Goal: Task Accomplishment & Management: Use online tool/utility

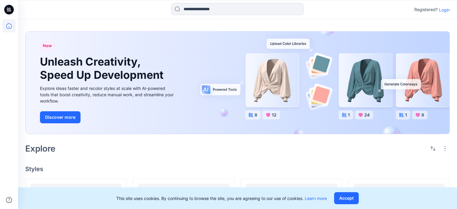
scroll to position [301, 0]
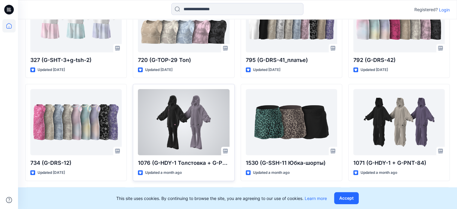
drag, startPoint x: 0, startPoint y: 0, endPoint x: 195, endPoint y: 117, distance: 227.7
click at [195, 117] on div at bounding box center [183, 122] width 91 height 66
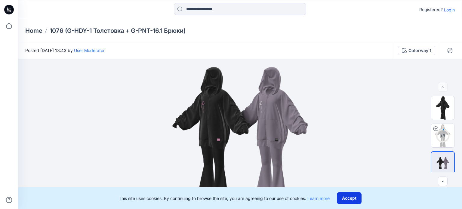
click at [351, 198] on button "Accept" at bounding box center [349, 198] width 25 height 12
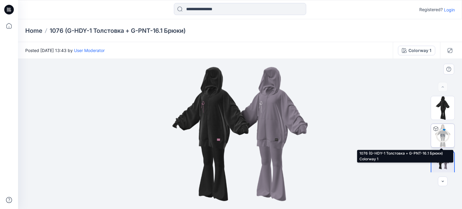
click at [440, 139] on circle at bounding box center [443, 135] width 12 height 12
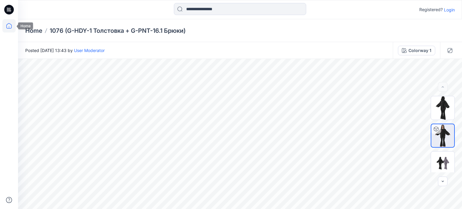
click at [6, 24] on icon at bounding box center [8, 25] width 13 height 13
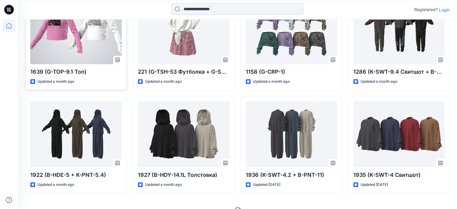
scroll to position [610, 0]
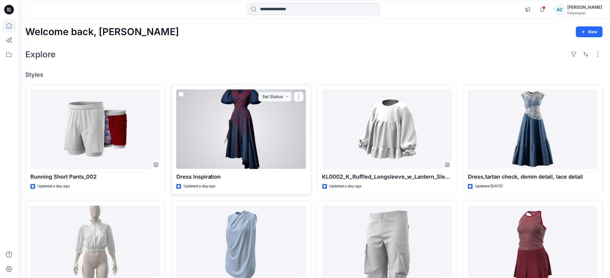
click at [271, 123] on div at bounding box center [241, 130] width 130 height 80
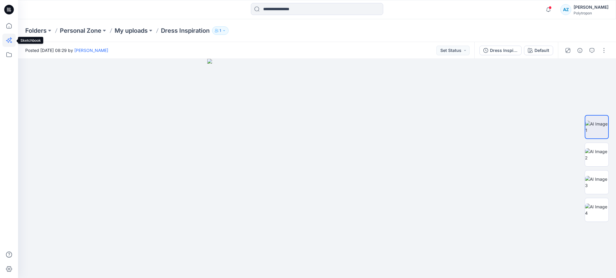
click at [4, 42] on icon at bounding box center [8, 40] width 13 height 13
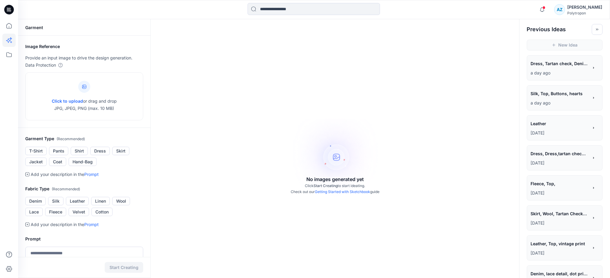
click at [563, 74] on p "a day ago" at bounding box center [560, 72] width 58 height 7
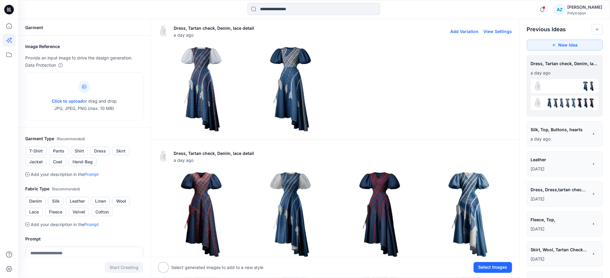
click at [211, 67] on img at bounding box center [201, 89] width 86 height 86
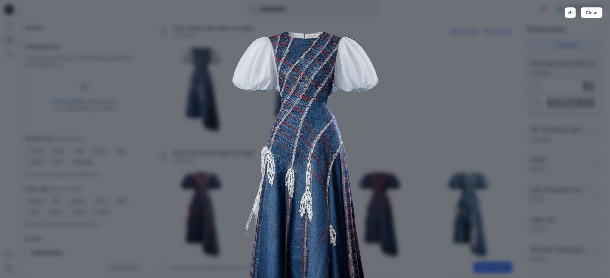
click at [171, 92] on img at bounding box center [305, 182] width 308 height 308
click at [589, 15] on button "Close" at bounding box center [591, 12] width 22 height 11
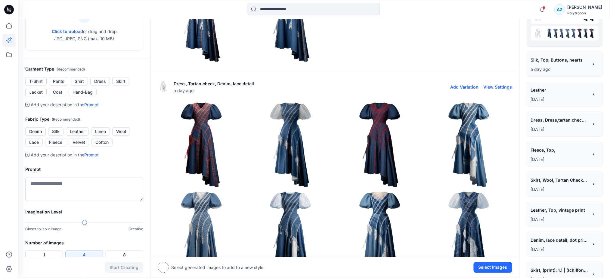
scroll to position [80, 0]
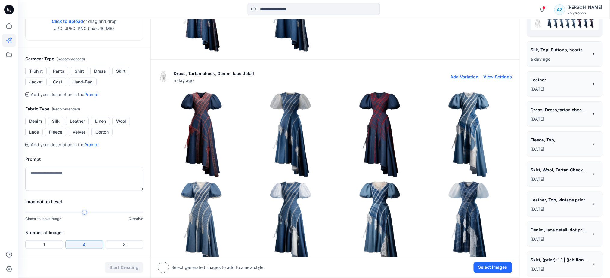
click at [440, 145] on img at bounding box center [469, 134] width 86 height 86
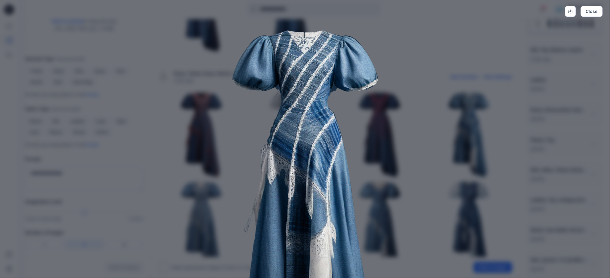
scroll to position [0, 0]
click at [588, 13] on button "Close" at bounding box center [591, 12] width 22 height 11
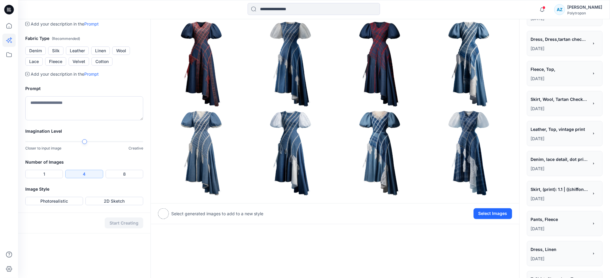
scroll to position [160, 0]
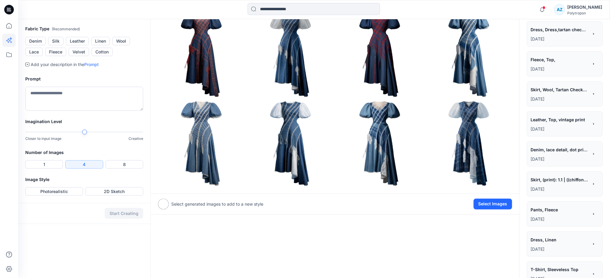
click at [382, 158] on img at bounding box center [380, 143] width 86 height 86
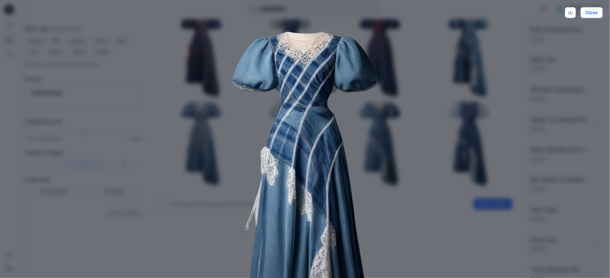
click at [597, 14] on button "Close" at bounding box center [591, 12] width 22 height 11
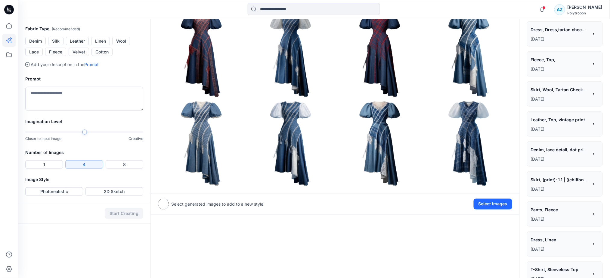
click at [469, 137] on img at bounding box center [469, 143] width 86 height 86
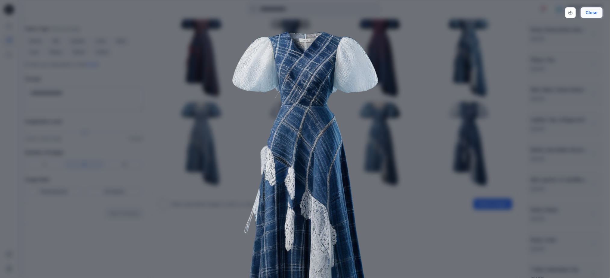
click at [585, 12] on button "Close" at bounding box center [591, 12] width 22 height 11
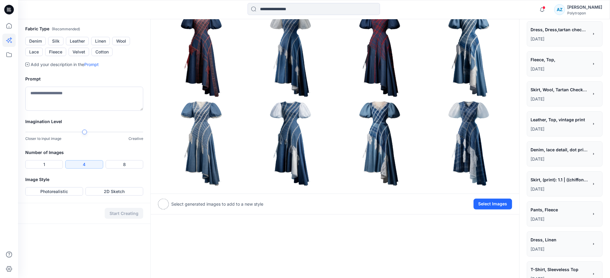
click at [210, 149] on img at bounding box center [201, 143] width 86 height 86
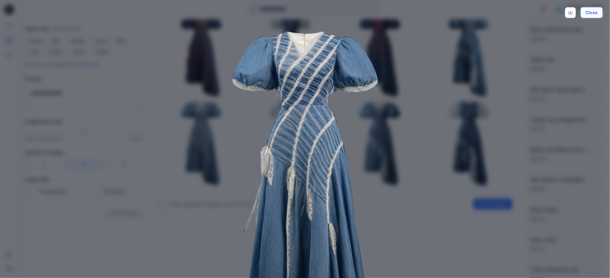
click at [593, 14] on button "Close" at bounding box center [591, 12] width 22 height 11
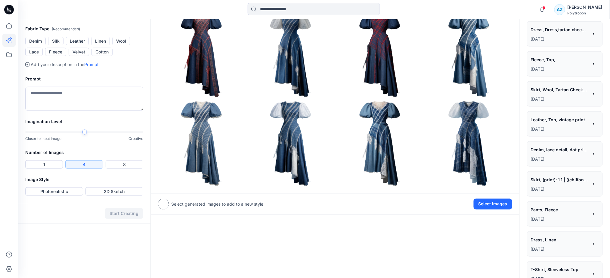
click at [280, 128] on img at bounding box center [290, 143] width 86 height 86
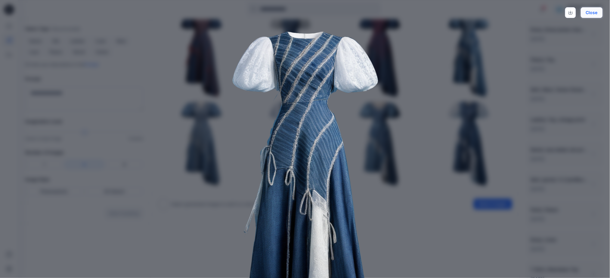
click at [589, 15] on button "Close" at bounding box center [591, 12] width 22 height 11
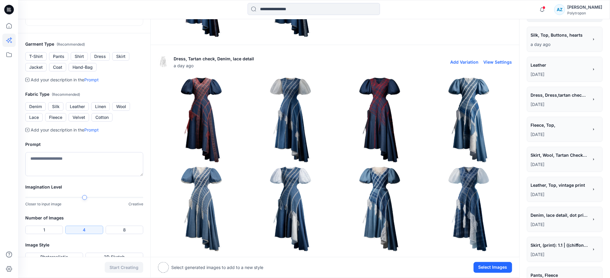
scroll to position [80, 0]
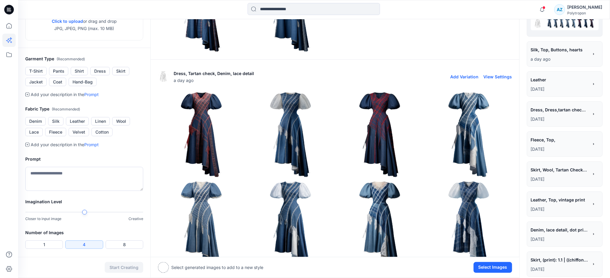
click at [301, 128] on img at bounding box center [290, 134] width 86 height 86
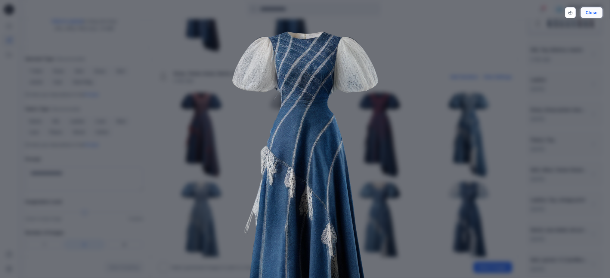
click at [595, 12] on button "Close" at bounding box center [591, 12] width 22 height 11
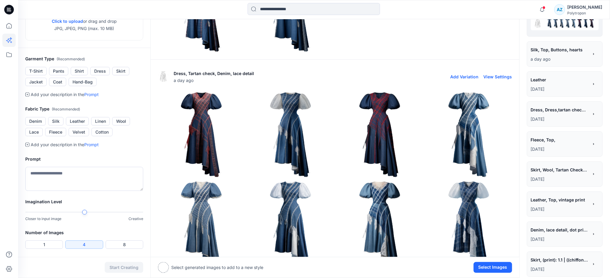
click at [360, 125] on img at bounding box center [380, 134] width 86 height 86
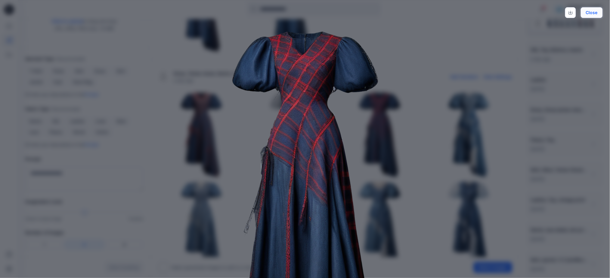
click at [589, 13] on button "Close" at bounding box center [591, 12] width 22 height 11
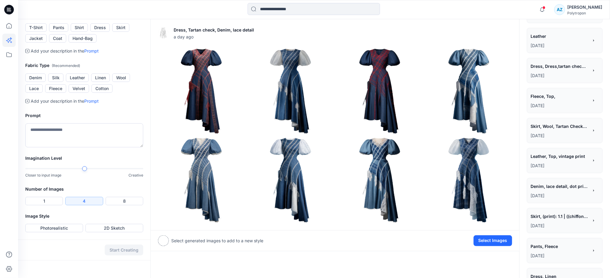
scroll to position [0, 0]
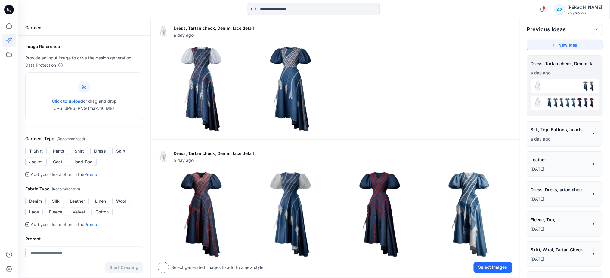
click at [2, 27] on div at bounding box center [9, 139] width 18 height 278
click at [6, 26] on icon at bounding box center [8, 25] width 5 height 5
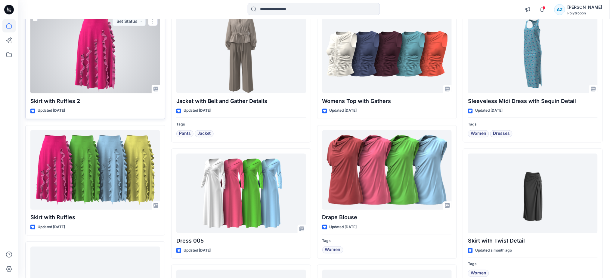
scroll to position [322, 0]
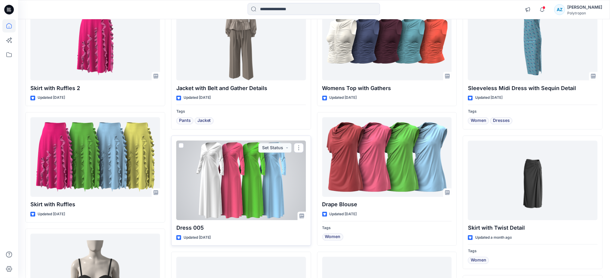
click at [232, 190] on div at bounding box center [241, 181] width 130 height 80
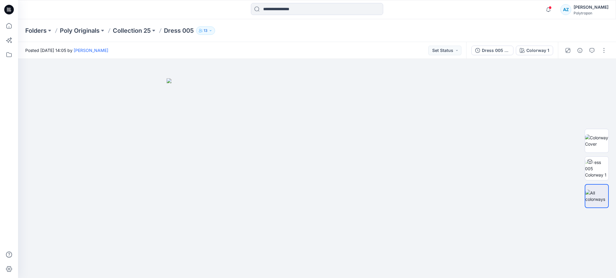
click at [212, 33] on button "13" at bounding box center [205, 30] width 19 height 8
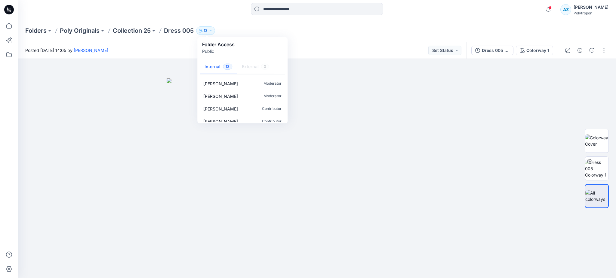
click at [234, 21] on div "Folders Poly Originals Collection 25 Dress 005 13 Folder Access Public Internal…" at bounding box center [317, 30] width 598 height 23
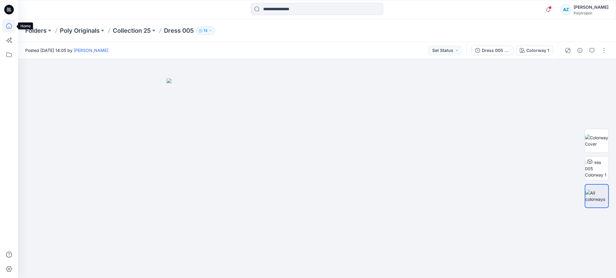
click at [10, 29] on icon at bounding box center [8, 25] width 13 height 13
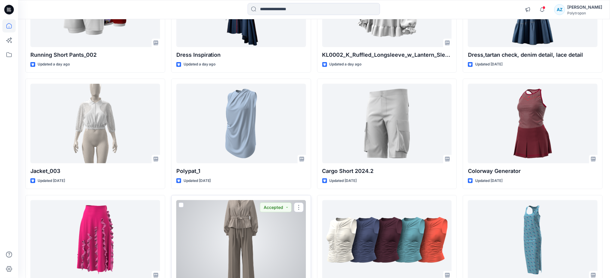
scroll to position [120, 0]
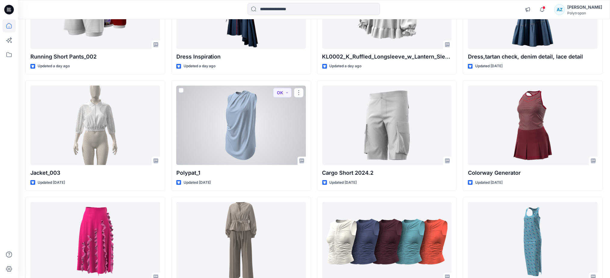
click at [218, 137] on div at bounding box center [241, 126] width 130 height 80
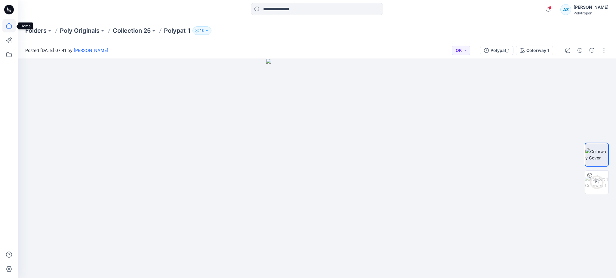
click at [11, 26] on icon at bounding box center [8, 25] width 13 height 13
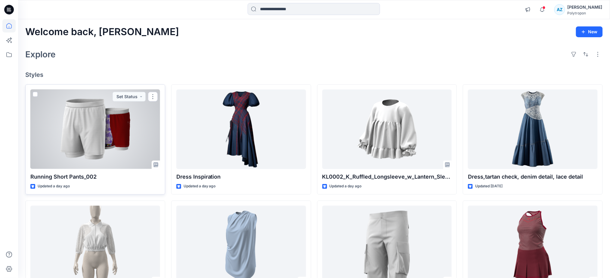
click at [131, 146] on div at bounding box center [95, 130] width 130 height 80
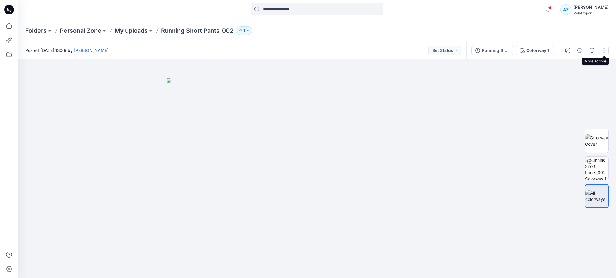
click at [604, 50] on button "button" at bounding box center [604, 51] width 10 height 10
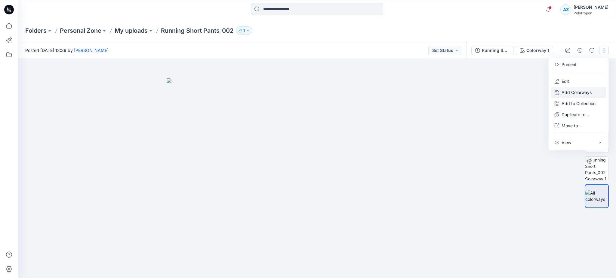
click at [566, 92] on p "Add Colorways" at bounding box center [577, 92] width 30 height 6
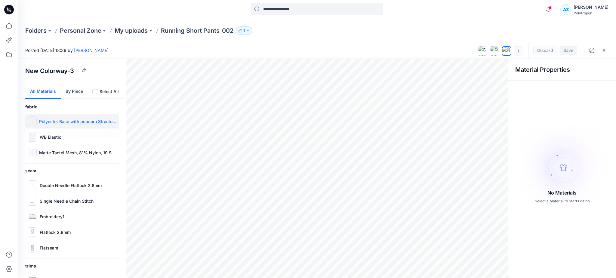
click at [72, 126] on div "Polyester Base with popcorn Structure, 96% Polyester 4% Elastane, 125 g/m2" at bounding box center [72, 121] width 94 height 14
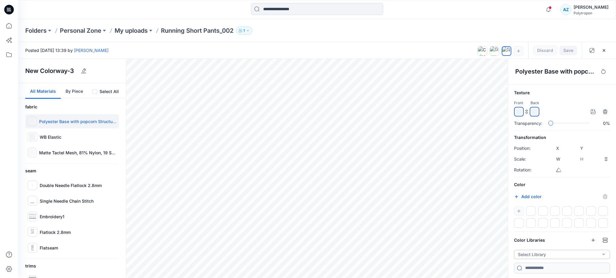
click at [551, 254] on button "Select Library" at bounding box center [562, 254] width 96 height 9
click at [543, 230] on p "AdobeColor AW25_NEW" at bounding box center [543, 231] width 48 height 6
click at [533, 252] on button "AdobeColor AW25_NEW" at bounding box center [562, 254] width 96 height 9
click at [537, 212] on p "SkinTones" at bounding box center [529, 210] width 20 height 6
click at [538, 269] on input at bounding box center [562, 268] width 96 height 11
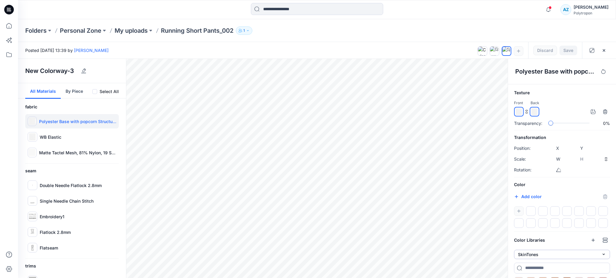
click at [540, 258] on button "SkinTones" at bounding box center [562, 254] width 96 height 9
click at [534, 224] on div "Russian Poster Art" at bounding box center [560, 220] width 91 height 11
click at [540, 252] on button "Russian Poster Art" at bounding box center [562, 254] width 96 height 9
click at [602, 210] on icon at bounding box center [600, 209] width 5 height 5
drag, startPoint x: 595, startPoint y: 256, endPoint x: 601, endPoint y: 254, distance: 6.2
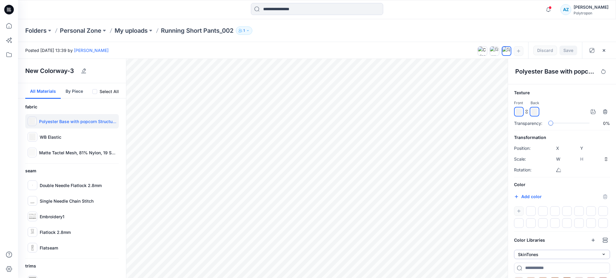
click at [595, 257] on button "SkinTones" at bounding box center [562, 254] width 96 height 9
click at [602, 221] on icon at bounding box center [600, 220] width 5 height 5
click at [593, 254] on button "Russian Poster Art" at bounding box center [562, 254] width 96 height 9
click at [599, 230] on icon at bounding box center [600, 230] width 5 height 5
click at [575, 253] on button "AdobeColor AW25_NEW" at bounding box center [562, 254] width 96 height 9
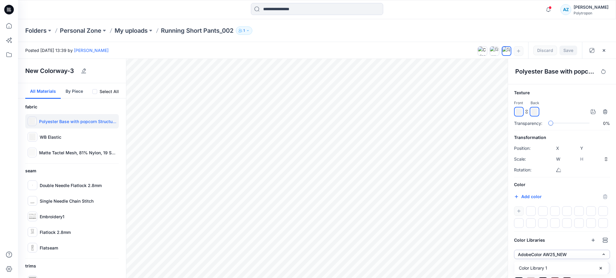
click at [593, 254] on button "AdobeColor AW25_NEW" at bounding box center [562, 254] width 96 height 9
click at [600, 268] on icon at bounding box center [600, 268] width 2 height 2
click at [589, 239] on button "button" at bounding box center [593, 240] width 10 height 10
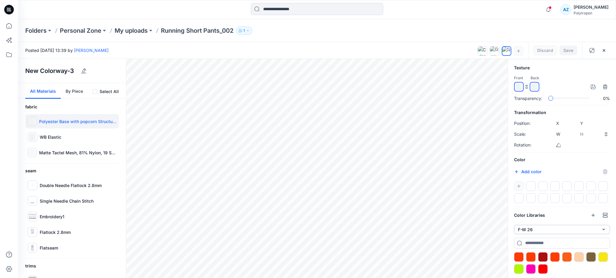
scroll to position [26, 0]
drag, startPoint x: 518, startPoint y: 268, endPoint x: 526, endPoint y: 195, distance: 72.9
click at [526, 195] on div "Texture Front Back Transparency: 0% Transformation Position: X **** Y **** Scal…" at bounding box center [562, 171] width 108 height 215
click at [525, 171] on input "*******" at bounding box center [522, 172] width 7 height 6
click at [552, 161] on h6 "Color" at bounding box center [562, 159] width 96 height 7
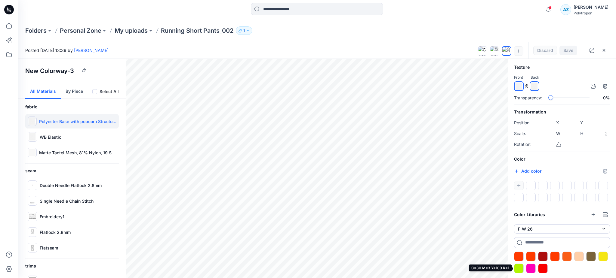
click at [518, 268] on div at bounding box center [519, 269] width 10 height 10
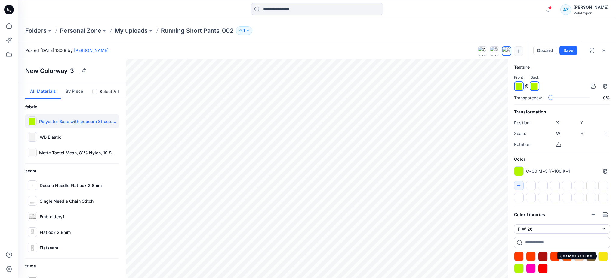
click at [602, 260] on div at bounding box center [603, 257] width 10 height 10
click at [590, 259] on div at bounding box center [591, 257] width 10 height 10
click at [580, 259] on div at bounding box center [579, 257] width 10 height 10
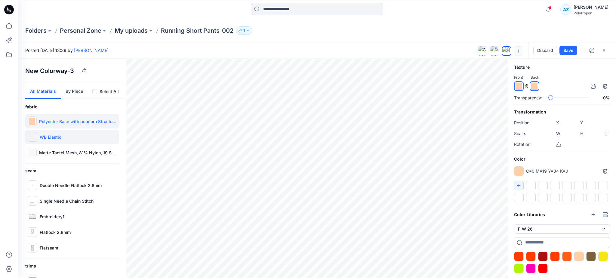
click at [59, 139] on p "WB Elastic" at bounding box center [51, 137] width 22 height 6
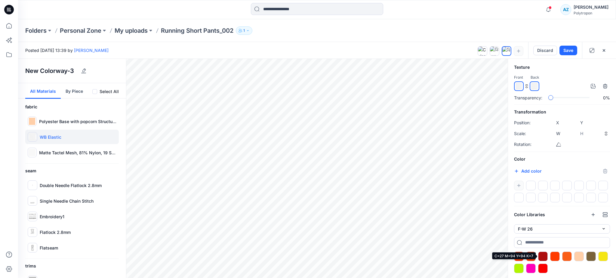
click at [541, 256] on div at bounding box center [543, 257] width 10 height 10
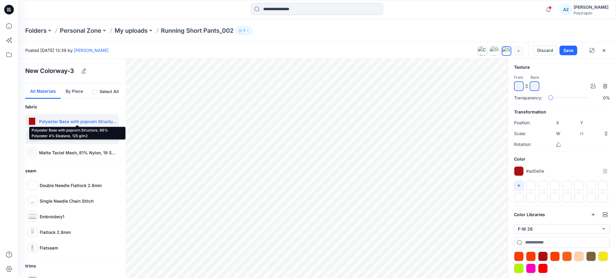
click at [92, 120] on p "Polyester Base with popcorn Structure, 96% Polyester 4% Elastane, 125 g/m2" at bounding box center [77, 121] width 77 height 6
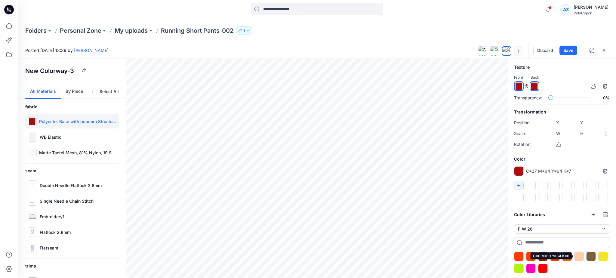
click at [581, 256] on div at bounding box center [579, 257] width 10 height 10
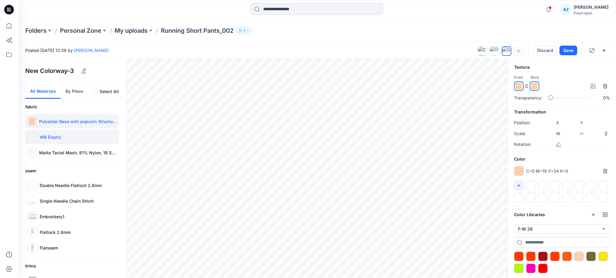
click at [61, 139] on div "WB Elastic" at bounding box center [72, 137] width 94 height 14
click at [41, 137] on p "WB Elastic" at bounding box center [51, 137] width 22 height 6
click at [533, 172] on button "Add color" at bounding box center [528, 171] width 28 height 7
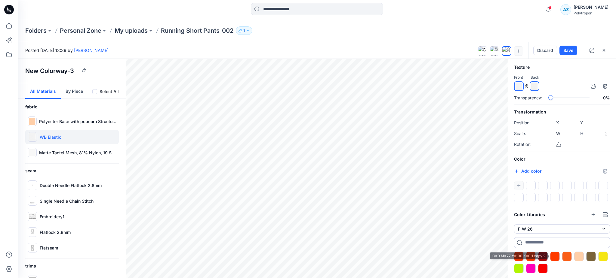
click at [554, 256] on div at bounding box center [555, 257] width 10 height 10
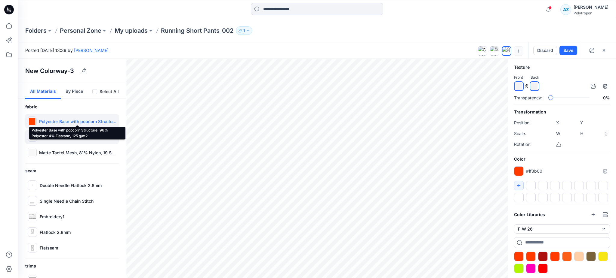
click at [60, 122] on p "Polyester Base with popcorn Structure, 96% Polyester 4% Elastane, 125 g/m2" at bounding box center [77, 121] width 77 height 6
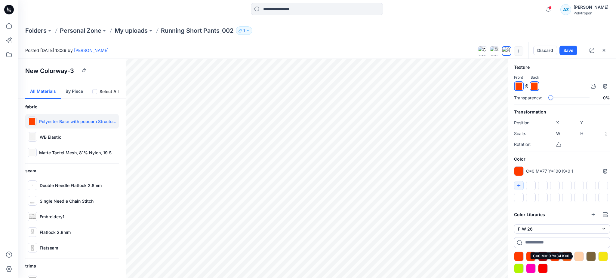
click at [579, 254] on div at bounding box center [579, 257] width 10 height 10
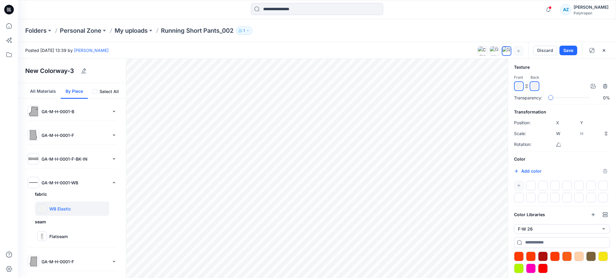
click at [47, 97] on button "All Materials" at bounding box center [42, 91] width 35 height 16
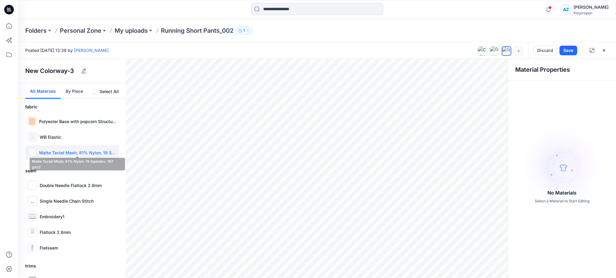
click at [62, 150] on p "Matte Tactel Mesh, 81% Nylon, 19 Spandex, 197 g/m2" at bounding box center [77, 153] width 77 height 6
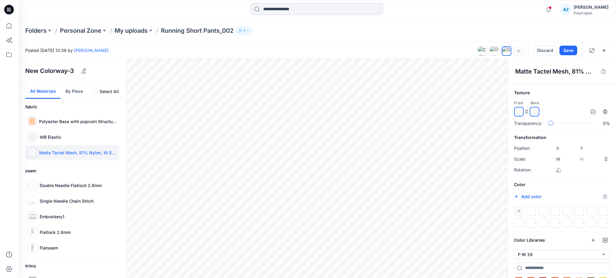
click at [62, 150] on p "Matte Tactel Mesh, 81% Nylon, 19 Spandex, 197 g/m2" at bounding box center [77, 153] width 77 height 6
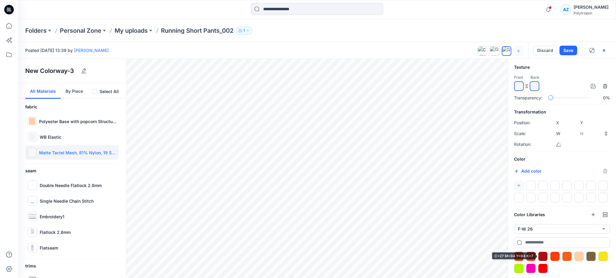
click at [546, 255] on div at bounding box center [543, 257] width 10 height 10
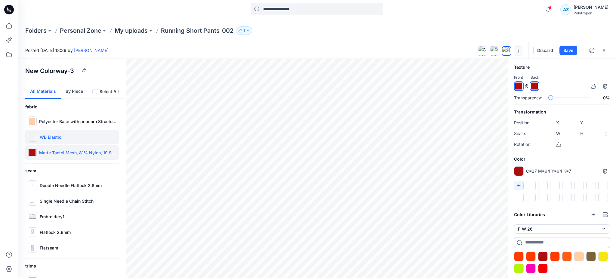
click at [65, 135] on div "WB Elastic" at bounding box center [72, 137] width 94 height 14
type input "****"
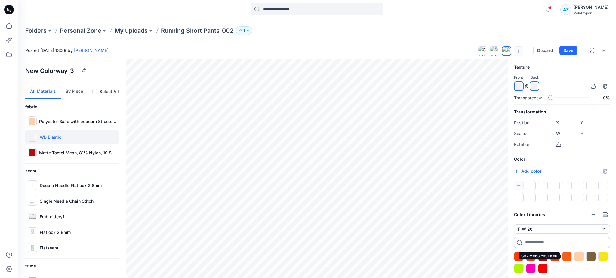
click at [569, 256] on div at bounding box center [567, 257] width 10 height 10
click at [51, 148] on div "Matte Tactel Mesh, 81% Nylon, 19 Spandex, 197 g/m2" at bounding box center [72, 153] width 94 height 14
type input "****"
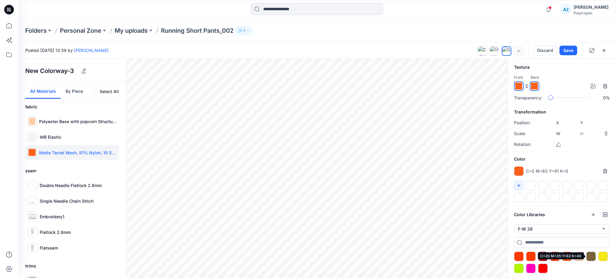
click at [590, 257] on div at bounding box center [591, 257] width 10 height 10
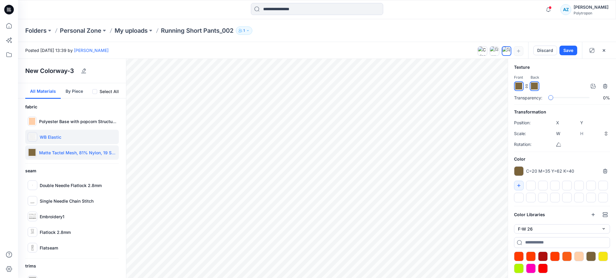
click at [55, 133] on div "WB Elastic" at bounding box center [72, 137] width 94 height 14
type input "****"
click at [55, 133] on div "WB Elastic" at bounding box center [72, 137] width 94 height 14
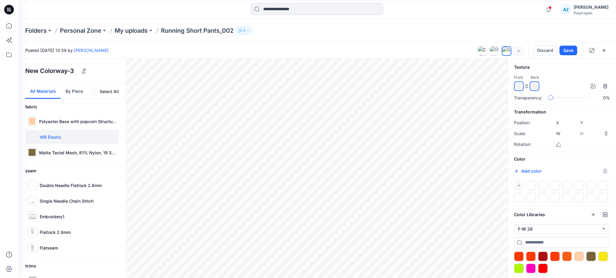
click at [55, 133] on div "WB Elastic" at bounding box center [72, 137] width 94 height 14
click at [74, 88] on button "By Piece" at bounding box center [74, 91] width 27 height 16
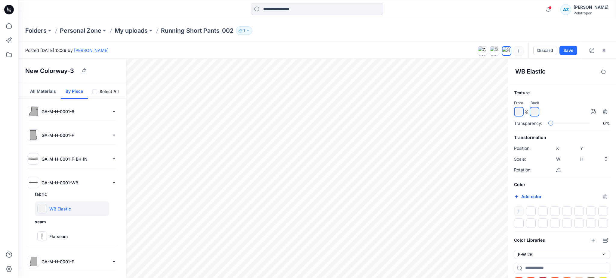
click at [74, 183] on p "GA-M-H-0001-WB" at bounding box center [76, 183] width 68 height 6
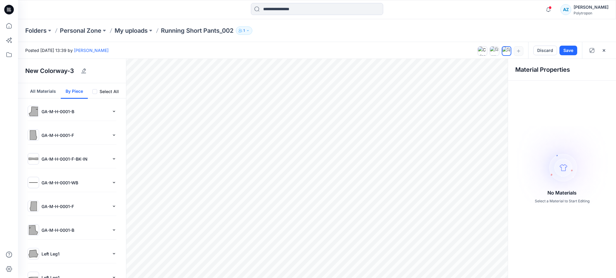
click at [57, 183] on p "GA-M-H-0001-WB" at bounding box center [76, 183] width 68 height 6
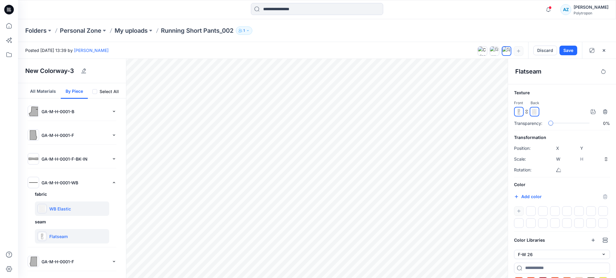
click at [65, 205] on div "WB Elastic" at bounding box center [72, 209] width 74 height 14
type input "****"
type input "*****"
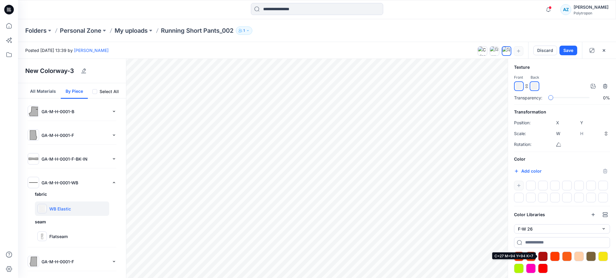
click at [542, 255] on div at bounding box center [543, 257] width 10 height 10
click at [62, 206] on p "WB Elastic" at bounding box center [60, 209] width 22 height 6
click at [603, 257] on div at bounding box center [603, 257] width 10 height 10
click at [594, 258] on div at bounding box center [591, 257] width 10 height 10
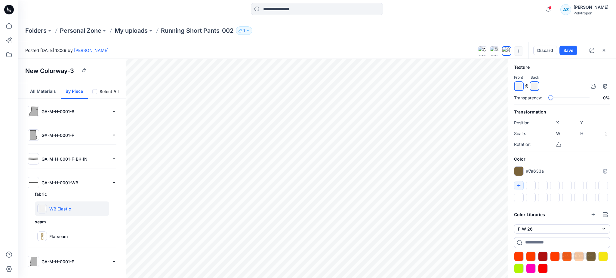
click at [606, 255] on div at bounding box center [603, 257] width 10 height 10
click at [589, 257] on div at bounding box center [591, 257] width 10 height 10
click at [604, 258] on div at bounding box center [603, 257] width 10 height 10
click at [494, 75] on button "button" at bounding box center [496, 72] width 10 height 10
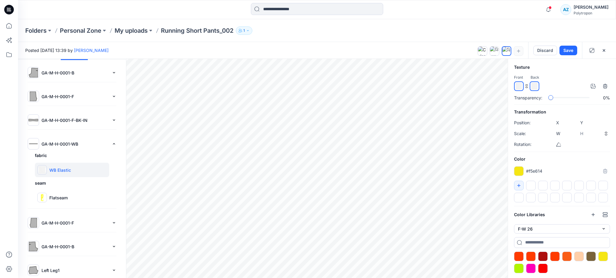
scroll to position [40, 0]
click at [60, 134] on div "GA-M-H-0001-F-BK-IN fabric Polyester Base with popcorn Structure, 96% Polyester…" at bounding box center [72, 123] width 94 height 24
click at [65, 119] on p "GA-M-H-0001-F-BK-IN" at bounding box center [76, 119] width 68 height 6
type input "*****"
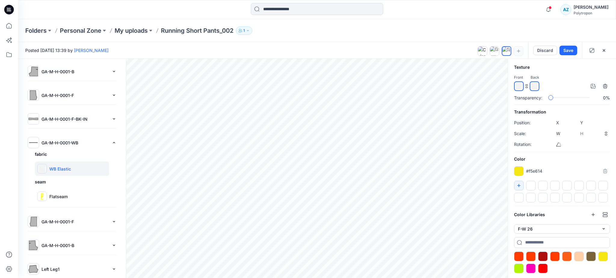
type input "****"
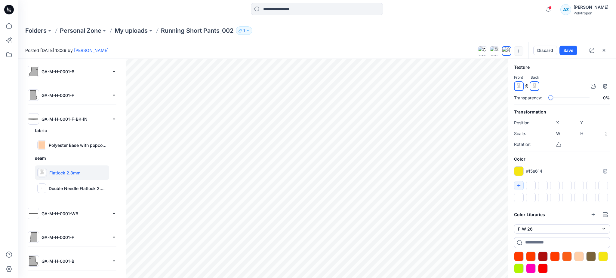
click at [65, 119] on p "GA-M-H-0001-F-BK-IN" at bounding box center [76, 119] width 68 height 6
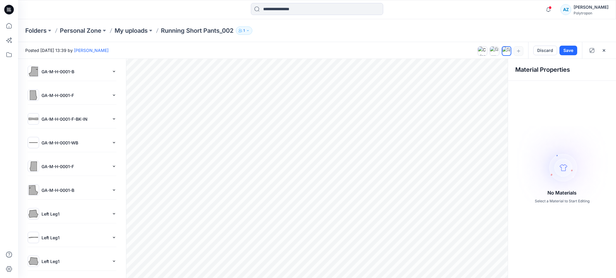
click at [65, 119] on p "GA-M-H-0001-F-BK-IN" at bounding box center [76, 119] width 68 height 6
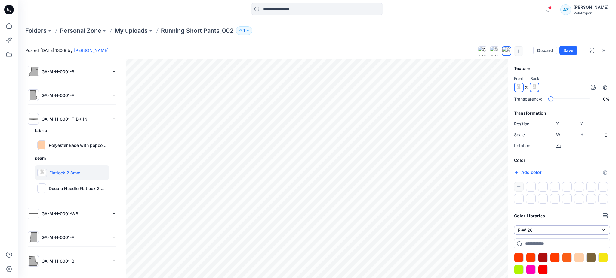
scroll to position [26, 0]
click at [542, 257] on div at bounding box center [543, 257] width 10 height 10
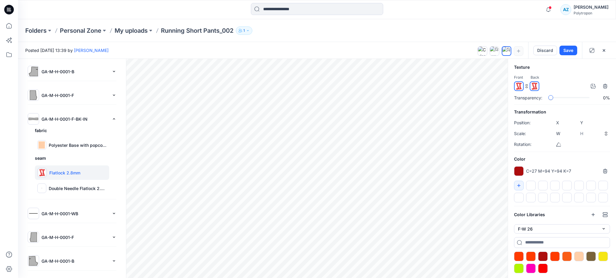
click at [50, 114] on div "GA-M-H-0001-F-BK-IN" at bounding box center [72, 118] width 89 height 11
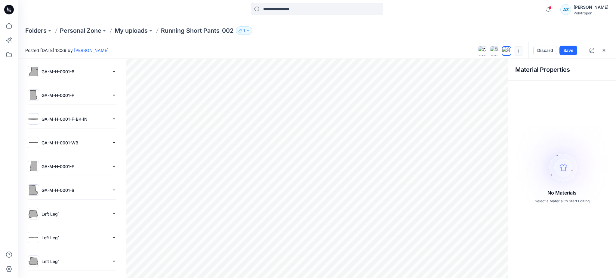
click at [50, 114] on div "GA-M-H-0001-F-BK-IN" at bounding box center [72, 118] width 89 height 11
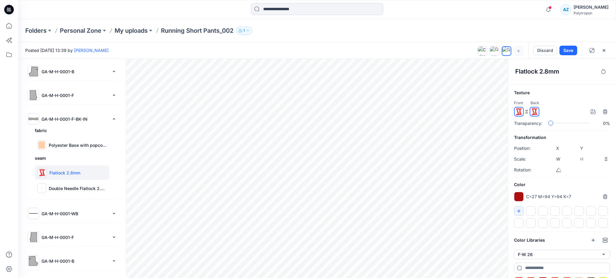
click at [35, 119] on img at bounding box center [34, 119] width 10 height 10
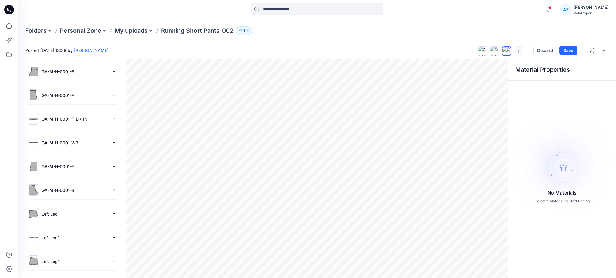
click at [35, 119] on img at bounding box center [34, 119] width 10 height 10
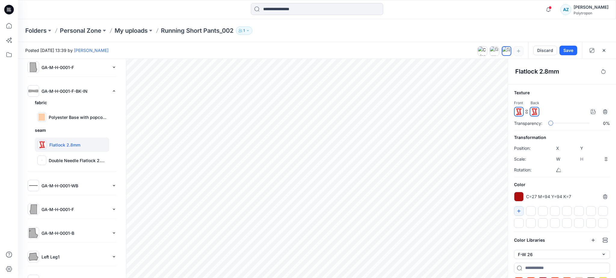
scroll to position [0, 0]
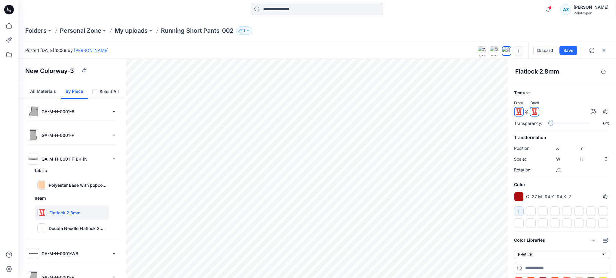
click at [32, 86] on button "All Materials" at bounding box center [42, 91] width 35 height 16
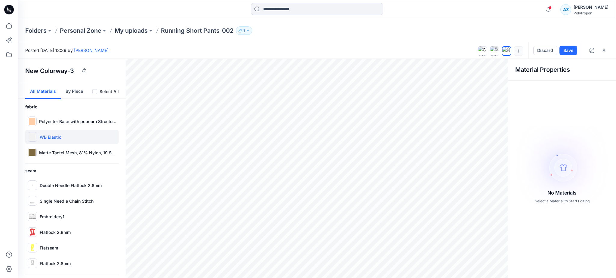
click at [59, 139] on p "WB Elastic" at bounding box center [51, 137] width 22 height 6
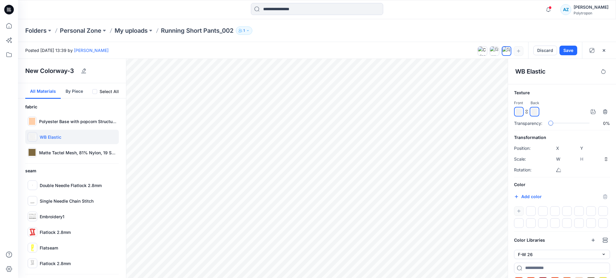
click at [33, 135] on img at bounding box center [32, 137] width 7 height 7
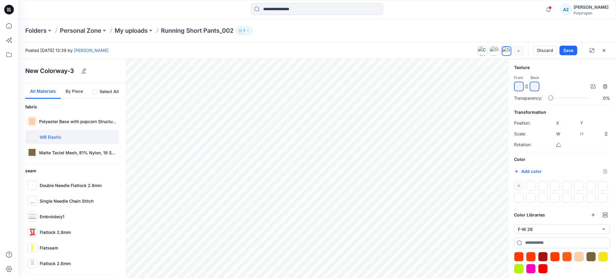
scroll to position [26, 0]
click at [528, 171] on button "Add color" at bounding box center [528, 171] width 28 height 7
type input "*******"
click at [570, 158] on h6 "Color" at bounding box center [562, 159] width 96 height 7
click at [569, 255] on div at bounding box center [567, 257] width 10 height 10
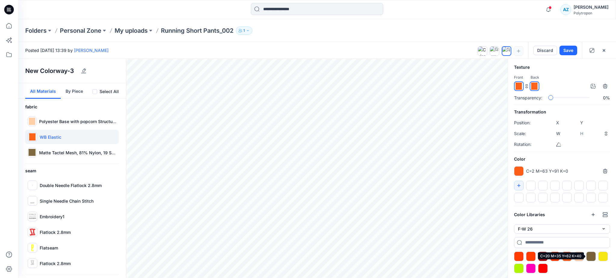
click at [587, 255] on div at bounding box center [591, 257] width 10 height 10
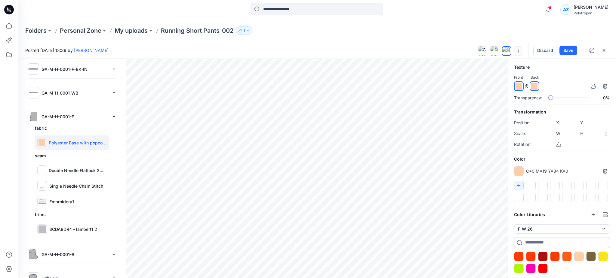
scroll to position [0, 0]
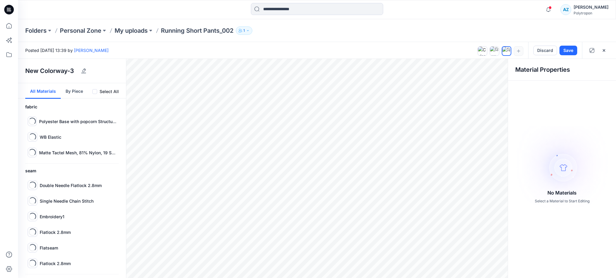
click at [47, 91] on button "All Materials" at bounding box center [42, 91] width 35 height 16
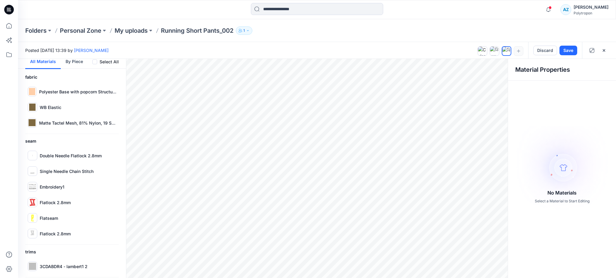
scroll to position [32, 0]
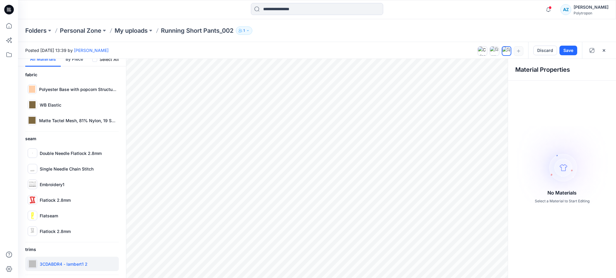
click at [72, 265] on p "3CDABDR4 - lambert1 2" at bounding box center [64, 264] width 48 height 6
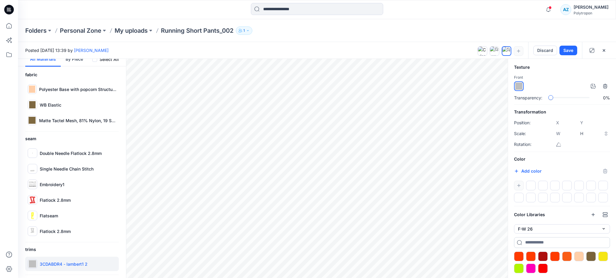
scroll to position [26, 0]
click at [543, 257] on div at bounding box center [543, 257] width 10 height 10
click at [59, 177] on div "Embroidery1" at bounding box center [72, 184] width 94 height 14
type input "*****"
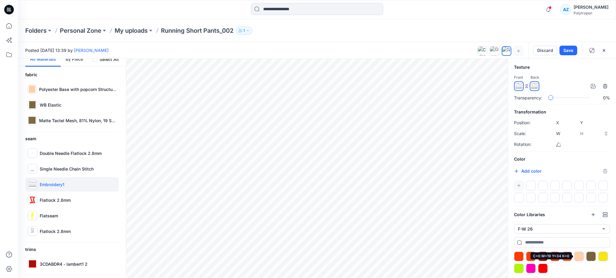
click at [581, 256] on div at bounding box center [579, 257] width 10 height 10
click at [588, 256] on div at bounding box center [591, 257] width 10 height 10
click at [606, 258] on div at bounding box center [603, 257] width 10 height 10
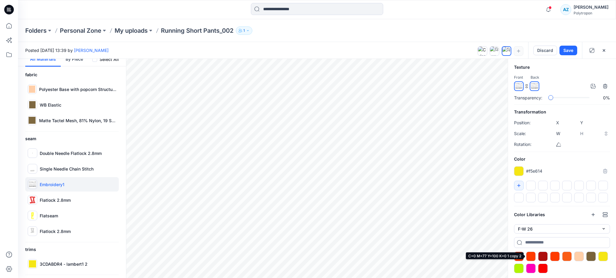
click at [535, 257] on div at bounding box center [531, 257] width 10 height 10
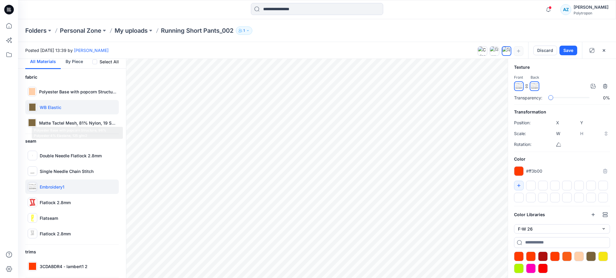
scroll to position [32, 0]
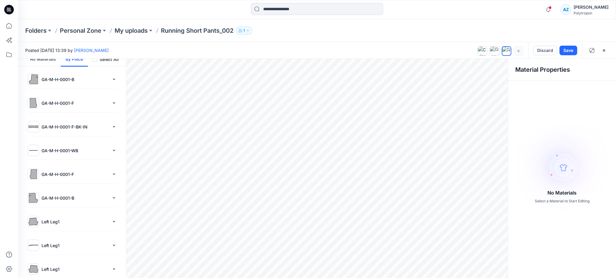
click at [68, 63] on button "By Piece" at bounding box center [74, 59] width 27 height 16
click at [92, 60] on span at bounding box center [94, 59] width 5 height 5
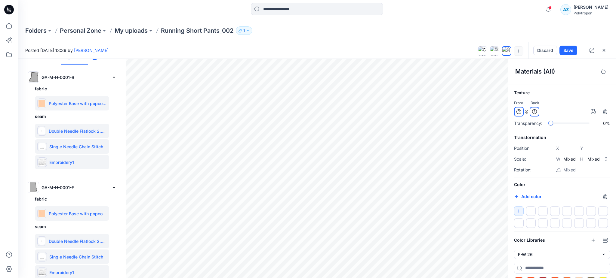
scroll to position [0, 0]
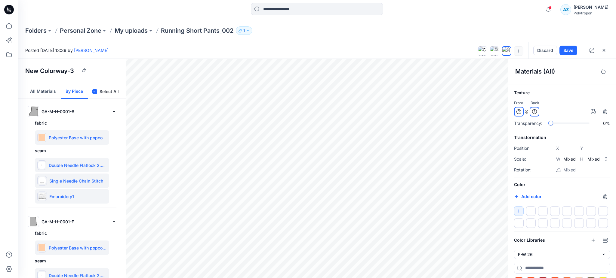
click at [49, 91] on button "All Materials" at bounding box center [42, 91] width 35 height 16
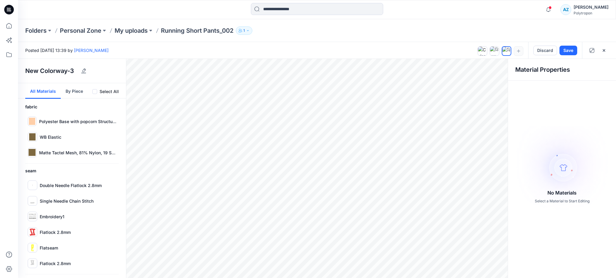
click at [92, 92] on span at bounding box center [94, 91] width 5 height 5
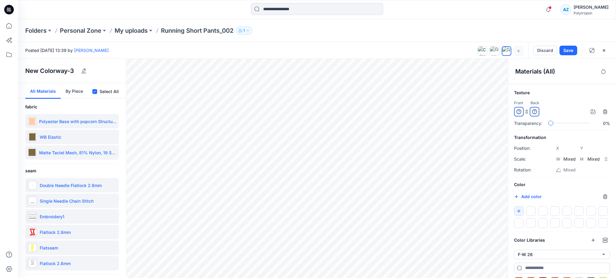
click at [92, 92] on span at bounding box center [94, 91] width 5 height 5
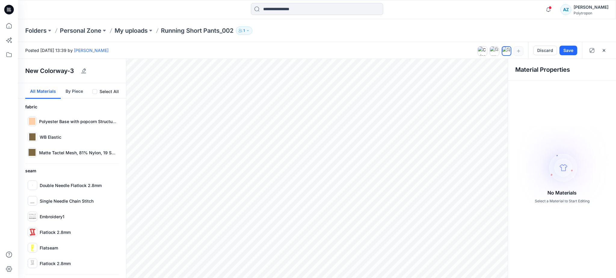
click at [92, 92] on span at bounding box center [94, 91] width 5 height 5
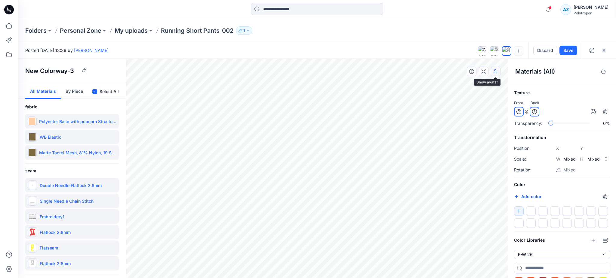
click at [494, 72] on icon "button" at bounding box center [495, 73] width 3 height 2
click at [486, 75] on button "button" at bounding box center [484, 72] width 10 height 10
click at [472, 74] on icon "button" at bounding box center [471, 71] width 5 height 5
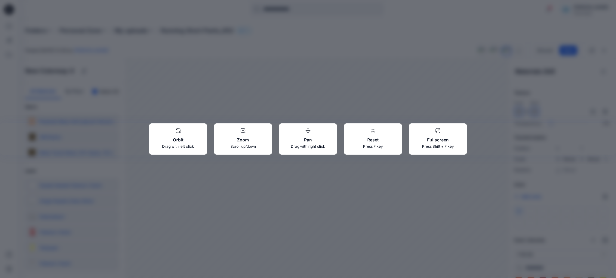
click at [377, 84] on div "Orbit Drag with left click Zoom Scroll up/down Pan Drag with right click Reset …" at bounding box center [308, 139] width 616 height 278
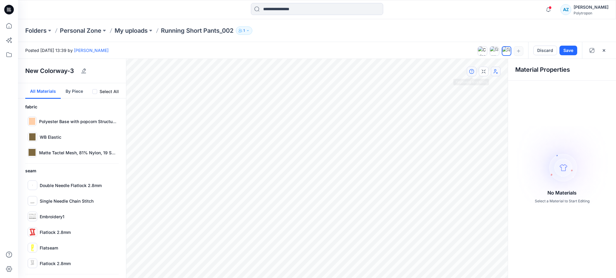
click at [475, 74] on button "button" at bounding box center [472, 72] width 10 height 10
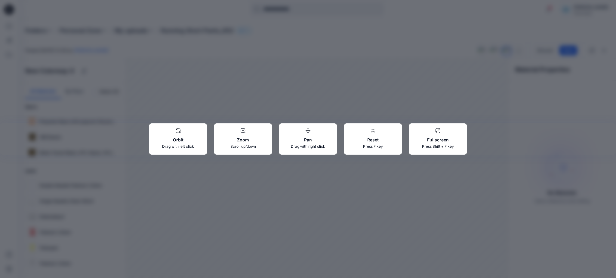
click at [443, 93] on div "Orbit Drag with left click Zoom Scroll up/down Pan Drag with right click Reset …" at bounding box center [308, 139] width 616 height 278
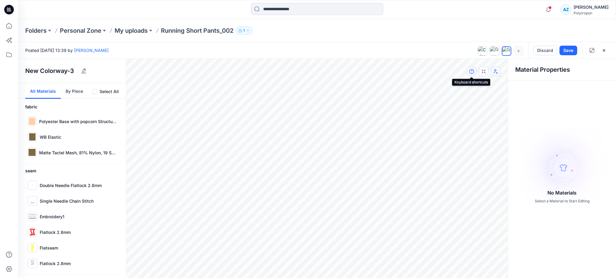
click at [473, 74] on button "button" at bounding box center [472, 72] width 10 height 10
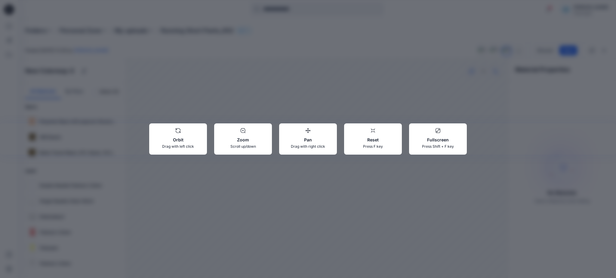
click at [473, 74] on div "Orbit Drag with left click Zoom Scroll up/down Pan Drag with right click Reset …" at bounding box center [308, 139] width 616 height 278
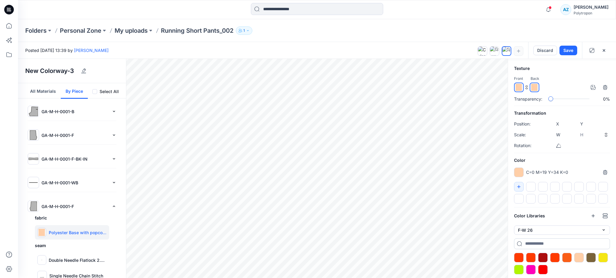
scroll to position [26, 0]
click at [573, 96] on div "slider-ex-1" at bounding box center [573, 97] width 5 height 5
click at [543, 100] on div "Transparency: 0%" at bounding box center [562, 98] width 96 height 6
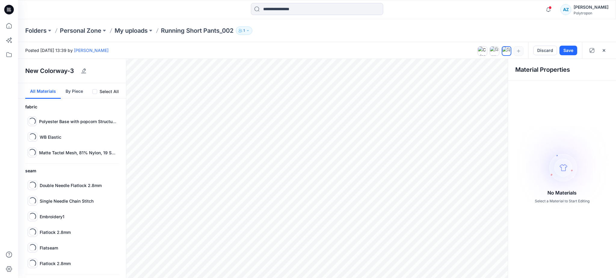
click at [39, 90] on button "All Materials" at bounding box center [42, 91] width 35 height 16
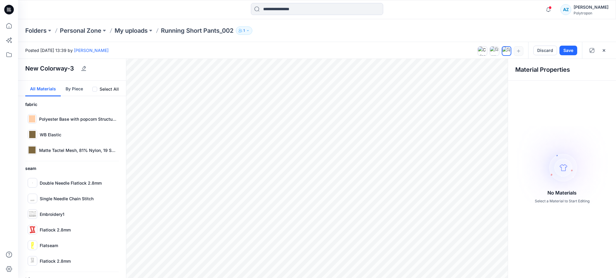
scroll to position [0, 0]
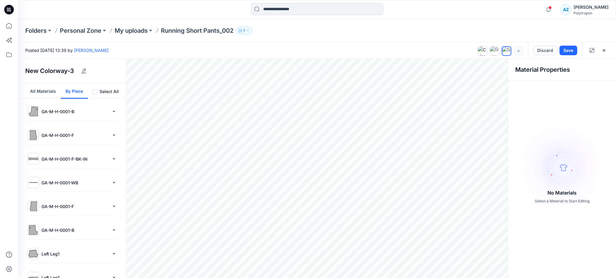
click at [78, 92] on button "By Piece" at bounding box center [74, 91] width 27 height 16
click at [54, 85] on button "All Materials" at bounding box center [42, 91] width 35 height 16
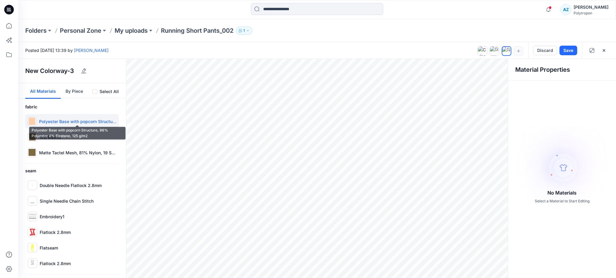
click at [64, 119] on p "Polyester Base with popcorn Structure, 96% Polyester 4% Elastane, 125 g/m2" at bounding box center [77, 121] width 77 height 6
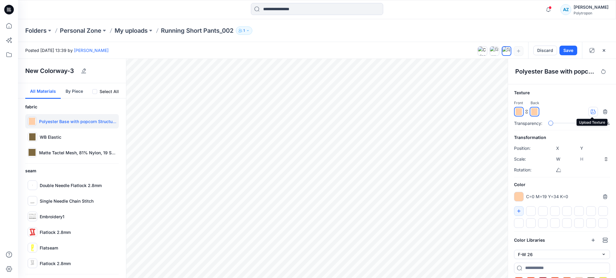
click at [592, 113] on icon "button" at bounding box center [593, 111] width 5 height 5
click at [10, 22] on icon at bounding box center [8, 25] width 13 height 13
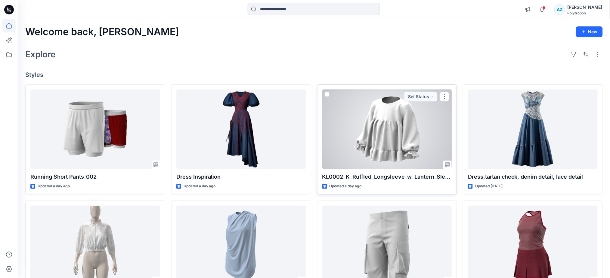
click at [394, 122] on div at bounding box center [387, 130] width 130 height 80
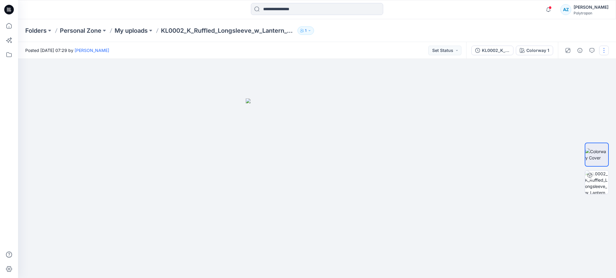
click at [603, 52] on button "button" at bounding box center [604, 51] width 10 height 10
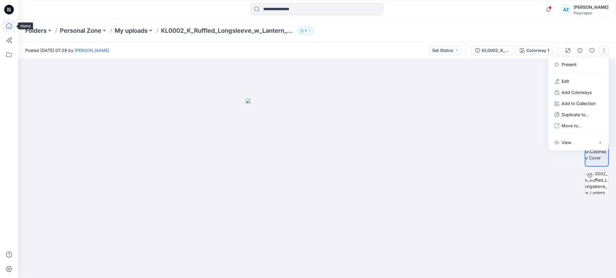
click at [9, 23] on icon at bounding box center [8, 25] width 5 height 5
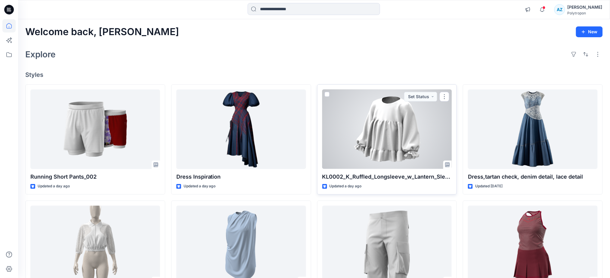
click at [394, 135] on div at bounding box center [387, 130] width 130 height 80
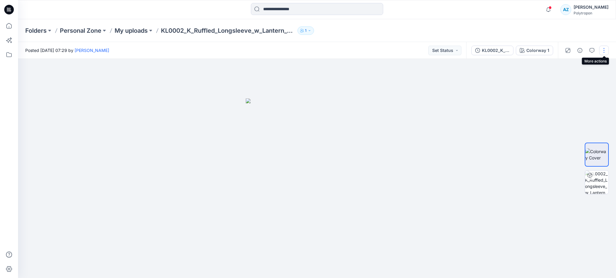
click at [603, 51] on button "button" at bounding box center [604, 51] width 10 height 10
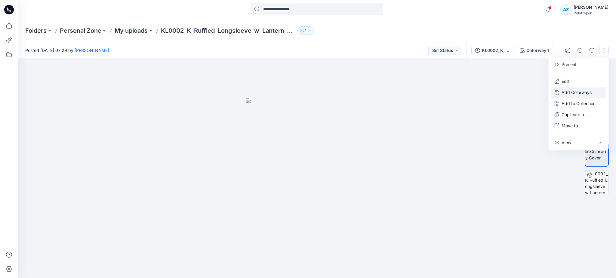
click at [574, 90] on p "Add Colorways" at bounding box center [577, 92] width 30 height 6
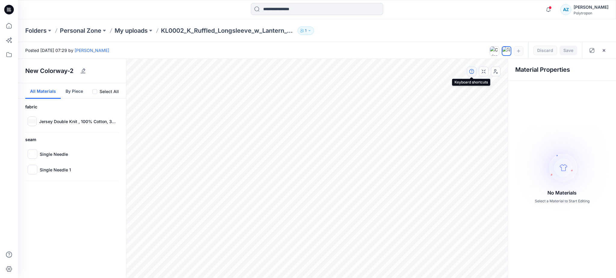
click at [472, 72] on icon "button" at bounding box center [471, 71] width 5 height 5
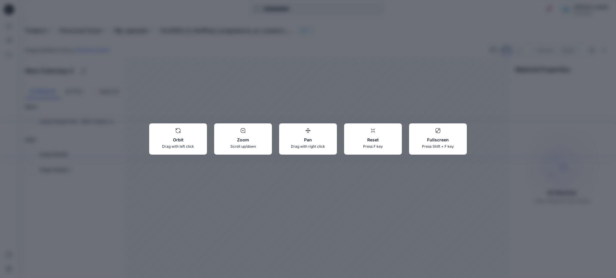
click at [424, 89] on div "Orbit Drag with left click Zoom Scroll up/down Pan Drag with right click Reset …" at bounding box center [308, 139] width 616 height 278
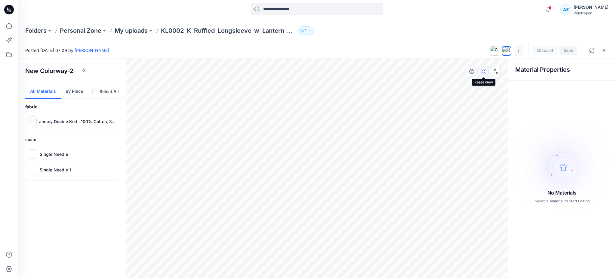
click at [482, 76] on button "button" at bounding box center [484, 72] width 10 height 10
click at [493, 72] on icon "button" at bounding box center [495, 71] width 5 height 5
click at [82, 71] on icon "button" at bounding box center [83, 71] width 5 height 5
type input "*"
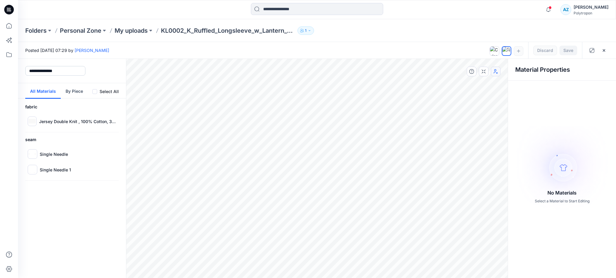
type input "**********"
click at [85, 225] on div "**********" at bounding box center [72, 169] width 108 height 220
click at [95, 93] on span at bounding box center [94, 91] width 5 height 5
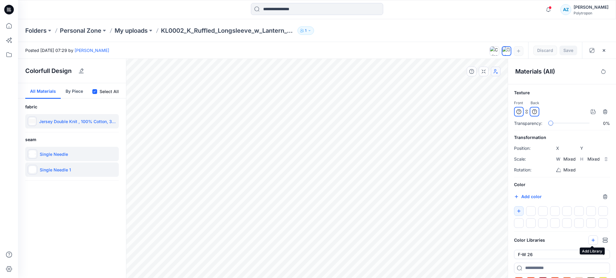
click at [593, 241] on icon "button" at bounding box center [593, 240] width 5 height 5
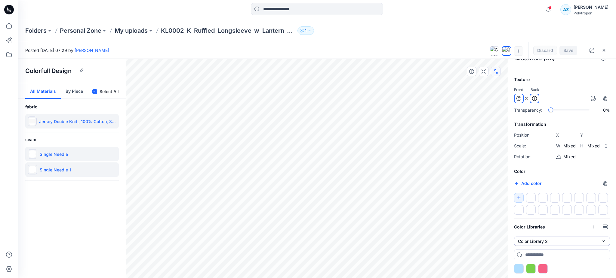
scroll to position [14, 0]
click at [545, 241] on button "Color Library 2" at bounding box center [562, 241] width 96 height 9
click at [543, 257] on div "F-W 26" at bounding box center [560, 254] width 91 height 11
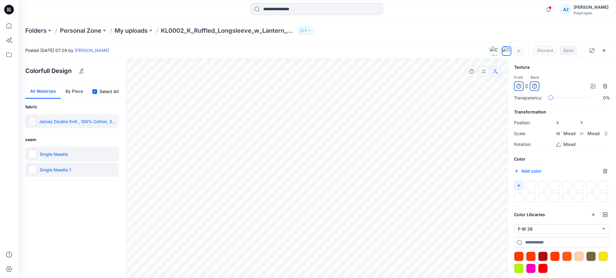
click at [526, 171] on input "*******" at bounding box center [522, 172] width 7 height 6
type input "*******"
click at [558, 162] on h6 "Color" at bounding box center [562, 159] width 96 height 7
click at [522, 186] on button "button" at bounding box center [519, 186] width 10 height 10
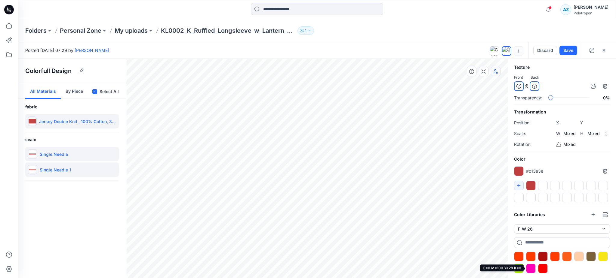
click at [530, 267] on div at bounding box center [531, 269] width 10 height 10
click at [518, 268] on div at bounding box center [519, 269] width 10 height 10
click at [520, 258] on div at bounding box center [519, 257] width 10 height 10
click at [589, 256] on div at bounding box center [591, 257] width 10 height 10
click at [602, 256] on div at bounding box center [603, 257] width 10 height 10
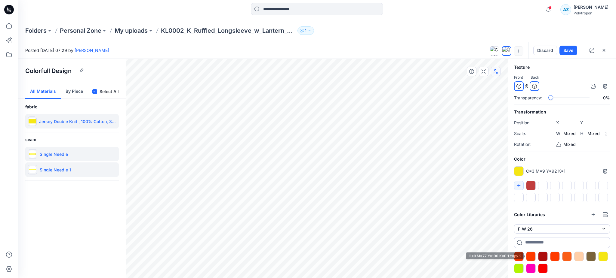
click at [531, 258] on div at bounding box center [531, 257] width 10 height 10
click at [541, 257] on div at bounding box center [543, 257] width 10 height 10
click at [93, 92] on span at bounding box center [94, 91] width 5 height 5
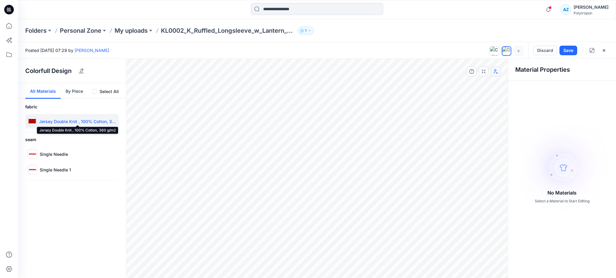
click at [52, 122] on p "Jersey Double Knit , 100% Cotton, 360 g/m2" at bounding box center [77, 121] width 77 height 6
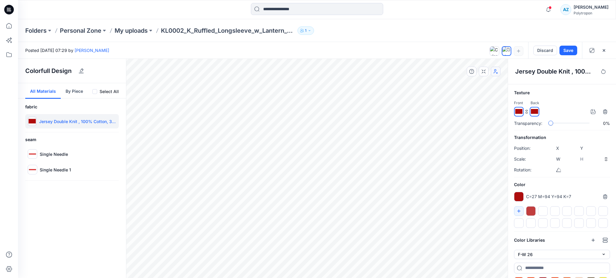
click at [74, 89] on button "By Piece" at bounding box center [74, 91] width 27 height 16
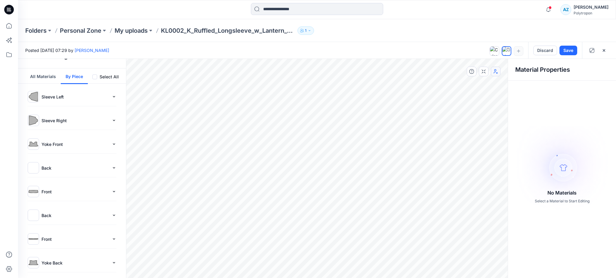
scroll to position [15, 0]
click at [60, 100] on div "Sleeve Left" at bounding box center [72, 96] width 89 height 11
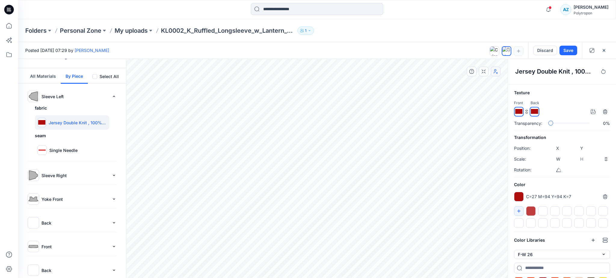
click at [66, 125] on p "Jersey Double Knit , 100% Cotton, 360 g/m2" at bounding box center [78, 123] width 58 height 6
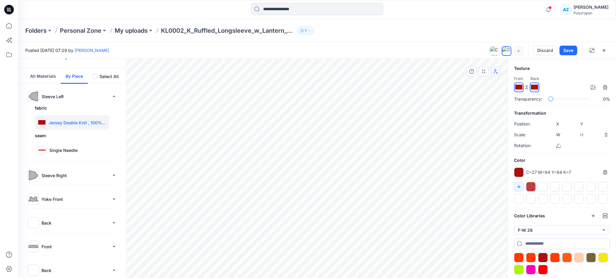
scroll to position [26, 0]
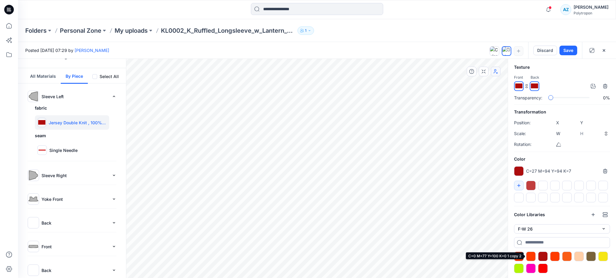
click at [530, 259] on div at bounding box center [531, 257] width 10 height 10
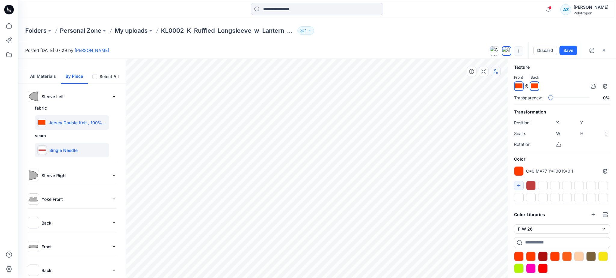
click at [55, 151] on p "Single Needle" at bounding box center [63, 150] width 28 height 6
type input "*****"
type input "******"
type input "****"
click at [577, 257] on div at bounding box center [579, 257] width 10 height 10
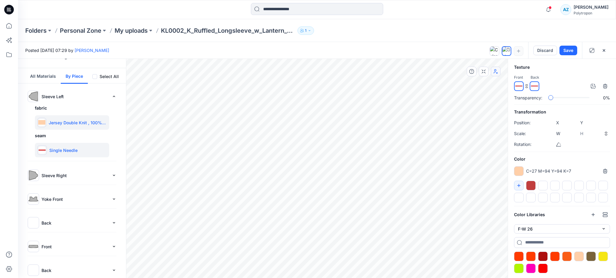
click at [64, 119] on div "Jersey Double Knit , 100% Cotton, 360 g/m2" at bounding box center [72, 122] width 74 height 14
type input "****"
type input "*****"
click at [556, 258] on div at bounding box center [555, 257] width 10 height 10
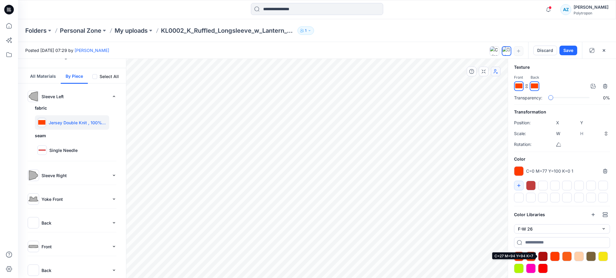
click at [541, 255] on div at bounding box center [543, 257] width 10 height 10
click at [59, 151] on p "Single Needle" at bounding box center [63, 150] width 28 height 6
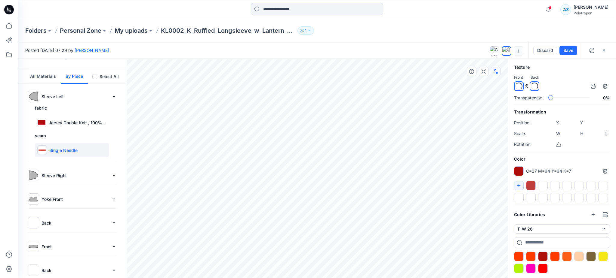
type input "*****"
type input "******"
type input "****"
click at [59, 151] on p "Single Needle" at bounding box center [63, 150] width 28 height 6
click at [43, 149] on img at bounding box center [41, 150] width 7 height 7
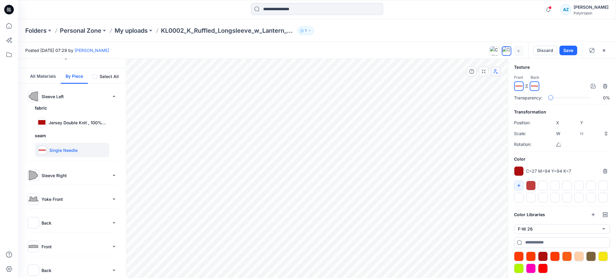
click at [43, 149] on img at bounding box center [41, 150] width 7 height 7
click at [518, 185] on icon "button" at bounding box center [518, 185] width 3 height 3
click at [569, 257] on div at bounding box center [567, 257] width 10 height 10
click at [57, 119] on div "Jersey Double Knit , 100% Cotton, 360 g/m2" at bounding box center [72, 122] width 74 height 14
type input "****"
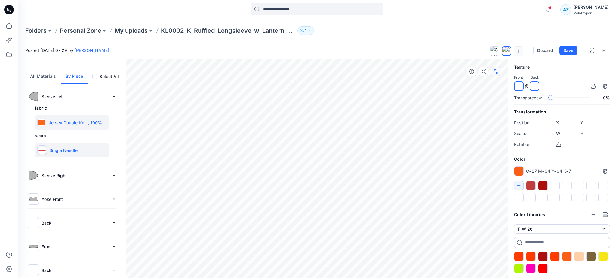
type input "****"
type input "*****"
click at [519, 265] on div at bounding box center [519, 269] width 10 height 10
click at [42, 173] on p "Sleeve Right" at bounding box center [76, 176] width 68 height 6
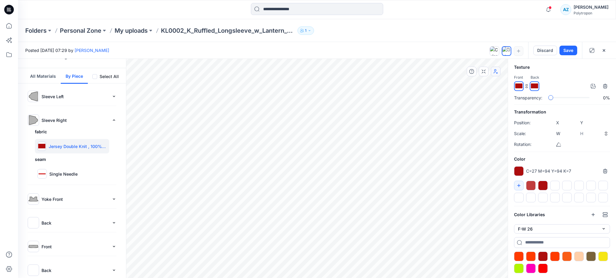
click at [69, 144] on p "Jersey Double Knit , 100% Cotton, 360 g/m2" at bounding box center [78, 146] width 58 height 6
click at [48, 118] on p "Sleeve Right" at bounding box center [76, 120] width 68 height 6
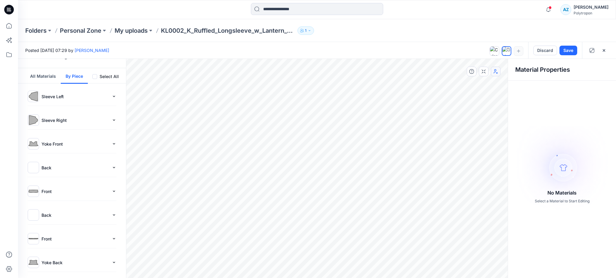
click at [54, 120] on p "Sleeve Right" at bounding box center [76, 120] width 68 height 6
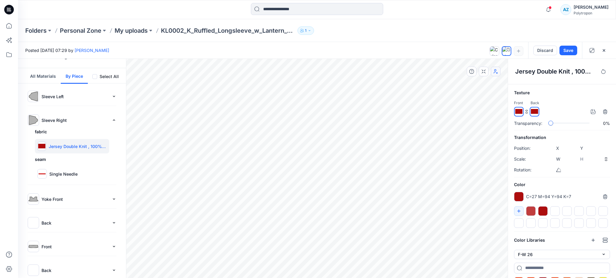
click at [75, 144] on p "Jersey Double Knit , 100% Cotton, 360 g/m2" at bounding box center [78, 146] width 58 height 6
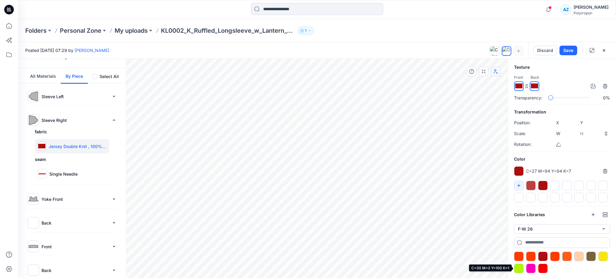
click at [518, 269] on div at bounding box center [519, 269] width 10 height 10
click at [54, 197] on p "Yoke Front" at bounding box center [76, 199] width 68 height 6
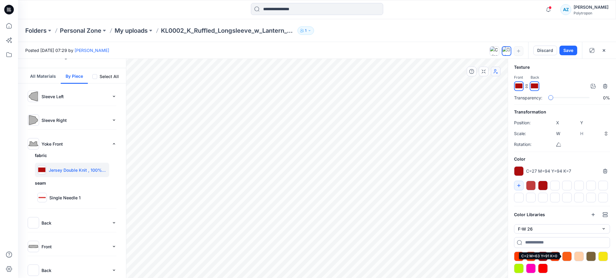
click at [568, 257] on div at bounding box center [567, 257] width 10 height 10
click at [63, 117] on p "Sleeve Right" at bounding box center [76, 120] width 68 height 6
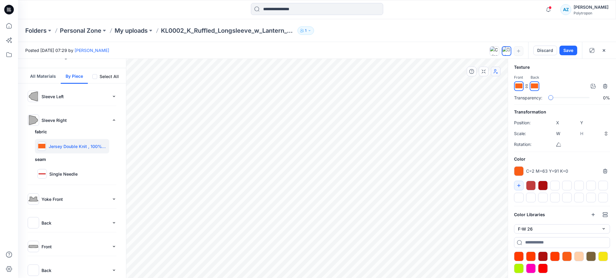
click at [63, 148] on p "Jersey Double Knit , 100% Cotton, 360 g/m2" at bounding box center [78, 146] width 58 height 6
click at [519, 269] on div at bounding box center [519, 269] width 10 height 10
click at [53, 197] on p "Yoke Front" at bounding box center [76, 199] width 68 height 6
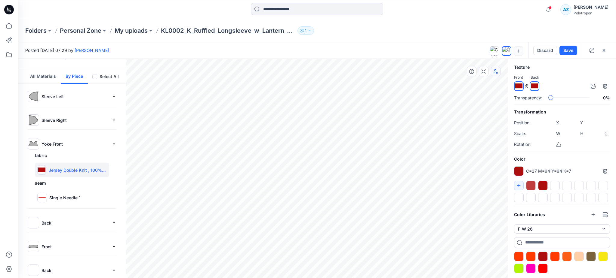
click at [72, 159] on div "fabric Jersey Double Knit , 100% Cotton, 360 g/m2 seam Single Needle 1" at bounding box center [72, 178] width 89 height 53
click at [70, 168] on p "Jersey Double Knit , 100% Cotton, 360 g/m2" at bounding box center [78, 170] width 58 height 6
click at [544, 256] on div at bounding box center [543, 257] width 10 height 10
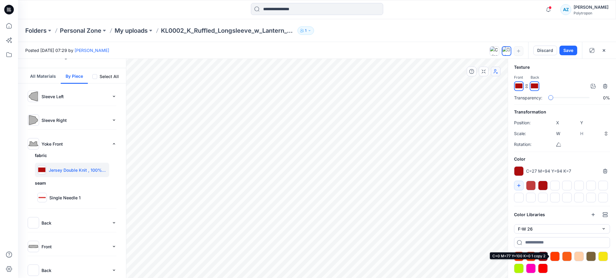
click at [555, 256] on div at bounding box center [555, 257] width 10 height 10
click at [571, 257] on div at bounding box center [567, 257] width 10 height 10
click at [593, 257] on div at bounding box center [591, 257] width 10 height 10
click at [609, 257] on ul at bounding box center [562, 263] width 96 height 22
click at [515, 271] on div at bounding box center [519, 269] width 10 height 10
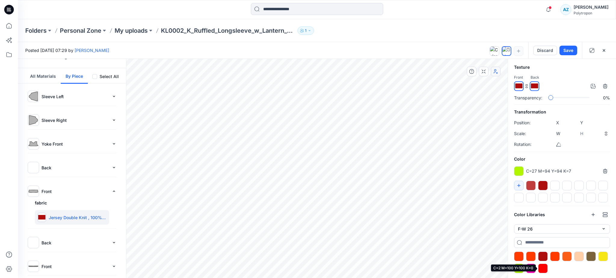
click at [543, 266] on div at bounding box center [543, 269] width 10 height 10
click at [516, 252] on div at bounding box center [519, 257] width 10 height 10
click at [521, 273] on div at bounding box center [519, 269] width 10 height 10
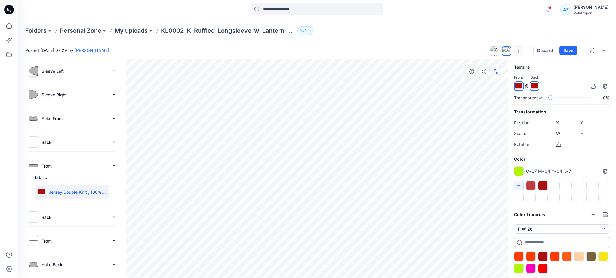
scroll to position [42, 0]
click at [62, 236] on p "Front" at bounding box center [76, 239] width 68 height 6
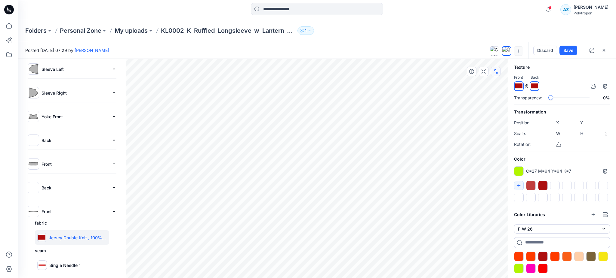
click at [63, 238] on p "Jersey Double Knit , 100% Cotton, 360 g/m2" at bounding box center [78, 238] width 58 height 6
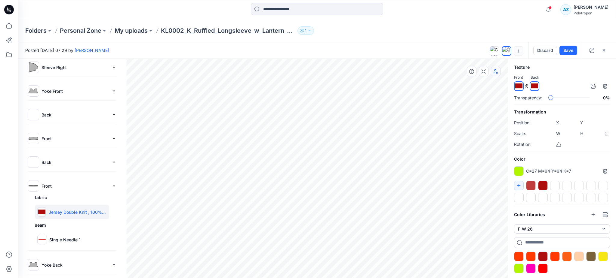
scroll to position [70, 0]
click at [60, 262] on p "Yoke Back" at bounding box center [76, 263] width 68 height 6
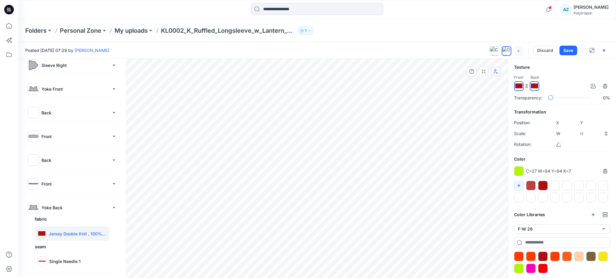
click at [70, 235] on p "Jersey Double Knit , 100% Cotton, 360 g/m2" at bounding box center [78, 234] width 58 height 6
click at [542, 269] on div at bounding box center [543, 269] width 10 height 10
click at [517, 268] on div at bounding box center [519, 269] width 10 height 10
click at [554, 257] on div at bounding box center [555, 257] width 10 height 10
click at [540, 271] on div at bounding box center [543, 269] width 10 height 10
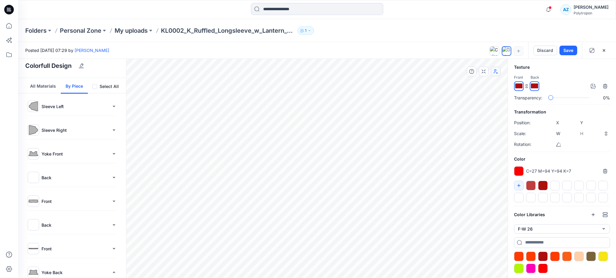
scroll to position [0, 0]
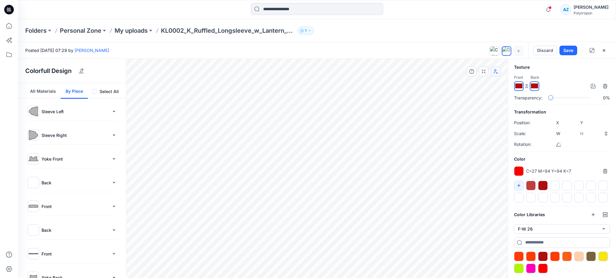
click at [46, 91] on button "All Materials" at bounding box center [42, 91] width 35 height 16
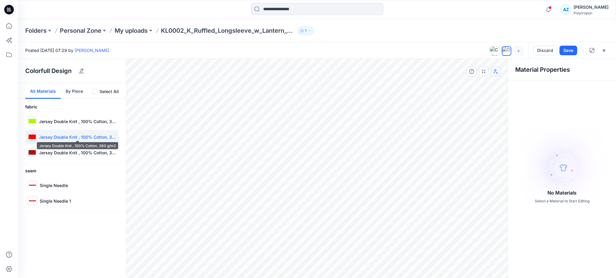
click at [56, 134] on p "Jersey Double Knit , 100% Cotton, 360 g/m2" at bounding box center [77, 137] width 77 height 6
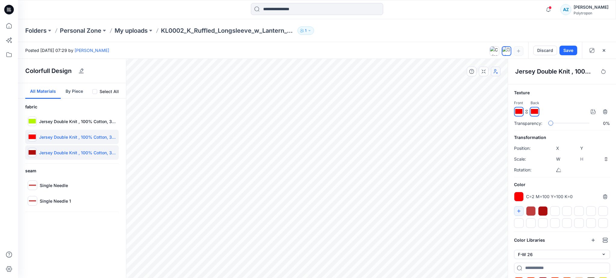
click at [55, 150] on p "Jersey Double Knit , 100% Cotton, 360 g/m2" at bounding box center [77, 153] width 77 height 6
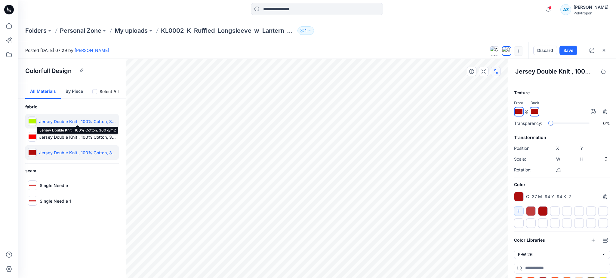
click at [54, 122] on p "Jersey Double Knit , 100% Cotton, 360 g/m2" at bounding box center [77, 121] width 77 height 6
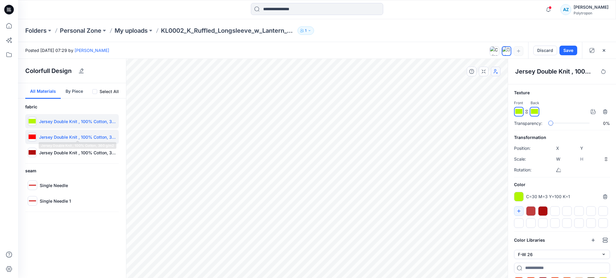
click at [53, 139] on p "Jersey Double Knit , 100% Cotton, 360 g/m2" at bounding box center [77, 137] width 77 height 6
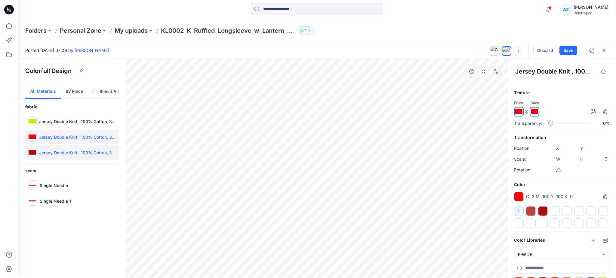
click at [52, 146] on div "Jersey Double Knit , 100% Cotton, 360 g/m2" at bounding box center [72, 153] width 94 height 14
click at [58, 183] on p "Single Needle" at bounding box center [54, 186] width 28 height 6
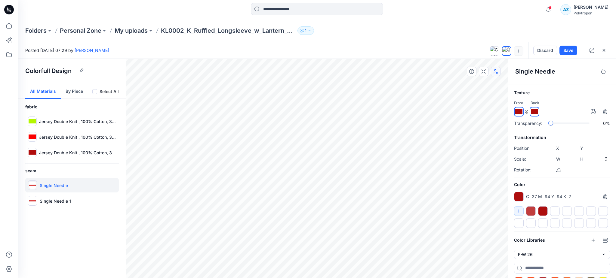
type input "*****"
type input "******"
type input "****"
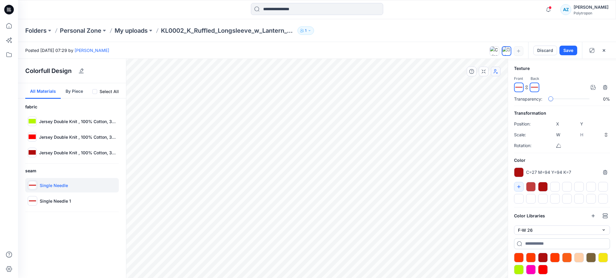
scroll to position [26, 0]
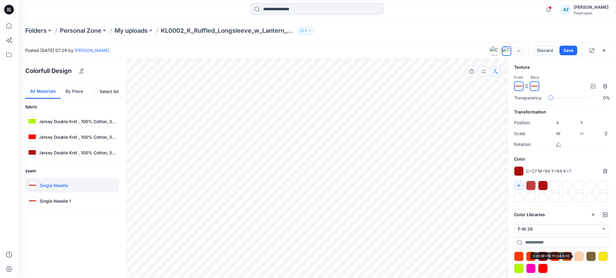
click at [580, 255] on div at bounding box center [579, 257] width 10 height 10
click at [69, 177] on div "fabric Jersey Double Knit , 100% Cotton, 360 g/m2 Jersey Double Knit , 100% Cot…" at bounding box center [72, 157] width 108 height 109
click at [56, 184] on p "Single Needle" at bounding box center [54, 186] width 28 height 6
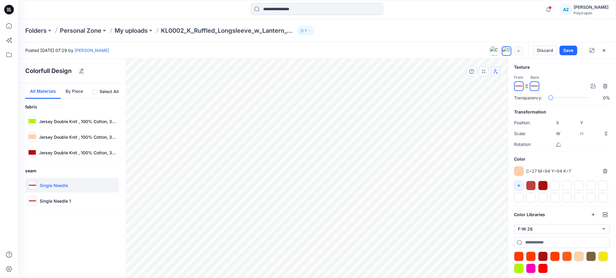
click at [32, 186] on img at bounding box center [32, 185] width 7 height 7
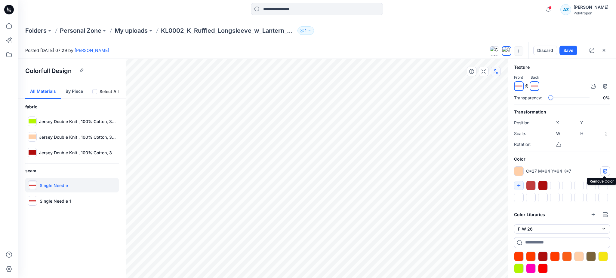
click at [603, 172] on icon "button" at bounding box center [605, 171] width 5 height 5
click at [81, 186] on div "Single Needle" at bounding box center [72, 185] width 94 height 14
click at [534, 170] on button "Add color" at bounding box center [528, 171] width 28 height 7
click at [519, 267] on div at bounding box center [519, 269] width 10 height 10
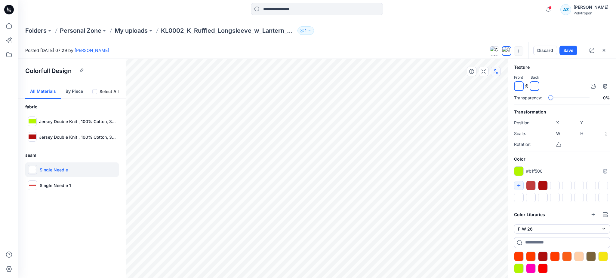
click at [519, 267] on div at bounding box center [519, 269] width 10 height 10
click at [543, 268] on div at bounding box center [543, 269] width 10 height 10
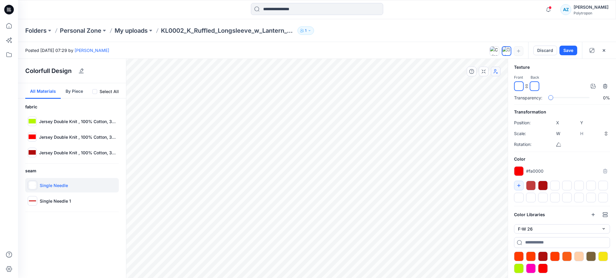
click at [46, 183] on p "Single Needle" at bounding box center [54, 186] width 28 height 6
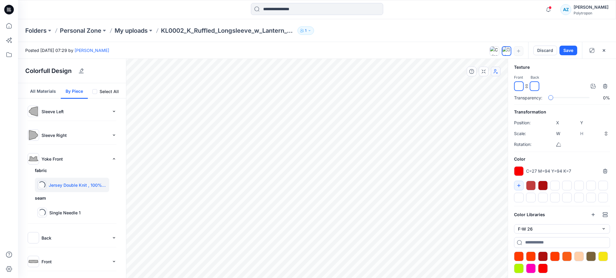
type input "****"
type input "*****"
click at [45, 89] on button "All Materials" at bounding box center [42, 91] width 35 height 16
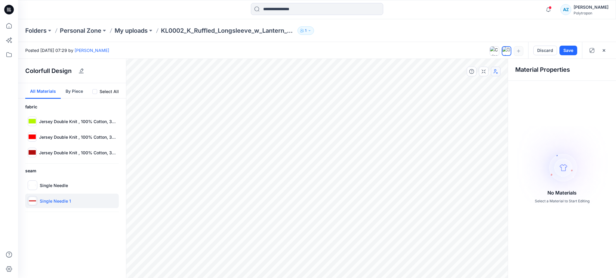
click at [47, 204] on p "Single Needle 1" at bounding box center [55, 201] width 31 height 6
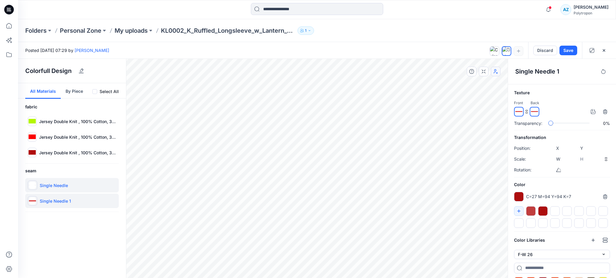
click at [50, 183] on p "Single Needle" at bounding box center [54, 186] width 28 height 6
click at [51, 197] on div "Single Needle 1" at bounding box center [72, 201] width 94 height 14
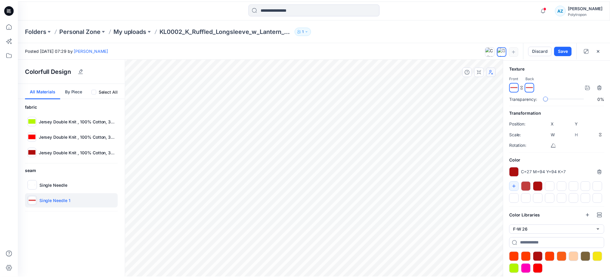
scroll to position [26, 0]
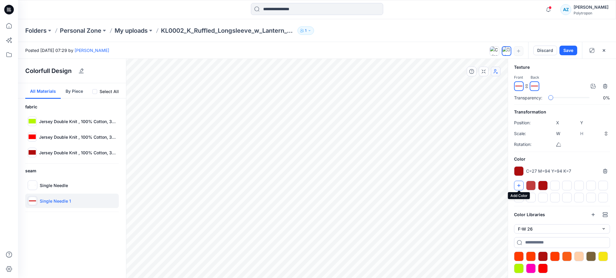
click at [518, 184] on icon "button" at bounding box center [518, 185] width 5 height 5
click at [569, 257] on div at bounding box center [567, 257] width 10 height 10
click at [61, 186] on p "Single Needle" at bounding box center [54, 186] width 28 height 6
type input "******"
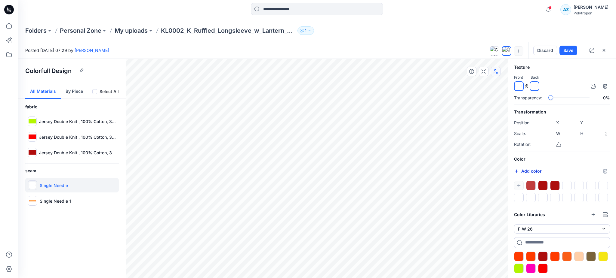
click at [516, 171] on icon "button" at bounding box center [516, 171] width 3 height 3
click at [516, 185] on div at bounding box center [562, 192] width 96 height 22
click at [557, 257] on div at bounding box center [555, 257] width 10 height 10
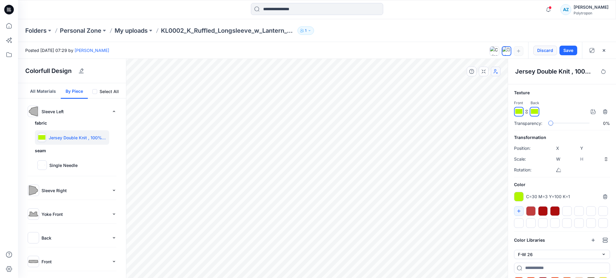
click at [547, 49] on button "Discard" at bounding box center [545, 51] width 24 height 10
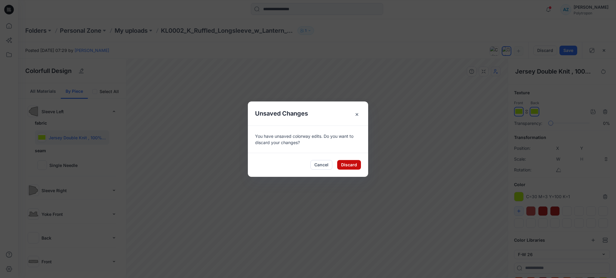
click at [351, 166] on button "Discard" at bounding box center [349, 165] width 24 height 10
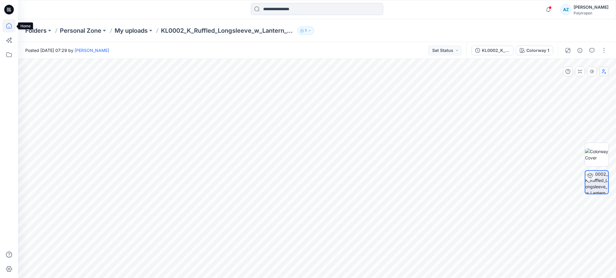
click at [6, 26] on icon at bounding box center [8, 25] width 5 height 5
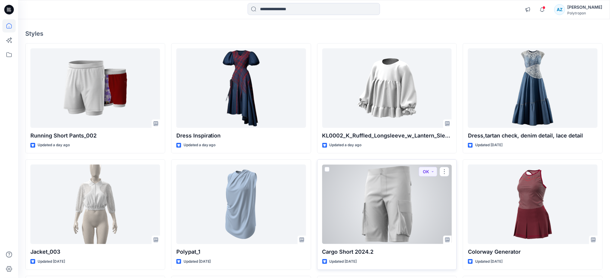
scroll to position [40, 0]
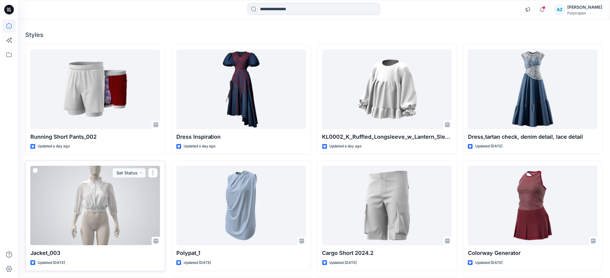
click at [105, 205] on div at bounding box center [95, 206] width 130 height 80
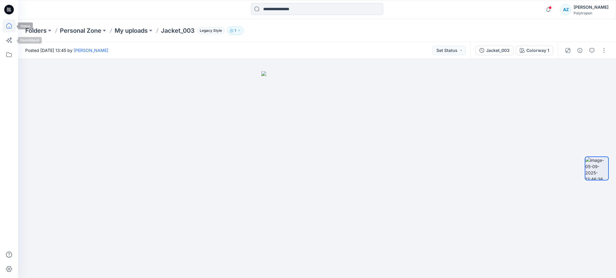
click at [11, 27] on icon at bounding box center [8, 25] width 13 height 13
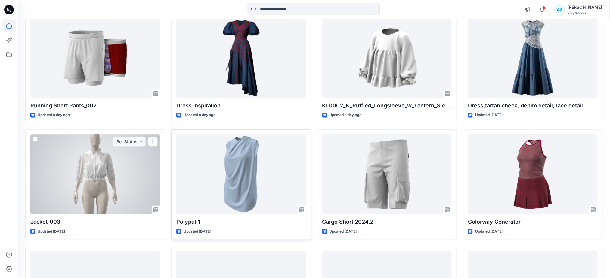
scroll to position [80, 0]
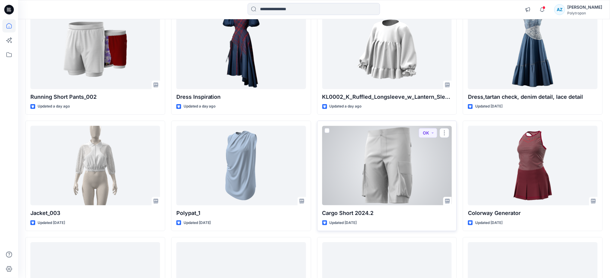
click at [392, 183] on div at bounding box center [387, 166] width 130 height 80
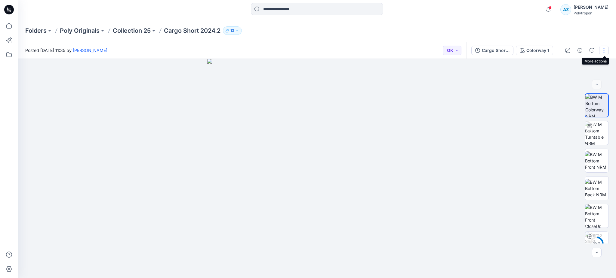
click at [603, 48] on button "button" at bounding box center [604, 51] width 10 height 10
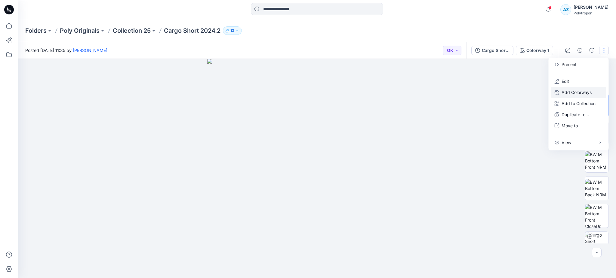
click at [586, 92] on p "Add Colorways" at bounding box center [577, 92] width 30 height 6
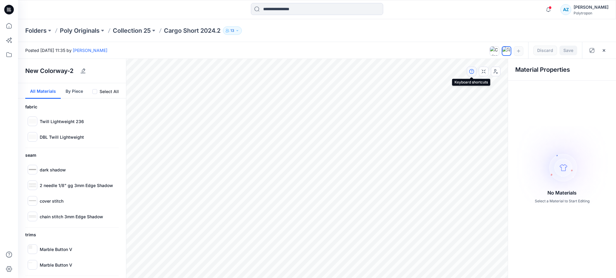
click at [470, 74] on button "button" at bounding box center [472, 72] width 10 height 10
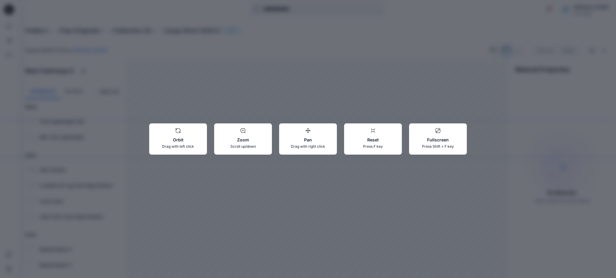
click at [407, 87] on div "Orbit Drag with left click Zoom Scroll up/down Pan Drag with right click Reset …" at bounding box center [308, 139] width 616 height 278
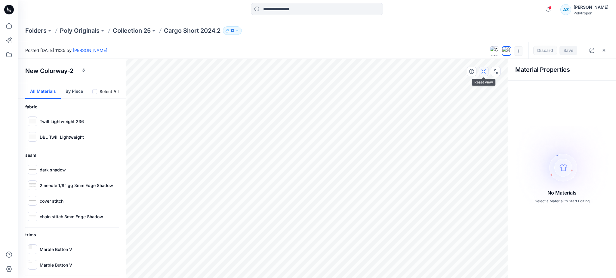
click at [480, 71] on button "button" at bounding box center [484, 72] width 10 height 10
click at [494, 70] on icon "button" at bounding box center [495, 71] width 5 height 5
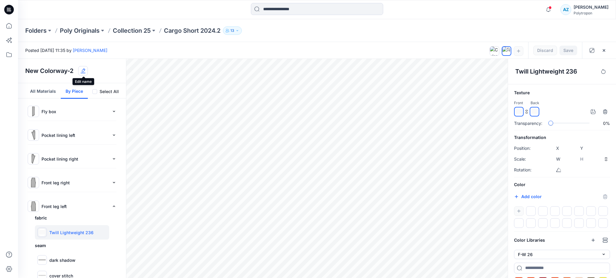
click at [81, 74] on button "button" at bounding box center [83, 71] width 10 height 10
drag, startPoint x: 69, startPoint y: 72, endPoint x: 16, endPoint y: 74, distance: 53.3
click at [16, 74] on div "**********" at bounding box center [308, 139] width 616 height 278
type input "**********"
click at [30, 90] on button "All Materials" at bounding box center [42, 91] width 35 height 16
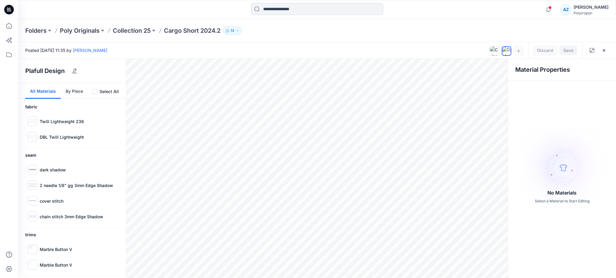
click at [93, 89] on span at bounding box center [94, 91] width 5 height 5
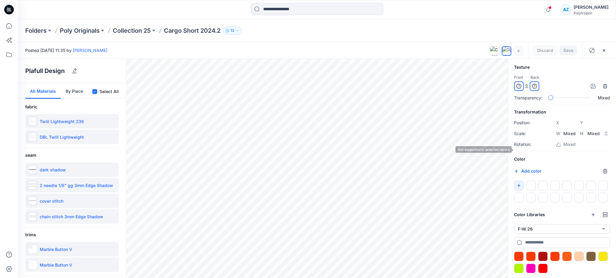
scroll to position [26, 0]
click at [539, 257] on div at bounding box center [543, 257] width 10 height 10
click at [552, 230] on button "F-W 26" at bounding box center [562, 229] width 96 height 9
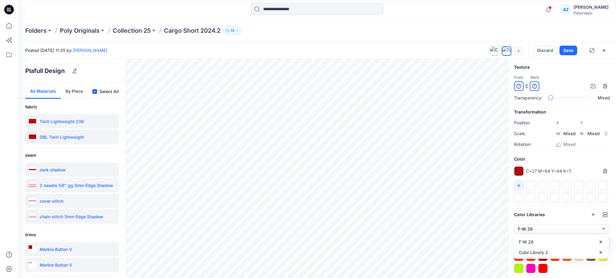
click at [554, 214] on div "Color Libraries" at bounding box center [562, 215] width 96 height 10
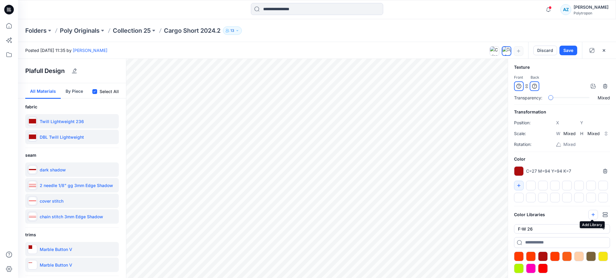
click at [592, 214] on icon "button" at bounding box center [593, 215] width 5 height 5
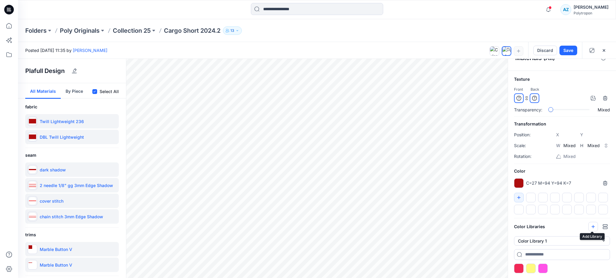
scroll to position [14, 0]
click at [561, 241] on button "Color Library 1" at bounding box center [562, 241] width 96 height 9
click at [552, 217] on div "Color Library 2" at bounding box center [560, 216] width 91 height 11
click at [520, 196] on icon "button" at bounding box center [518, 197] width 5 height 5
click at [530, 195] on div at bounding box center [531, 198] width 10 height 10
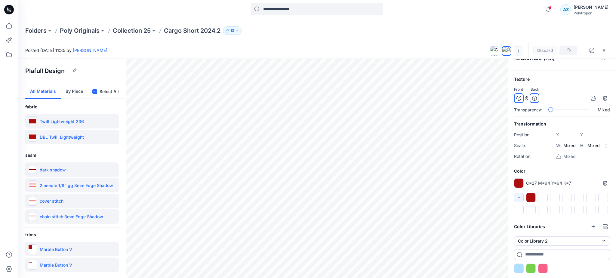
click at [518, 182] on div at bounding box center [519, 184] width 10 height 10
type input "*******"
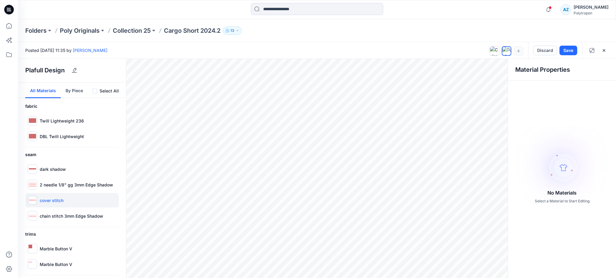
scroll to position [1, 0]
click at [68, 86] on button "By Piece" at bounding box center [74, 90] width 27 height 16
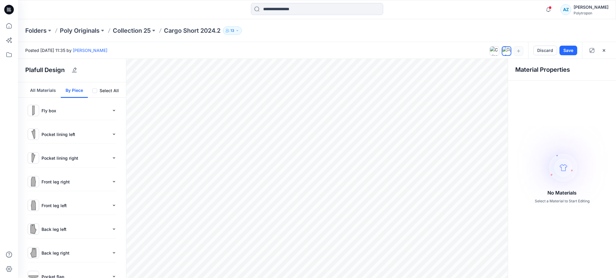
click at [60, 118] on div "Fly box fabric Twill Lightweight 236 trims Marble Button V" at bounding box center [72, 115] width 94 height 24
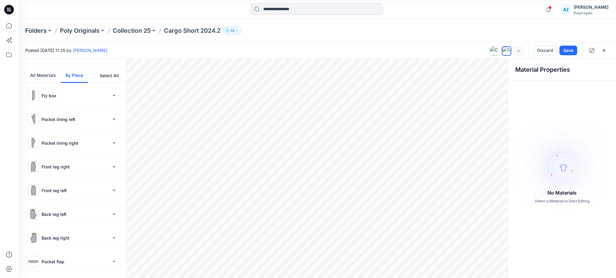
scroll to position [41, 0]
click at [49, 142] on p "Front leg right" at bounding box center [76, 142] width 68 height 6
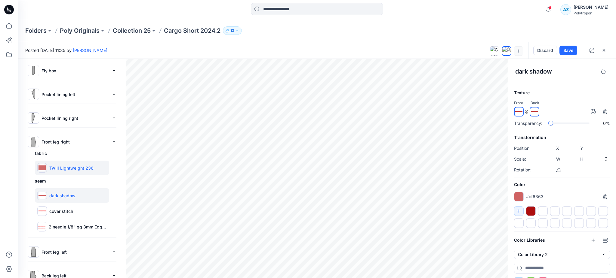
click at [60, 165] on p "Twill Lightweight 236" at bounding box center [71, 168] width 44 height 6
type input "****"
type input "*****"
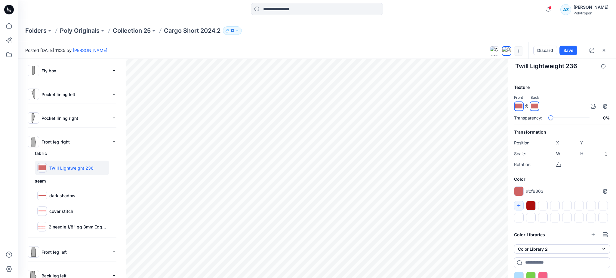
scroll to position [14, 0]
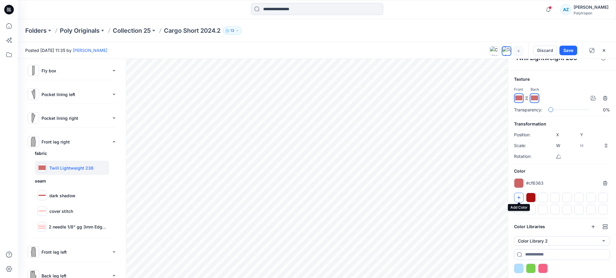
click at [518, 193] on button "button" at bounding box center [519, 198] width 10 height 10
click at [520, 270] on div at bounding box center [519, 269] width 10 height 10
click at [520, 269] on div at bounding box center [519, 269] width 10 height 10
click at [520, 198] on icon "button" at bounding box center [518, 197] width 5 height 5
click at [555, 198] on div at bounding box center [555, 198] width 10 height 10
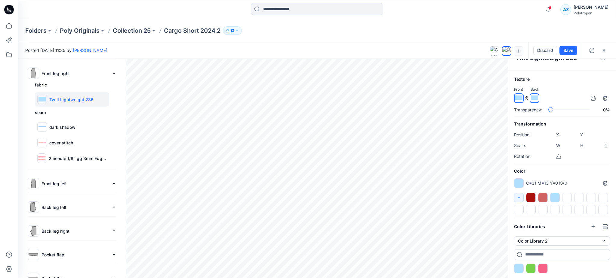
scroll to position [121, 0]
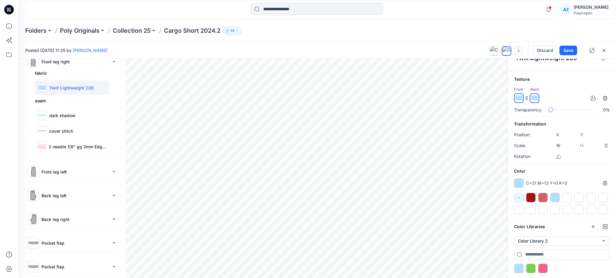
click at [46, 173] on p "Front leg left" at bounding box center [76, 172] width 68 height 6
type input "*****"
type input "****"
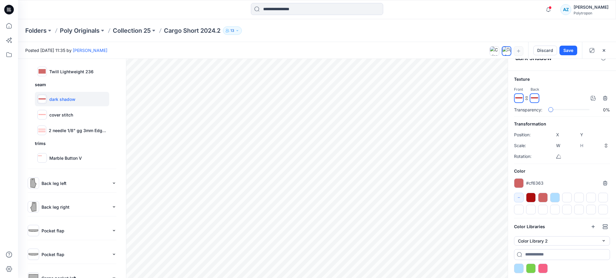
click at [105, 183] on p "Back leg left" at bounding box center [76, 183] width 68 height 6
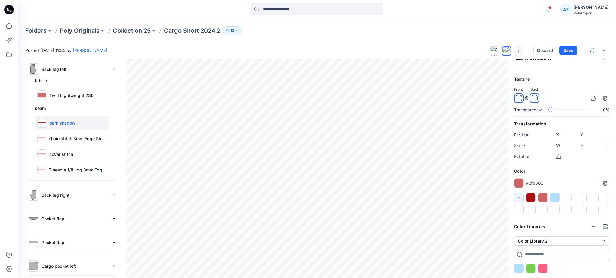
scroll to position [47, 0]
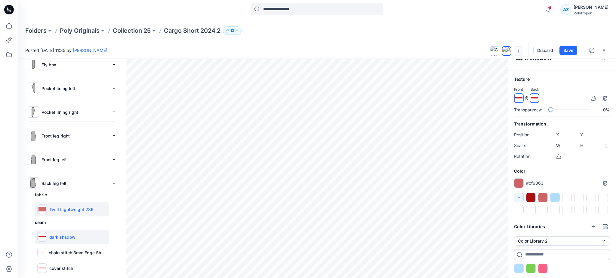
click at [63, 207] on p "Twill Lightweight 236" at bounding box center [71, 210] width 44 height 6
type input "****"
type input "*****"
click at [558, 179] on div "#cf6363 *******" at bounding box center [562, 184] width 96 height 10
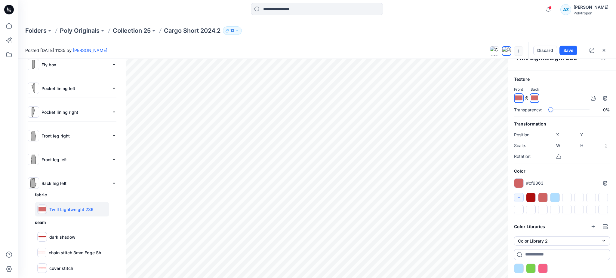
click at [519, 180] on div at bounding box center [519, 184] width 10 height 10
click at [553, 180] on div "#cf6363 *******" at bounding box center [562, 184] width 96 height 10
click at [532, 266] on div at bounding box center [531, 269] width 10 height 10
click at [518, 195] on icon "button" at bounding box center [518, 197] width 5 height 5
click at [518, 198] on icon "button" at bounding box center [518, 197] width 5 height 5
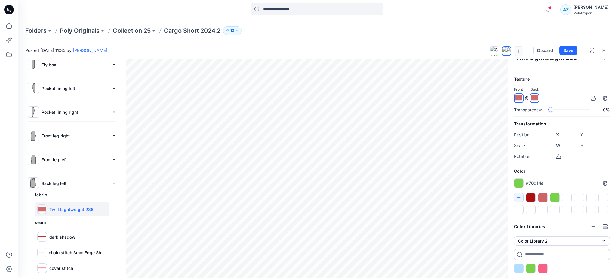
click at [552, 196] on div at bounding box center [555, 198] width 10 height 10
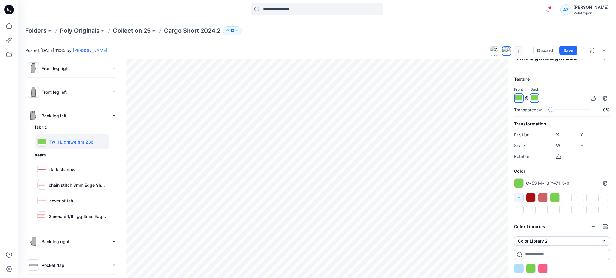
scroll to position [127, 0]
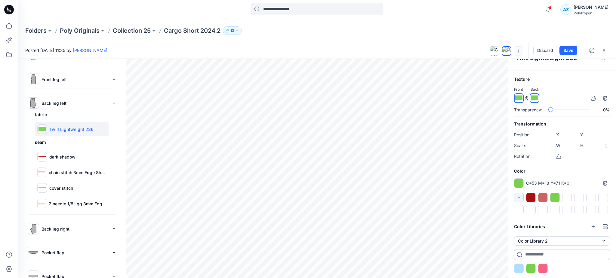
click at [48, 229] on p "Back leg right" at bounding box center [76, 229] width 68 height 6
type input "*****"
type input "****"
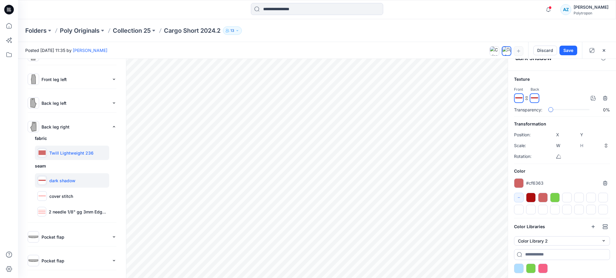
click at [66, 154] on p "Twill Lightweight 236" at bounding box center [71, 153] width 44 height 6
type input "****"
type input "*****"
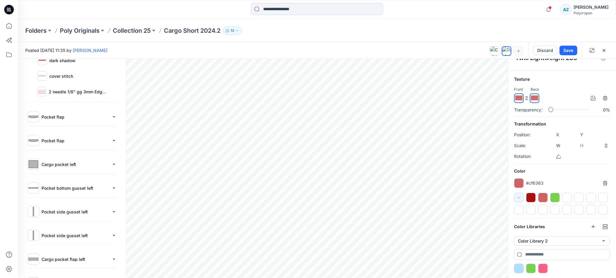
click at [65, 120] on div "Pocket flap" at bounding box center [72, 116] width 89 height 11
type input "****"
type input "*****"
type input "****"
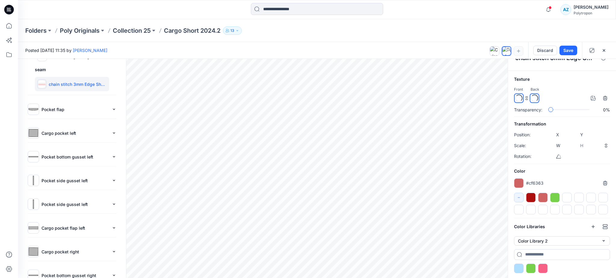
scroll to position [161, 0]
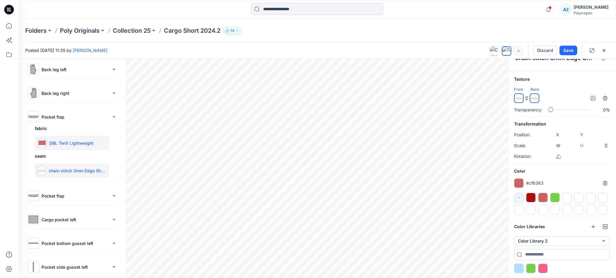
click at [63, 141] on p "DBL Twill Lightweight" at bounding box center [71, 143] width 44 height 6
type input "****"
type input "*****"
click at [559, 240] on button "Color Library 2" at bounding box center [562, 241] width 96 height 9
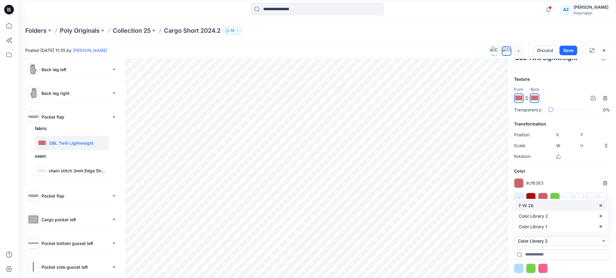
click at [547, 207] on div "F-W 26" at bounding box center [560, 206] width 91 height 11
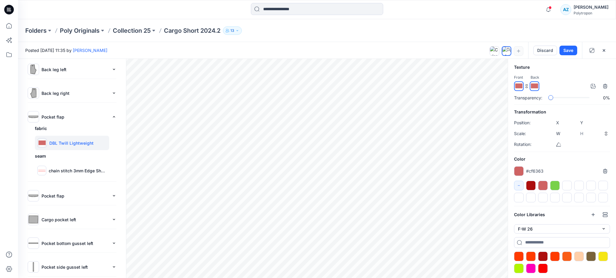
scroll to position [26, 0]
click at [518, 185] on icon "button" at bounding box center [518, 185] width 5 height 5
click at [577, 257] on div at bounding box center [579, 257] width 10 height 10
click at [518, 186] on icon "button" at bounding box center [518, 185] width 5 height 5
click at [57, 201] on div "Pocket flap" at bounding box center [72, 195] width 89 height 11
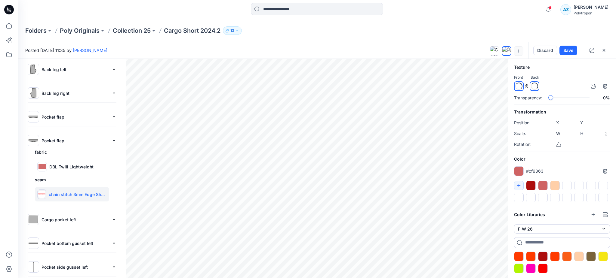
type input "****"
type input "*****"
type input "****"
click at [63, 168] on p "DBL Twill Lightweight" at bounding box center [71, 167] width 44 height 6
type input "****"
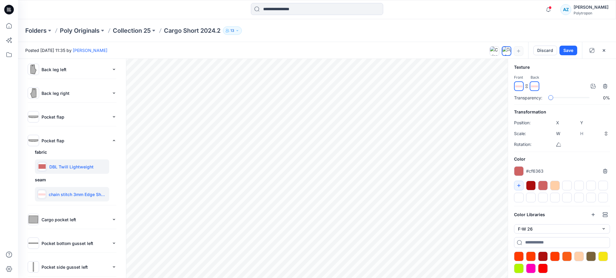
type input "****"
type input "*****"
click at [604, 255] on div at bounding box center [603, 257] width 10 height 10
click at [518, 187] on button "button" at bounding box center [519, 186] width 10 height 10
click at [566, 185] on div at bounding box center [567, 186] width 10 height 10
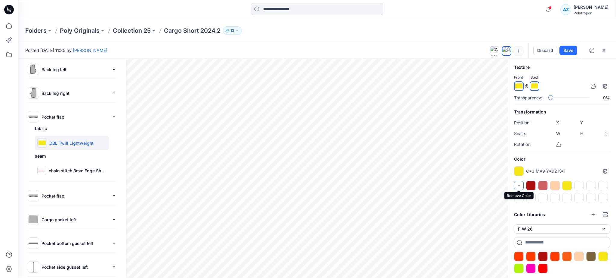
click at [519, 184] on icon "button" at bounding box center [518, 185] width 5 height 5
click at [543, 185] on div at bounding box center [543, 186] width 10 height 10
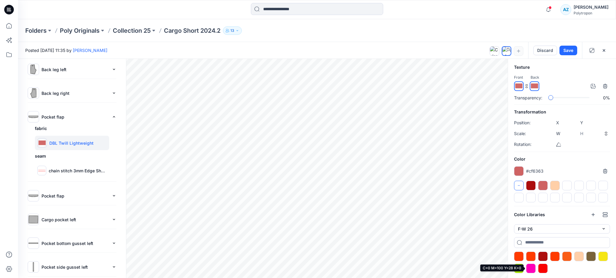
click at [532, 267] on div at bounding box center [531, 269] width 10 height 10
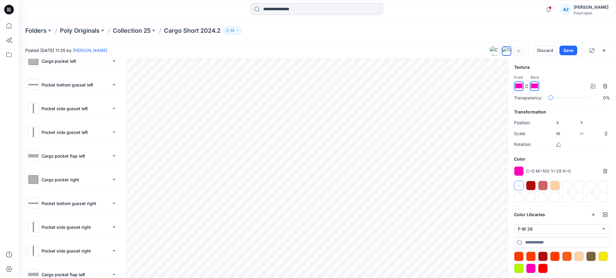
scroll to position [332, 0]
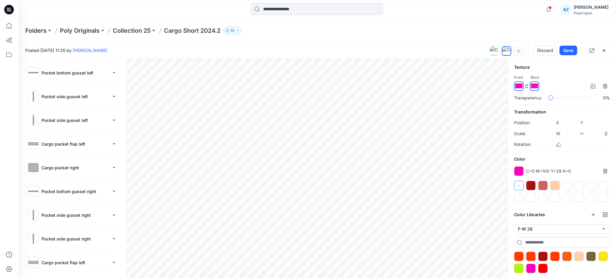
click at [68, 261] on p "Cargo pocket flap left" at bounding box center [76, 263] width 68 height 6
type input "*****"
type input "****"
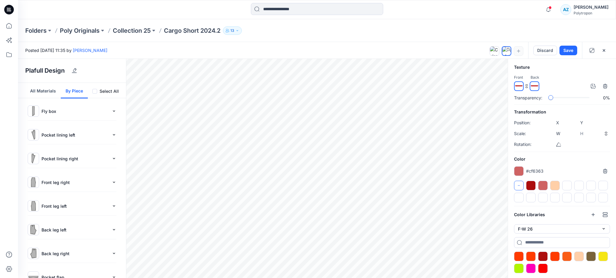
scroll to position [0, 0]
click at [44, 88] on button "All Materials" at bounding box center [42, 91] width 35 height 16
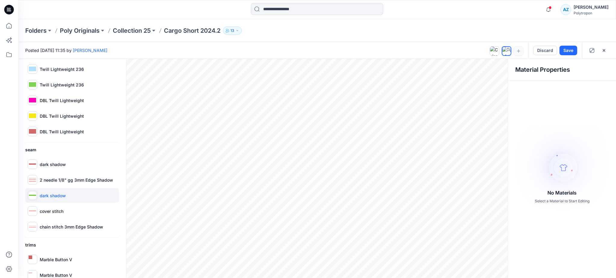
scroll to position [79, 0]
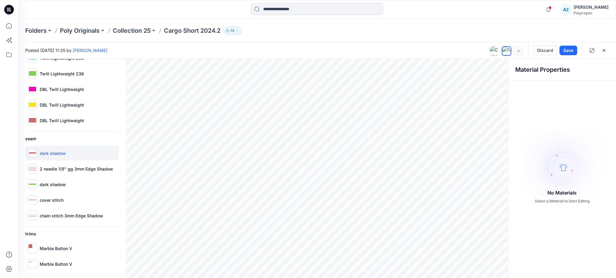
click at [63, 155] on p "dark shadow" at bounding box center [53, 153] width 26 height 6
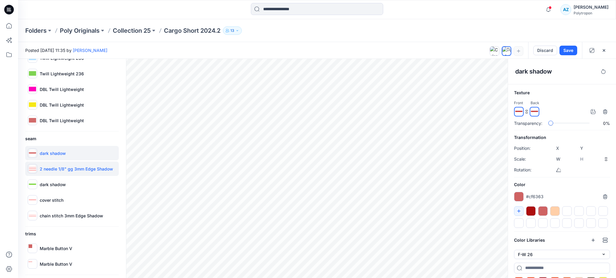
click at [61, 166] on p "2 needle 1/8" gg 3mm Edge Shadow" at bounding box center [76, 169] width 73 height 6
type input "****"
type input "*****"
click at [64, 248] on p "Marble Button V" at bounding box center [56, 249] width 32 height 6
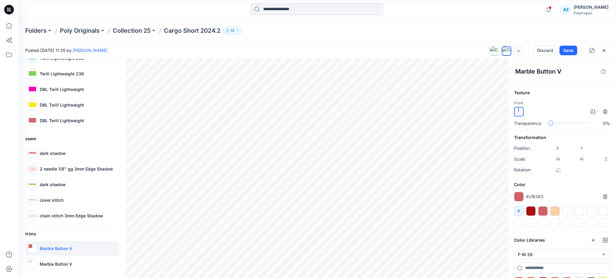
type input "****"
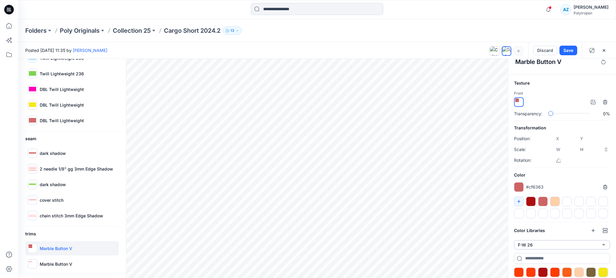
scroll to position [26, 0]
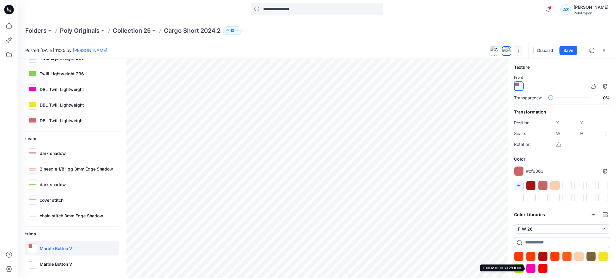
click at [532, 267] on div at bounding box center [531, 269] width 10 height 10
click at [520, 187] on button "button" at bounding box center [519, 186] width 10 height 10
click at [566, 186] on div at bounding box center [567, 186] width 10 height 10
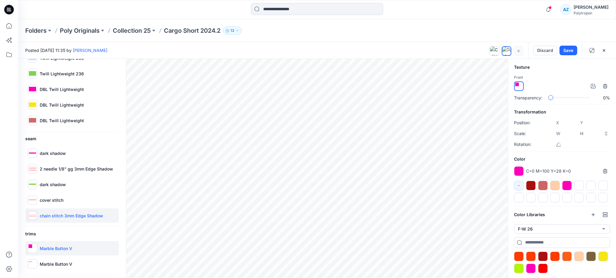
type input "****"
type input "*****"
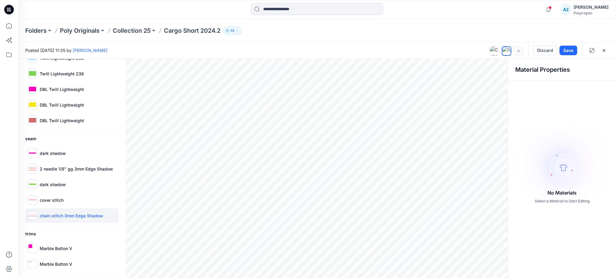
click at [70, 211] on div "chain stitch 3mm Edge Shadow" at bounding box center [72, 216] width 94 height 14
click at [75, 216] on p "chain stitch 3mm Edge Shadow" at bounding box center [71, 216] width 63 height 6
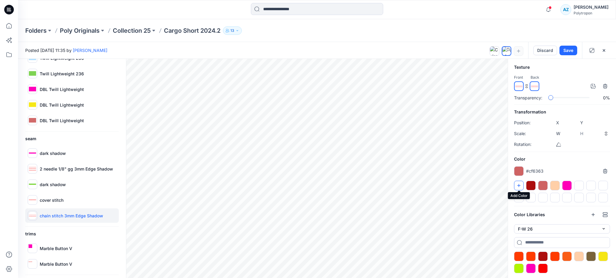
click at [518, 182] on button "button" at bounding box center [519, 186] width 10 height 10
click at [532, 257] on div at bounding box center [531, 257] width 10 height 10
click at [521, 185] on icon "button" at bounding box center [518, 185] width 5 height 5
click at [61, 218] on p "chain stitch 3mm Edge Shadow" at bounding box center [71, 216] width 63 height 6
click at [591, 257] on div at bounding box center [591, 257] width 10 height 10
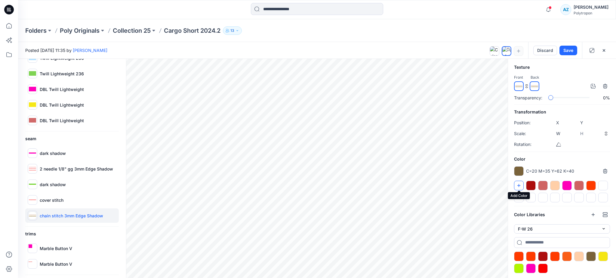
click at [520, 186] on icon "button" at bounding box center [518, 185] width 5 height 5
click at [591, 254] on div at bounding box center [591, 257] width 10 height 10
click at [603, 185] on div at bounding box center [603, 186] width 10 height 10
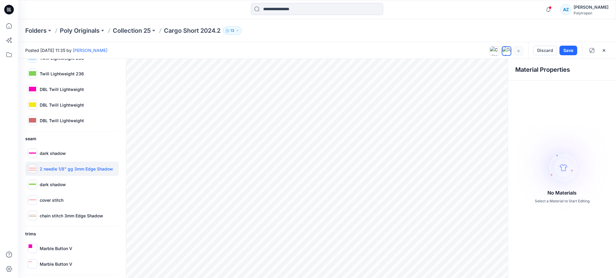
click at [65, 166] on p "2 needle 1/8" gg 3mm Edge Shadow" at bounding box center [76, 169] width 73 height 6
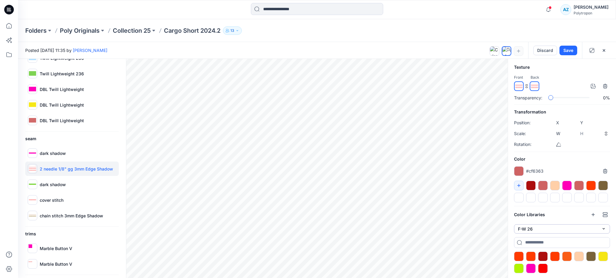
click at [550, 230] on button "F-W 26" at bounding box center [562, 229] width 96 height 9
click at [542, 252] on p "Color Library 2" at bounding box center [533, 253] width 29 height 6
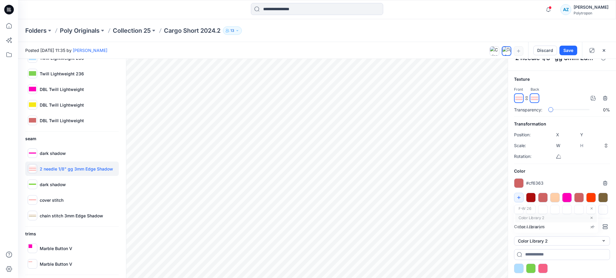
scroll to position [14, 0]
click at [522, 199] on button "button" at bounding box center [519, 198] width 10 height 10
click at [518, 267] on div at bounding box center [519, 269] width 10 height 10
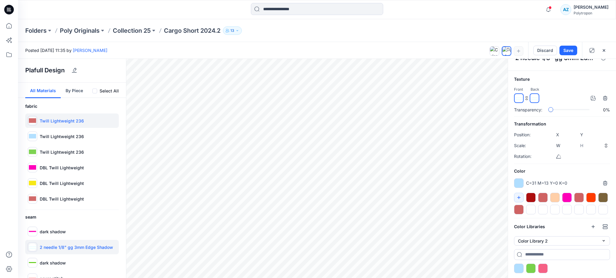
scroll to position [0, 0]
click at [68, 89] on button "By Piece" at bounding box center [74, 91] width 27 height 16
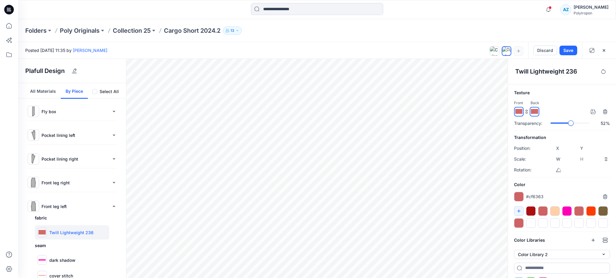
click at [570, 124] on div "slider-ex-1" at bounding box center [570, 123] width 5 height 5
click at [560, 125] on div "slider-ex-1" at bounding box center [560, 123] width 5 height 5
click at [536, 125] on div "Transparency: 0%" at bounding box center [562, 123] width 96 height 6
click at [594, 112] on icon "button" at bounding box center [593, 111] width 5 height 5
type input "****"
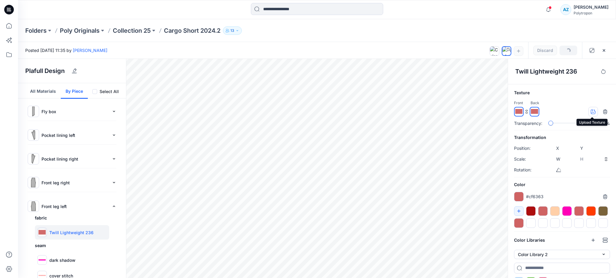
type input "****"
click at [604, 197] on icon "button" at bounding box center [605, 197] width 5 height 5
click at [534, 114] on img at bounding box center [534, 111] width 7 height 7
click at [515, 113] on img at bounding box center [518, 111] width 7 height 7
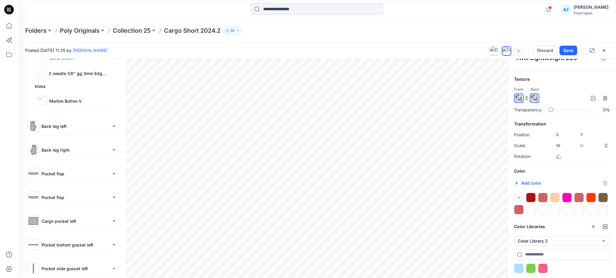
scroll to position [241, 0]
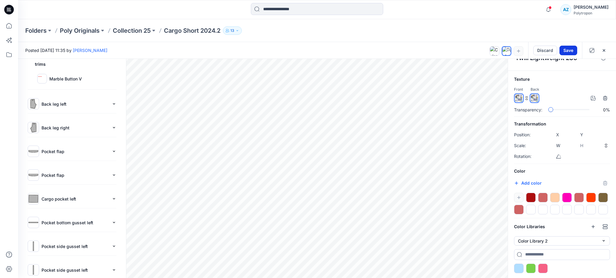
click at [567, 51] on button "Save" at bounding box center [568, 51] width 18 height 10
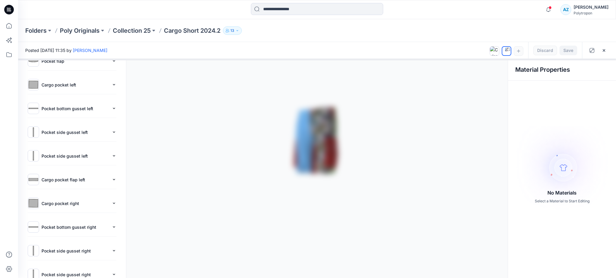
scroll to position [126, 0]
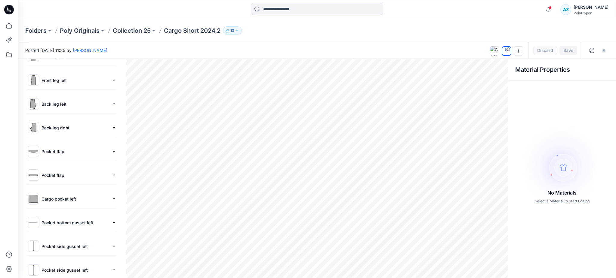
click at [222, 30] on div "Folders Poly Originals Collection 25 Cargo Short 2024.2 13" at bounding box center [293, 30] width 537 height 8
click at [7, 26] on icon at bounding box center [8, 25] width 13 height 13
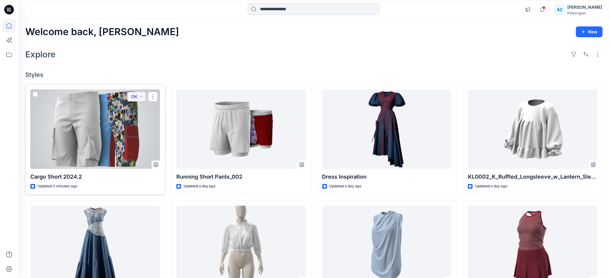
click at [102, 131] on div at bounding box center [95, 130] width 130 height 80
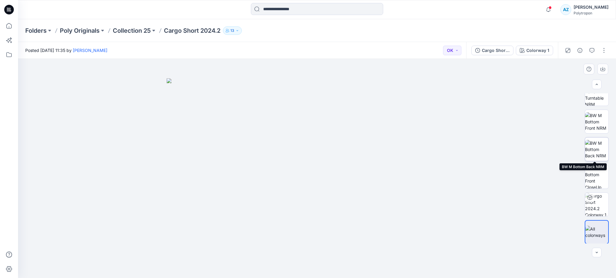
scroll to position [39, 0]
click at [533, 48] on div "Colorway 1" at bounding box center [537, 50] width 23 height 7
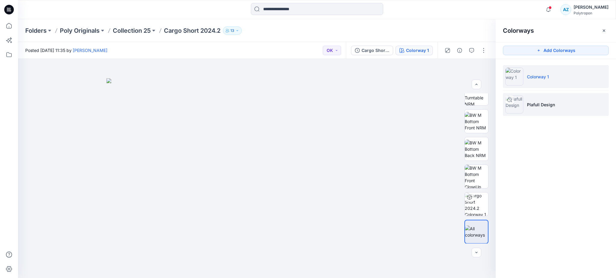
click at [546, 104] on p "Plafull Design" at bounding box center [541, 105] width 28 height 6
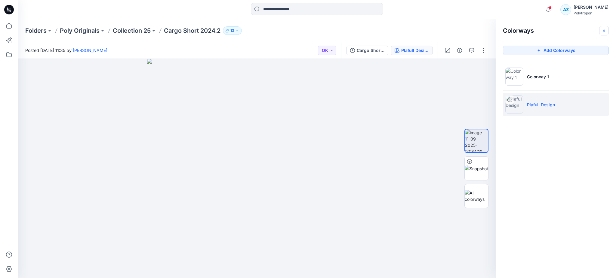
click at [605, 26] on button "button" at bounding box center [604, 31] width 10 height 10
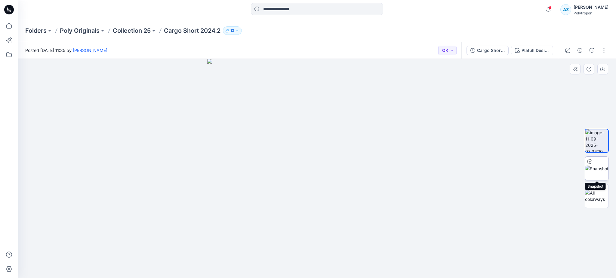
click at [595, 168] on img at bounding box center [596, 169] width 23 height 6
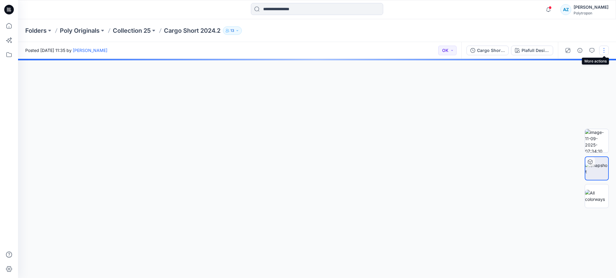
click at [602, 51] on button "button" at bounding box center [604, 51] width 10 height 10
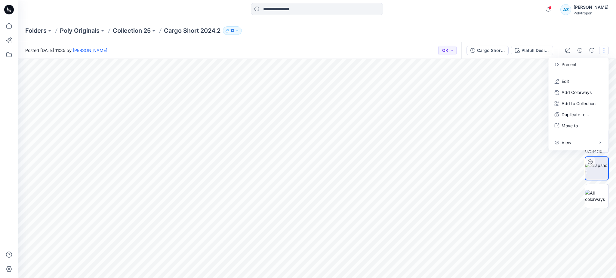
click at [603, 50] on button "button" at bounding box center [604, 51] width 10 height 10
click at [604, 51] on button "button" at bounding box center [604, 51] width 10 height 10
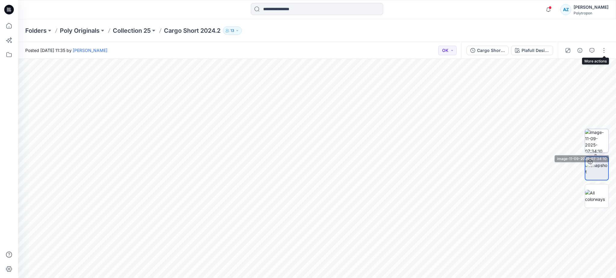
click at [595, 140] on img at bounding box center [596, 140] width 23 height 23
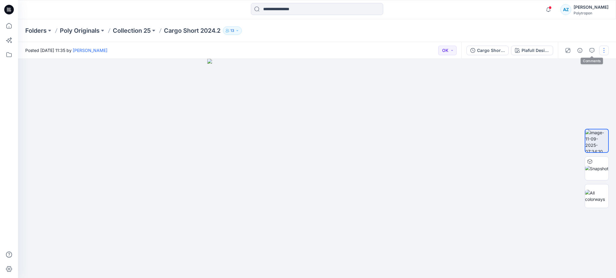
click at [602, 47] on button "button" at bounding box center [604, 51] width 10 height 10
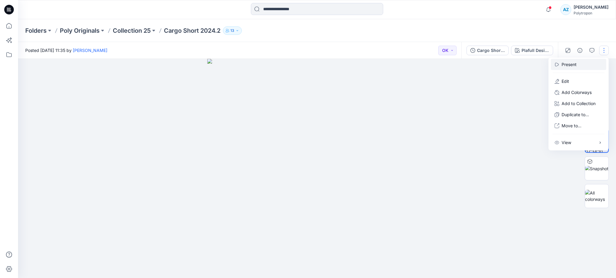
click at [574, 62] on p "Present" at bounding box center [569, 64] width 15 height 6
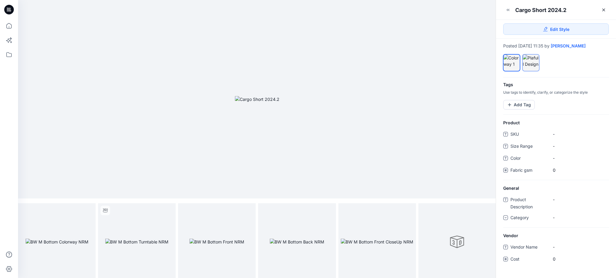
click at [528, 59] on div at bounding box center [531, 61] width 16 height 13
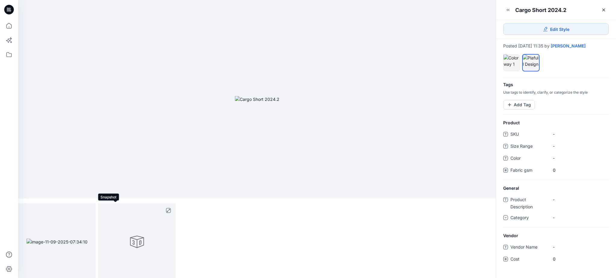
click at [167, 231] on div at bounding box center [137, 243] width 78 height 78
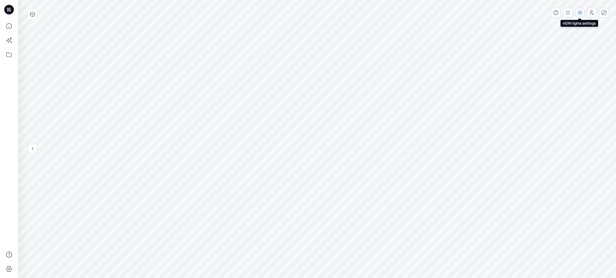
click at [581, 11] on icon "button" at bounding box center [579, 12] width 5 height 5
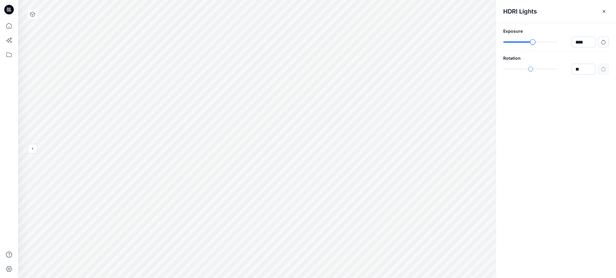
type input "******"
click at [534, 43] on div "slider-ex-1" at bounding box center [534, 41] width 5 height 5
type input "*****"
click at [536, 73] on div "*****" at bounding box center [556, 69] width 106 height 11
click at [609, 12] on div "HDRI Lights" at bounding box center [556, 11] width 120 height 23
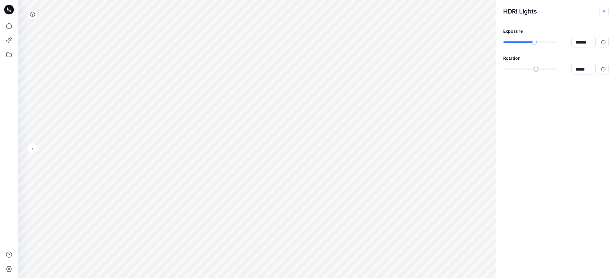
click at [605, 10] on icon "button" at bounding box center [604, 11] width 5 height 5
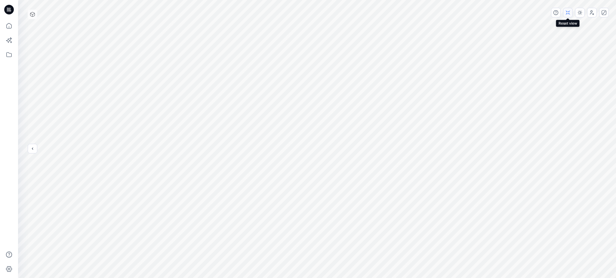
click at [568, 13] on icon "button" at bounding box center [567, 12] width 5 height 5
click at [590, 13] on icon "button" at bounding box center [592, 12] width 4 height 5
click at [590, 13] on icon "button" at bounding box center [591, 14] width 3 height 2
click at [605, 13] on icon "button" at bounding box center [604, 12] width 5 height 5
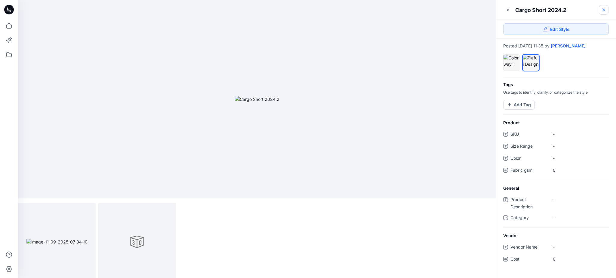
click at [603, 10] on icon at bounding box center [603, 10] width 2 height 2
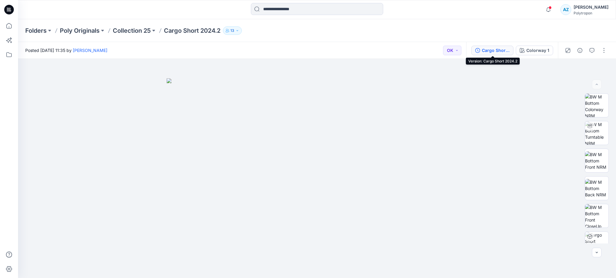
click at [500, 51] on div "Cargo Short 2024.2" at bounding box center [496, 50] width 28 height 7
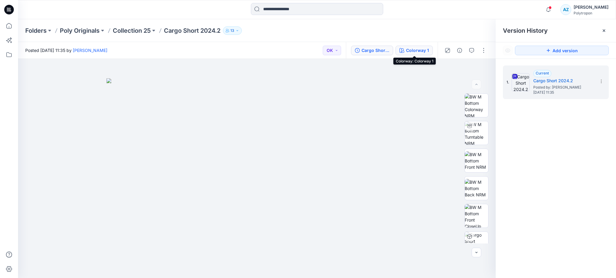
click at [419, 54] on button "Colorway 1" at bounding box center [413, 51] width 37 height 10
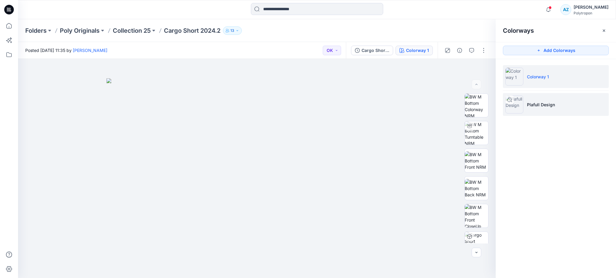
click at [542, 102] on p "Plafull Design" at bounding box center [541, 105] width 28 height 6
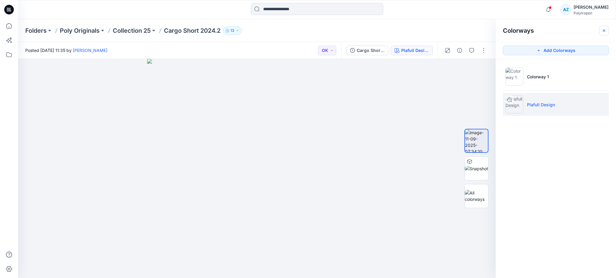
click at [600, 32] on button "button" at bounding box center [604, 31] width 10 height 10
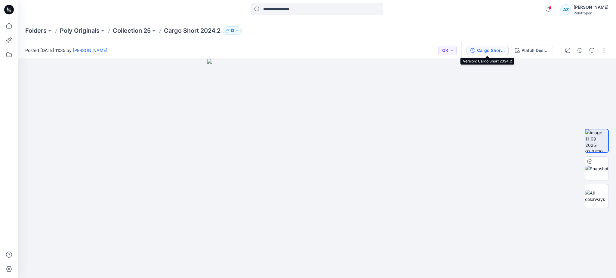
click at [483, 51] on div "Cargo Short 2024.2" at bounding box center [491, 50] width 28 height 7
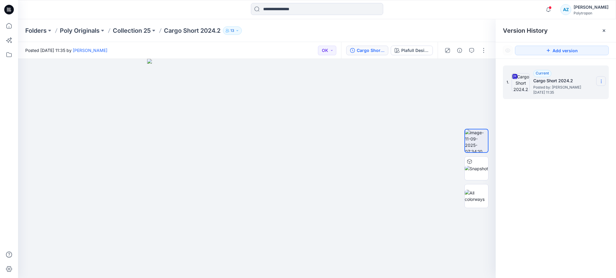
click at [601, 78] on section at bounding box center [601, 81] width 10 height 10
click at [582, 94] on span "Download Source BW File" at bounding box center [571, 93] width 51 height 7
click at [604, 81] on section at bounding box center [601, 81] width 10 height 10
click at [373, 51] on div "Cargo Short 2024.2" at bounding box center [371, 50] width 28 height 7
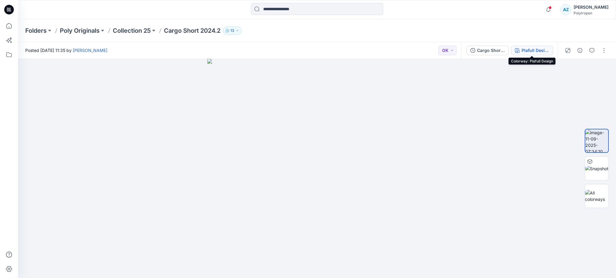
click at [528, 51] on div "Plafull Design" at bounding box center [536, 50] width 28 height 7
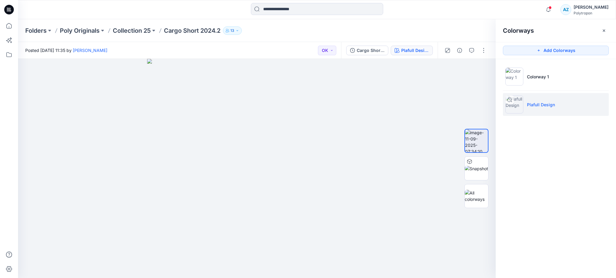
click at [552, 106] on p "Plafull Design" at bounding box center [541, 105] width 28 height 6
click at [552, 77] on li "Colorway 1" at bounding box center [556, 76] width 106 height 23
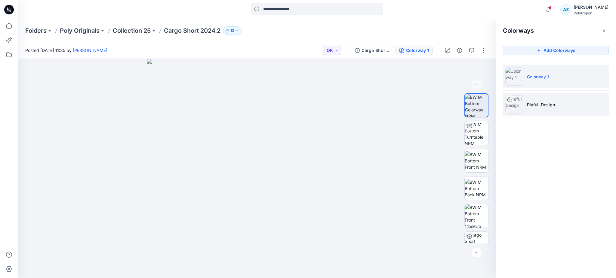
click at [551, 97] on li "Plafull Design" at bounding box center [556, 104] width 106 height 23
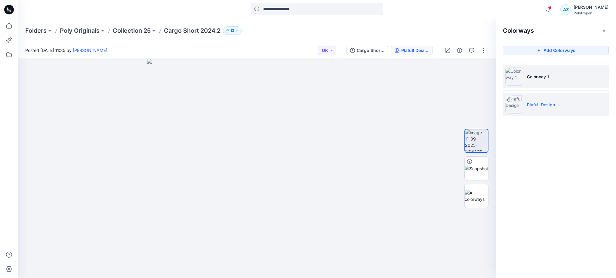
click at [551, 82] on li "Colorway 1" at bounding box center [556, 76] width 106 height 23
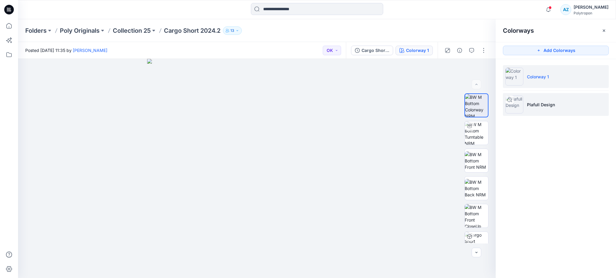
click at [551, 102] on p "Plafull Design" at bounding box center [541, 105] width 28 height 6
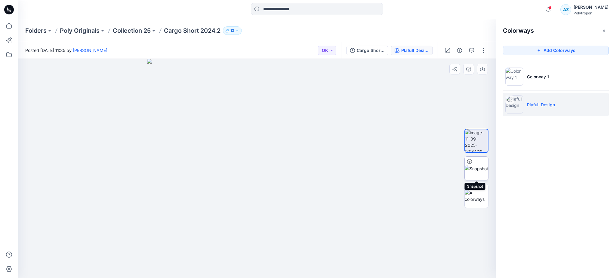
click at [480, 172] on img at bounding box center [476, 169] width 23 height 6
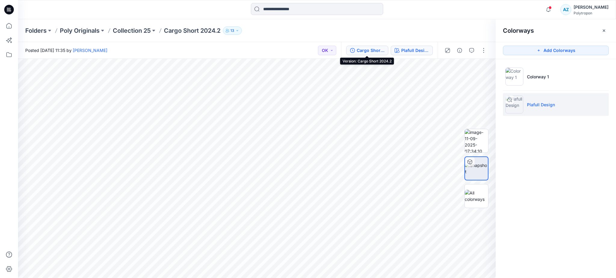
click at [350, 49] on icon "button" at bounding box center [352, 50] width 5 height 5
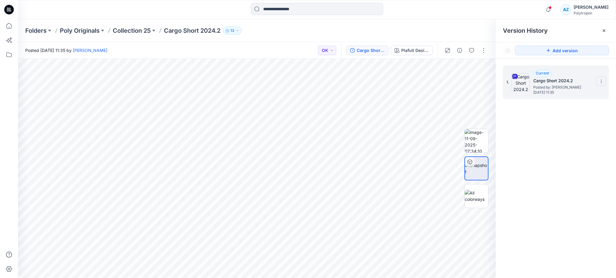
click at [603, 82] on icon at bounding box center [601, 81] width 5 height 5
click at [571, 91] on span "Download Source BW File" at bounding box center [571, 93] width 51 height 7
click at [537, 186] on div "1. Current Cargo Short 2024.2 Posted by: Amalia Zarari Friday, November 15, 202…" at bounding box center [556, 173] width 120 height 228
click at [571, 133] on div "1. Current Cargo Short 2024.2 Posted by: Amalia Zarari Friday, November 15, 202…" at bounding box center [556, 173] width 120 height 228
click at [480, 201] on img at bounding box center [476, 196] width 23 height 13
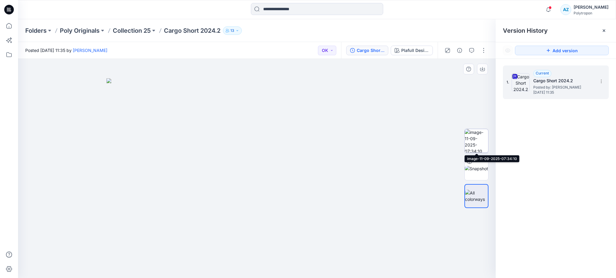
click at [476, 140] on img at bounding box center [476, 140] width 23 height 23
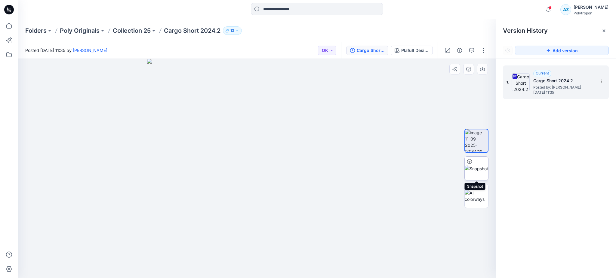
click at [477, 166] on img at bounding box center [476, 169] width 23 height 6
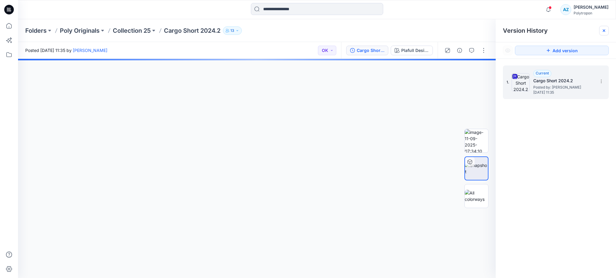
click at [605, 30] on icon at bounding box center [604, 30] width 5 height 5
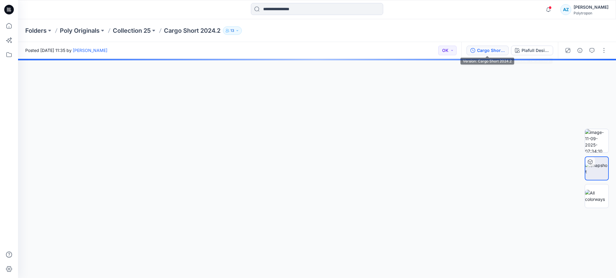
click at [499, 47] on div "Cargo Short 2024.2" at bounding box center [491, 50] width 28 height 7
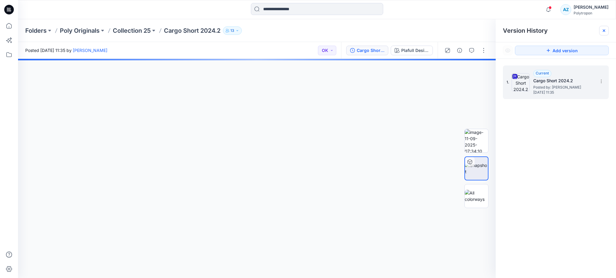
click at [603, 29] on icon at bounding box center [604, 30] width 5 height 5
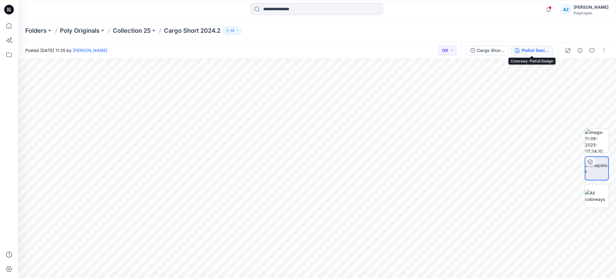
click at [537, 48] on div "Plafull Design" at bounding box center [536, 50] width 28 height 7
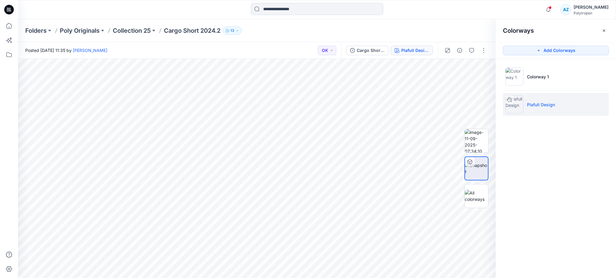
click at [452, 32] on div "Folders Poly Originals Collection 25 Cargo Short 2024.2 13" at bounding box center [293, 30] width 537 height 8
click at [605, 32] on icon "button" at bounding box center [604, 30] width 5 height 5
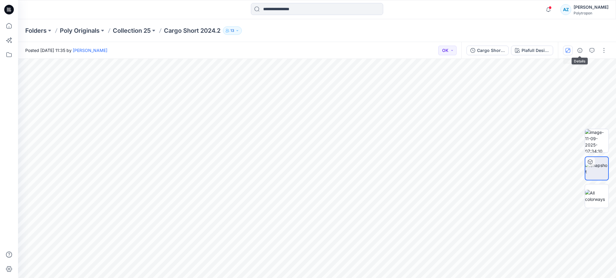
click at [568, 52] on icon "button" at bounding box center [567, 50] width 5 height 5
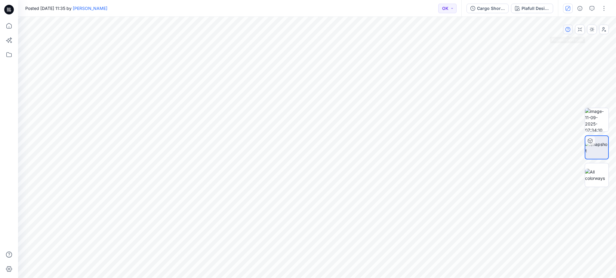
click at [570, 33] on button "button" at bounding box center [568, 30] width 10 height 10
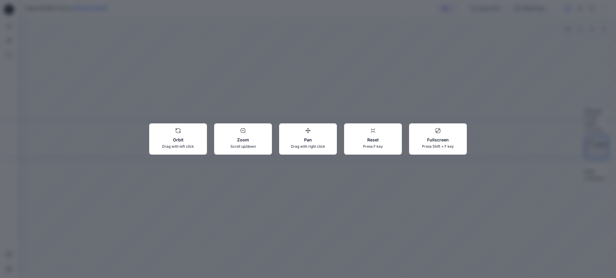
click at [508, 52] on div "Orbit Drag with left click Zoom Scroll up/down Pan Drag with right click Reset …" at bounding box center [308, 139] width 616 height 278
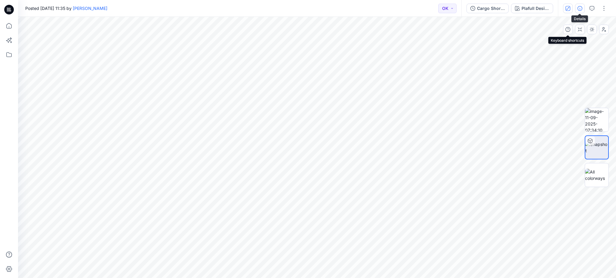
click at [583, 8] on button "button" at bounding box center [580, 9] width 10 height 10
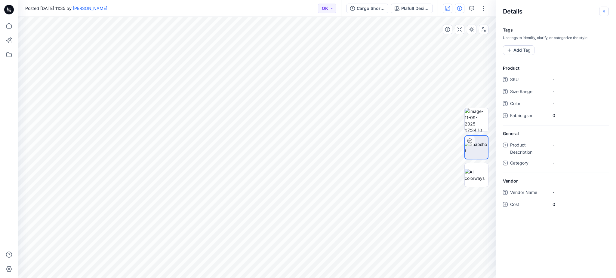
click at [606, 12] on icon "button" at bounding box center [604, 11] width 5 height 5
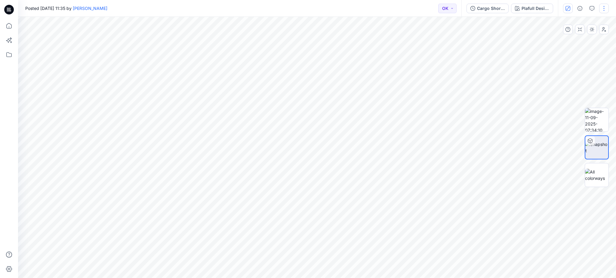
click at [604, 8] on button "button" at bounding box center [604, 9] width 10 height 10
click at [575, 37] on button "Edit" at bounding box center [578, 38] width 55 height 11
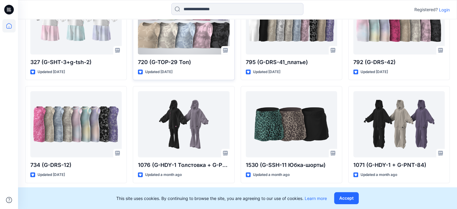
scroll to position [301, 0]
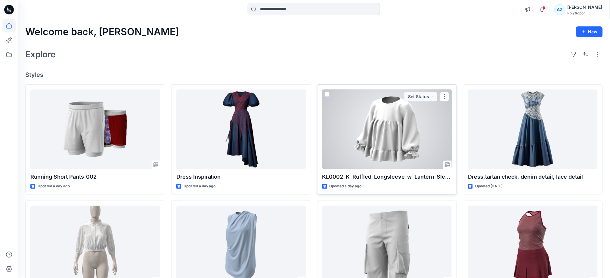
click at [398, 133] on div at bounding box center [387, 130] width 130 height 80
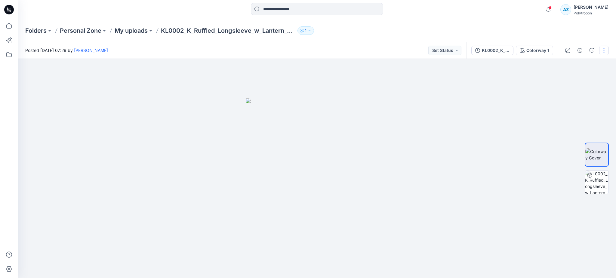
click at [607, 53] on button "button" at bounding box center [604, 51] width 10 height 10
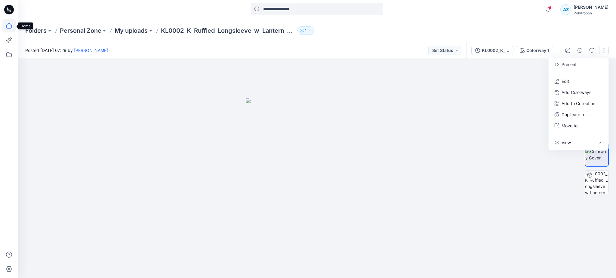
click at [5, 30] on icon at bounding box center [8, 25] width 13 height 13
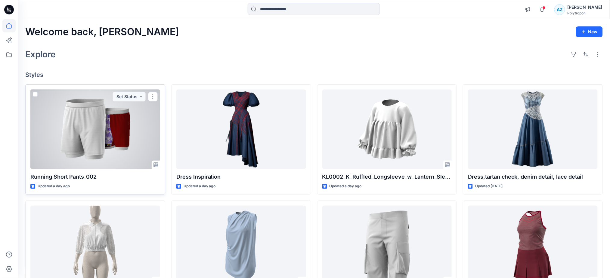
click at [107, 131] on div at bounding box center [95, 130] width 130 height 80
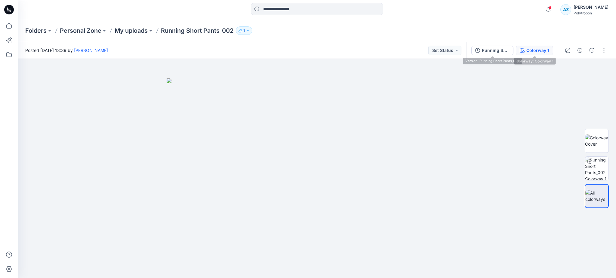
click at [543, 51] on div "Colorway 1" at bounding box center [537, 50] width 23 height 7
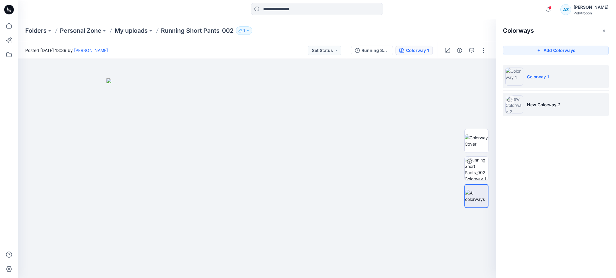
click at [545, 106] on p "New Colorway-2" at bounding box center [544, 105] width 34 height 6
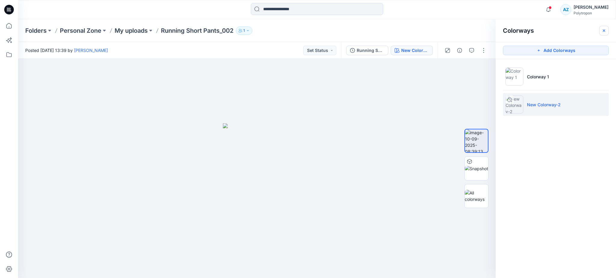
click at [603, 32] on icon "button" at bounding box center [604, 30] width 5 height 5
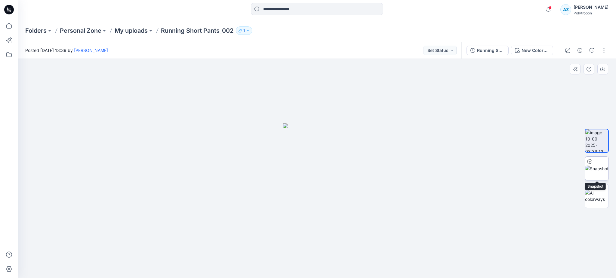
click at [599, 166] on img at bounding box center [596, 169] width 23 height 6
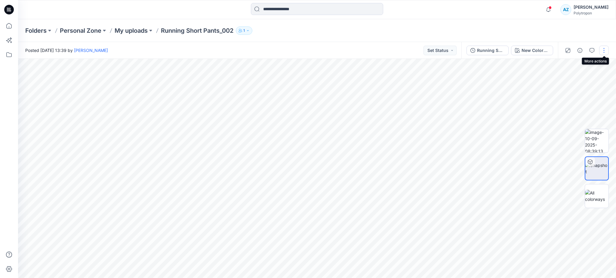
click at [602, 52] on button "button" at bounding box center [604, 51] width 10 height 10
click at [602, 144] on img at bounding box center [596, 140] width 23 height 23
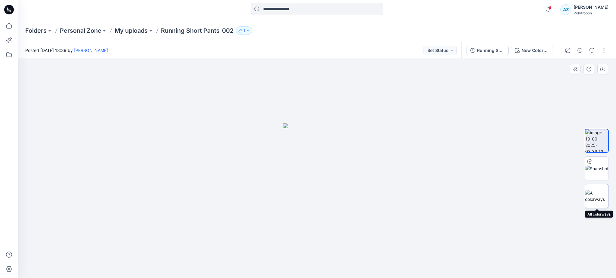
click at [595, 193] on img at bounding box center [596, 196] width 23 height 13
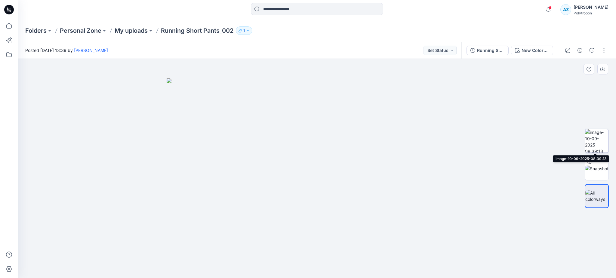
click at [601, 143] on img at bounding box center [596, 140] width 23 height 23
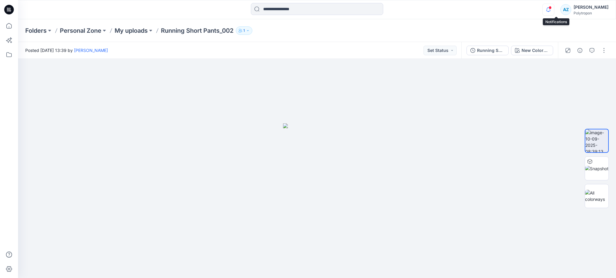
click at [554, 12] on icon "button" at bounding box center [548, 10] width 11 height 12
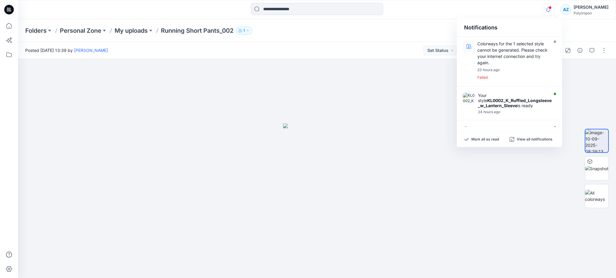
click at [554, 12] on icon "button" at bounding box center [548, 10] width 11 height 12
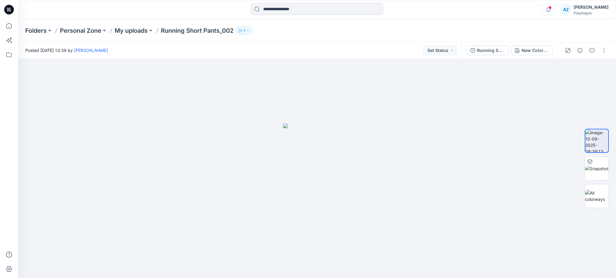
click at [554, 9] on icon "button" at bounding box center [548, 10] width 11 height 12
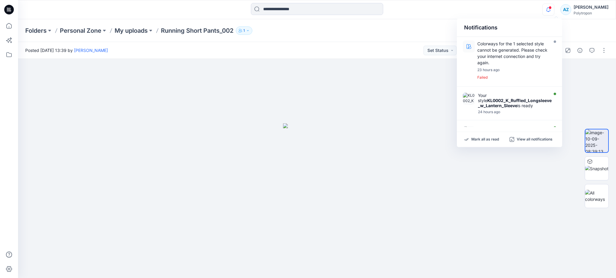
click at [550, 9] on icon "button" at bounding box center [548, 10] width 4 height 4
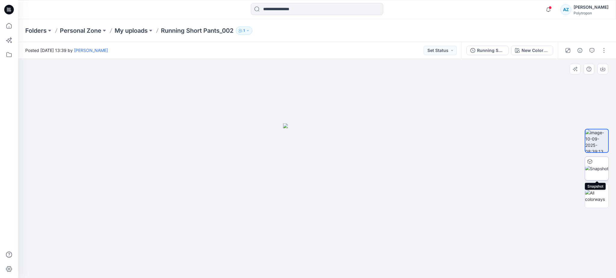
click at [599, 171] on img at bounding box center [596, 169] width 23 height 6
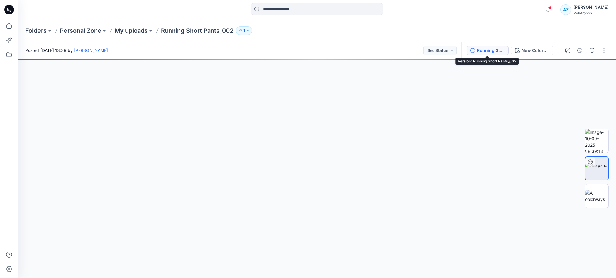
click at [479, 49] on div "Running Short Pants_002" at bounding box center [491, 50] width 28 height 7
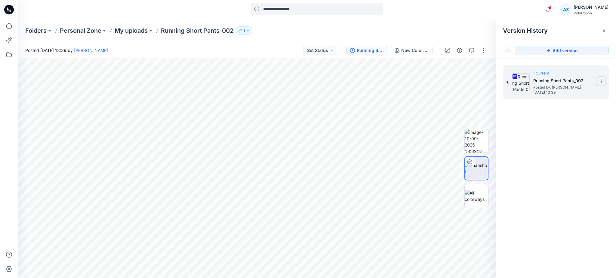
click at [602, 80] on icon at bounding box center [601, 81] width 5 height 5
click at [602, 32] on icon at bounding box center [604, 30] width 5 height 5
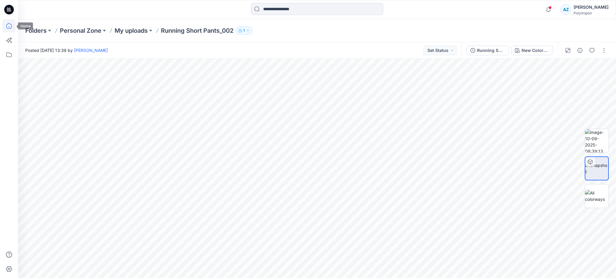
click at [8, 24] on icon at bounding box center [8, 25] width 5 height 5
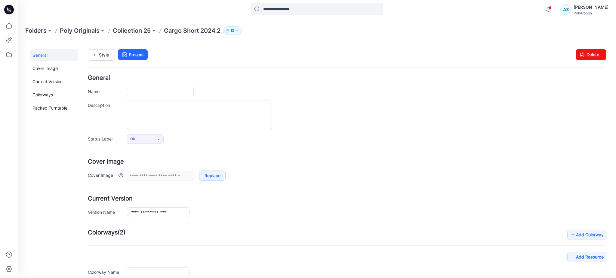
type input "**********"
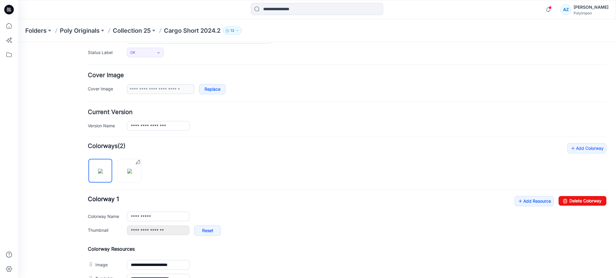
scroll to position [160, 0]
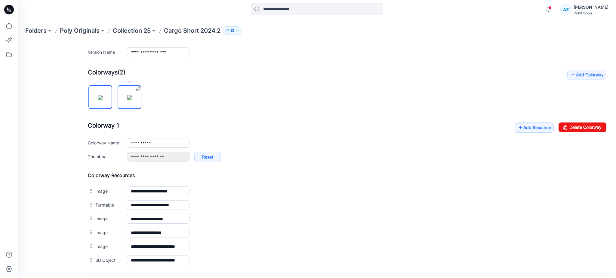
click at [128, 99] on img at bounding box center [129, 97] width 5 height 5
type input "**********"
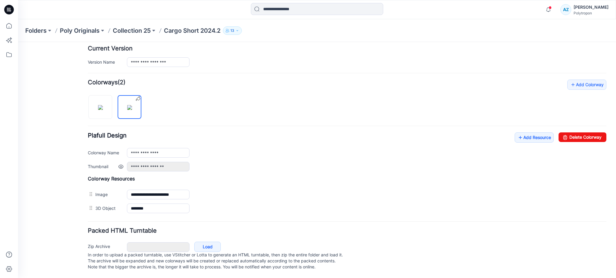
click at [120, 165] on link at bounding box center [120, 167] width 5 height 5
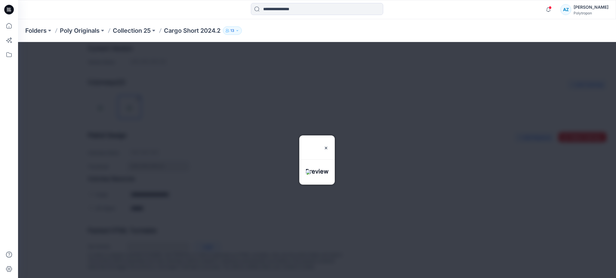
click at [229, 148] on div at bounding box center [317, 160] width 598 height 236
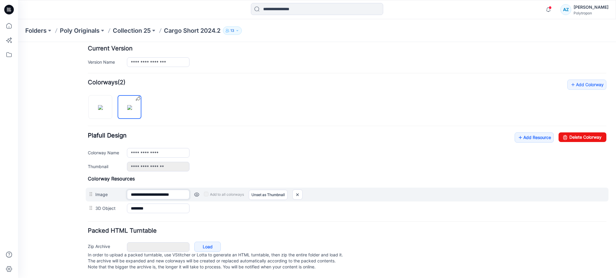
click at [137, 190] on input "**********" at bounding box center [158, 195] width 63 height 10
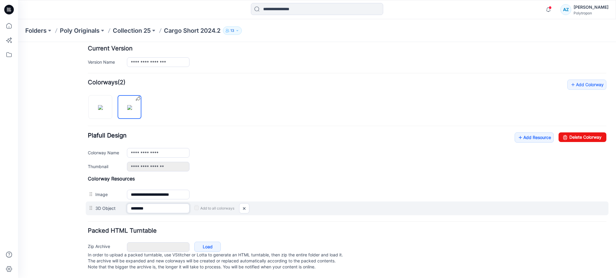
click at [156, 207] on input "********" at bounding box center [158, 209] width 63 height 10
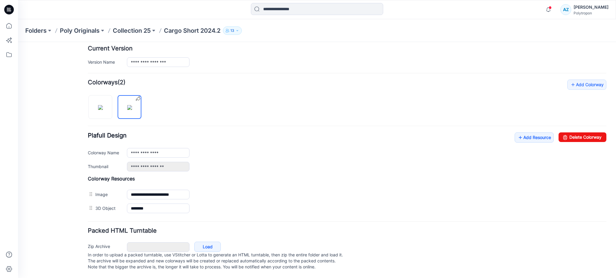
click at [39, 213] on div "General Cover Image Current Version Colorways Packed Turntable" at bounding box center [54, 89] width 48 height 380
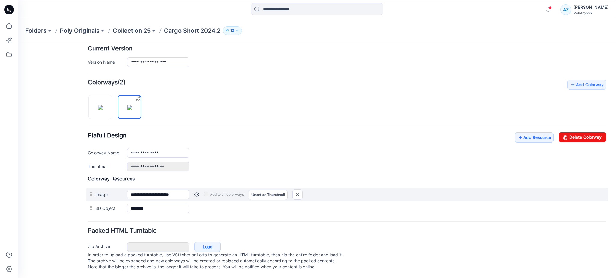
click at [197, 192] on link at bounding box center [196, 194] width 5 height 5
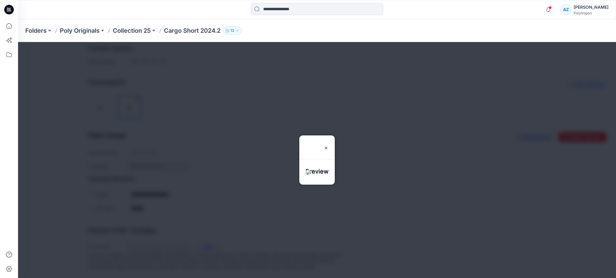
click at [113, 197] on div at bounding box center [317, 160] width 598 height 236
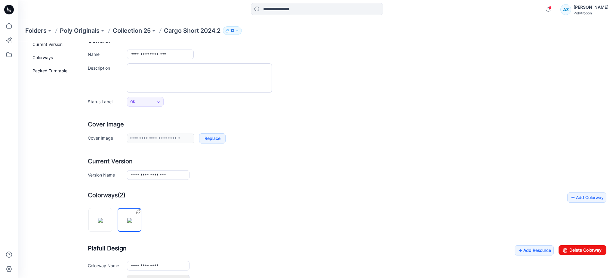
scroll to position [36, 0]
click at [171, 176] on input "**********" at bounding box center [158, 176] width 63 height 10
click at [52, 180] on div "General Cover Image Current Version Colorways Packed Turntable" at bounding box center [54, 203] width 48 height 380
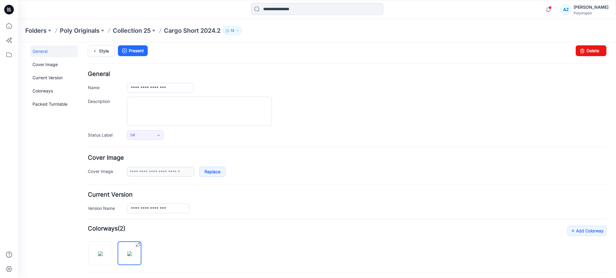
scroll to position [0, 0]
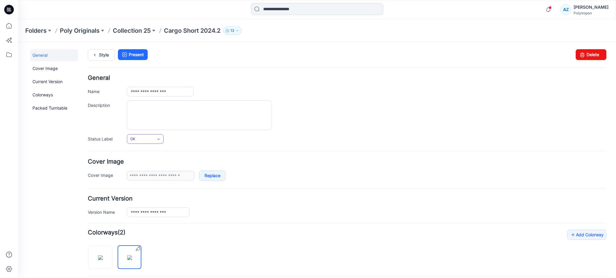
click at [155, 136] on link "OK" at bounding box center [145, 139] width 37 height 10
click at [48, 164] on div "General Cover Image Current Version Colorways Packed Turntable" at bounding box center [54, 239] width 48 height 380
click at [42, 68] on link "Cover Image" at bounding box center [54, 69] width 48 height 12
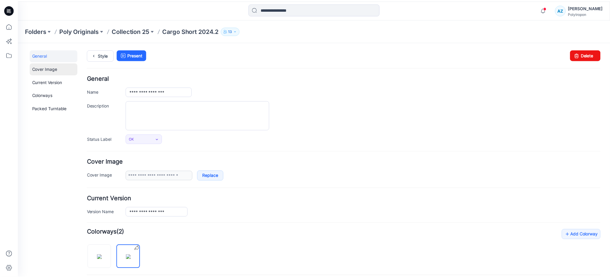
scroll to position [117, 0]
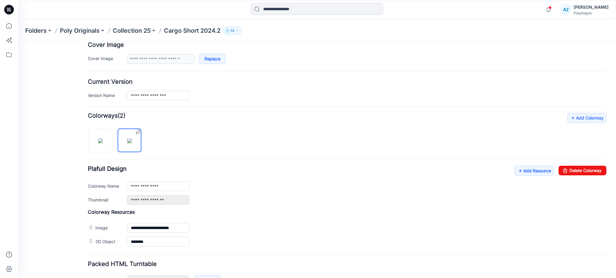
click at [188, 32] on p "Cargo Short 2024.2" at bounding box center [192, 30] width 57 height 8
click at [5, 24] on icon at bounding box center [8, 25] width 13 height 13
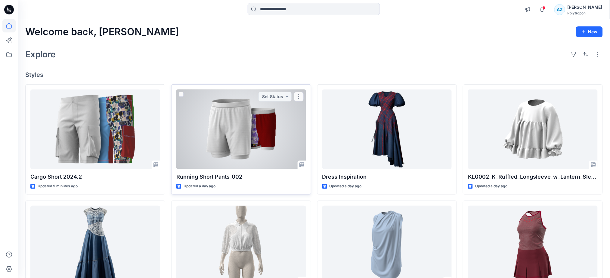
click at [235, 125] on div at bounding box center [241, 130] width 130 height 80
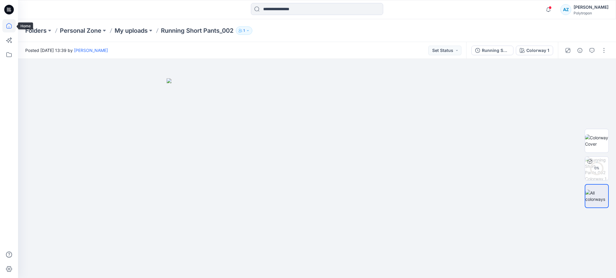
click at [12, 28] on icon at bounding box center [8, 25] width 13 height 13
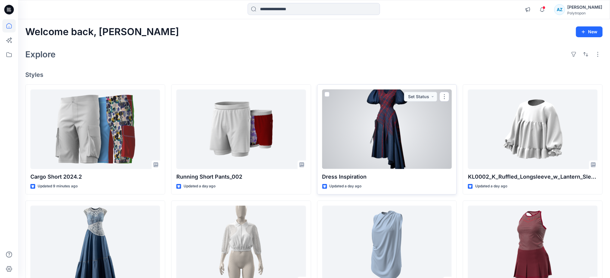
click at [378, 148] on div at bounding box center [387, 130] width 130 height 80
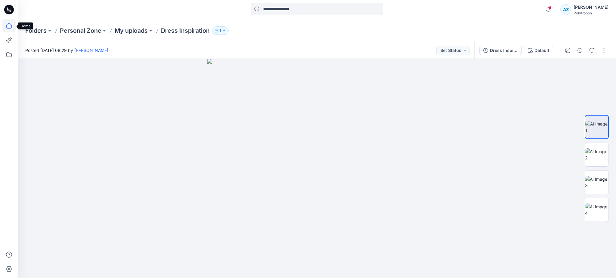
drag, startPoint x: 10, startPoint y: 23, endPoint x: 15, endPoint y: 32, distance: 10.1
click at [10, 23] on icon at bounding box center [8, 25] width 13 height 13
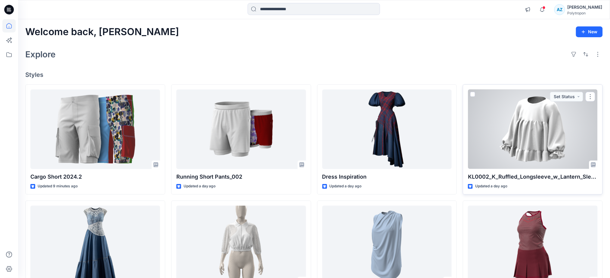
click at [533, 131] on div at bounding box center [533, 130] width 130 height 80
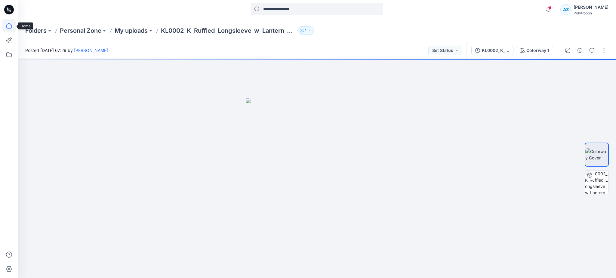
click at [3, 24] on icon at bounding box center [8, 25] width 13 height 13
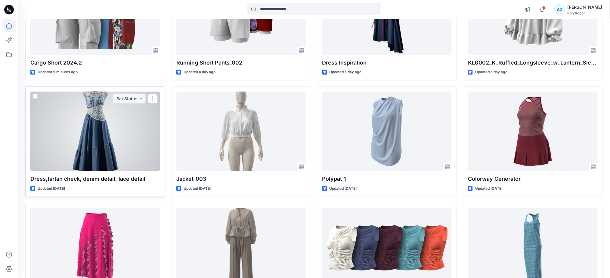
scroll to position [120, 0]
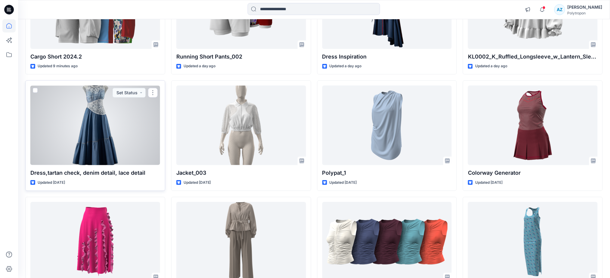
click at [86, 141] on div at bounding box center [95, 126] width 130 height 80
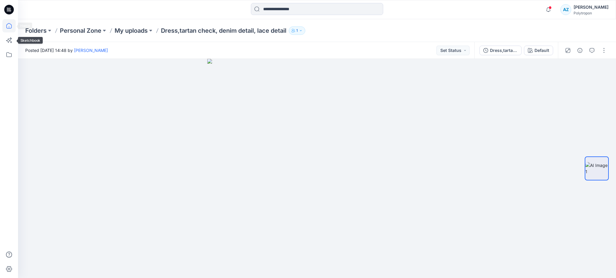
click at [12, 26] on icon at bounding box center [8, 25] width 13 height 13
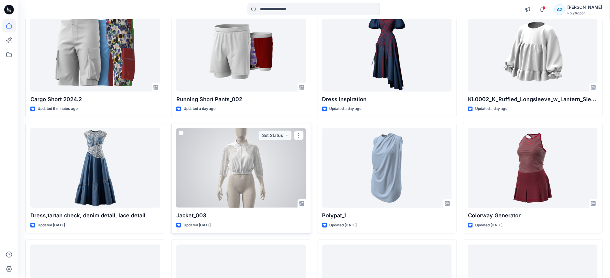
scroll to position [80, 0]
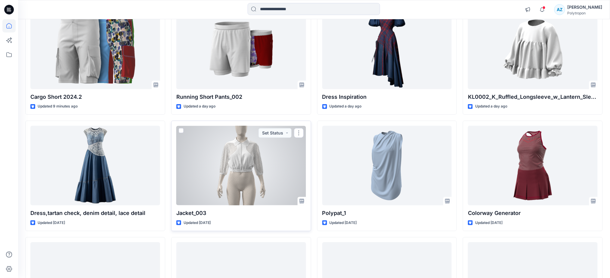
click at [229, 171] on div at bounding box center [241, 166] width 130 height 80
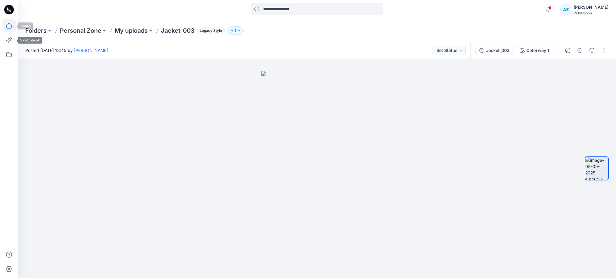
click at [10, 26] on icon at bounding box center [8, 25] width 13 height 13
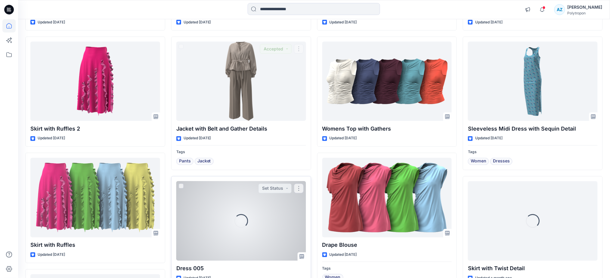
scroll to position [282, 0]
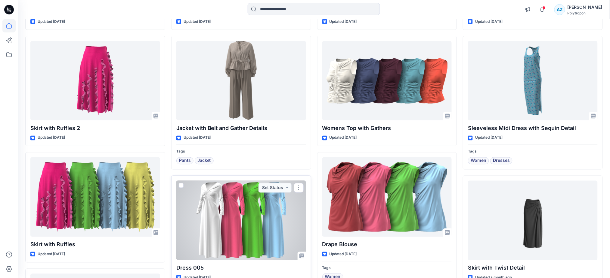
click at [254, 221] on div at bounding box center [241, 221] width 130 height 80
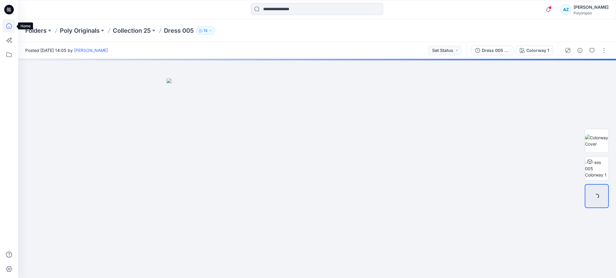
click at [5, 23] on icon at bounding box center [8, 25] width 13 height 13
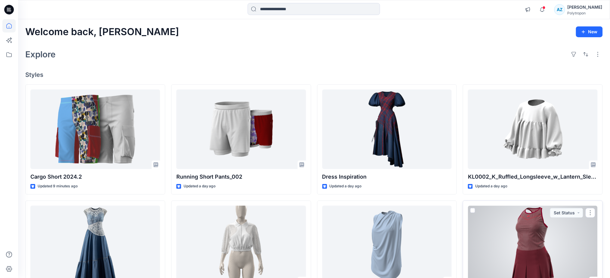
click at [512, 234] on div at bounding box center [533, 246] width 130 height 80
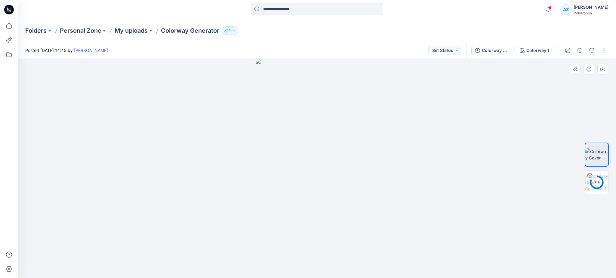
drag, startPoint x: 371, startPoint y: 205, endPoint x: 204, endPoint y: 202, distance: 166.9
click at [204, 202] on div at bounding box center [317, 169] width 598 height 220
click at [8, 28] on icon at bounding box center [8, 25] width 13 height 13
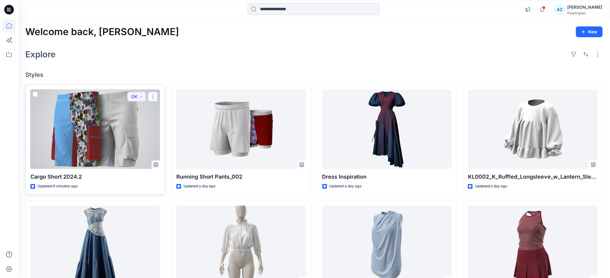
click at [154, 93] on button "button" at bounding box center [153, 97] width 10 height 10
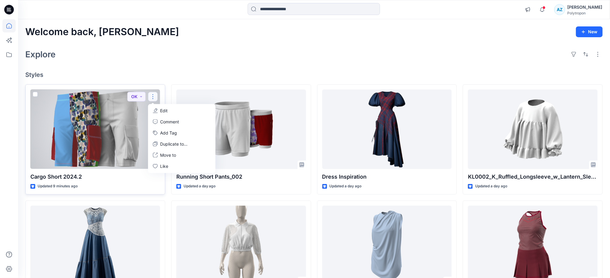
click at [115, 128] on div at bounding box center [95, 130] width 130 height 80
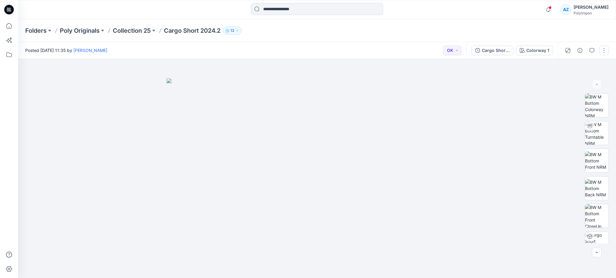
click at [602, 51] on button "button" at bounding box center [604, 51] width 10 height 10
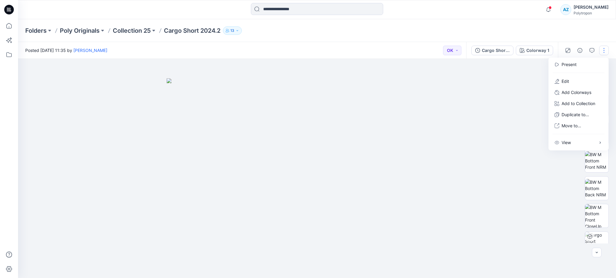
click at [531, 158] on div at bounding box center [317, 169] width 598 height 220
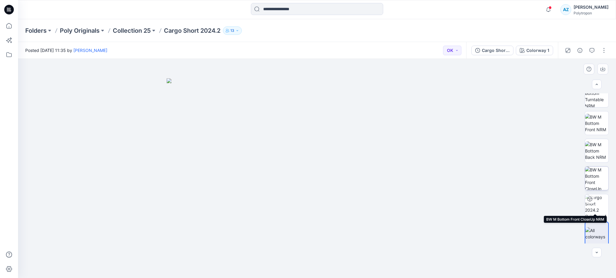
scroll to position [39, 0]
click at [490, 51] on div "Cargo Short 2024.2" at bounding box center [496, 50] width 28 height 7
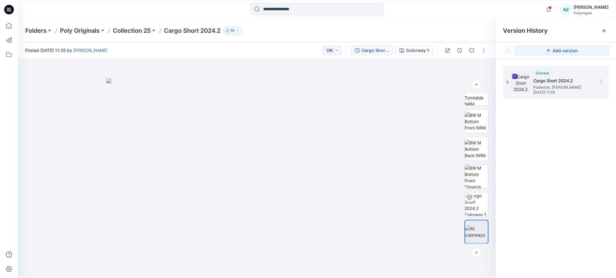
click at [551, 93] on span "Friday, November 15, 2024 11:35" at bounding box center [563, 93] width 60 height 4
click at [511, 82] on div "1. Current Cargo Short 2024.2 Posted by: Amalia Zarari Friday, November 15, 202…" at bounding box center [551, 82] width 90 height 29
click at [540, 97] on div "1. Current Cargo Short 2024.2 Posted by: Amalia Zarari Friday, November 15, 202…" at bounding box center [556, 83] width 106 height 34
click at [378, 51] on div "Cargo Short 2024.2" at bounding box center [376, 50] width 28 height 7
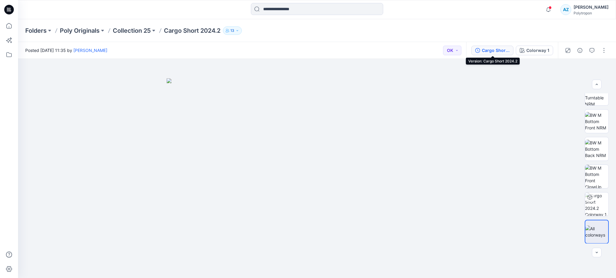
click at [494, 51] on div "Cargo Short 2024.2" at bounding box center [496, 50] width 28 height 7
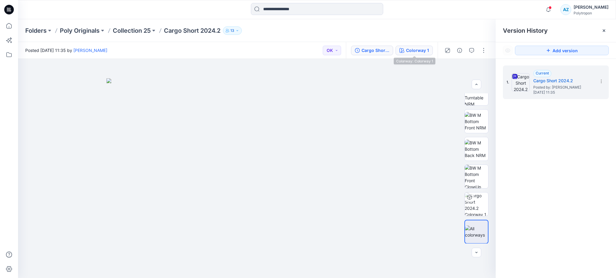
click at [415, 51] on div "Colorway 1" at bounding box center [417, 50] width 23 height 7
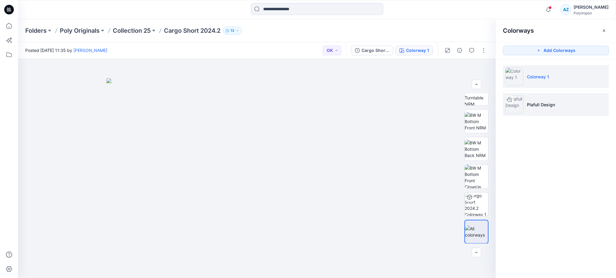
click at [554, 100] on li "Plafull Design" at bounding box center [556, 104] width 106 height 23
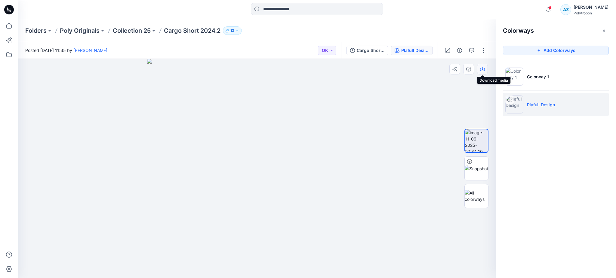
click at [483, 67] on icon "button" at bounding box center [482, 69] width 5 height 5
click at [475, 166] on img at bounding box center [476, 169] width 23 height 6
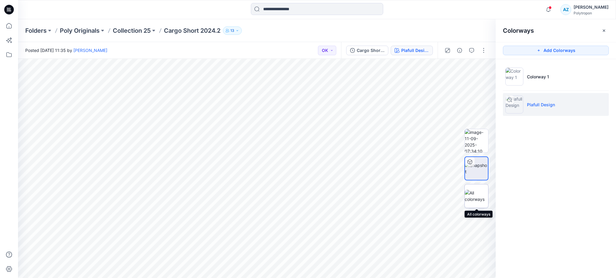
click at [475, 196] on img at bounding box center [476, 196] width 23 height 13
click at [472, 171] on img at bounding box center [476, 169] width 23 height 6
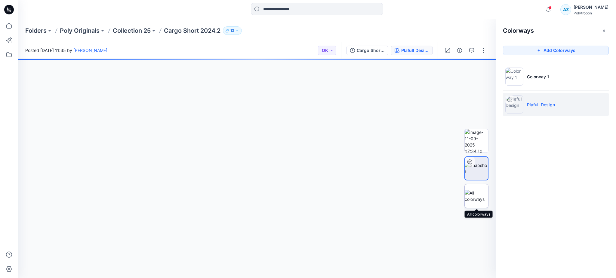
click at [484, 195] on img at bounding box center [476, 196] width 23 height 13
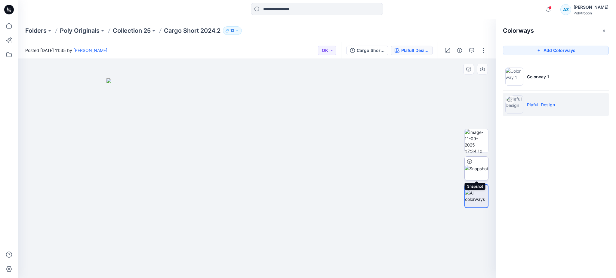
click at [472, 162] on div at bounding box center [470, 162] width 10 height 10
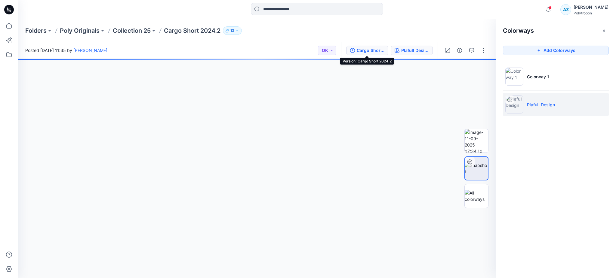
click at [371, 50] on div "Cargo Short 2024.2" at bounding box center [371, 50] width 28 height 7
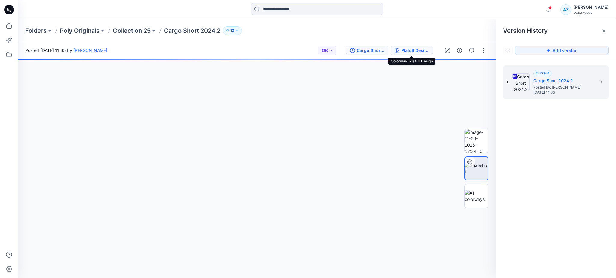
click at [409, 49] on div "Plafull Design" at bounding box center [415, 50] width 28 height 7
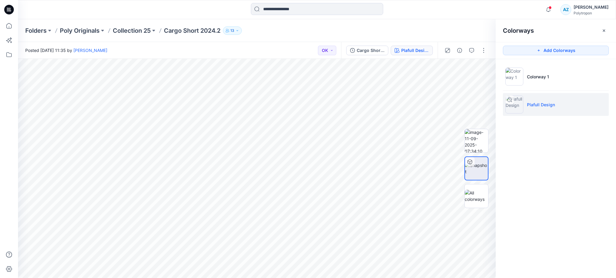
click at [525, 100] on li "Plafull Design" at bounding box center [556, 104] width 106 height 23
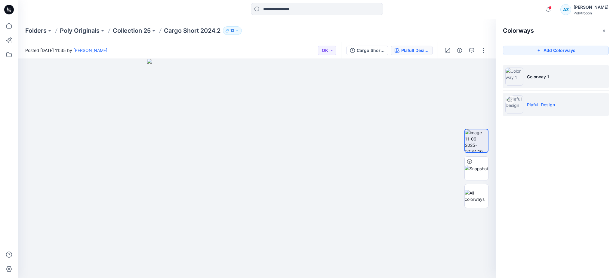
click at [534, 74] on p "Colorway 1" at bounding box center [538, 77] width 22 height 6
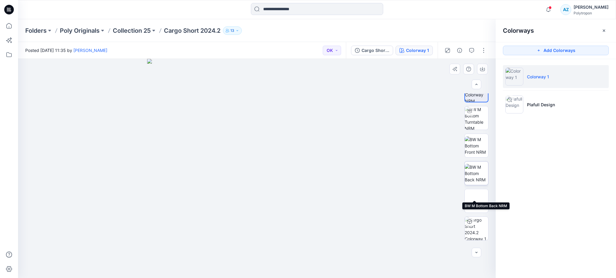
scroll to position [39, 0]
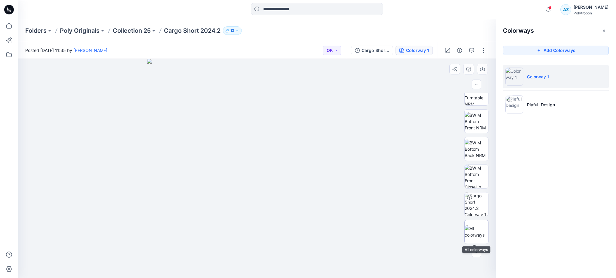
click at [480, 224] on div at bounding box center [476, 232] width 24 height 24
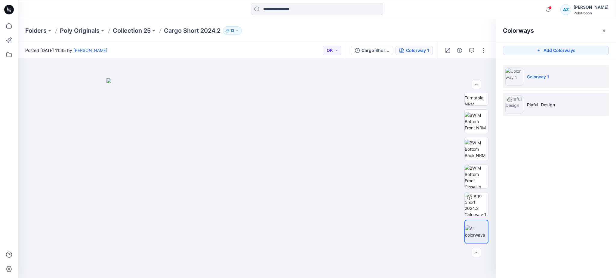
click at [542, 112] on li "Plafull Design" at bounding box center [556, 104] width 106 height 23
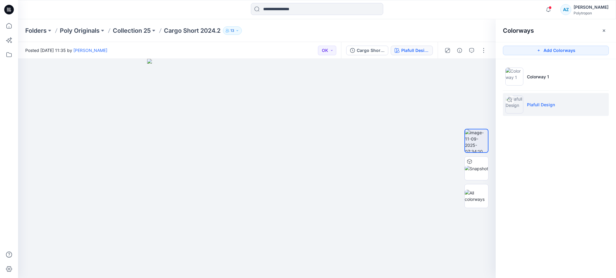
click at [439, 21] on div "Folders Poly Originals Collection 25 Cargo Short 2024.2 13" at bounding box center [317, 30] width 598 height 23
click at [602, 30] on icon "button" at bounding box center [604, 30] width 5 height 5
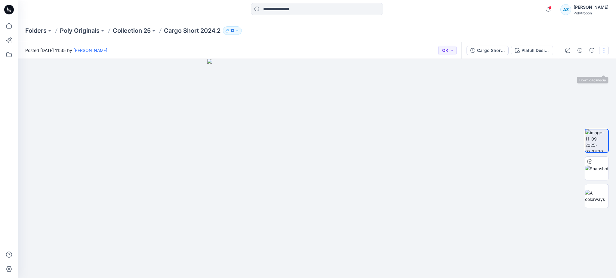
click at [605, 51] on button "button" at bounding box center [604, 51] width 10 height 10
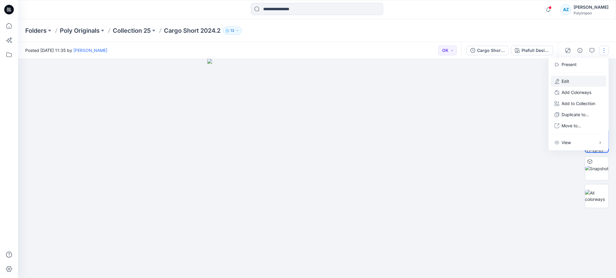
click at [576, 82] on button "Edit" at bounding box center [578, 81] width 55 height 11
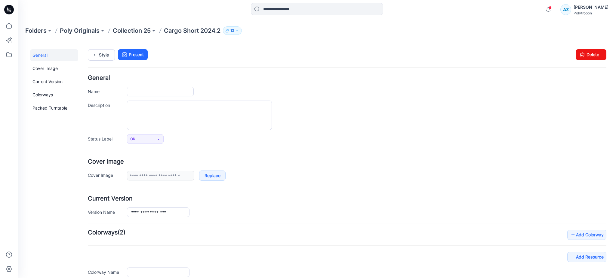
type input "**********"
click at [10, 30] on icon at bounding box center [8, 25] width 13 height 13
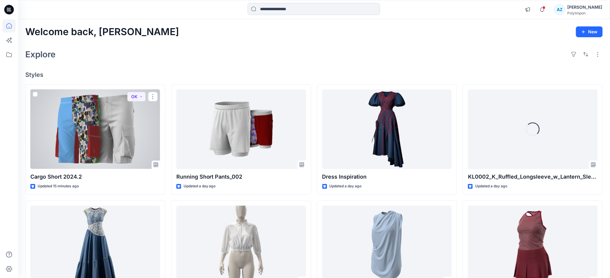
click at [116, 135] on div at bounding box center [95, 130] width 130 height 80
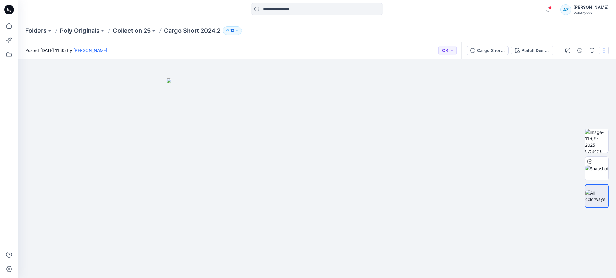
click at [604, 51] on button "button" at bounding box center [604, 51] width 10 height 10
click at [516, 93] on div at bounding box center [317, 169] width 598 height 220
click at [590, 49] on icon "button" at bounding box center [591, 50] width 5 height 5
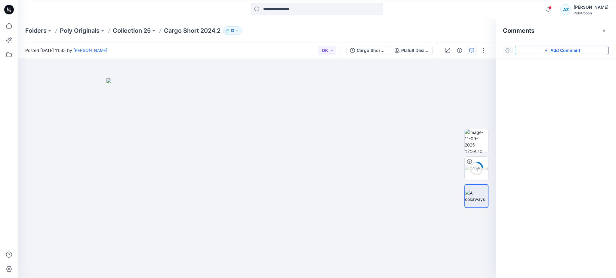
drag, startPoint x: 565, startPoint y: 48, endPoint x: 538, endPoint y: 53, distance: 28.1
click at [565, 48] on button "Add Comment" at bounding box center [562, 51] width 94 height 10
click at [244, 157] on div "1" at bounding box center [257, 169] width 478 height 220
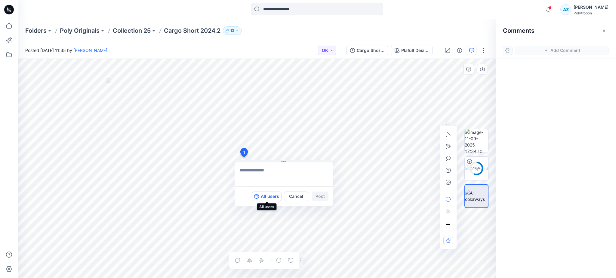
click at [273, 195] on p "All users" at bounding box center [270, 196] width 18 height 7
click at [446, 181] on icon "button" at bounding box center [448, 182] width 5 height 5
type input"] "**********"
click at [241, 180] on div "1 Members only Cancel Post Layer 1" at bounding box center [257, 169] width 478 height 220
click at [291, 171] on textarea at bounding box center [284, 175] width 99 height 24
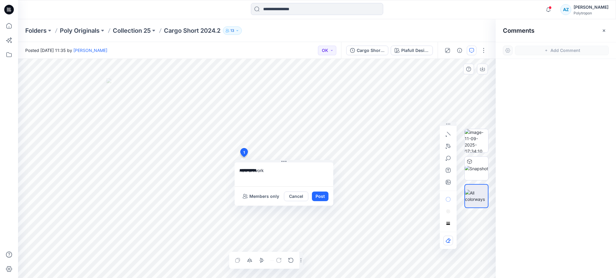
click at [271, 171] on textarea "**********" at bounding box center [284, 175] width 99 height 24
type textarea "**********"
click at [448, 135] on icon "button" at bounding box center [448, 134] width 5 height 5
click at [417, 132] on icon "button" at bounding box center [415, 133] width 5 height 5
click at [446, 202] on button "button" at bounding box center [448, 200] width 10 height 10
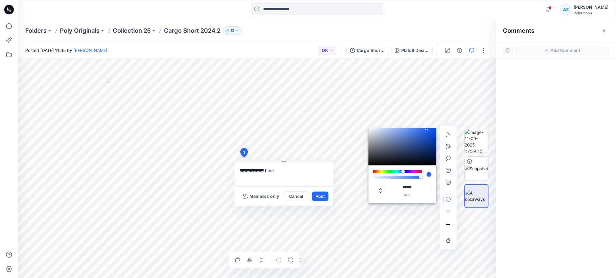
drag, startPoint x: 374, startPoint y: 173, endPoint x: 377, endPoint y: 173, distance: 3.3
click at [377, 173] on div at bounding box center [397, 175] width 48 height 8
type input "*******"
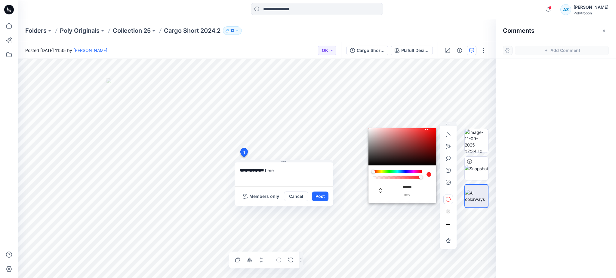
drag, startPoint x: 377, startPoint y: 173, endPoint x: 373, endPoint y: 172, distance: 4.4
click at [373, 172] on div at bounding box center [397, 172] width 48 height 3
click at [321, 198] on button "Post" at bounding box center [320, 197] width 17 height 10
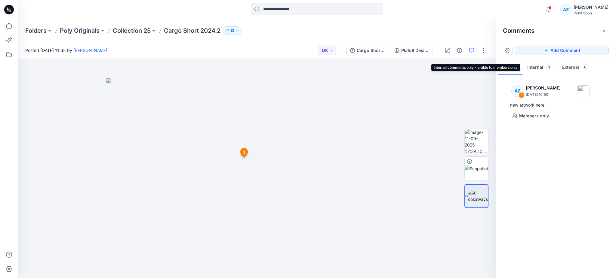
click at [534, 72] on button "Internal 1" at bounding box center [539, 67] width 35 height 15
click at [574, 68] on button "External 0" at bounding box center [575, 67] width 37 height 15
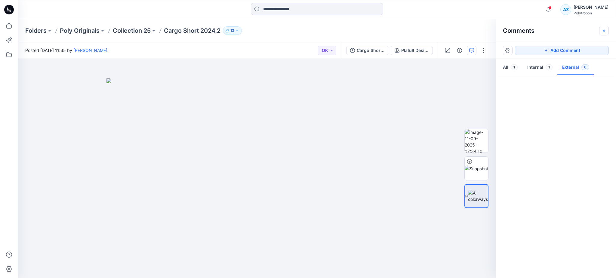
click at [604, 31] on icon "button" at bounding box center [604, 30] width 5 height 5
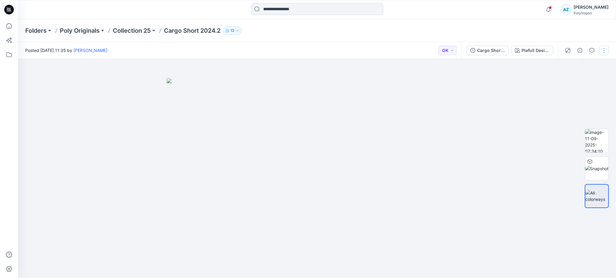
click at [604, 51] on button "button" at bounding box center [604, 51] width 10 height 10
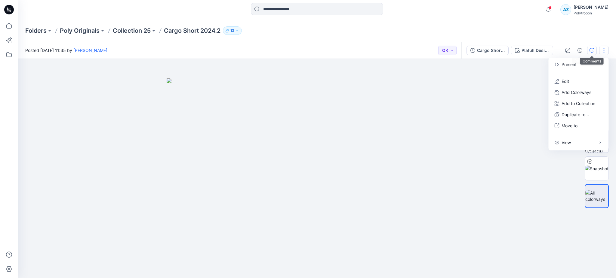
click at [590, 47] on button "button" at bounding box center [592, 51] width 10 height 10
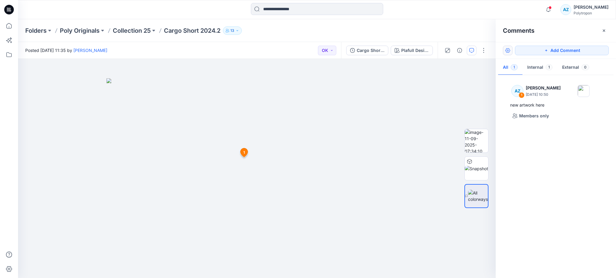
click at [508, 50] on button "button" at bounding box center [508, 51] width 10 height 10
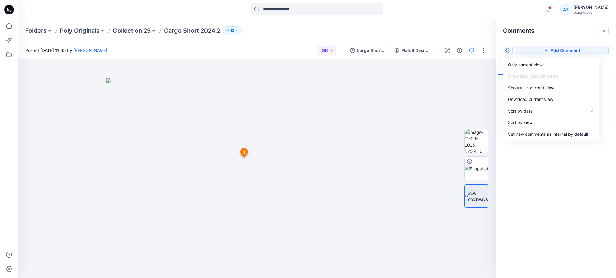
click at [603, 32] on icon "button" at bounding box center [604, 30] width 5 height 5
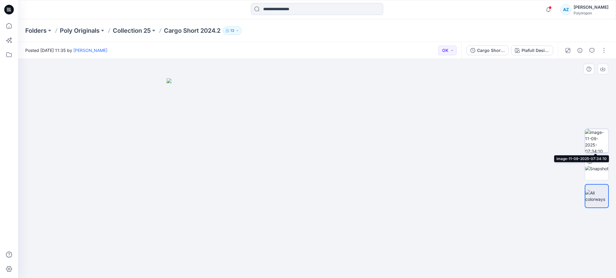
click at [597, 130] on img at bounding box center [596, 140] width 23 height 23
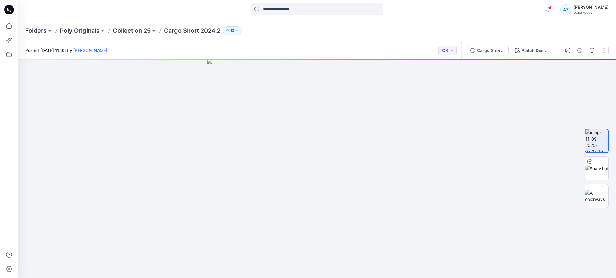
click at [604, 51] on button "button" at bounding box center [604, 51] width 10 height 10
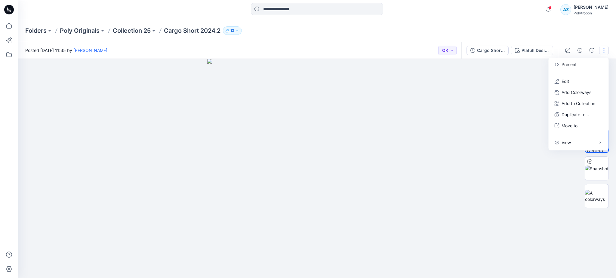
drag, startPoint x: 505, startPoint y: 114, endPoint x: 536, endPoint y: 94, distance: 36.6
click at [508, 113] on div at bounding box center [317, 169] width 598 height 220
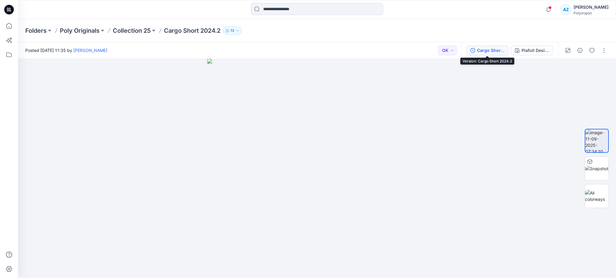
click at [484, 52] on div "Cargo Short 2024.2" at bounding box center [491, 50] width 28 height 7
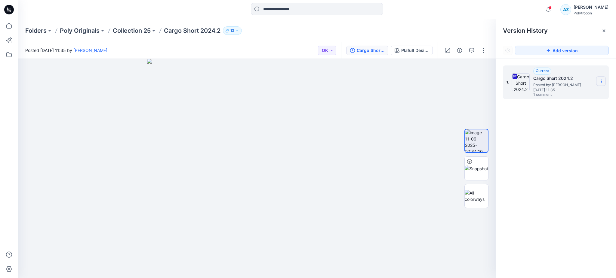
click at [602, 79] on icon at bounding box center [601, 81] width 5 height 5
click at [572, 92] on span "Download Source BW File" at bounding box center [571, 93] width 50 height 7
click at [525, 80] on img at bounding box center [521, 82] width 18 height 18
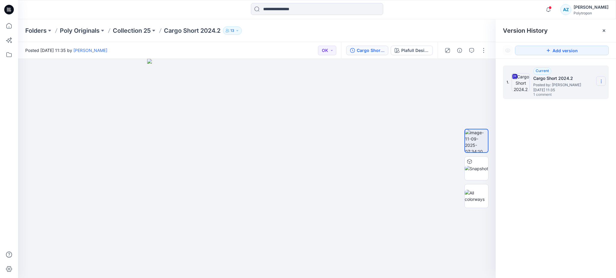
click at [602, 80] on icon at bounding box center [601, 81] width 5 height 5
click at [518, 132] on div "1. Current Cargo Short 2024.2 Posted by: Amalia Zarari Friday, November 15, 202…" at bounding box center [556, 173] width 120 height 228
click at [484, 53] on button "button" at bounding box center [484, 51] width 10 height 10
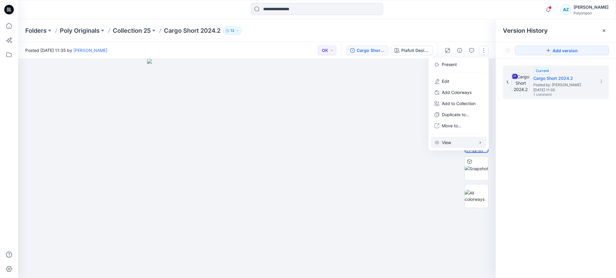
click at [479, 142] on icon "button" at bounding box center [480, 142] width 5 height 5
click at [413, 50] on div "Plafull Design" at bounding box center [415, 50] width 28 height 7
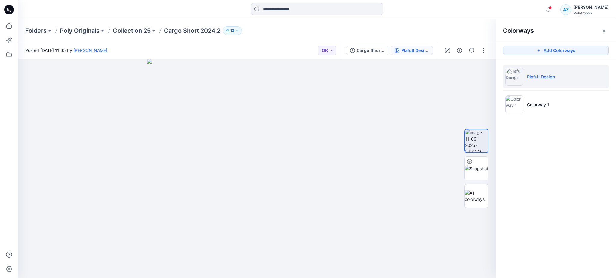
click at [542, 72] on li "Plafull Design" at bounding box center [556, 76] width 106 height 23
click at [554, 6] on icon "button" at bounding box center [548, 10] width 11 height 12
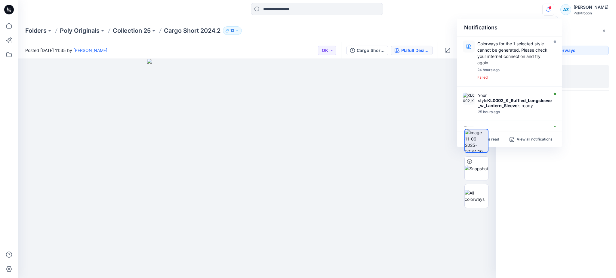
click at [554, 6] on icon "button" at bounding box center [548, 10] width 11 height 12
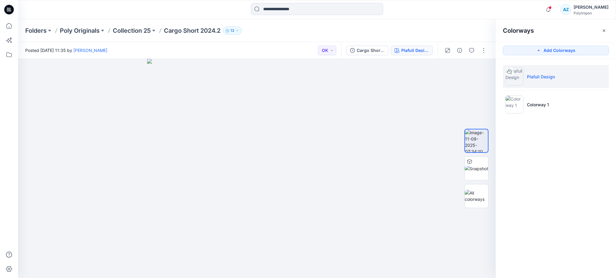
click at [515, 79] on img at bounding box center [514, 77] width 18 height 18
click at [533, 100] on li "Colorway 1" at bounding box center [556, 104] width 106 height 23
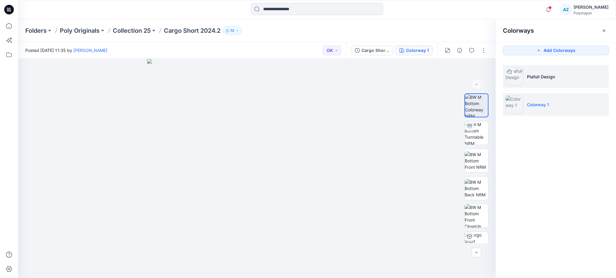
click at [534, 79] on p "Plafull Design" at bounding box center [541, 77] width 28 height 6
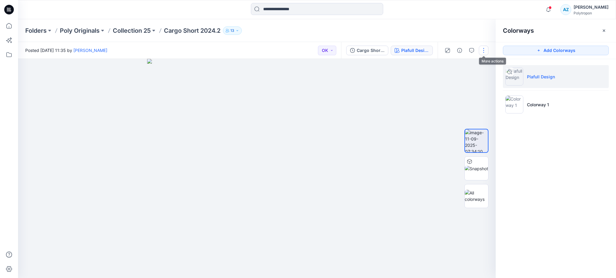
click at [481, 50] on button "button" at bounding box center [484, 51] width 10 height 10
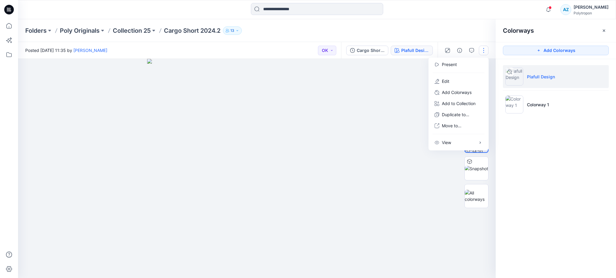
click at [362, 29] on div "Folders Poly Originals Collection 25 Cargo Short 2024.2 13" at bounding box center [293, 30] width 537 height 8
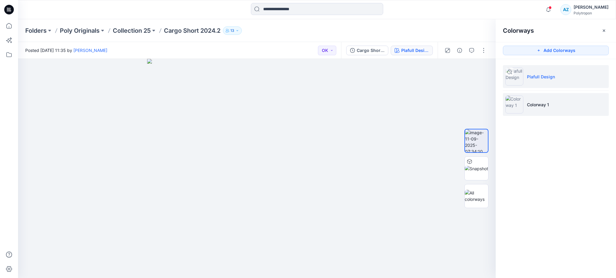
click at [547, 108] on p "Colorway 1" at bounding box center [538, 105] width 22 height 6
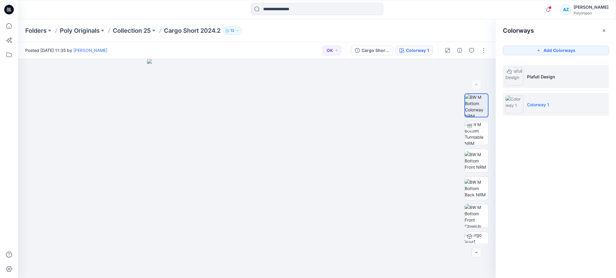
click at [547, 80] on li "Plafull Design" at bounding box center [556, 76] width 106 height 23
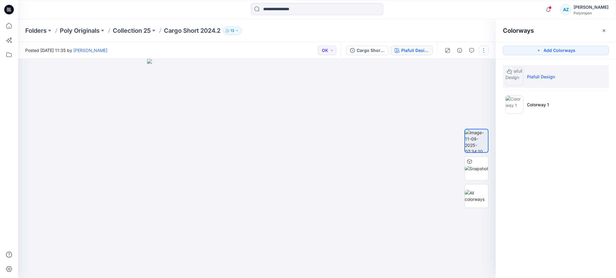
click at [482, 51] on button "button" at bounding box center [484, 51] width 10 height 10
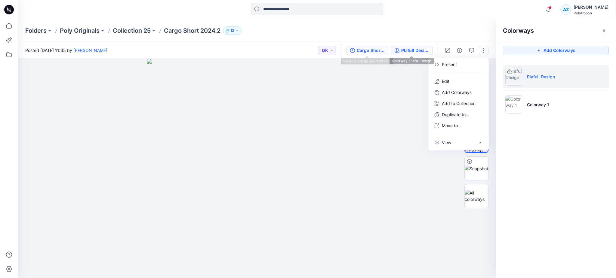
click at [374, 48] on div "Cargo Short 2024.2" at bounding box center [371, 50] width 28 height 7
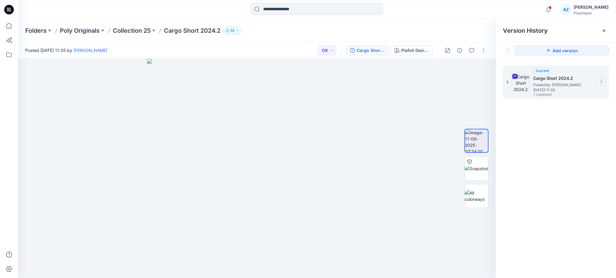
click at [599, 78] on section at bounding box center [601, 81] width 10 height 10
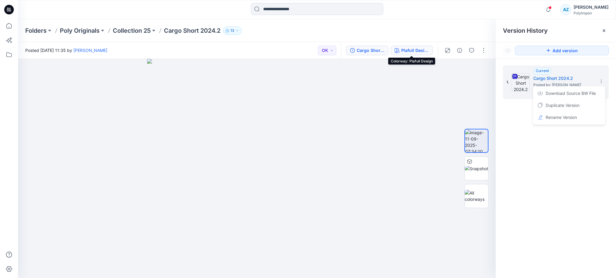
click at [407, 51] on div "Plafull Design" at bounding box center [415, 50] width 28 height 7
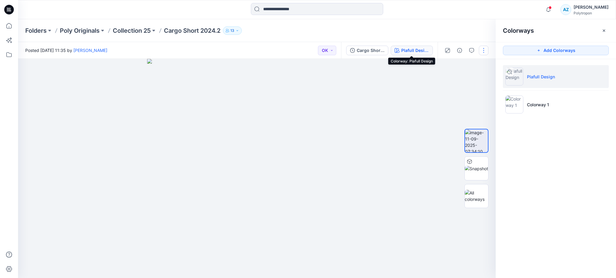
click at [485, 53] on button "button" at bounding box center [484, 51] width 10 height 10
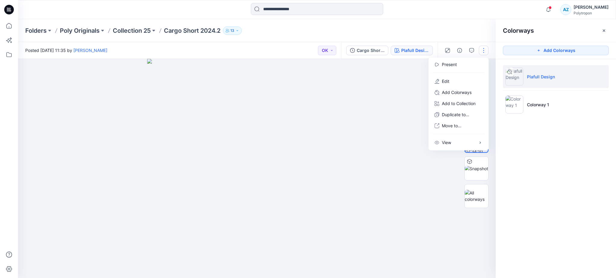
click at [563, 140] on div "Colorways Add Colorways Plafull Design Colorway 1" at bounding box center [556, 148] width 120 height 259
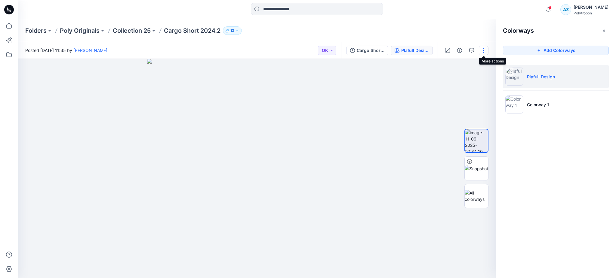
click at [487, 53] on button "button" at bounding box center [484, 51] width 10 height 10
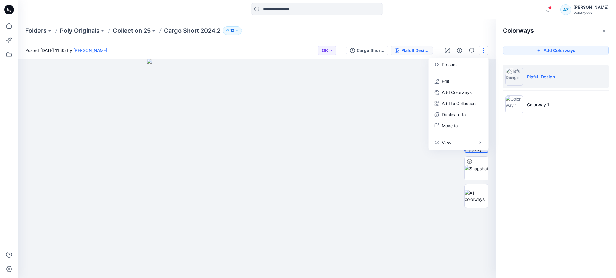
click at [487, 53] on button "button" at bounding box center [484, 51] width 10 height 10
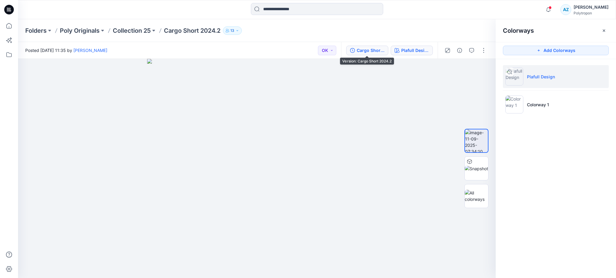
click at [380, 51] on div "Cargo Short 2024.2" at bounding box center [371, 50] width 28 height 7
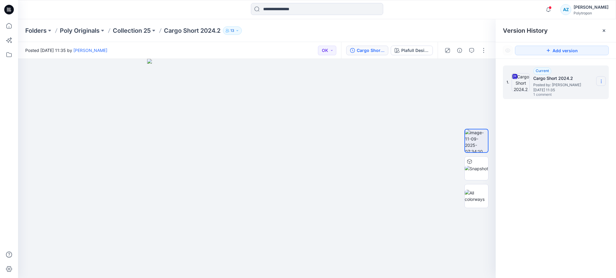
click at [601, 81] on icon at bounding box center [601, 81] width 5 height 5
click at [482, 51] on button "button" at bounding box center [484, 51] width 10 height 10
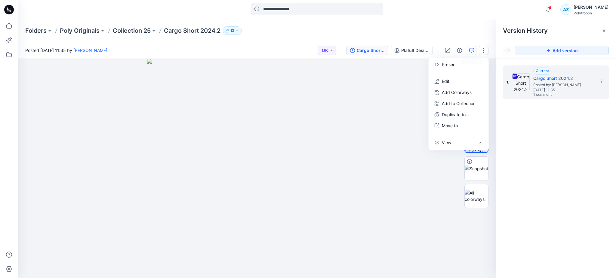
click at [469, 50] on icon "button" at bounding box center [471, 50] width 5 height 5
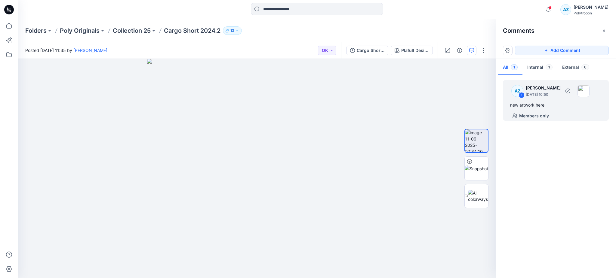
click at [533, 90] on p "[PERSON_NAME]" at bounding box center [543, 88] width 35 height 7
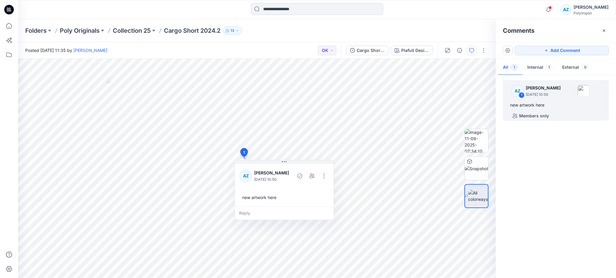
click at [559, 162] on div "AZ 1 Amalia Zarari September 11, 2025 10:50 new artwork here Members only" at bounding box center [556, 175] width 120 height 197
click at [476, 139] on img at bounding box center [476, 140] width 23 height 23
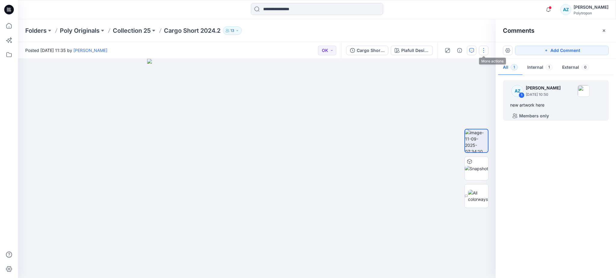
click at [484, 52] on button "button" at bounding box center [484, 51] width 10 height 10
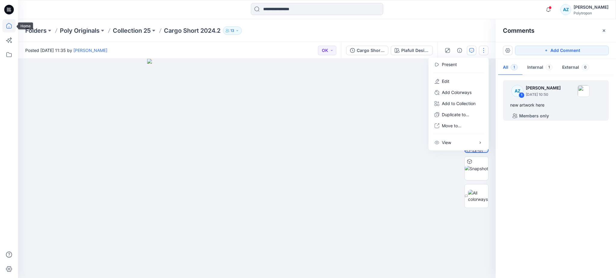
click at [10, 23] on icon at bounding box center [8, 25] width 13 height 13
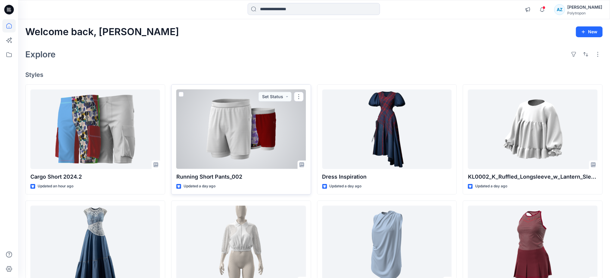
click at [269, 112] on div at bounding box center [241, 130] width 130 height 80
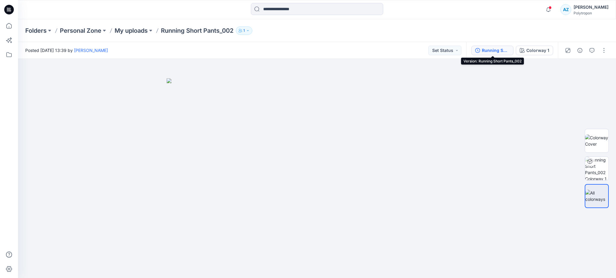
click at [501, 51] on div "Running Short Pants_002" at bounding box center [496, 50] width 28 height 7
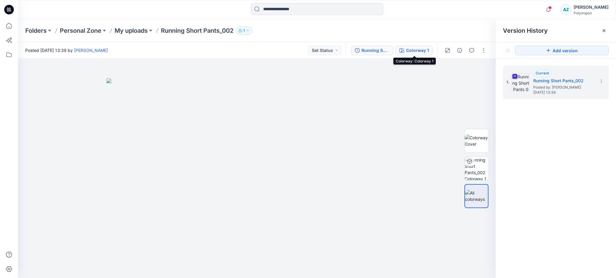
click at [413, 52] on div "Colorway 1" at bounding box center [417, 50] width 23 height 7
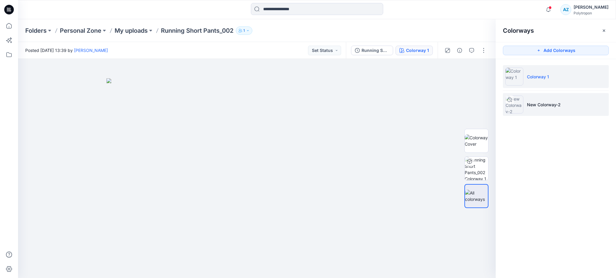
click at [590, 103] on li "New Colorway-2" at bounding box center [556, 104] width 106 height 23
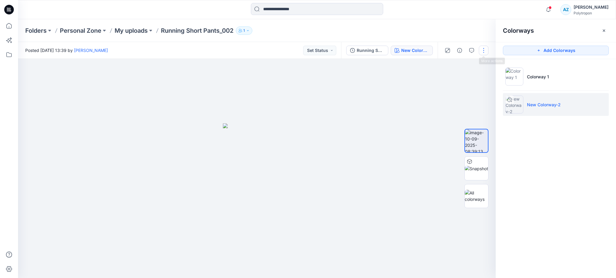
click at [485, 53] on button "button" at bounding box center [484, 51] width 10 height 10
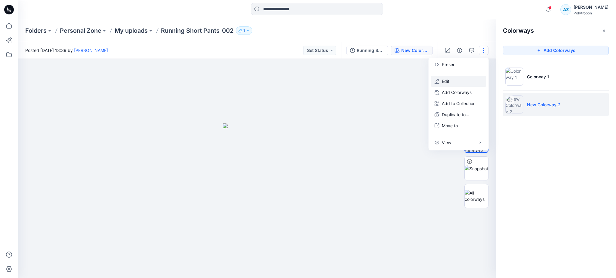
click at [460, 86] on button "Edit" at bounding box center [458, 81] width 55 height 11
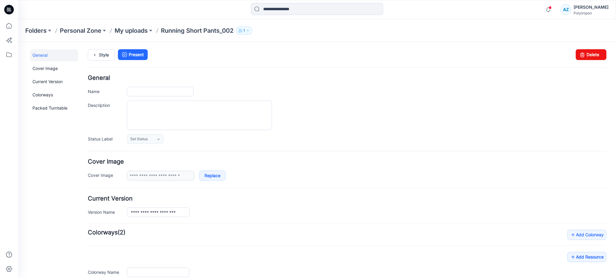
type input "**********"
click at [132, 260] on img at bounding box center [129, 258] width 5 height 5
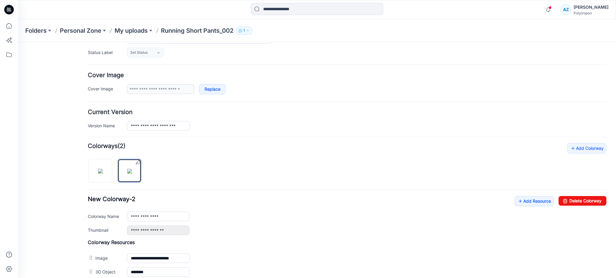
scroll to position [120, 0]
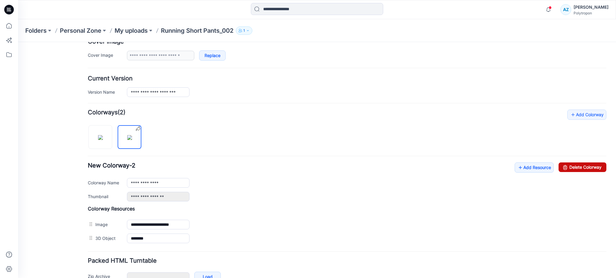
click at [590, 168] on link "Delete Colorway" at bounding box center [582, 168] width 48 height 10
type input "**********"
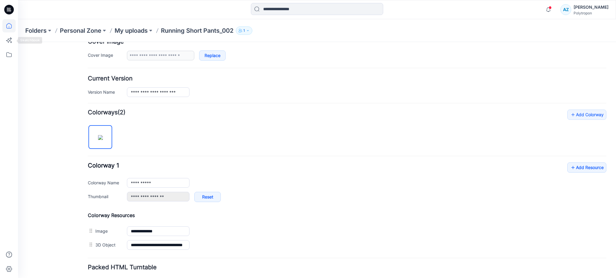
click at [5, 27] on icon at bounding box center [8, 25] width 13 height 13
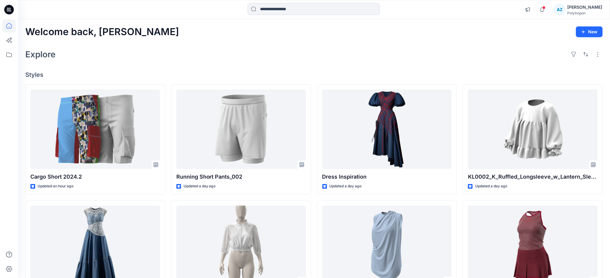
click at [0, 164] on div at bounding box center [9, 139] width 18 height 278
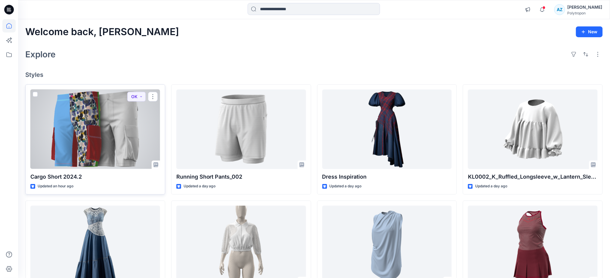
click at [87, 142] on div at bounding box center [95, 130] width 130 height 80
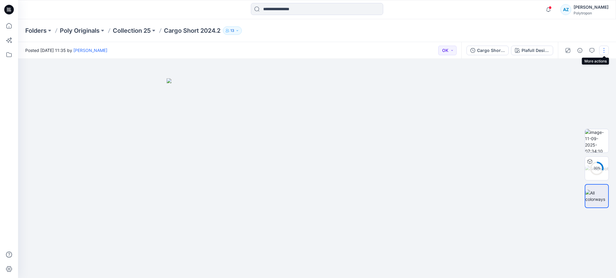
click at [608, 48] on button "button" at bounding box center [604, 51] width 10 height 10
click at [573, 81] on button "Edit" at bounding box center [578, 81] width 55 height 11
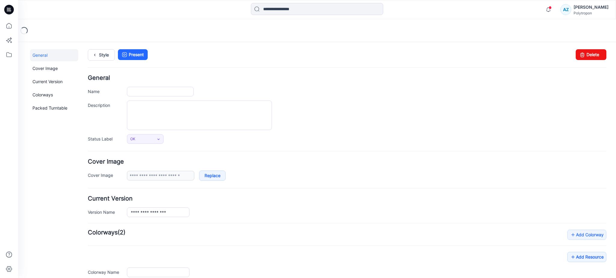
type input "**********"
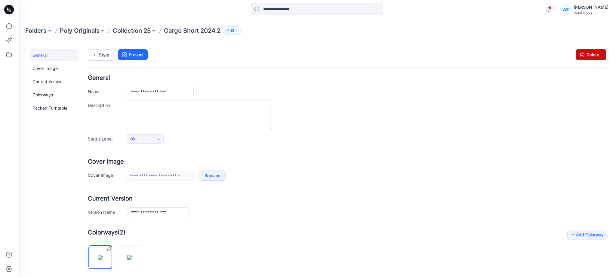
drag, startPoint x: 577, startPoint y: 56, endPoint x: 357, endPoint y: 69, distance: 220.2
click at [578, 56] on icon at bounding box center [582, 54] width 8 height 11
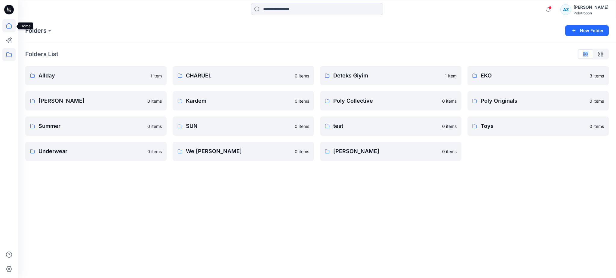
click at [6, 26] on icon at bounding box center [8, 25] width 5 height 5
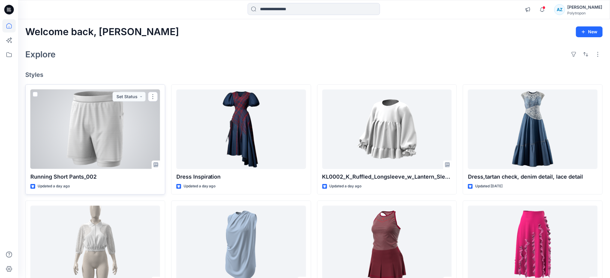
click at [76, 141] on div at bounding box center [95, 130] width 130 height 80
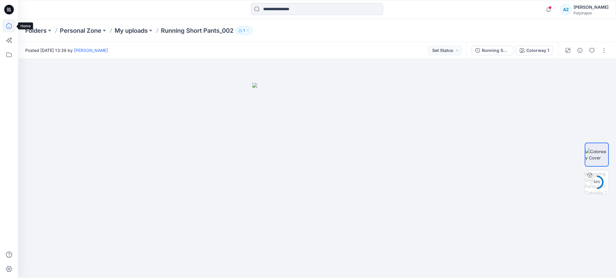
click at [6, 23] on icon at bounding box center [8, 25] width 13 height 13
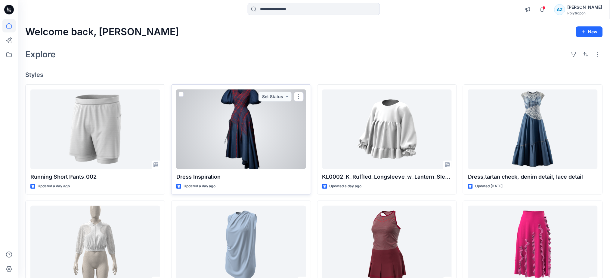
click at [228, 134] on div at bounding box center [241, 130] width 130 height 80
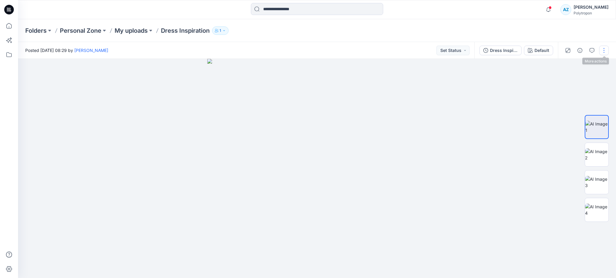
click at [604, 51] on button "button" at bounding box center [604, 51] width 10 height 10
click at [581, 82] on button "Edit" at bounding box center [578, 81] width 55 height 11
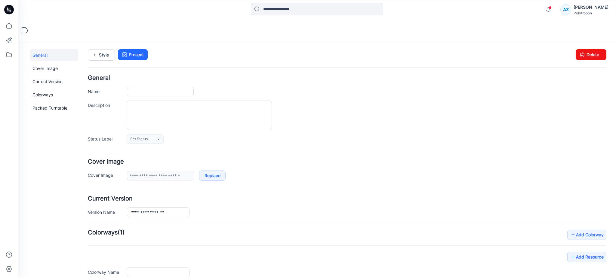
type input "**********"
type input "*******"
type input "**********"
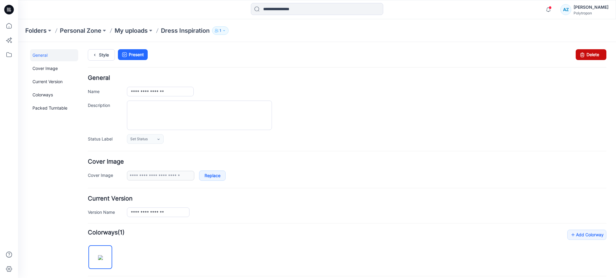
click at [588, 56] on link "Delete" at bounding box center [591, 54] width 31 height 11
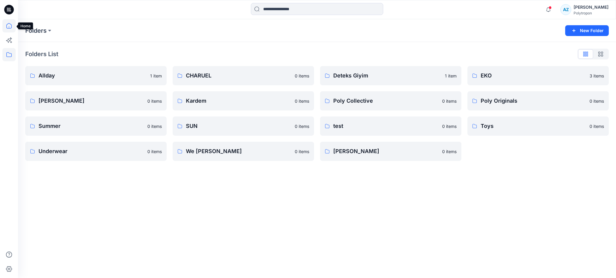
click at [10, 25] on icon at bounding box center [8, 25] width 13 height 13
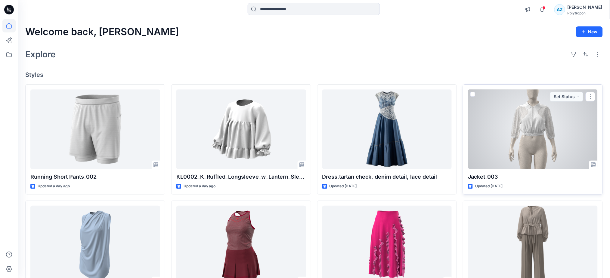
click at [527, 147] on div at bounding box center [533, 130] width 130 height 80
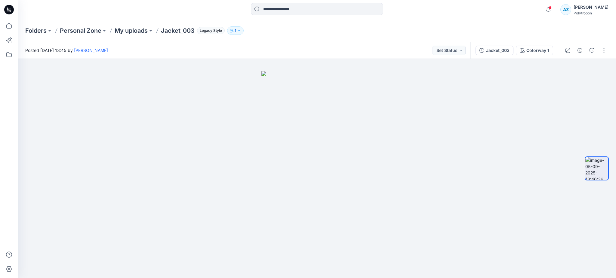
click at [210, 33] on span "Legacy Style" at bounding box center [211, 30] width 28 height 7
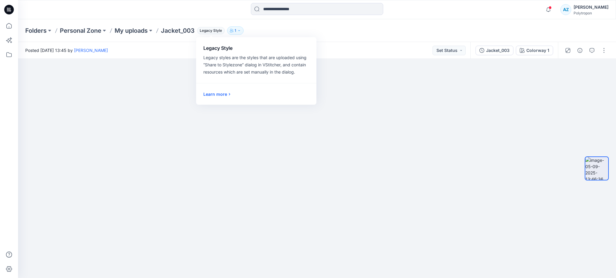
click at [338, 37] on div "Folders Personal Zone My uploads Jacket_003 Legacy Style Legacy Style Legacy st…" at bounding box center [317, 30] width 598 height 23
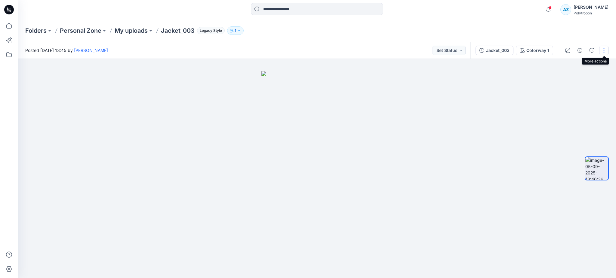
click at [605, 50] on button "button" at bounding box center [604, 51] width 10 height 10
click at [583, 66] on button "Edit" at bounding box center [578, 64] width 55 height 11
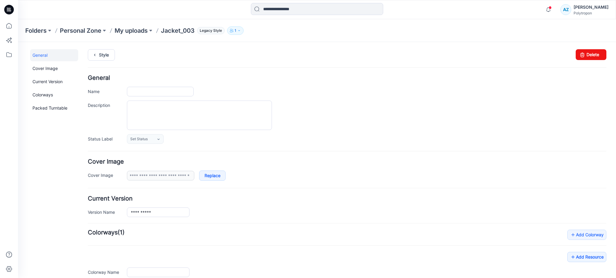
type input "**********"
drag, startPoint x: 583, startPoint y: 57, endPoint x: 365, endPoint y: 74, distance: 218.6
click at [583, 57] on link "Delete" at bounding box center [591, 54] width 31 height 11
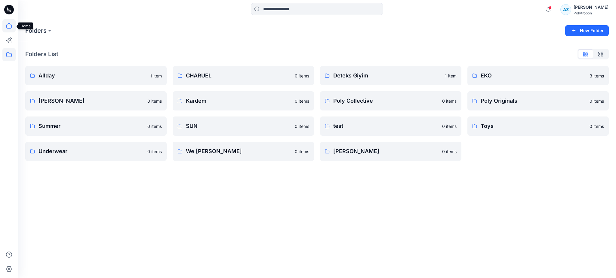
click at [10, 26] on icon at bounding box center [8, 25] width 13 height 13
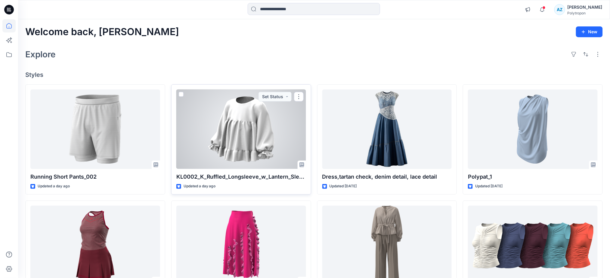
click at [226, 120] on div at bounding box center [241, 130] width 130 height 80
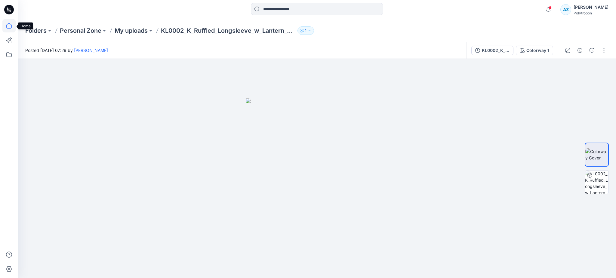
click at [13, 24] on icon at bounding box center [8, 25] width 13 height 13
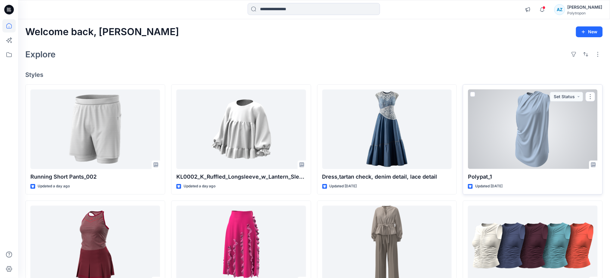
click at [534, 133] on div at bounding box center [533, 130] width 130 height 80
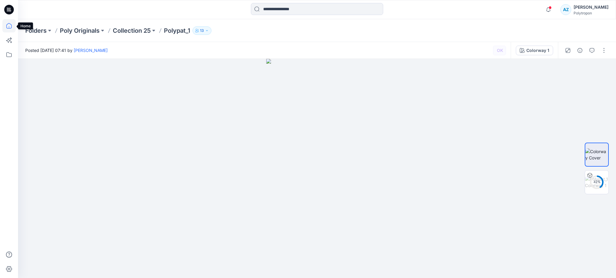
click at [7, 24] on icon at bounding box center [8, 25] width 13 height 13
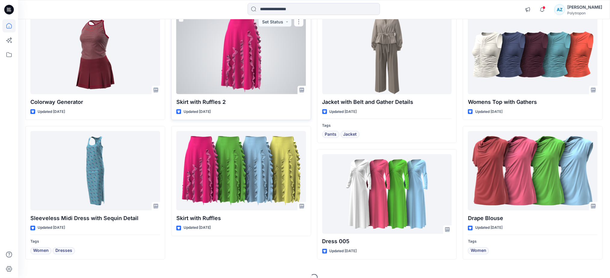
scroll to position [201, 0]
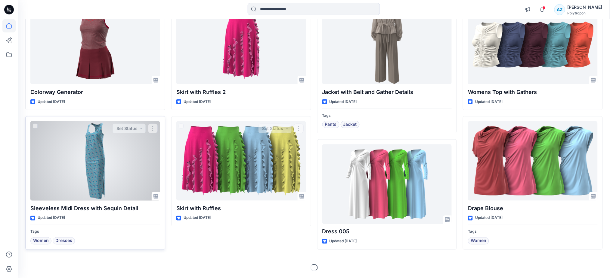
click at [108, 166] on div at bounding box center [95, 162] width 130 height 80
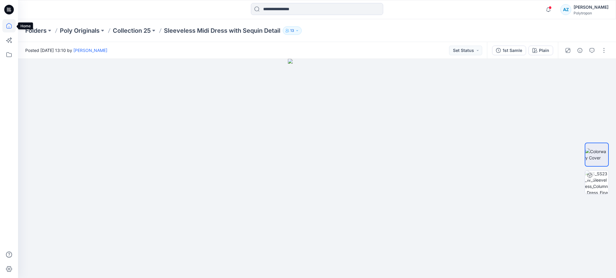
click at [9, 24] on icon at bounding box center [8, 25] width 13 height 13
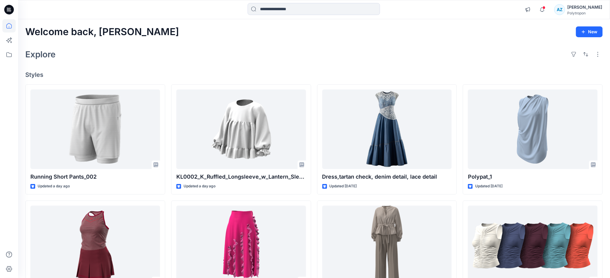
click at [0, 148] on div at bounding box center [9, 139] width 18 height 278
click at [11, 29] on icon at bounding box center [8, 25] width 13 height 13
click at [548, 5] on icon "button" at bounding box center [541, 10] width 11 height 12
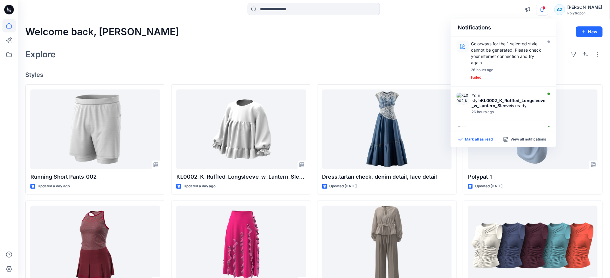
click at [480, 139] on p "Mark all as read" at bounding box center [479, 139] width 28 height 5
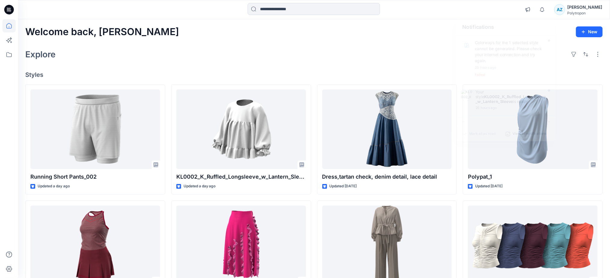
click at [527, 8] on div "Notifications Colorways for the 1 selected style cannot be generated. Please ch…" at bounding box center [313, 9] width 591 height 13
click at [534, 12] on button "button" at bounding box center [528, 10] width 12 height 12
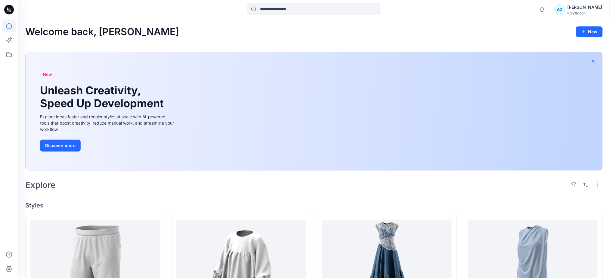
click at [593, 58] on button "button" at bounding box center [593, 61] width 11 height 11
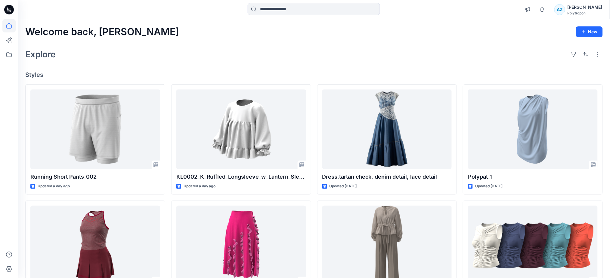
click at [581, 11] on div "Polytropon" at bounding box center [584, 13] width 35 height 5
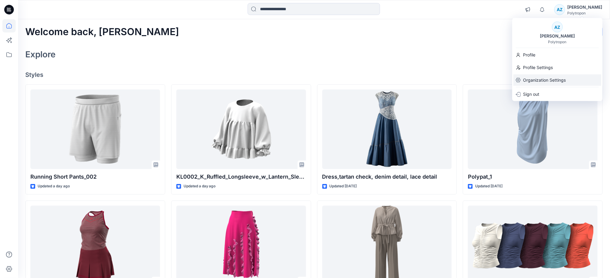
click at [547, 77] on p "Organization Settings" at bounding box center [544, 80] width 43 height 11
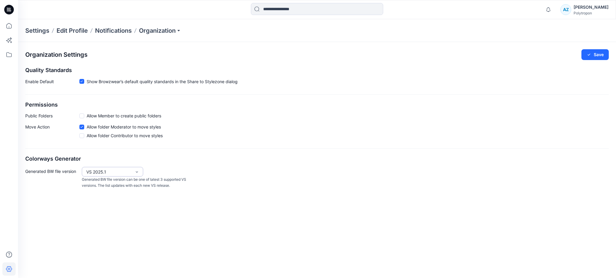
click at [109, 169] on div "VS 2025.1" at bounding box center [108, 172] width 45 height 6
click at [178, 30] on p "Organization" at bounding box center [160, 30] width 42 height 8
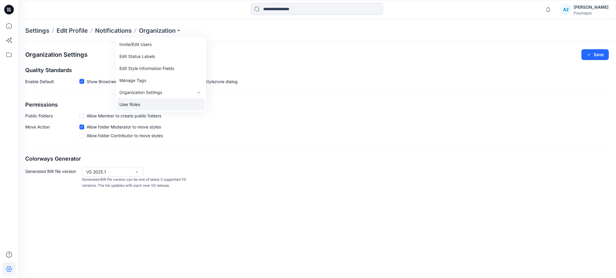
click at [154, 103] on link "User Roles" at bounding box center [161, 105] width 88 height 12
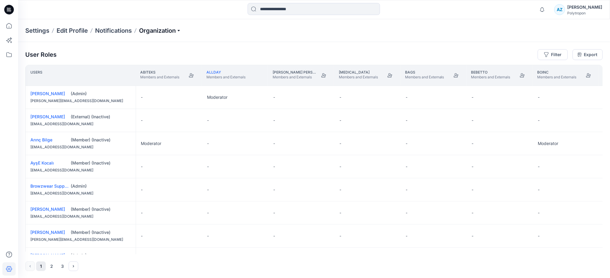
click at [178, 29] on p "Organization" at bounding box center [160, 30] width 42 height 8
click at [155, 81] on link "Manage Tags" at bounding box center [161, 81] width 88 height 12
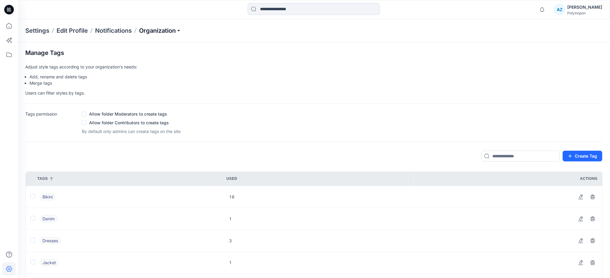
click at [179, 31] on p "Organization" at bounding box center [160, 30] width 42 height 8
click at [85, 113] on span at bounding box center [84, 114] width 5 height 5
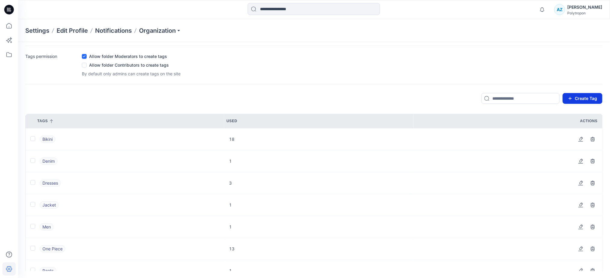
click at [578, 102] on button "Create Tag" at bounding box center [582, 98] width 40 height 11
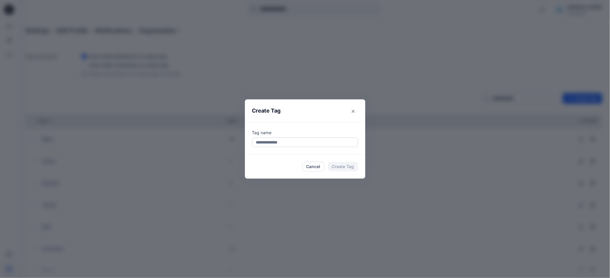
click at [310, 140] on input at bounding box center [305, 143] width 106 height 10
click at [309, 165] on button "Cancel" at bounding box center [313, 167] width 22 height 10
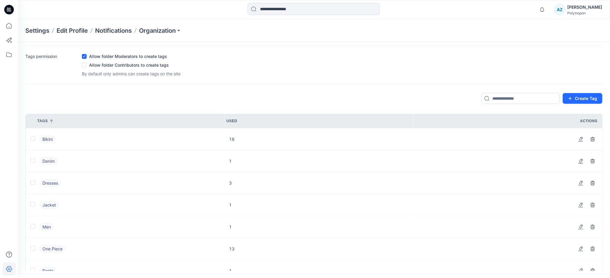
click at [33, 140] on span at bounding box center [32, 139] width 5 height 5
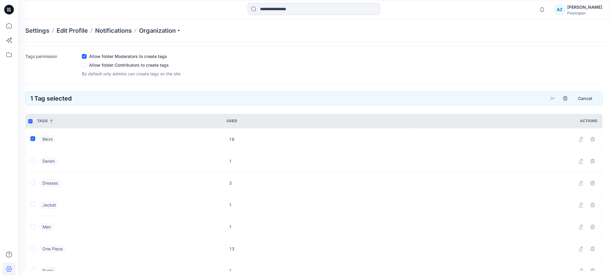
click at [33, 140] on span at bounding box center [32, 139] width 5 height 5
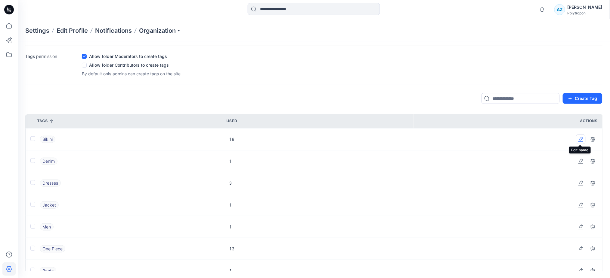
click at [577, 142] on button "button" at bounding box center [581, 140] width 10 height 10
click at [493, 91] on div "Manage Tags Adjust style tags according to your organization's needs: Add, rena…" at bounding box center [314, 131] width 592 height 294
click at [559, 141] on button "Cancel" at bounding box center [562, 139] width 24 height 11
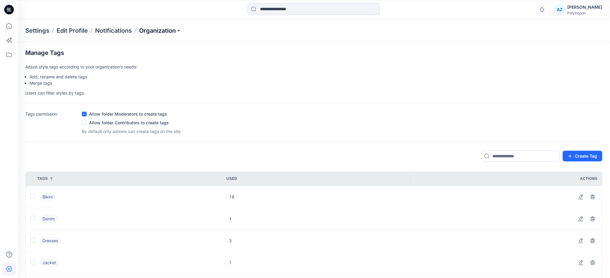
click at [175, 33] on p "Organization" at bounding box center [160, 30] width 42 height 8
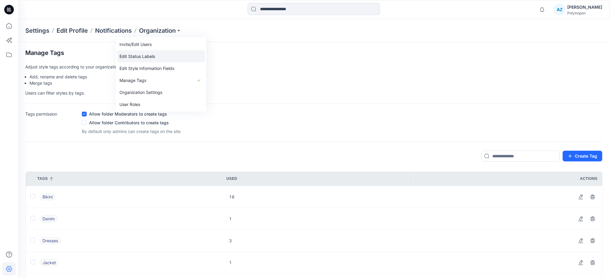
click at [155, 57] on link "Edit Status Labels" at bounding box center [161, 57] width 88 height 12
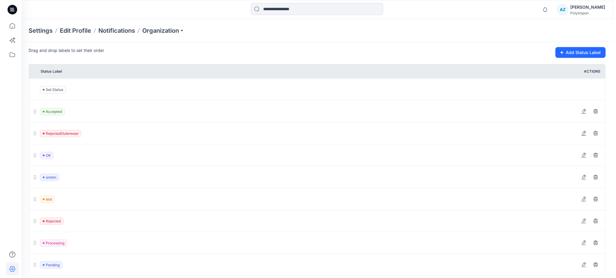
scroll to position [83, 0]
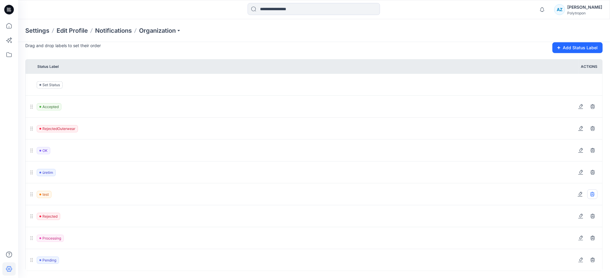
click at [593, 194] on icon at bounding box center [592, 195] width 4 height 4
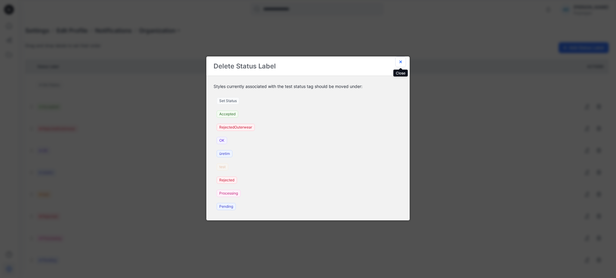
click at [401, 64] on button "Close" at bounding box center [400, 62] width 11 height 11
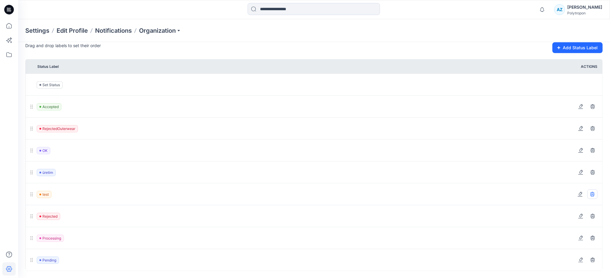
click at [593, 195] on icon at bounding box center [592, 194] width 5 height 5
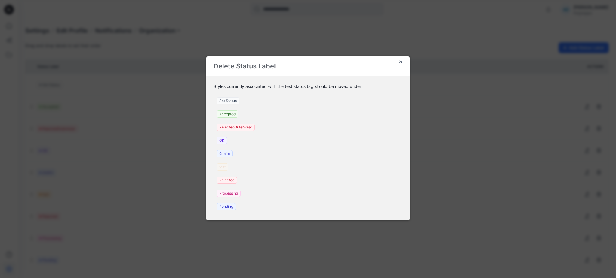
click at [226, 168] on div "test" at bounding box center [223, 167] width 18 height 13
click at [223, 167] on div "test" at bounding box center [223, 167] width 18 height 13
click at [228, 101] on span "Set Status" at bounding box center [228, 100] width 23 height 7
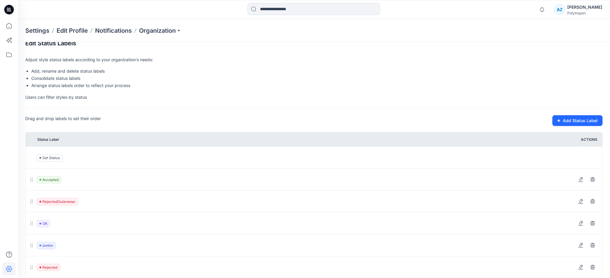
scroll to position [0, 0]
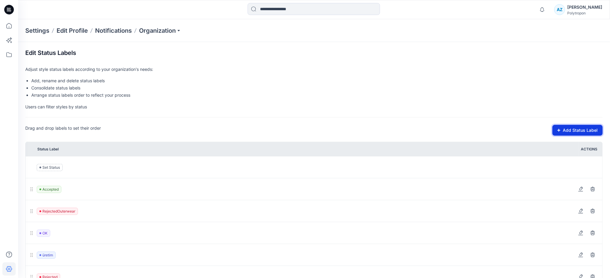
click at [597, 131] on button "Add Status Label" at bounding box center [577, 130] width 50 height 11
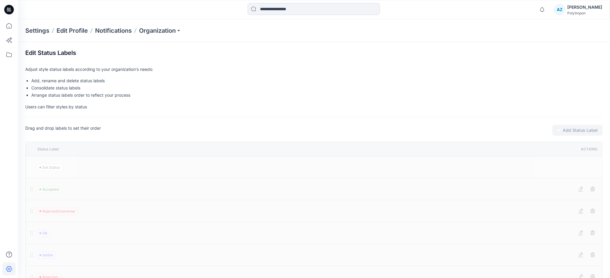
scroll to position [83, 0]
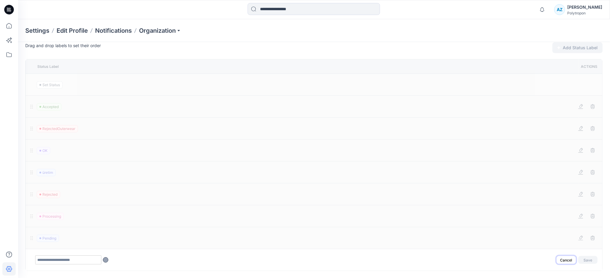
click at [565, 258] on button "Cancel" at bounding box center [565, 261] width 19 height 8
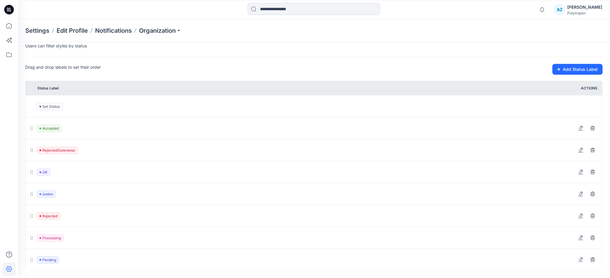
scroll to position [61, 0]
click at [174, 25] on div "Settings Edit Profile Notifications Organization" at bounding box center [314, 30] width 592 height 23
click at [174, 29] on p "Organization" at bounding box center [160, 30] width 42 height 8
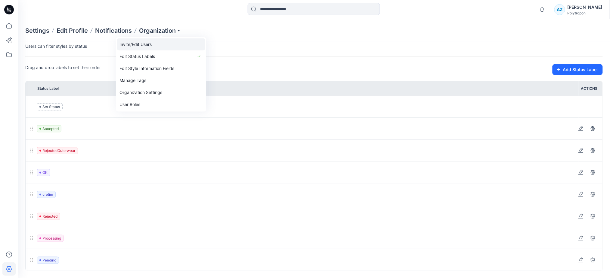
click at [174, 46] on link "Invite/Edit Users" at bounding box center [161, 44] width 88 height 12
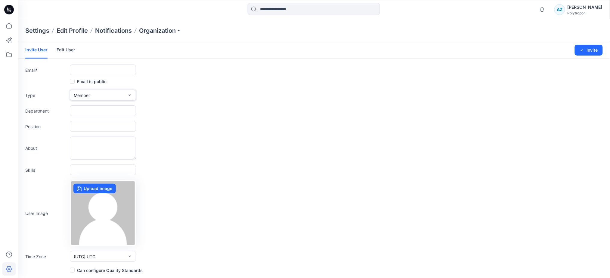
click at [112, 93] on button "Member" at bounding box center [103, 95] width 66 height 11
click at [215, 129] on div "Position" at bounding box center [313, 126] width 577 height 11
click at [173, 30] on p "Organization" at bounding box center [160, 30] width 42 height 8
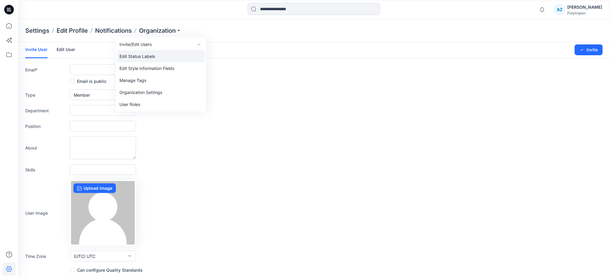
click at [168, 54] on link "Edit Status Labels" at bounding box center [161, 57] width 88 height 12
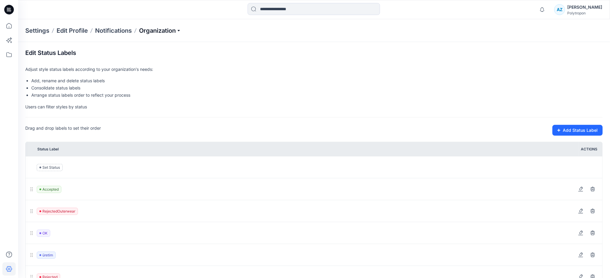
click at [168, 32] on p "Organization" at bounding box center [160, 30] width 42 height 8
click at [170, 71] on link "Edit Style Information Fields" at bounding box center [161, 69] width 88 height 12
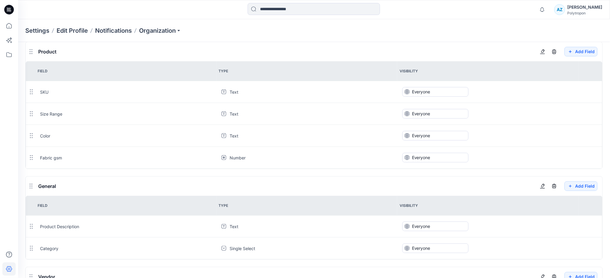
scroll to position [112, 0]
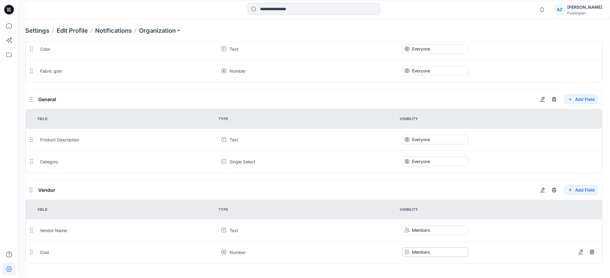
click at [419, 254] on button "Members" at bounding box center [435, 253] width 66 height 10
click at [420, 229] on button "Members" at bounding box center [435, 231] width 66 height 10
click at [425, 157] on button "Everyone" at bounding box center [435, 162] width 66 height 10
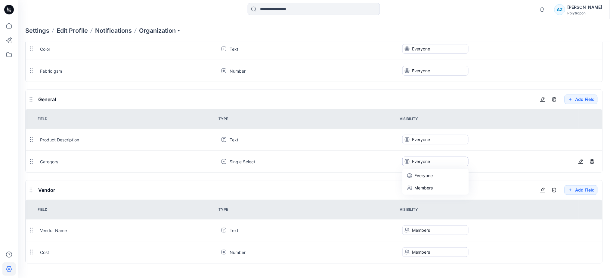
click at [425, 157] on button "Everyone" at bounding box center [435, 162] width 66 height 10
click at [423, 139] on button "Everyone" at bounding box center [435, 140] width 66 height 10
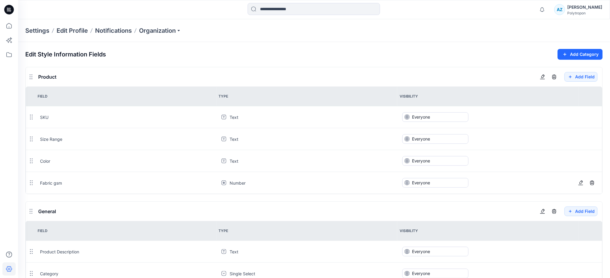
scroll to position [0, 0]
click at [565, 55] on icon "button" at bounding box center [564, 54] width 3 height 3
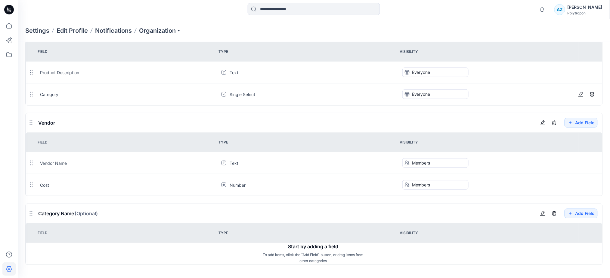
scroll to position [181, 0]
click at [541, 215] on button "button" at bounding box center [542, 213] width 10 height 10
click at [555, 214] on icon "button" at bounding box center [554, 213] width 4 height 4
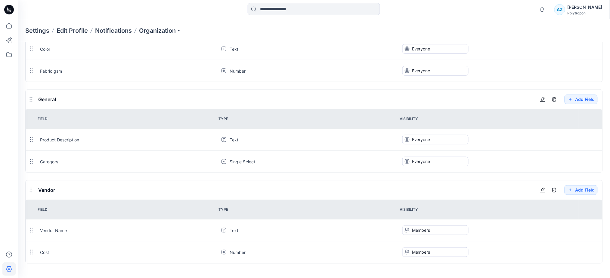
scroll to position [112, 0]
click at [429, 228] on button "Members" at bounding box center [435, 231] width 66 height 10
click at [429, 252] on button "Members" at bounding box center [435, 253] width 66 height 10
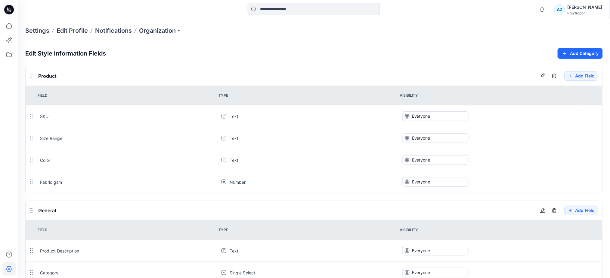
scroll to position [0, 0]
click at [591, 55] on button "Add Category" at bounding box center [579, 54] width 45 height 11
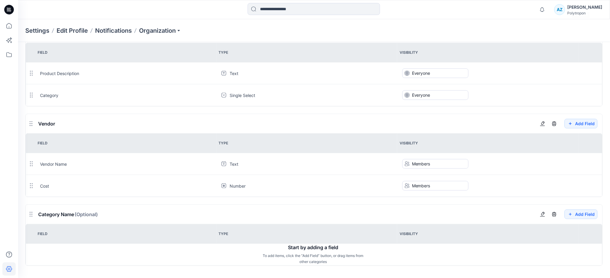
scroll to position [181, 0]
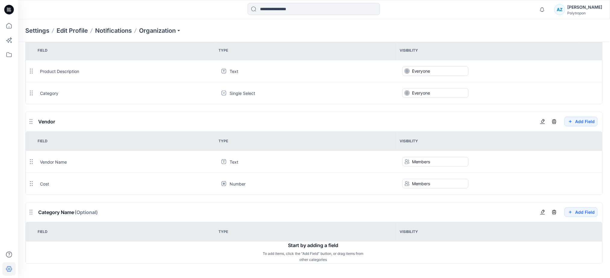
click at [68, 215] on span "Category Name (Optional)" at bounding box center [68, 213] width 60 height 6
click at [537, 211] on button "button" at bounding box center [542, 213] width 10 height 10
type input "****"
drag, startPoint x: 52, startPoint y: 214, endPoint x: 64, endPoint y: 214, distance: 12.0
click at [52, 214] on input "****" at bounding box center [66, 212] width 60 height 8
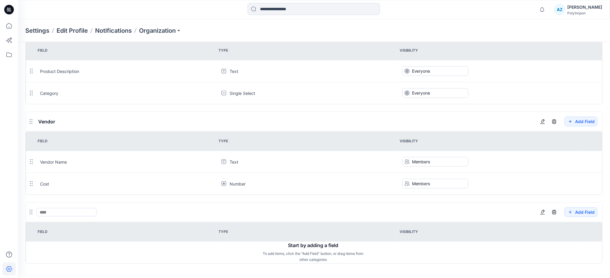
click at [206, 210] on div "**** Add Field" at bounding box center [314, 212] width 577 height 19
click at [579, 215] on button "Add Field" at bounding box center [580, 213] width 33 height 10
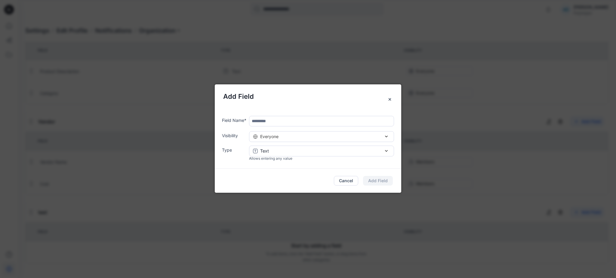
click at [287, 120] on input "text" at bounding box center [321, 121] width 145 height 11
type input "****"
click at [324, 137] on div "Everyone" at bounding box center [321, 137] width 137 height 6
click at [314, 146] on div "Everyone" at bounding box center [318, 149] width 135 height 6
click at [284, 151] on div "Text" at bounding box center [321, 151] width 137 height 6
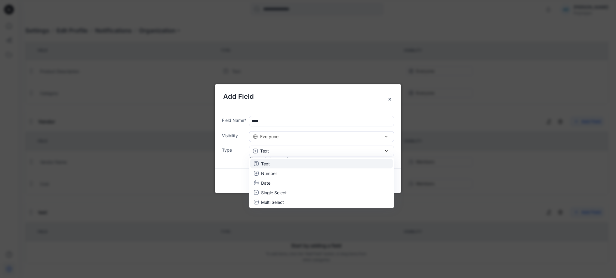
click at [280, 164] on div "Text" at bounding box center [321, 164] width 135 height 6
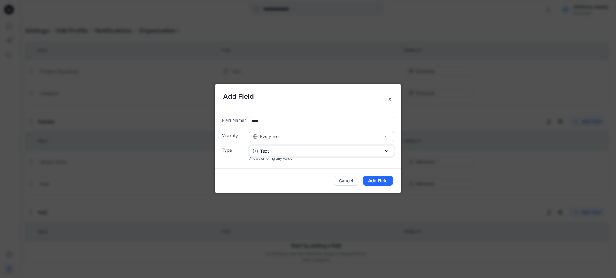
click at [281, 150] on div "Text" at bounding box center [321, 151] width 137 height 6
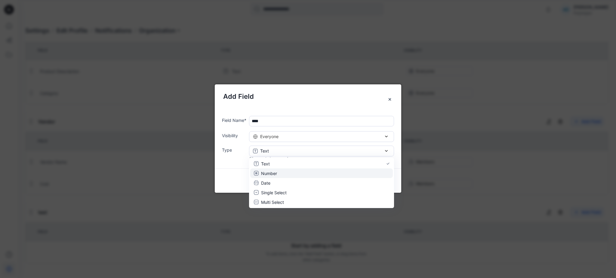
click at [281, 174] on div "Number" at bounding box center [321, 173] width 135 height 6
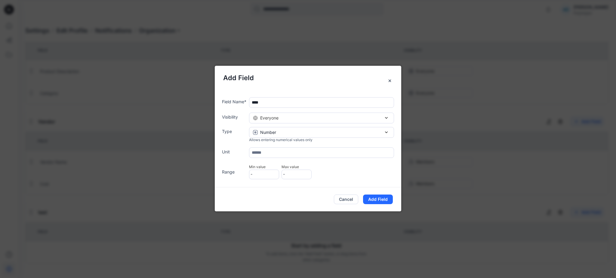
click at [272, 152] on input "text" at bounding box center [321, 153] width 145 height 11
click at [259, 174] on span "-" at bounding box center [264, 175] width 30 height 10
click at [302, 175] on span "-" at bounding box center [297, 175] width 30 height 10
click at [273, 134] on p "Number" at bounding box center [268, 132] width 16 height 6
click at [272, 163] on div "Date" at bounding box center [321, 164] width 135 height 6
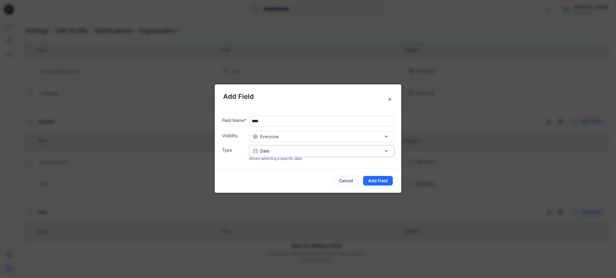
click at [271, 153] on div "Date" at bounding box center [321, 151] width 137 height 6
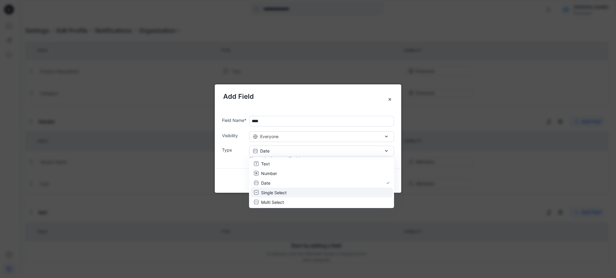
click at [280, 194] on p "Single Select" at bounding box center [274, 192] width 26 height 6
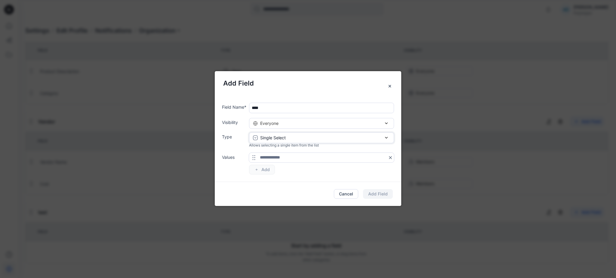
click at [272, 141] on p "Single Select" at bounding box center [273, 138] width 26 height 6
click at [280, 190] on p "Multi Select" at bounding box center [272, 189] width 23 height 6
click at [302, 125] on div "Everyone" at bounding box center [321, 123] width 137 height 6
click at [346, 192] on button "Cancel" at bounding box center [346, 194] width 24 height 10
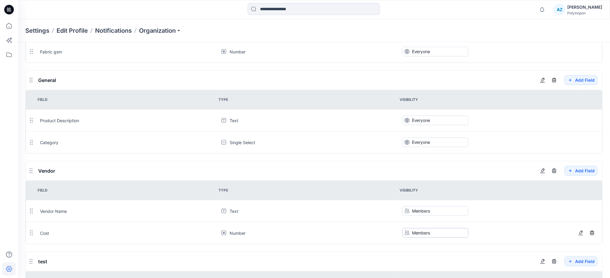
scroll to position [0, 0]
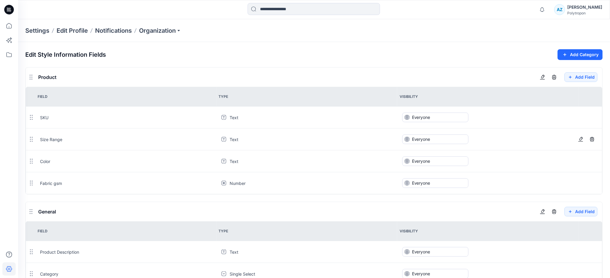
click at [223, 140] on icon at bounding box center [224, 139] width 2 height 2
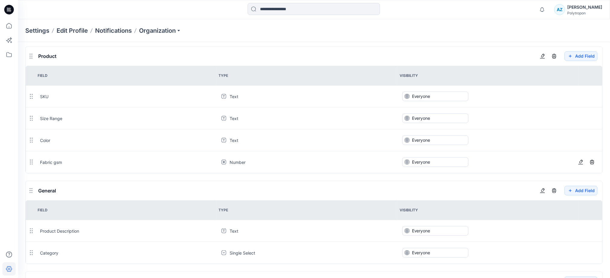
scroll to position [120, 0]
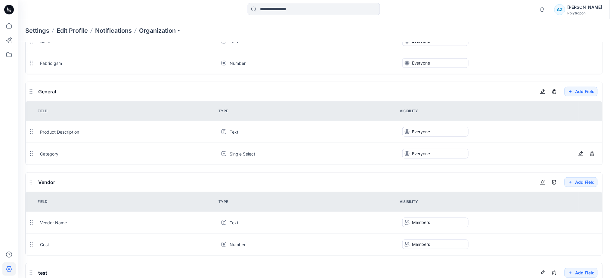
click at [223, 154] on icon at bounding box center [223, 154] width 5 height 5
click at [583, 158] on button "button" at bounding box center [580, 154] width 10 height 10
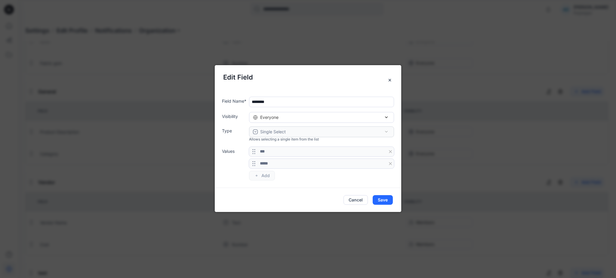
click at [285, 98] on input "********" at bounding box center [321, 102] width 145 height 11
click at [286, 117] on div "Everyone" at bounding box center [321, 117] width 137 height 6
click at [390, 79] on icon "Close" at bounding box center [389, 80] width 5 height 5
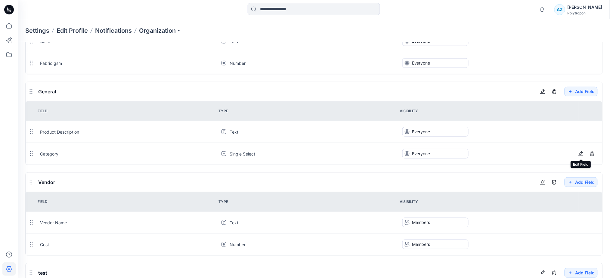
click at [276, 158] on td "Single Select" at bounding box center [306, 154] width 181 height 22
click at [565, 158] on td "Everyone" at bounding box center [487, 154] width 181 height 22
click at [575, 156] on td "Everyone" at bounding box center [487, 154] width 181 height 22
click at [580, 155] on icon "button" at bounding box center [580, 154] width 5 height 5
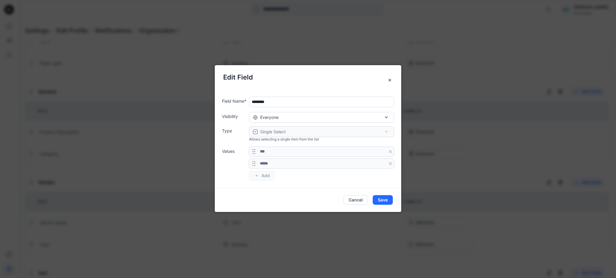
click at [270, 101] on input "********" at bounding box center [321, 102] width 145 height 11
click at [280, 169] on div "*** ***** To pick up a draggable item, press the space bar. While dragging, use…" at bounding box center [321, 164] width 145 height 34
click at [261, 171] on div "*** ***** To pick up a draggable item, press the space bar. While dragging, use…" at bounding box center [321, 164] width 145 height 34
click at [355, 198] on button "Cancel" at bounding box center [355, 200] width 24 height 10
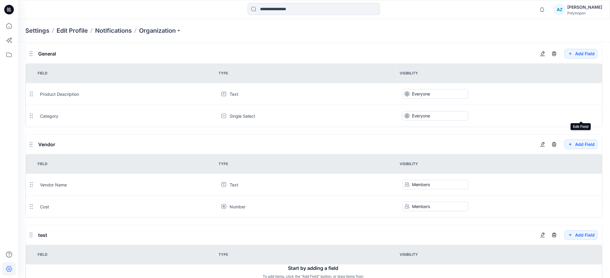
scroll to position [160, 0]
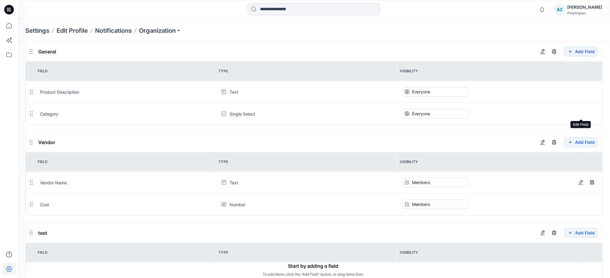
click at [222, 185] on icon at bounding box center [223, 182] width 5 height 5
click at [582, 205] on icon "button" at bounding box center [580, 204] width 5 height 5
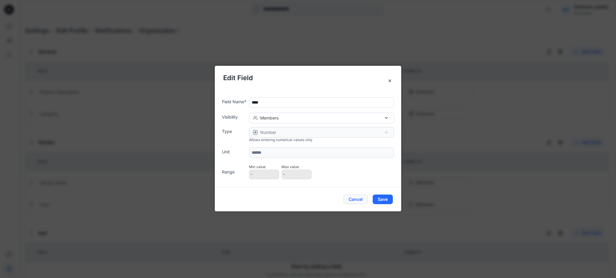
click at [350, 196] on button "Cancel" at bounding box center [355, 200] width 24 height 10
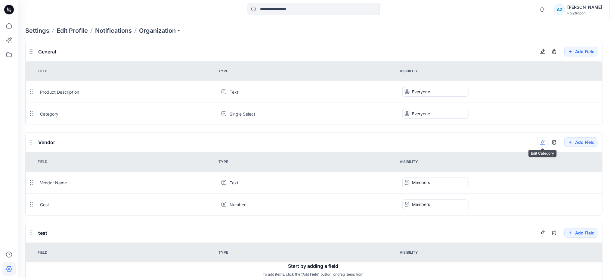
click at [540, 143] on icon "button" at bounding box center [542, 142] width 5 height 5
click at [580, 204] on icon "button" at bounding box center [580, 204] width 5 height 5
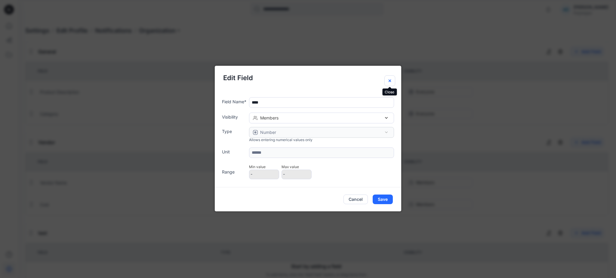
click at [390, 79] on icon "Close" at bounding box center [389, 80] width 5 height 5
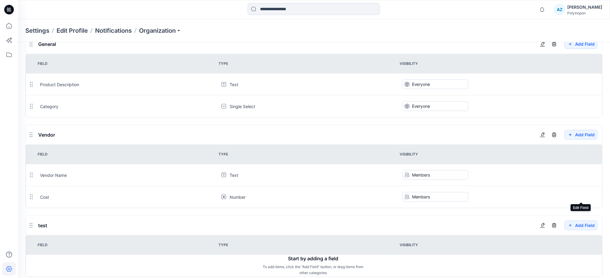
scroll to position [181, 0]
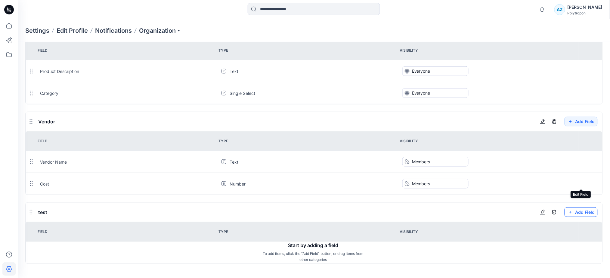
click at [580, 214] on button "Add Field" at bounding box center [580, 213] width 33 height 10
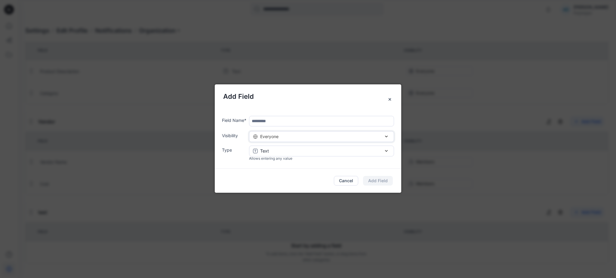
click at [290, 134] on div "Everyone" at bounding box center [321, 137] width 137 height 6
click at [286, 147] on button "Text" at bounding box center [321, 151] width 145 height 11
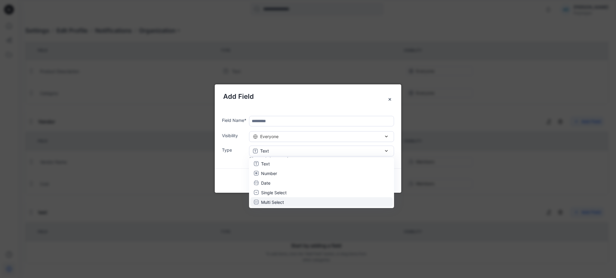
click at [286, 200] on div "Multi Select" at bounding box center [321, 202] width 135 height 6
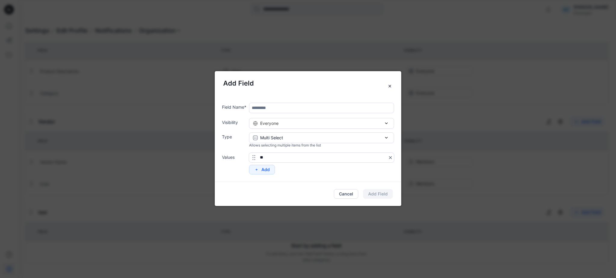
type input "**"
click at [283, 108] on input "text" at bounding box center [321, 108] width 145 height 11
click at [343, 194] on button "Cancel" at bounding box center [346, 194] width 24 height 10
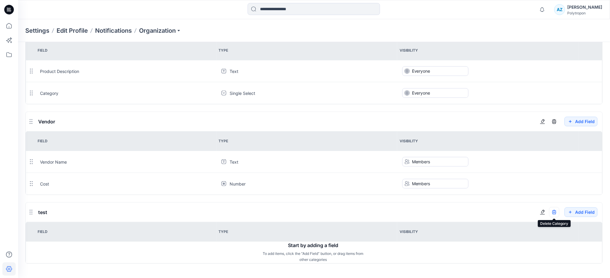
click at [552, 214] on icon "button" at bounding box center [554, 212] width 5 height 5
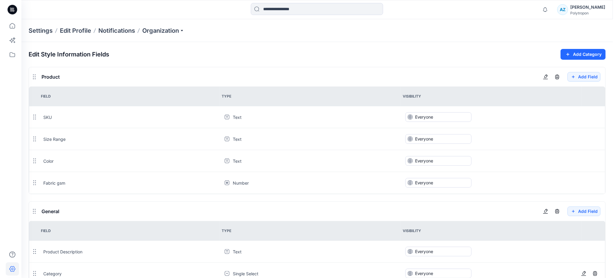
scroll to position [0, 0]
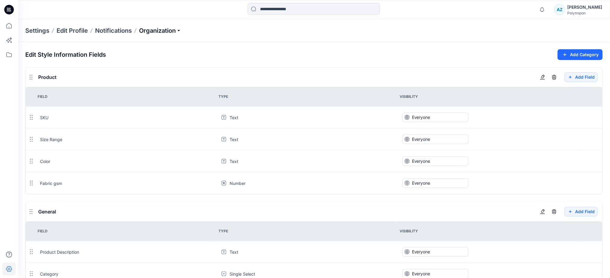
click at [179, 28] on p "Organization" at bounding box center [160, 30] width 42 height 8
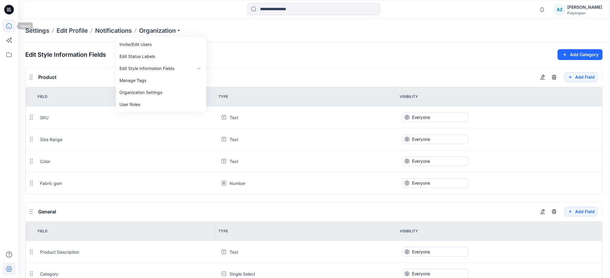
click at [11, 26] on icon at bounding box center [8, 25] width 13 height 13
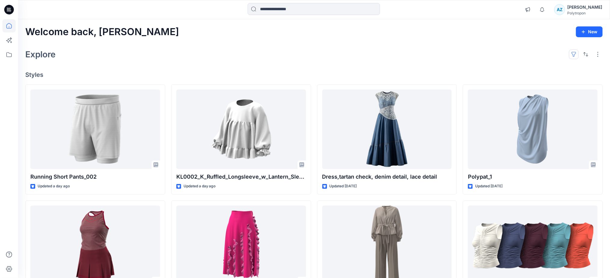
click at [573, 58] on button "button" at bounding box center [574, 55] width 10 height 10
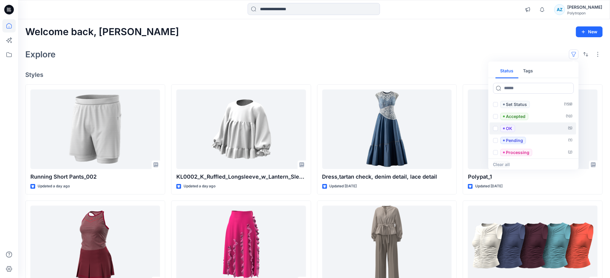
click at [496, 129] on span at bounding box center [495, 128] width 5 height 5
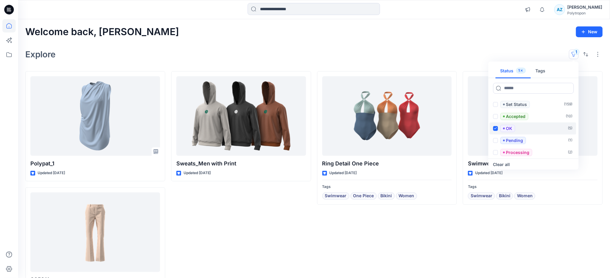
click at [496, 129] on icon at bounding box center [495, 129] width 3 height 2
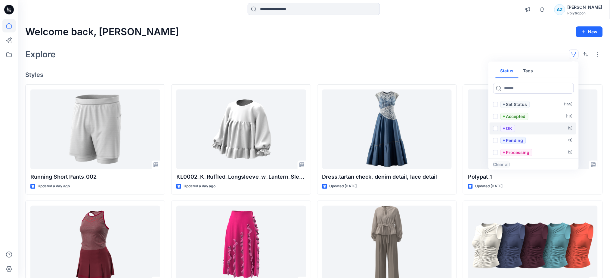
click at [527, 71] on button "Tags" at bounding box center [528, 71] width 20 height 14
click at [496, 106] on span at bounding box center [495, 104] width 5 height 5
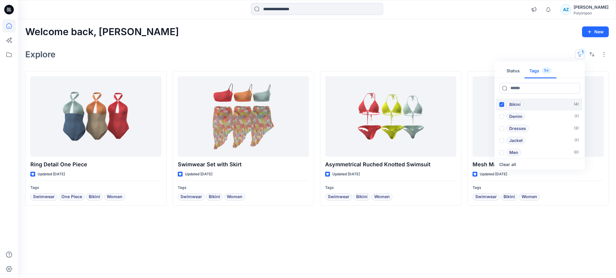
click at [496, 106] on label "Bikini ( 4 )" at bounding box center [539, 105] width 87 height 12
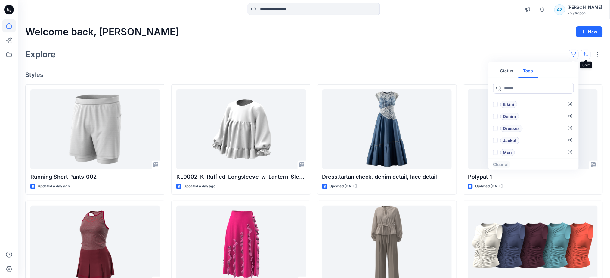
click at [584, 53] on button "button" at bounding box center [586, 55] width 10 height 10
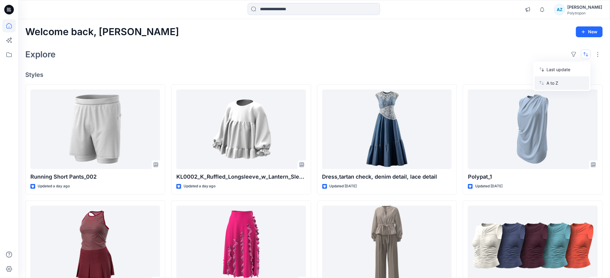
click at [573, 80] on p "A to Z" at bounding box center [565, 83] width 38 height 6
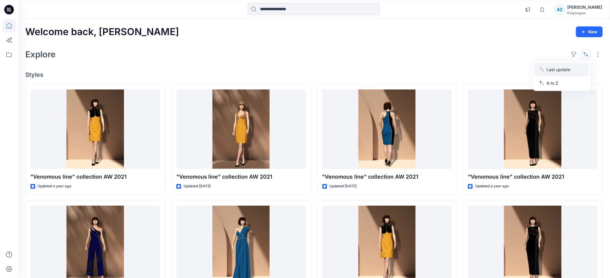
click at [581, 67] on p "Last update" at bounding box center [565, 69] width 38 height 6
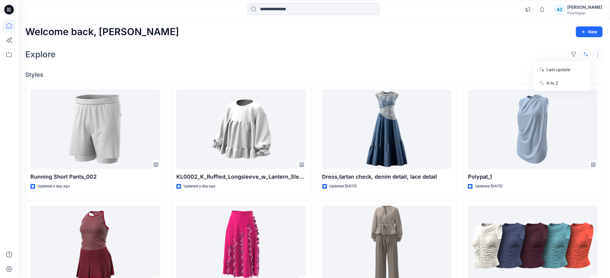
click at [596, 55] on button "button" at bounding box center [598, 55] width 10 height 10
click at [541, 69] on button "Large Grid" at bounding box center [520, 75] width 52 height 12
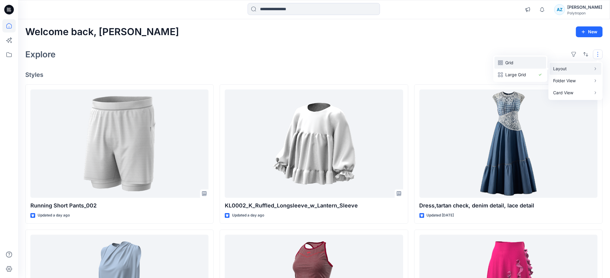
click at [537, 61] on button "Grid" at bounding box center [520, 63] width 52 height 12
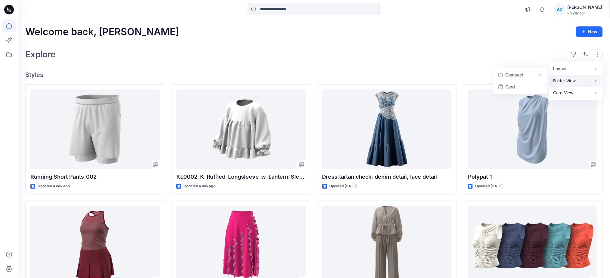
click at [566, 80] on p "Folder View" at bounding box center [572, 80] width 38 height 7
click at [526, 75] on p "Compact" at bounding box center [520, 74] width 30 height 7
click at [524, 85] on p "Card" at bounding box center [520, 86] width 30 height 7
click at [525, 74] on p "Compact" at bounding box center [520, 74] width 30 height 7
click at [526, 88] on p "Card" at bounding box center [520, 86] width 30 height 7
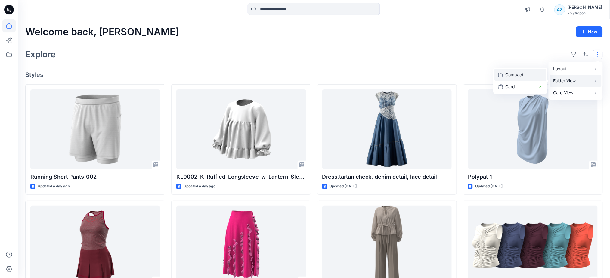
click at [525, 72] on p "Compact" at bounding box center [520, 74] width 30 height 7
click at [526, 85] on p "Card" at bounding box center [520, 86] width 30 height 7
click at [529, 70] on button "Compact" at bounding box center [520, 75] width 52 height 12
click at [523, 46] on div "Welcome back, Amalia New Explore Layout Grid Large Grid Folder View Compact Car…" at bounding box center [314, 249] width 592 height 461
click at [595, 52] on button "button" at bounding box center [598, 55] width 10 height 10
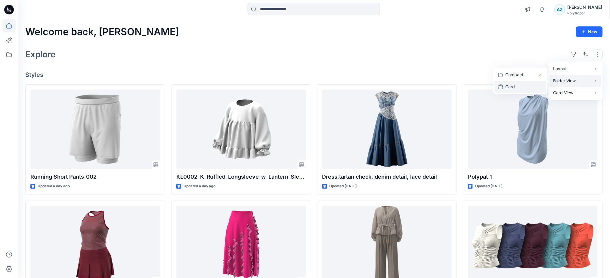
click at [530, 88] on p "Card" at bounding box center [520, 86] width 30 height 7
click at [528, 78] on button "Compact" at bounding box center [520, 75] width 52 height 12
click at [542, 85] on button "Card Info" at bounding box center [517, 87] width 58 height 12
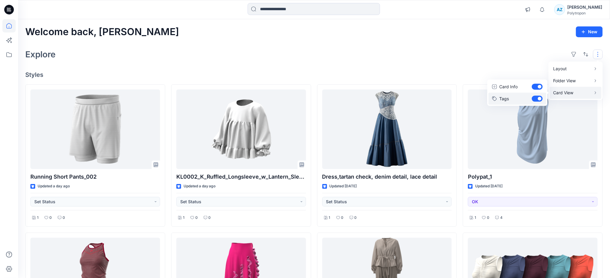
click at [537, 99] on button "Tags" at bounding box center [517, 99] width 58 height 12
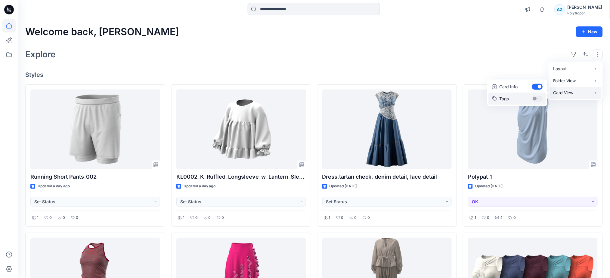
click at [537, 99] on button "Tags" at bounding box center [517, 99] width 58 height 12
click at [538, 87] on button "Card Info" at bounding box center [517, 87] width 58 height 12
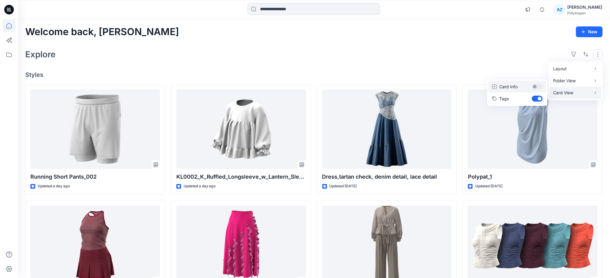
click at [538, 87] on button "Card Info" at bounding box center [517, 87] width 58 height 12
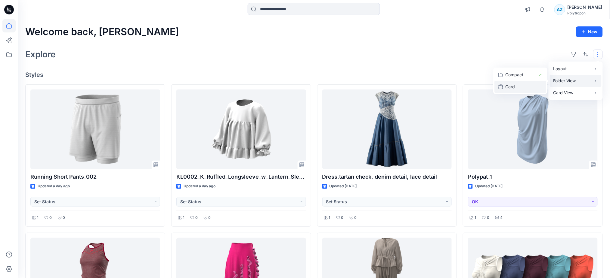
click at [529, 88] on p "Card" at bounding box center [520, 86] width 30 height 7
click at [528, 76] on p "Compact" at bounding box center [520, 74] width 30 height 7
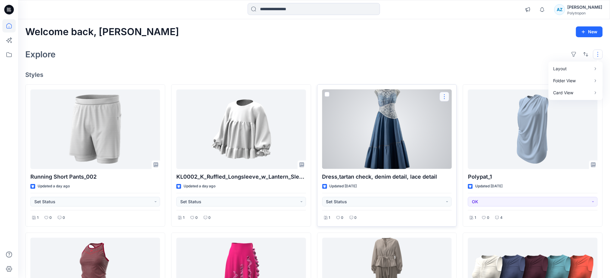
click at [442, 97] on button "button" at bounding box center [444, 97] width 10 height 10
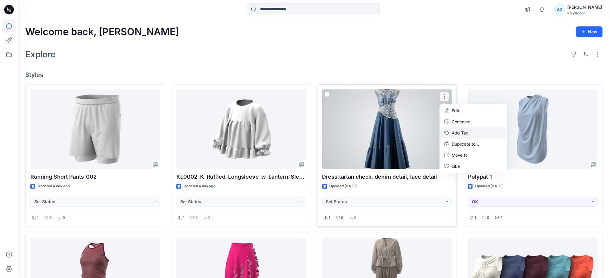
click at [458, 131] on button "Add Tag" at bounding box center [473, 133] width 65 height 11
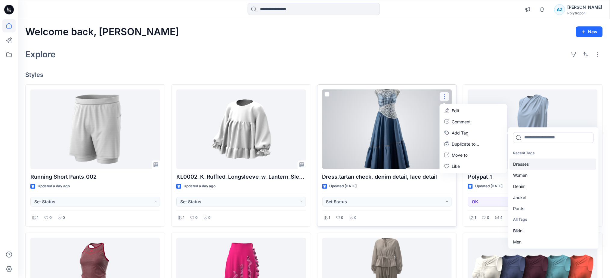
click at [525, 165] on div "Dresses" at bounding box center [552, 164] width 87 height 11
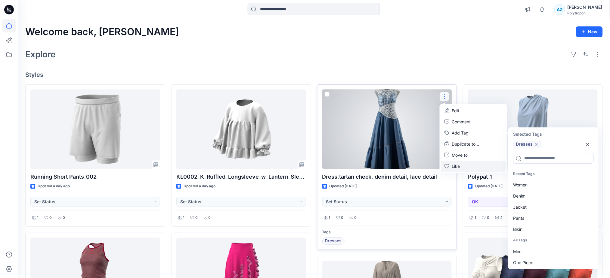
click at [445, 166] on icon "button" at bounding box center [446, 166] width 5 height 5
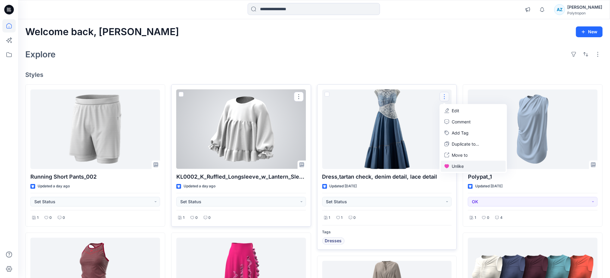
click at [255, 128] on div at bounding box center [241, 130] width 130 height 80
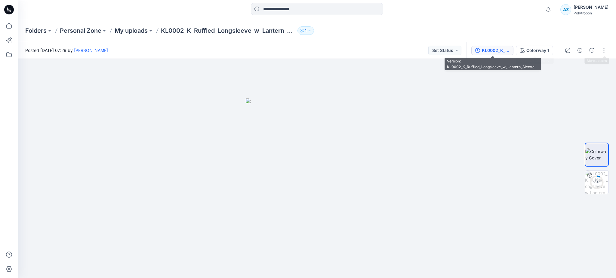
click at [497, 47] on div "KL0002_K_Ruffled_Longsleeve_w_Lantern_Sleeve" at bounding box center [496, 50] width 28 height 7
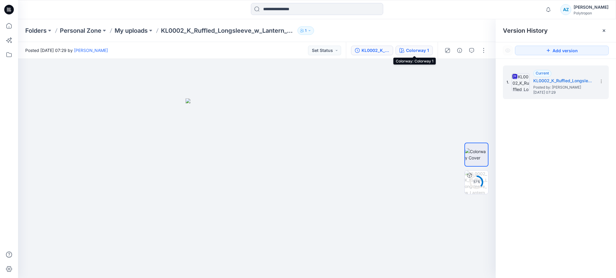
click at [415, 53] on div "Colorway 1" at bounding box center [417, 50] width 23 height 7
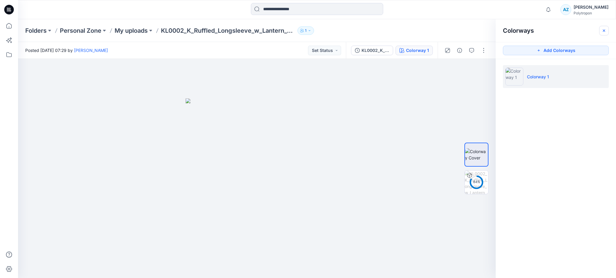
click at [604, 34] on button "button" at bounding box center [604, 31] width 10 height 10
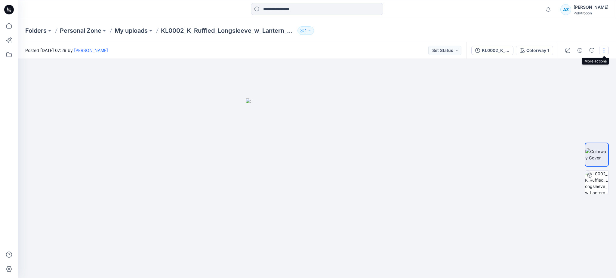
click at [602, 52] on button "button" at bounding box center [604, 51] width 10 height 10
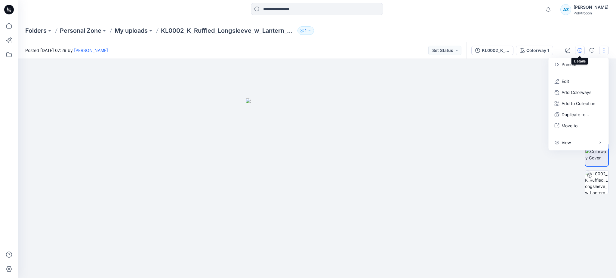
click at [575, 52] on button "button" at bounding box center [580, 51] width 10 height 10
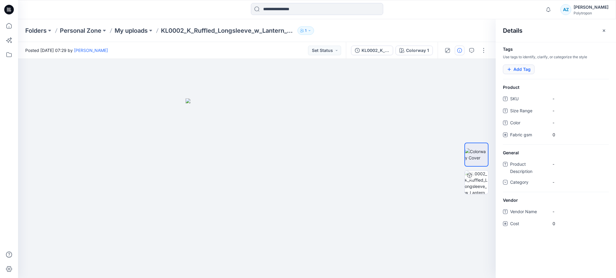
click at [523, 73] on button "Add Tag" at bounding box center [519, 70] width 32 height 10
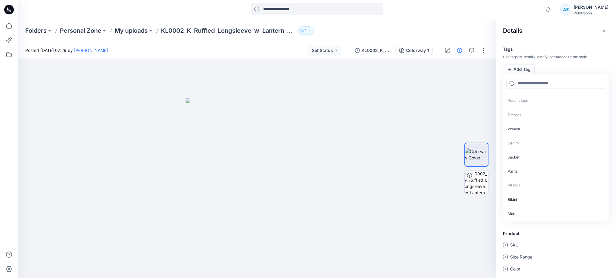
click at [557, 65] on div "Tags Use tags to identify, clarify, or categorize the style Add Tag Recent tags…" at bounding box center [556, 139] width 120 height 184
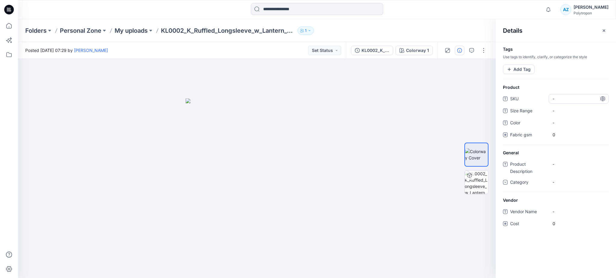
click at [560, 94] on div "-" at bounding box center [579, 99] width 60 height 10
click at [558, 112] on Range "-" at bounding box center [578, 111] width 52 height 6
type textarea "*"
click at [571, 124] on span "-" at bounding box center [578, 123] width 52 height 6
click at [570, 137] on gsm "0" at bounding box center [578, 135] width 52 height 6
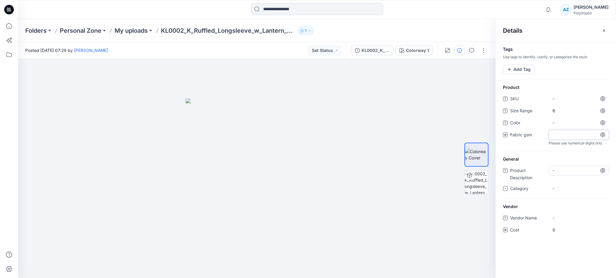
click at [565, 168] on div "-" at bounding box center [579, 171] width 60 height 10
click at [571, 176] on div "Product Description Category -" at bounding box center [556, 176] width 106 height 33
click at [566, 182] on div "-" at bounding box center [579, 183] width 60 height 10
click at [562, 208] on div "-" at bounding box center [579, 212] width 60 height 10
click at [562, 221] on span "0" at bounding box center [578, 224] width 52 height 6
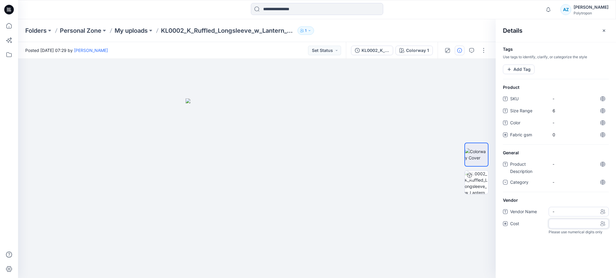
click at [561, 212] on Name "-" at bounding box center [578, 212] width 52 height 6
click at [538, 238] on div "Tags Use tags to identify, clarify, or categorize the style Add Tag Product SKU…" at bounding box center [556, 160] width 120 height 236
click at [466, 28] on div "Folders Personal Zone My uploads KL0002_K_Ruffled_Longsleeve_w_Lantern_Sleeve 1" at bounding box center [293, 30] width 537 height 8
click at [605, 30] on icon "button" at bounding box center [604, 30] width 5 height 5
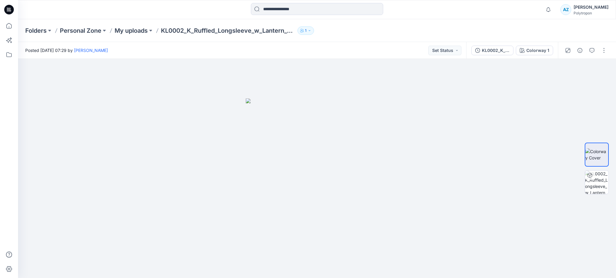
click at [590, 10] on div "[PERSON_NAME]" at bounding box center [591, 7] width 35 height 7
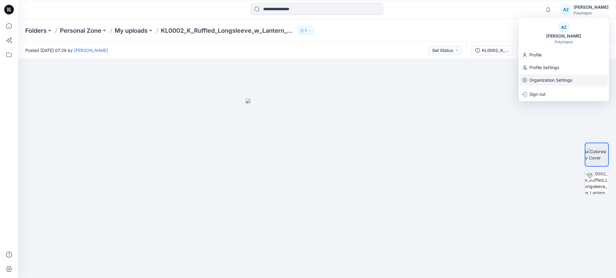
click at [568, 76] on p "Organization Settings" at bounding box center [550, 80] width 43 height 11
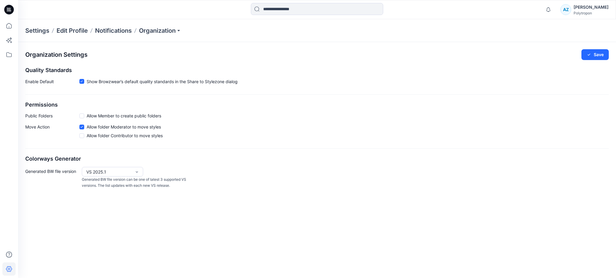
click at [170, 26] on div "Settings Edit Profile Notifications Organization" at bounding box center [317, 30] width 598 height 23
click at [170, 30] on p "Organization" at bounding box center [160, 30] width 42 height 8
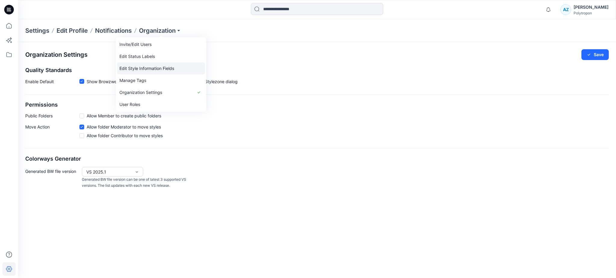
click at [159, 72] on link "Edit Style Information Fields" at bounding box center [161, 69] width 88 height 12
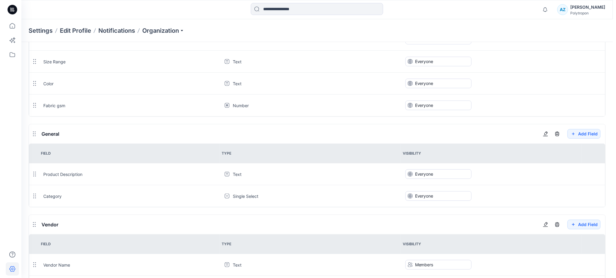
scroll to position [80, 0]
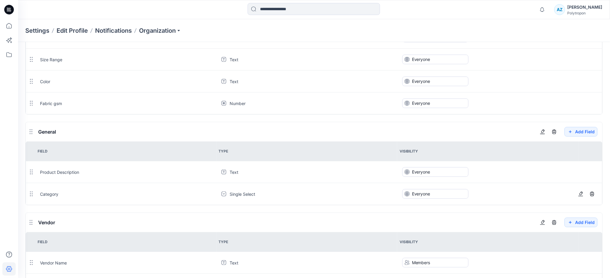
click at [333, 187] on td "Single Select" at bounding box center [306, 194] width 181 height 22
click at [222, 193] on icon at bounding box center [223, 194] width 5 height 5
click at [578, 193] on button "button" at bounding box center [580, 194] width 10 height 10
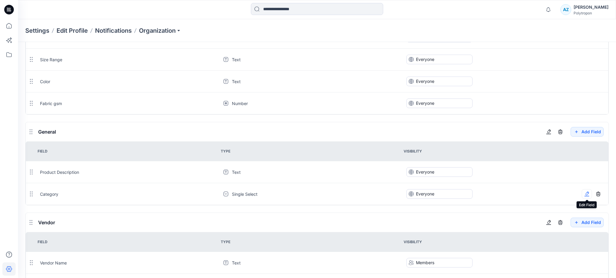
type input "********"
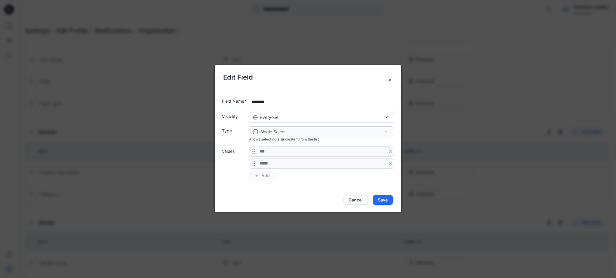
drag, startPoint x: 283, startPoint y: 103, endPoint x: 243, endPoint y: 103, distance: 40.3
click at [243, 103] on div "Field Name * ********" at bounding box center [308, 102] width 172 height 11
click at [358, 203] on button "Cancel" at bounding box center [355, 200] width 24 height 10
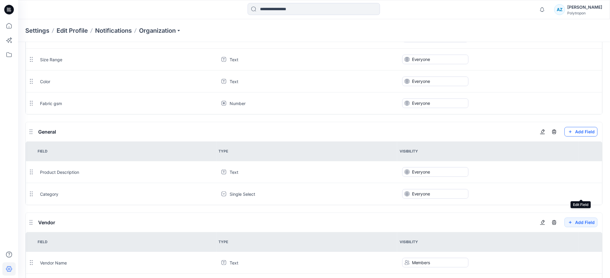
click at [585, 134] on button "Add Field" at bounding box center [580, 132] width 33 height 10
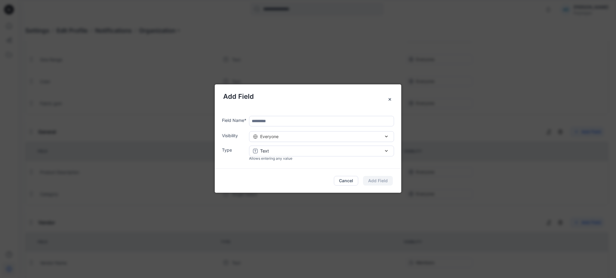
click at [274, 122] on input "text" at bounding box center [321, 121] width 145 height 11
paste input "********"
type input "********"
click at [280, 140] on button "Everyone" at bounding box center [321, 136] width 145 height 11
click at [275, 147] on span "Everyone" at bounding box center [271, 149] width 21 height 6
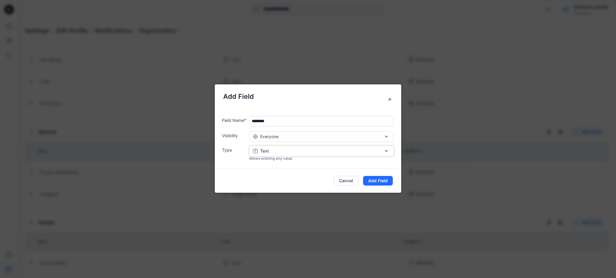
click at [275, 154] on div "Text" at bounding box center [321, 151] width 137 height 6
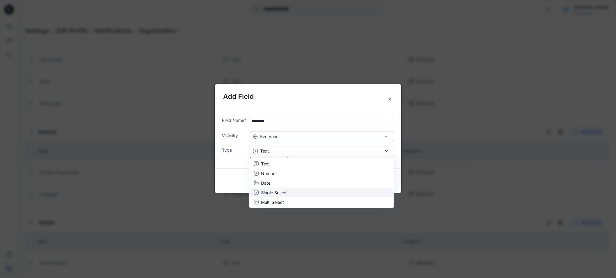
click at [287, 194] on div "Single Select" at bounding box center [321, 192] width 135 height 6
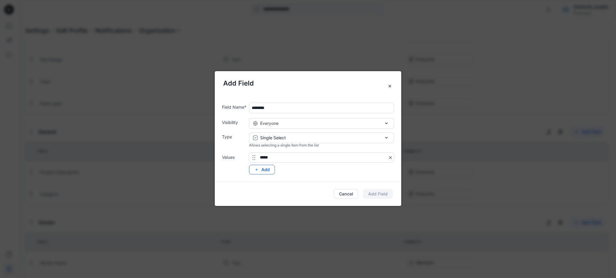
type input "*****"
click at [261, 169] on button "Add" at bounding box center [262, 170] width 26 height 10
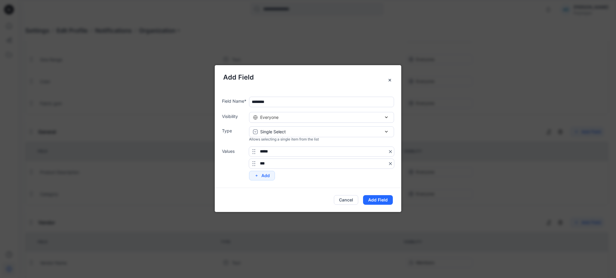
type input "***"
click at [266, 171] on button "Add" at bounding box center [262, 176] width 26 height 10
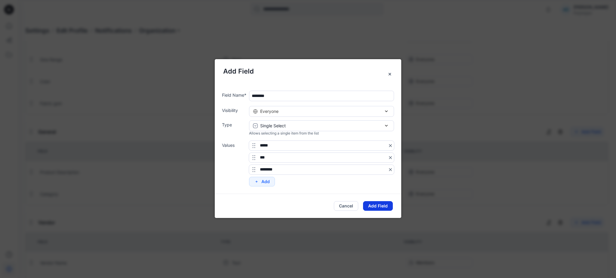
type input "********"
click at [368, 204] on button "Add Field" at bounding box center [378, 207] width 30 height 10
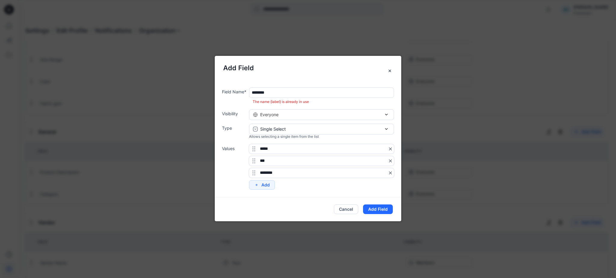
click at [282, 90] on input "********" at bounding box center [321, 93] width 145 height 11
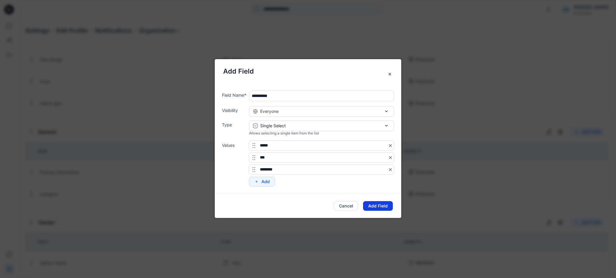
type input "**********"
click at [378, 205] on button "Add Field" at bounding box center [378, 207] width 30 height 10
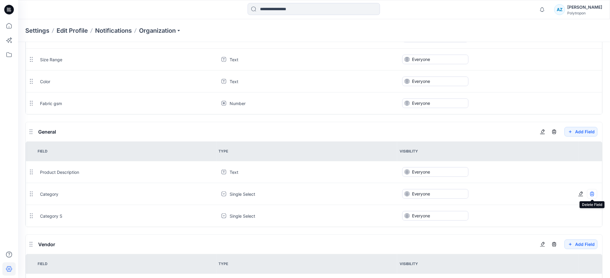
click at [591, 195] on icon "button" at bounding box center [592, 194] width 4 height 4
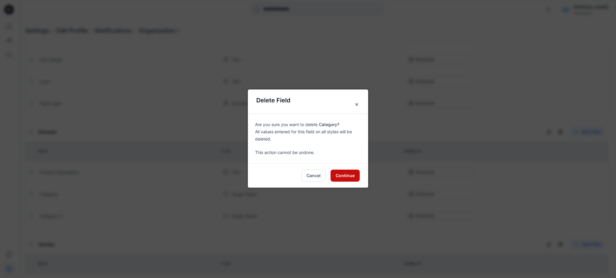
click at [354, 178] on button "Continue" at bounding box center [345, 176] width 29 height 12
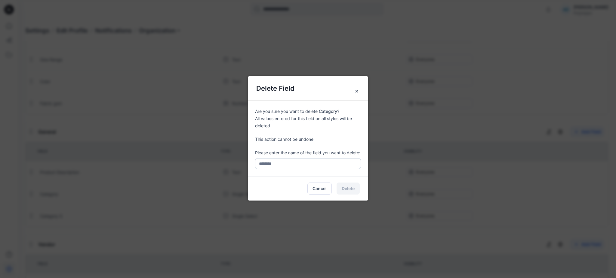
click at [307, 162] on input "text" at bounding box center [308, 163] width 106 height 11
type input "********"
click at [348, 186] on button "Delete" at bounding box center [348, 189] width 23 height 12
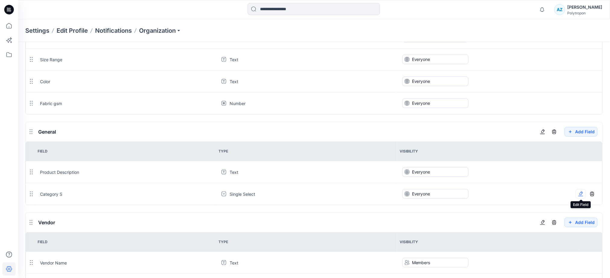
click at [580, 193] on icon "button" at bounding box center [580, 194] width 3 height 4
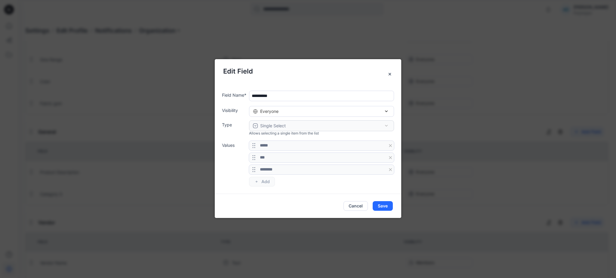
click at [290, 95] on input "**********" at bounding box center [321, 96] width 145 height 11
type input "********"
click at [381, 205] on button "Save" at bounding box center [383, 207] width 20 height 10
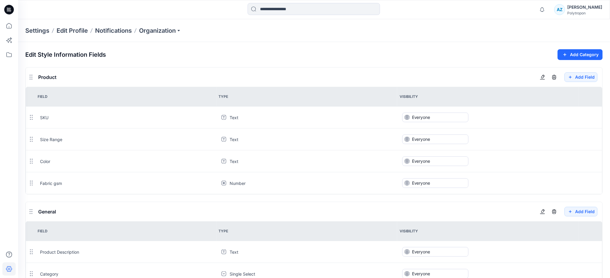
scroll to position [112, 0]
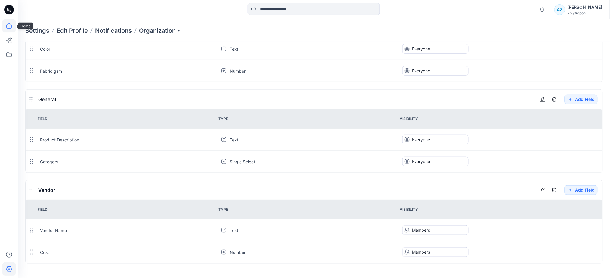
click at [12, 24] on icon at bounding box center [8, 25] width 13 height 13
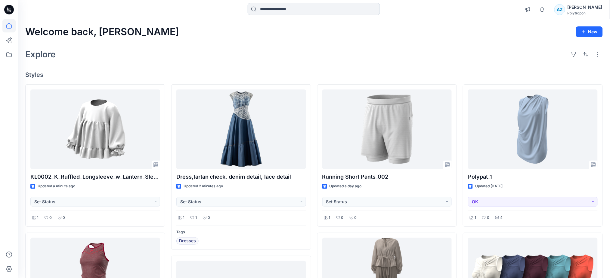
click at [263, 8] on input at bounding box center [314, 9] width 132 height 12
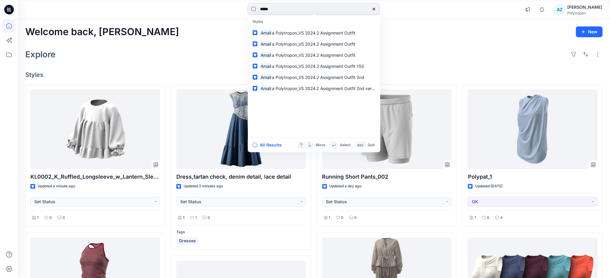
type input "******"
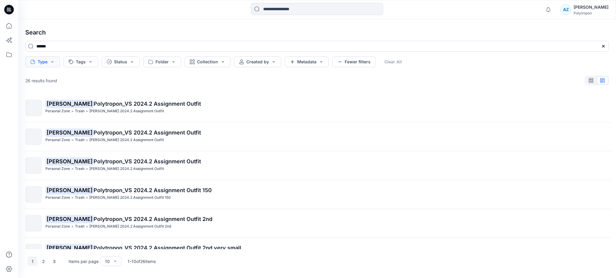
click at [54, 67] on button "Type" at bounding box center [42, 62] width 35 height 11
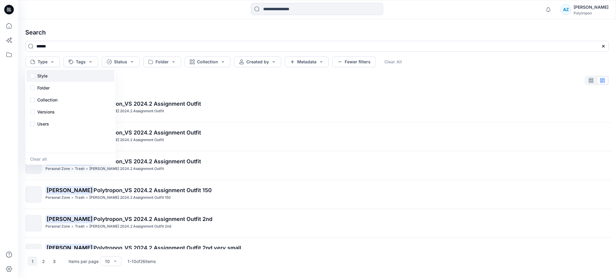
click at [47, 74] on p "Style" at bounding box center [42, 75] width 10 height 7
click at [48, 88] on p "Folder" at bounding box center [43, 88] width 12 height 7
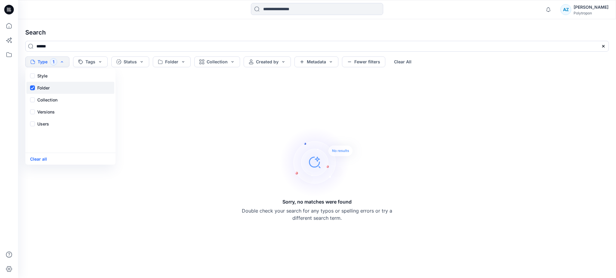
click at [48, 88] on p "Folder" at bounding box center [43, 88] width 12 height 7
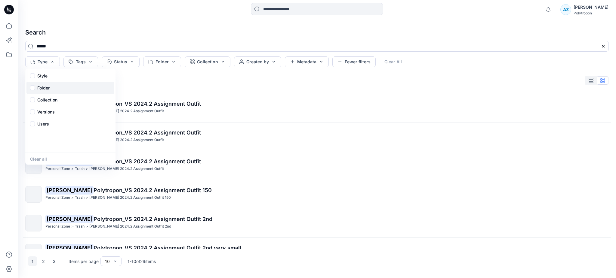
click at [48, 88] on p "Folder" at bounding box center [43, 88] width 12 height 7
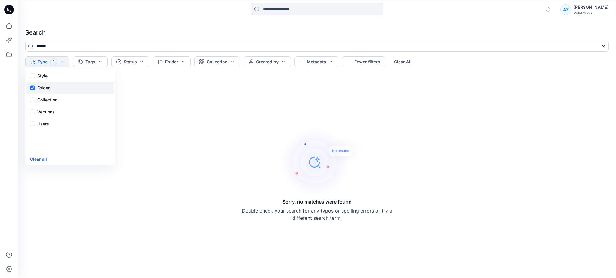
click at [48, 88] on p "Folder" at bounding box center [43, 88] width 12 height 7
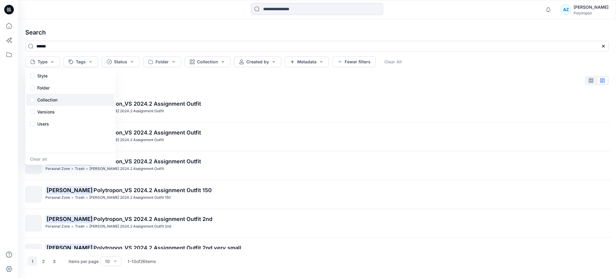
click at [53, 102] on p "Collection" at bounding box center [47, 100] width 20 height 7
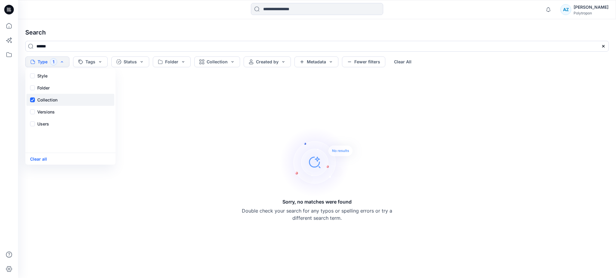
click at [53, 102] on p "Collection" at bounding box center [47, 100] width 20 height 7
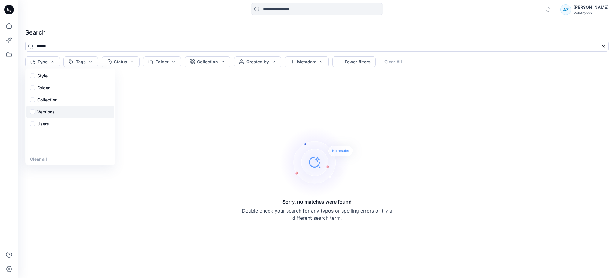
click at [50, 113] on p "Versions" at bounding box center [45, 112] width 17 height 7
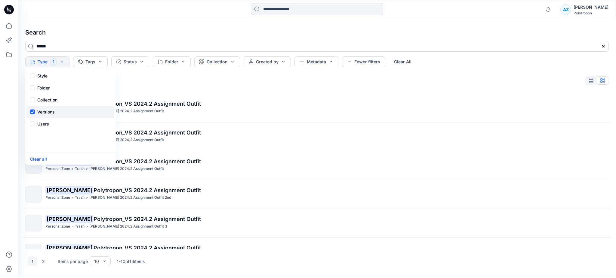
click at [44, 108] on div "Versions" at bounding box center [70, 112] width 88 height 12
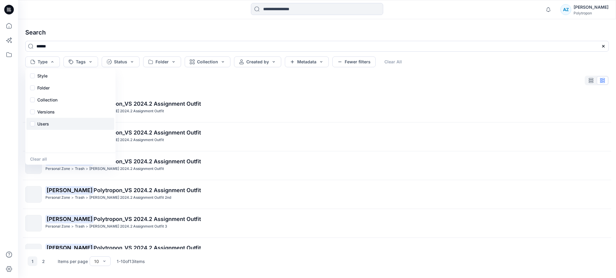
click at [49, 120] on div "Users" at bounding box center [70, 124] width 88 height 12
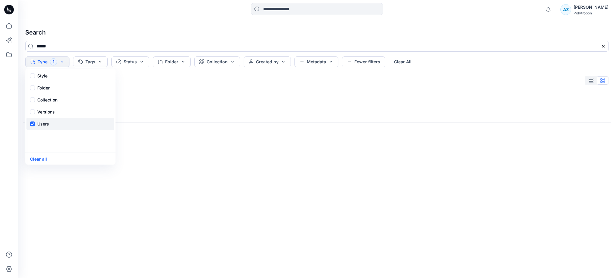
click at [49, 120] on div "Users" at bounding box center [70, 124] width 88 height 12
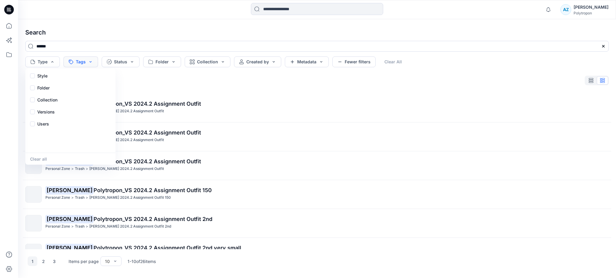
click at [80, 63] on button "Tags" at bounding box center [80, 62] width 35 height 11
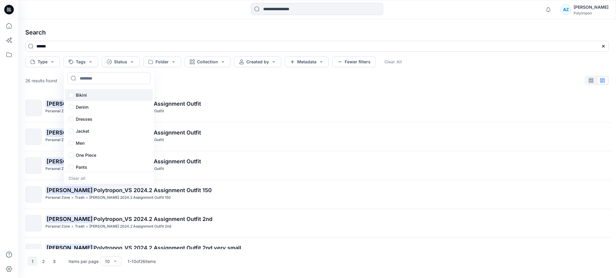
click at [85, 97] on p "Bikini" at bounding box center [81, 95] width 11 height 7
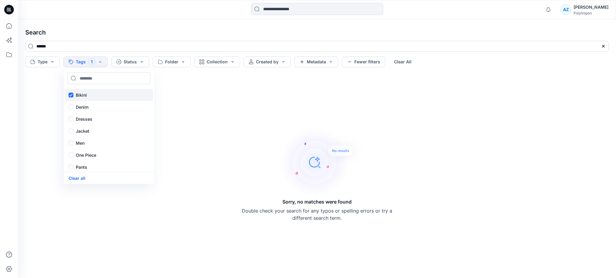
click at [85, 97] on p "Bikini" at bounding box center [81, 95] width 11 height 7
click at [115, 63] on button "Status" at bounding box center [121, 62] width 38 height 11
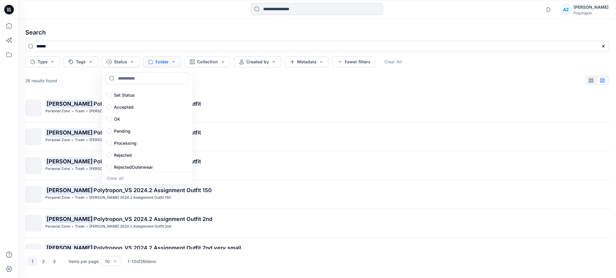
click at [159, 60] on button "Folder" at bounding box center [162, 62] width 38 height 11
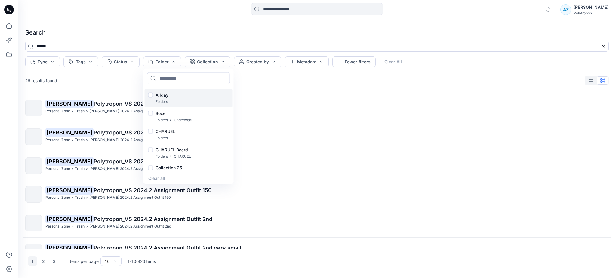
click at [171, 95] on div "Allday Folders" at bounding box center [189, 98] width 88 height 18
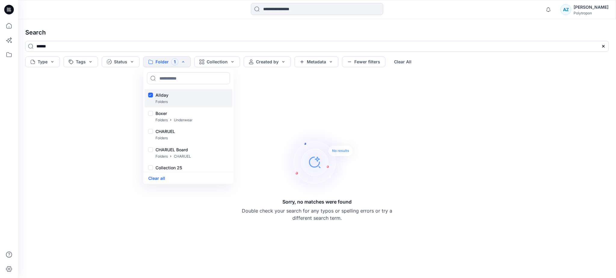
click at [171, 95] on div "Allday Folders" at bounding box center [189, 98] width 88 height 18
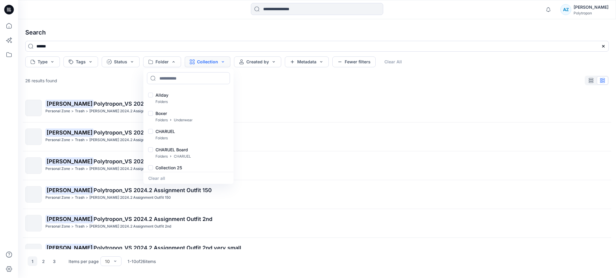
click at [198, 63] on button "Collection" at bounding box center [208, 62] width 46 height 11
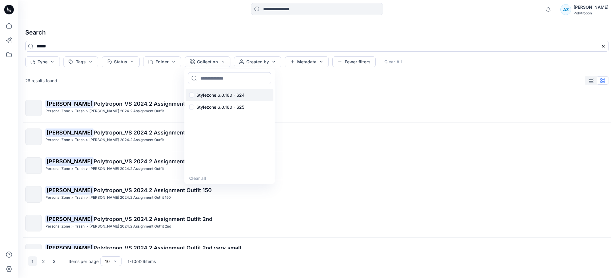
click at [206, 94] on p "Stylezone 6.0.160 - S24" at bounding box center [220, 95] width 48 height 7
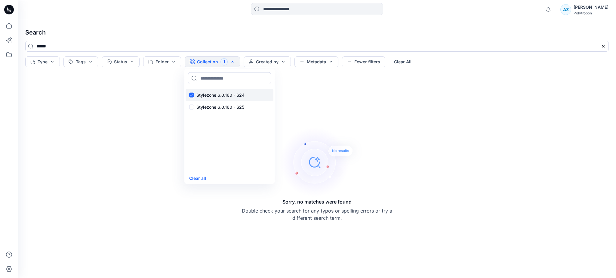
click at [206, 94] on p "Stylezone 6.0.160 - S24" at bounding box center [220, 95] width 48 height 7
click at [265, 64] on button "Created by" at bounding box center [257, 62] width 47 height 11
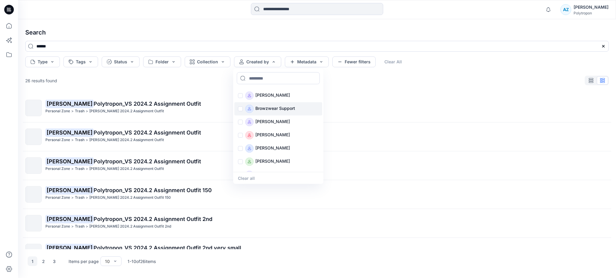
click at [267, 109] on p "Browzwear Support" at bounding box center [275, 109] width 40 height 8
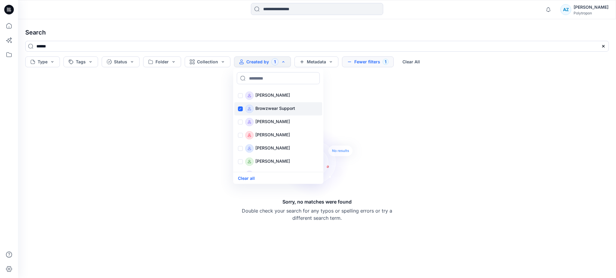
click at [268, 109] on p "Browzwear Support" at bounding box center [275, 109] width 40 height 8
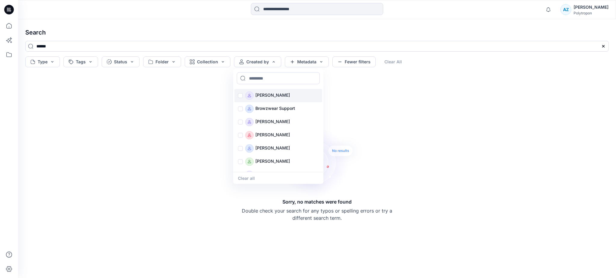
click at [265, 92] on p "[PERSON_NAME]" at bounding box center [272, 96] width 35 height 8
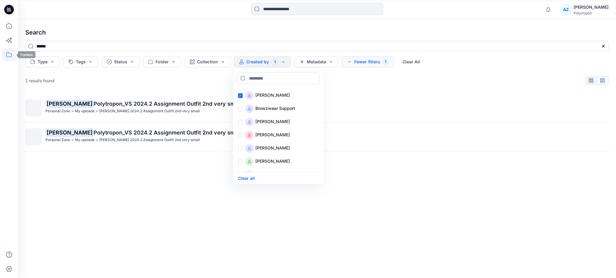
drag, startPoint x: 138, startPoint y: 46, endPoint x: 12, endPoint y: 48, distance: 126.3
click at [12, 48] on div "Notifications Colorways for the 1 selected style cannot be generated. Please ch…" at bounding box center [308, 139] width 616 height 278
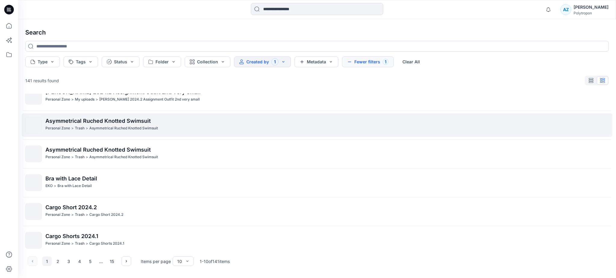
scroll to position [133, 0]
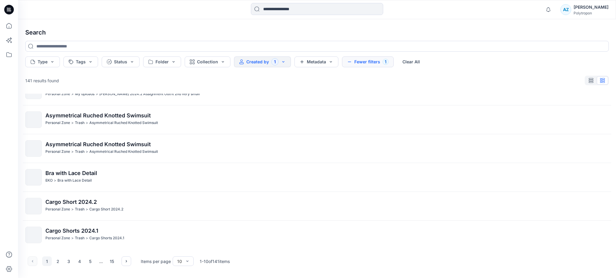
click at [279, 62] on button "Created by 1" at bounding box center [262, 62] width 57 height 11
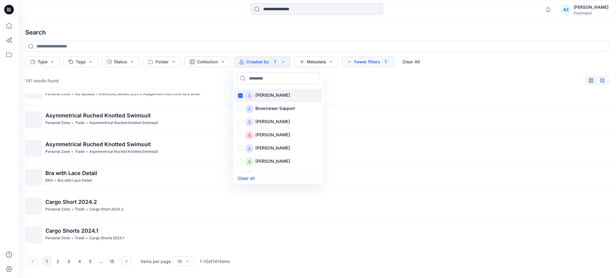
click at [265, 96] on p "[PERSON_NAME]" at bounding box center [272, 96] width 35 height 8
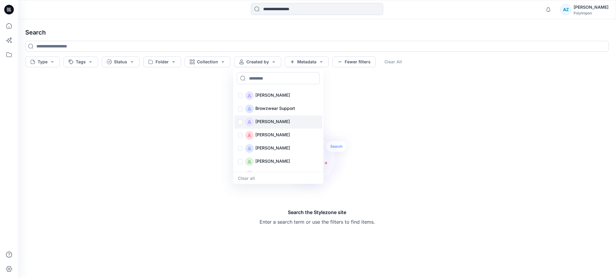
click at [262, 123] on p "[PERSON_NAME]" at bounding box center [272, 122] width 35 height 8
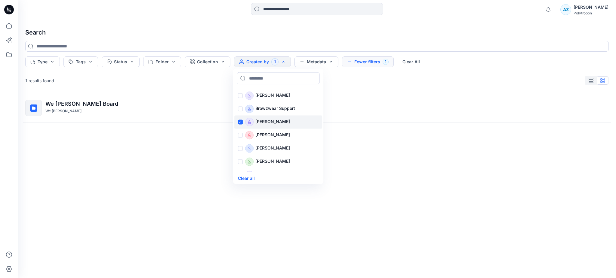
click at [241, 120] on div "[PERSON_NAME]" at bounding box center [278, 122] width 88 height 13
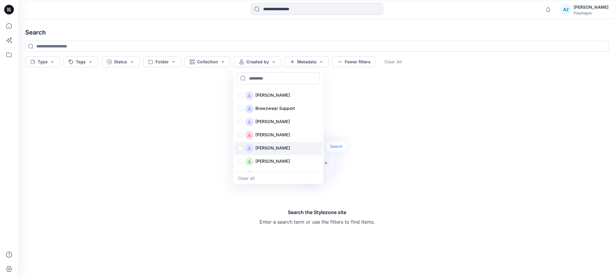
click at [241, 148] on div "[PERSON_NAME]" at bounding box center [278, 148] width 88 height 13
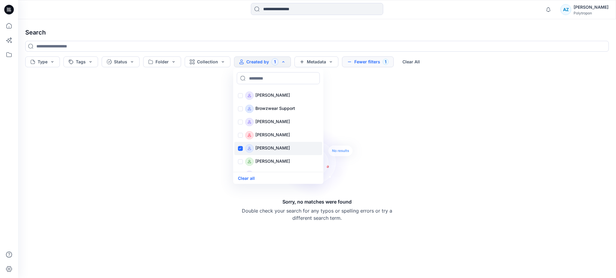
click at [241, 148] on div "[PERSON_NAME]" at bounding box center [278, 148] width 88 height 13
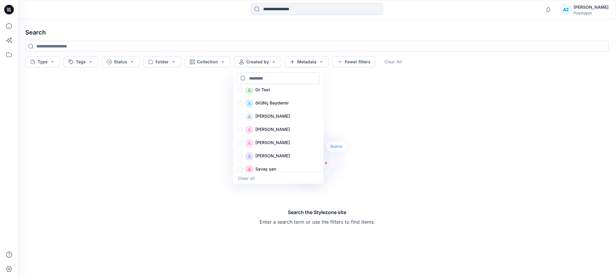
scroll to position [219, 0]
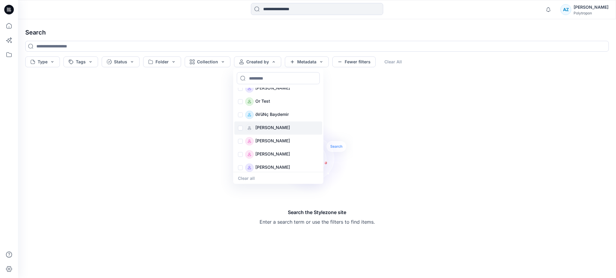
click at [238, 130] on div "[PERSON_NAME]" at bounding box center [278, 128] width 88 height 13
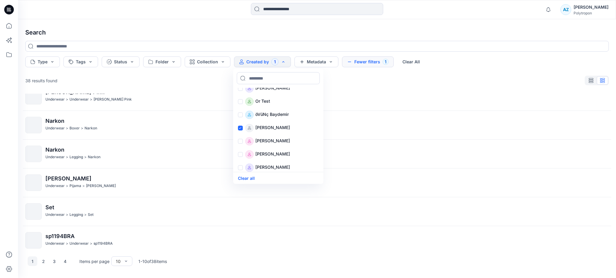
scroll to position [133, 0]
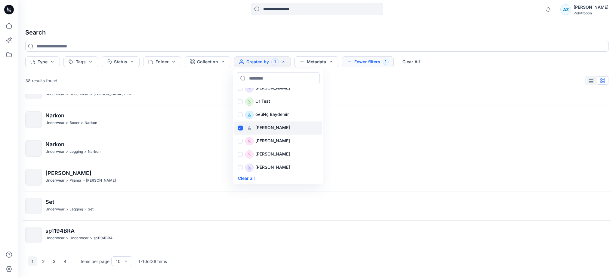
click at [239, 130] on div "[PERSON_NAME]" at bounding box center [278, 128] width 88 height 13
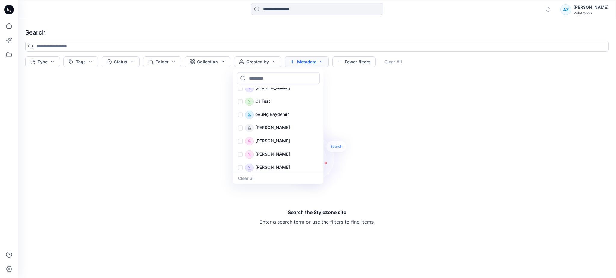
click at [300, 59] on button "Metadata" at bounding box center [307, 62] width 44 height 11
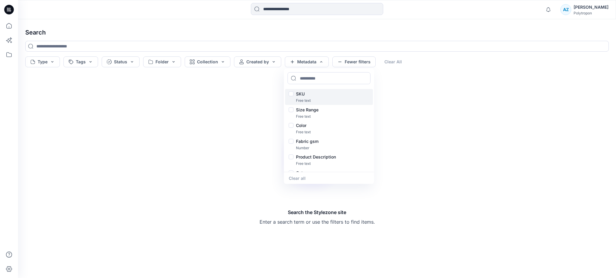
click at [297, 97] on p "SKU" at bounding box center [300, 94] width 9 height 7
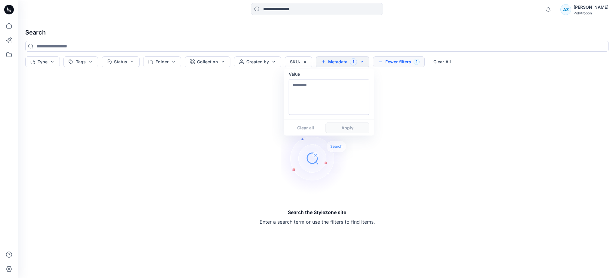
click at [332, 61] on button "Metadata 1" at bounding box center [343, 62] width 54 height 11
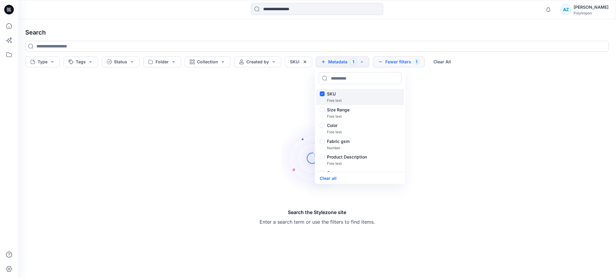
click at [322, 95] on div "SKU" at bounding box center [360, 94] width 81 height 7
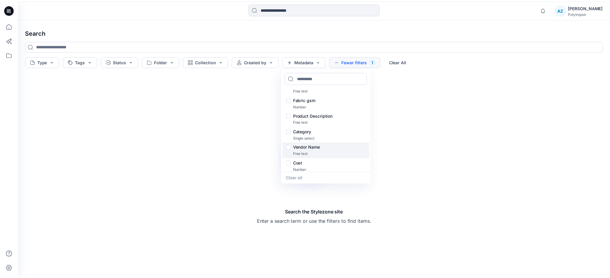
scroll to position [43, 0]
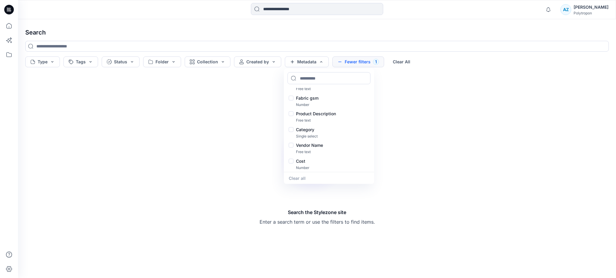
click at [171, 160] on div "Search the Stylezone site Enter a search term or use the filters to find items." at bounding box center [316, 174] width 593 height 199
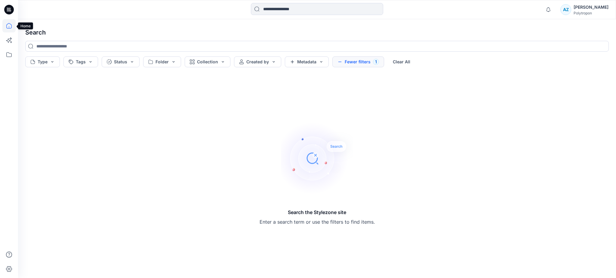
click at [12, 26] on icon at bounding box center [8, 25] width 13 height 13
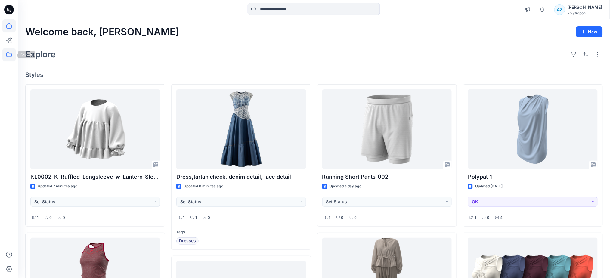
click at [11, 55] on icon at bounding box center [8, 54] width 13 height 13
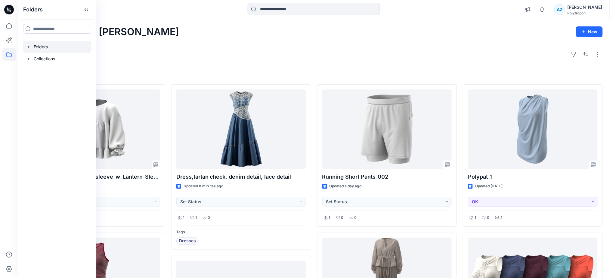
click at [27, 48] on icon "button" at bounding box center [28, 47] width 5 height 5
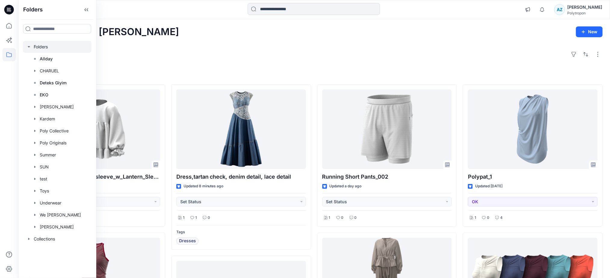
click at [30, 48] on icon "button" at bounding box center [28, 47] width 5 height 5
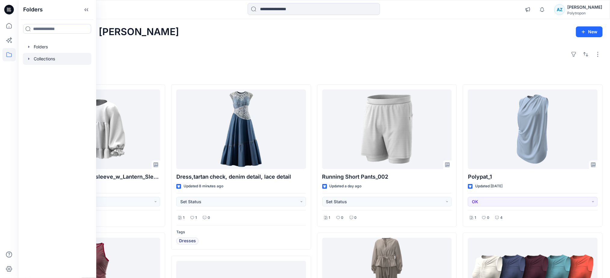
click at [30, 61] on div at bounding box center [57, 59] width 69 height 12
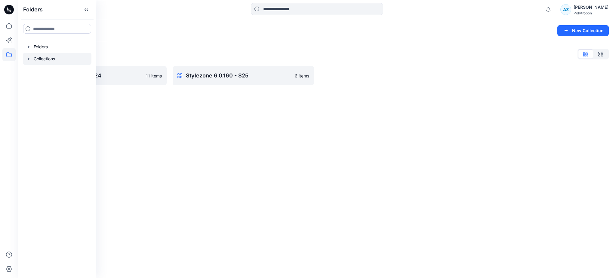
click at [29, 58] on icon "button" at bounding box center [28, 59] width 1 height 2
click at [176, 115] on div "Collections New Collection Collections List Stylezone 6.0.160 - S24 11 items St…" at bounding box center [317, 148] width 598 height 259
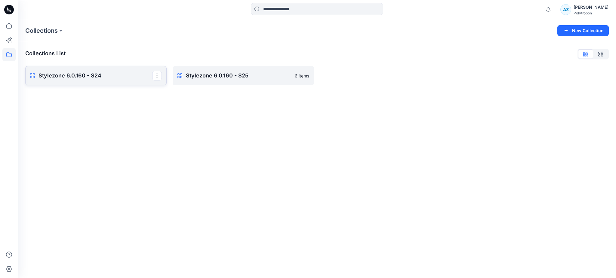
click at [76, 78] on p "Stylezone 6.0.160 - S24" at bounding box center [95, 76] width 114 height 8
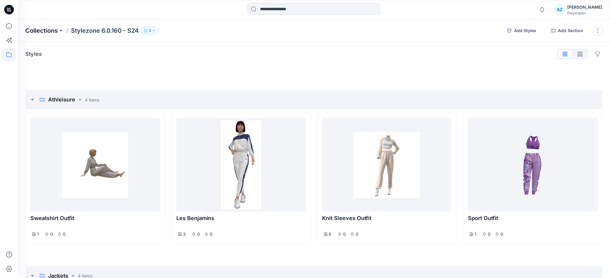
click at [40, 32] on p "Collections" at bounding box center [41, 30] width 32 height 8
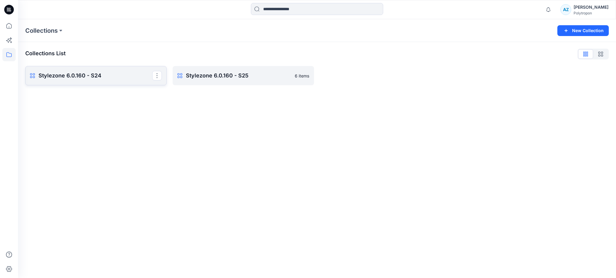
click at [63, 78] on p "Stylezone 6.0.160 - S24" at bounding box center [95, 76] width 114 height 8
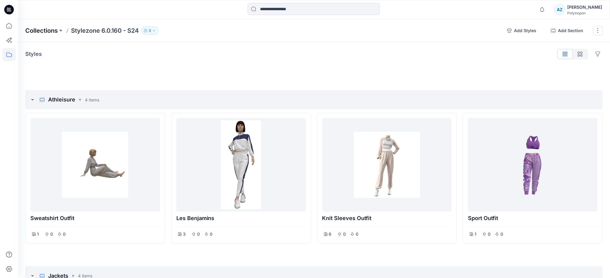
click at [43, 32] on p "Collections" at bounding box center [41, 30] width 32 height 8
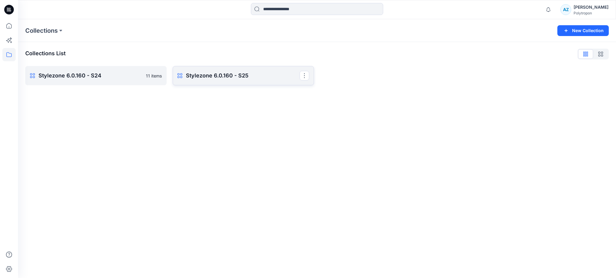
click at [215, 77] on p "Stylezone 6.0.160 - S25" at bounding box center [243, 76] width 114 height 8
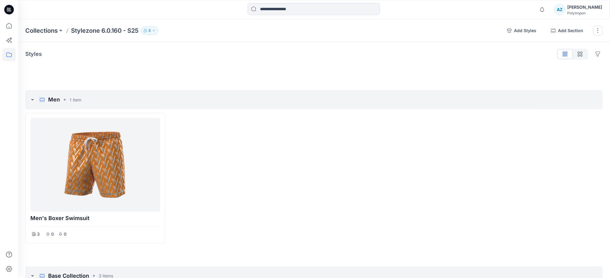
click at [151, 28] on p "3" at bounding box center [149, 30] width 2 height 7
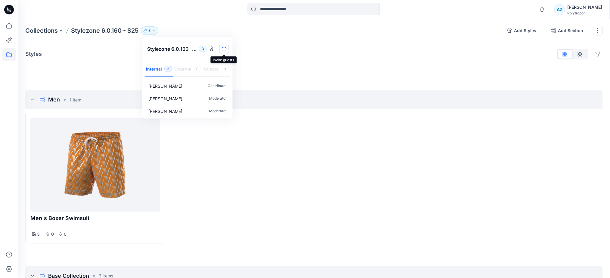
click at [222, 48] on icon "button" at bounding box center [224, 48] width 5 height 3
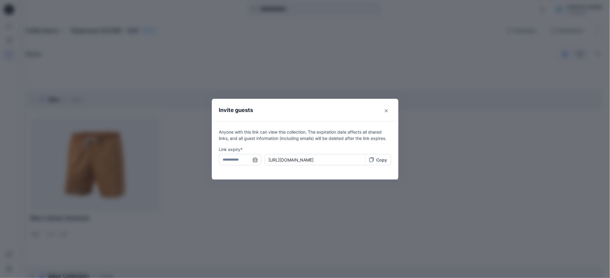
click at [239, 165] on input "text" at bounding box center [240, 159] width 42 height 11
click at [388, 111] on icon "Close" at bounding box center [386, 110] width 3 height 3
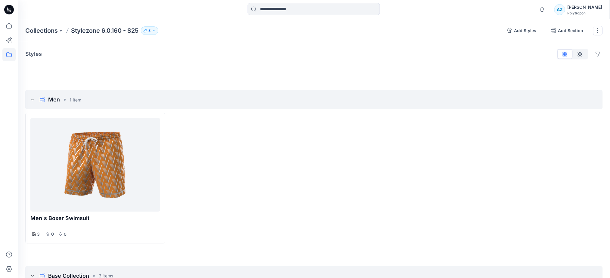
click at [153, 31] on icon "button" at bounding box center [154, 31] width 4 height 4
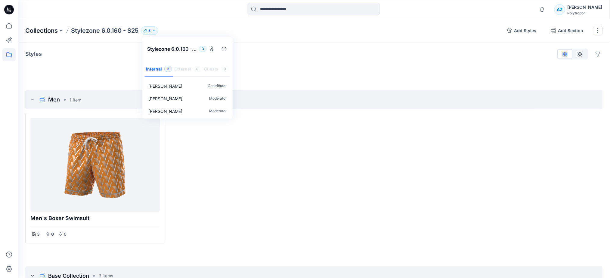
click at [52, 32] on p "Collections" at bounding box center [41, 30] width 32 height 8
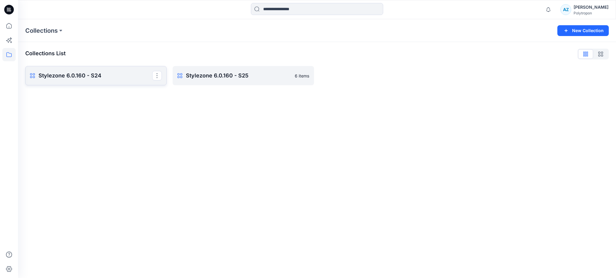
click at [49, 77] on p "Stylezone 6.0.160 - S24" at bounding box center [95, 76] width 114 height 8
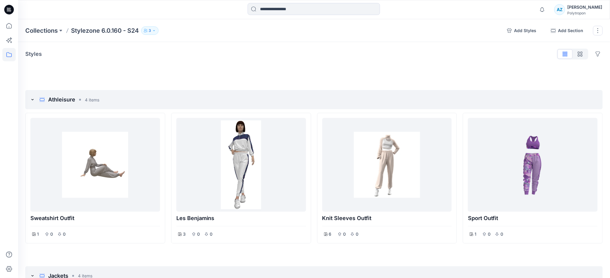
click at [142, 31] on div "Collections Stylezone 6.0.160 - S24 3" at bounding box center [263, 30] width 477 height 8
click at [145, 30] on button "3" at bounding box center [149, 30] width 17 height 8
click at [9, 27] on icon at bounding box center [9, 26] width 0 height 1
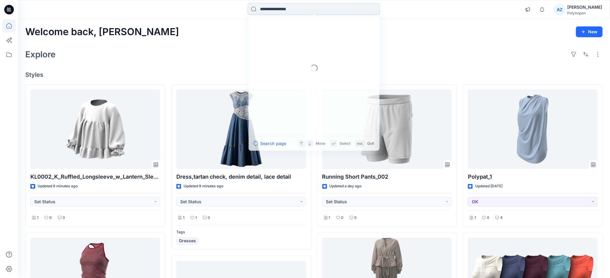
click at [339, 15] on div "Loading... Search page Move Select esc Quit" at bounding box center [314, 9] width 132 height 13
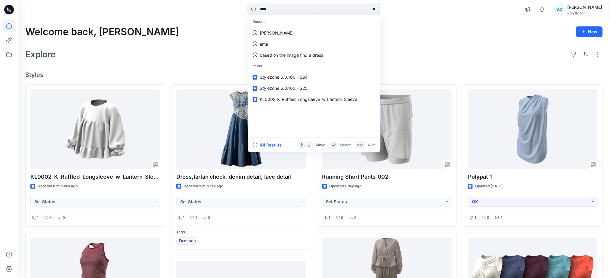
type input "*****"
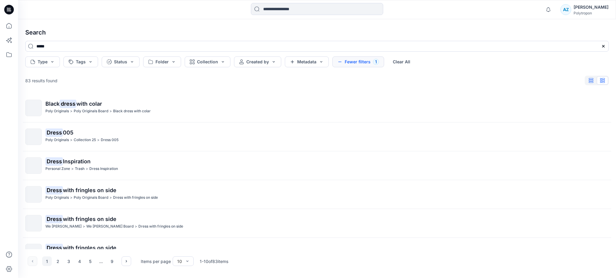
click at [592, 81] on icon "button" at bounding box center [591, 80] width 5 height 5
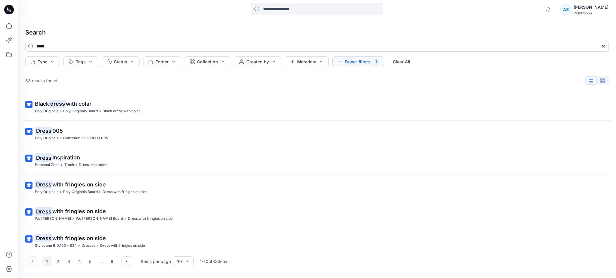
click at [606, 84] on button "button" at bounding box center [602, 80] width 11 height 8
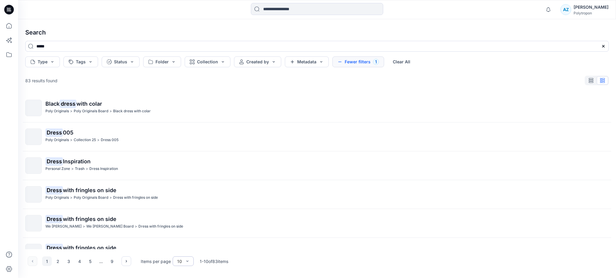
click at [186, 264] on div at bounding box center [187, 261] width 5 height 9
click at [179, 229] on div "20" at bounding box center [183, 228] width 19 height 11
click at [128, 260] on div "20" at bounding box center [129, 262] width 5 height 6
click at [137, 217] on div "10" at bounding box center [132, 217] width 19 height 11
click at [164, 61] on button "Folder" at bounding box center [162, 62] width 38 height 11
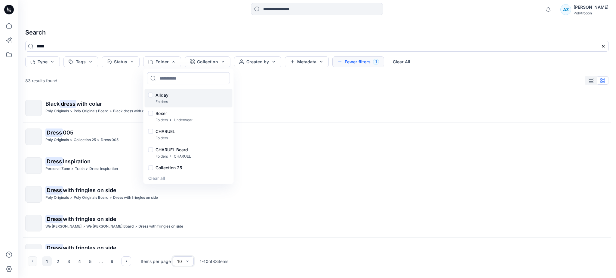
click at [169, 91] on div "Allday Folders" at bounding box center [189, 98] width 88 height 18
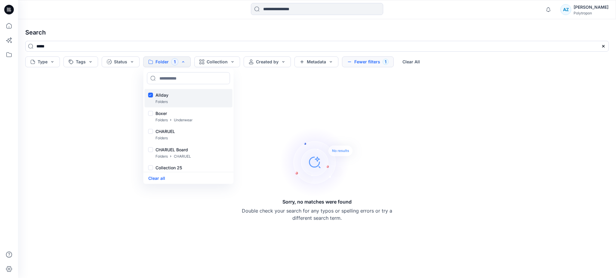
click at [169, 92] on div "Allday Folders" at bounding box center [189, 98] width 88 height 18
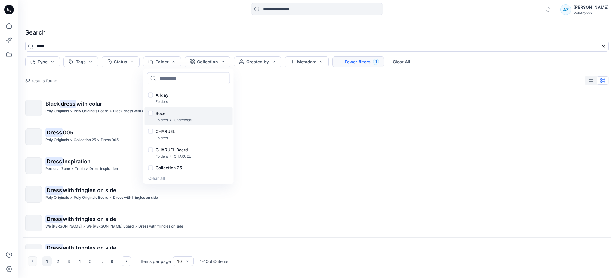
click at [169, 119] on icon at bounding box center [171, 120] width 4 height 4
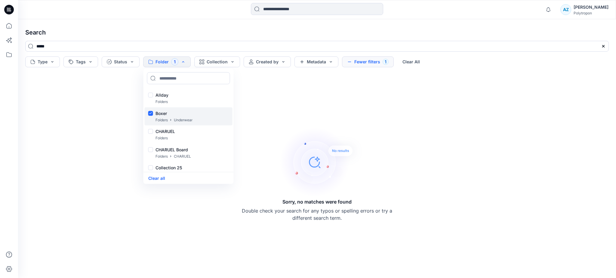
click at [169, 119] on icon at bounding box center [171, 120] width 4 height 4
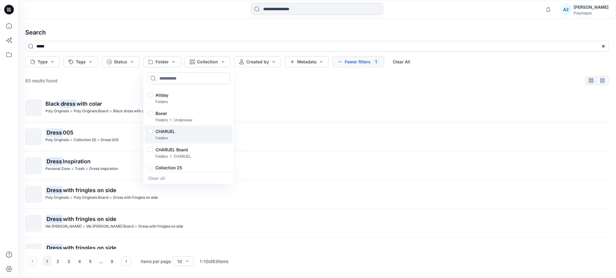
click at [172, 133] on p "CHARUEL" at bounding box center [165, 131] width 20 height 7
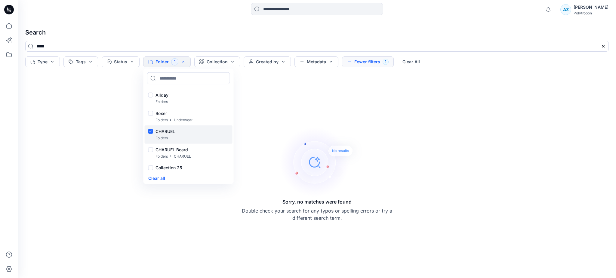
click at [173, 134] on p "CHARUEL" at bounding box center [165, 131] width 20 height 7
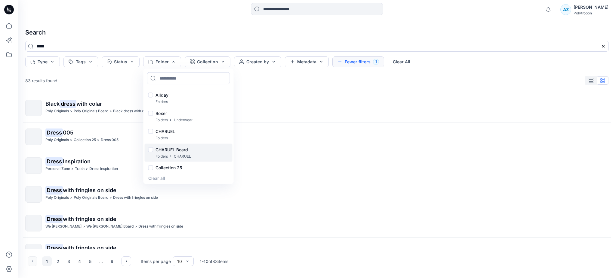
click at [184, 157] on p "CHARUEL" at bounding box center [182, 156] width 17 height 6
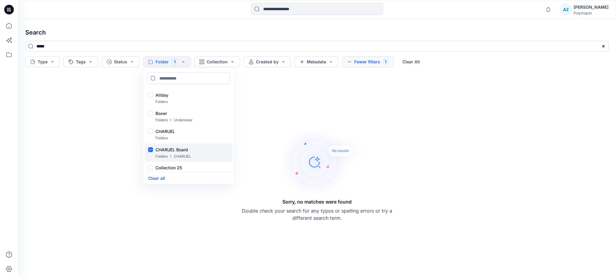
click at [193, 156] on div "CHARUEL Board Folders CHARUEL" at bounding box center [189, 153] width 88 height 18
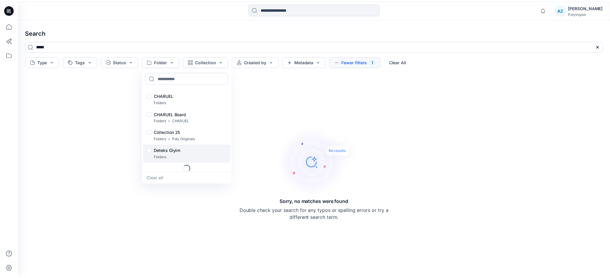
scroll to position [38, 0]
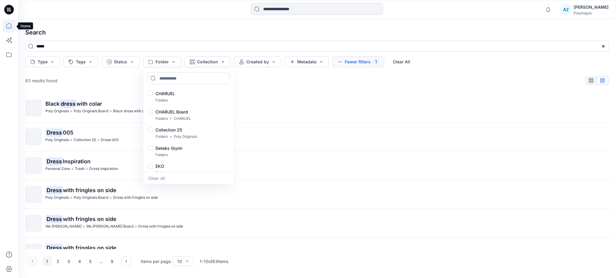
click at [4, 29] on icon at bounding box center [8, 25] width 13 height 13
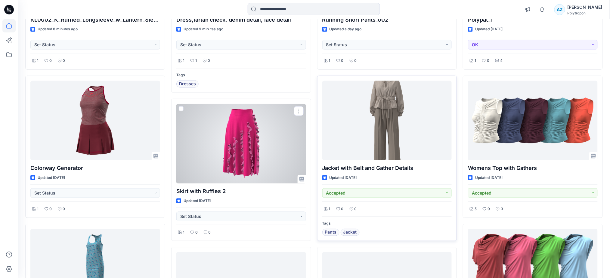
scroll to position [160, 0]
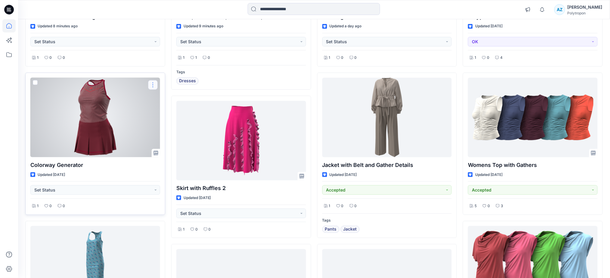
click at [152, 85] on button "button" at bounding box center [153, 85] width 10 height 10
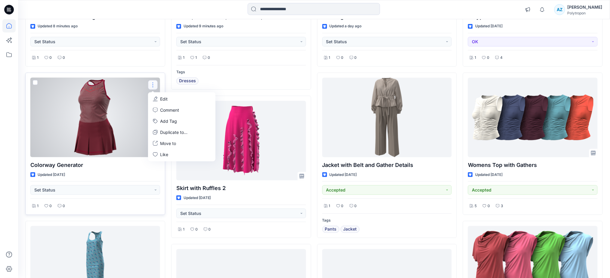
click at [93, 123] on div at bounding box center [95, 118] width 130 height 80
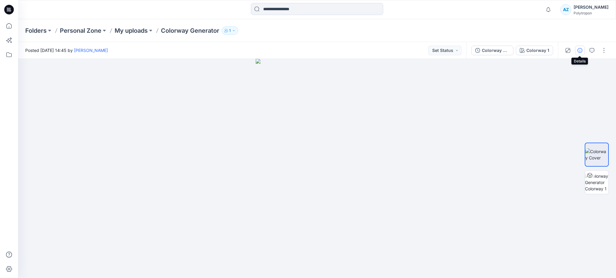
click at [579, 51] on icon "button" at bounding box center [579, 50] width 5 height 5
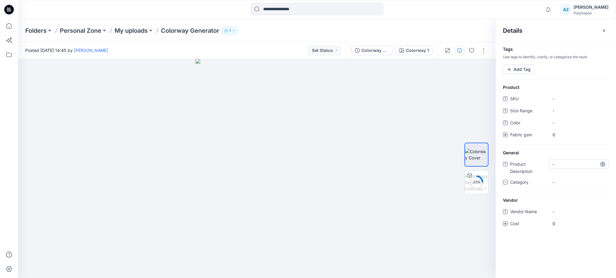
click at [572, 163] on Description "-" at bounding box center [578, 164] width 52 height 6
click at [566, 183] on div "-" at bounding box center [579, 183] width 60 height 10
click at [563, 204] on div "Women" at bounding box center [579, 208] width 58 height 12
click at [566, 124] on span "-" at bounding box center [578, 123] width 52 height 6
type textarea "***"
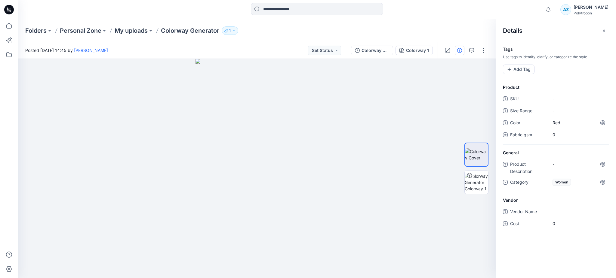
click at [556, 33] on div "Details" at bounding box center [556, 30] width 120 height 23
click at [527, 66] on button "Add Tag" at bounding box center [519, 70] width 32 height 10
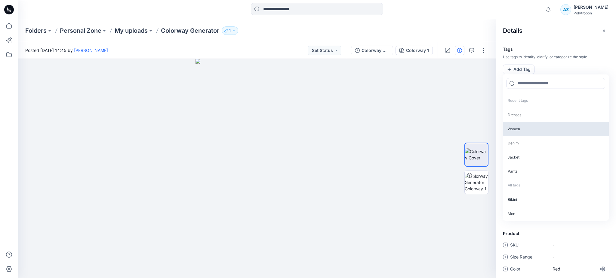
click at [522, 127] on p "Women" at bounding box center [556, 129] width 106 height 14
click at [531, 81] on input at bounding box center [555, 83] width 99 height 11
click at [9, 25] on icon at bounding box center [8, 25] width 13 height 13
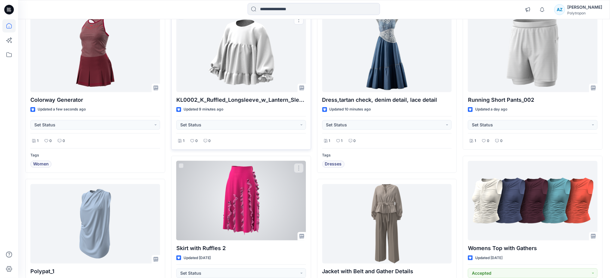
scroll to position [80, 0]
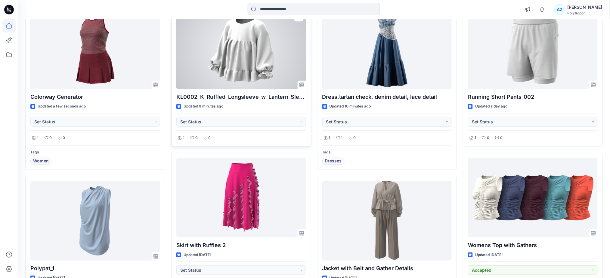
click at [248, 62] on div at bounding box center [241, 50] width 130 height 80
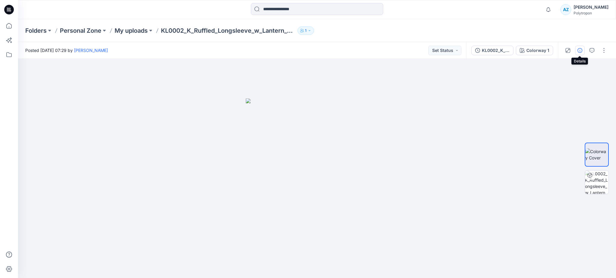
click at [576, 53] on button "button" at bounding box center [580, 51] width 10 height 10
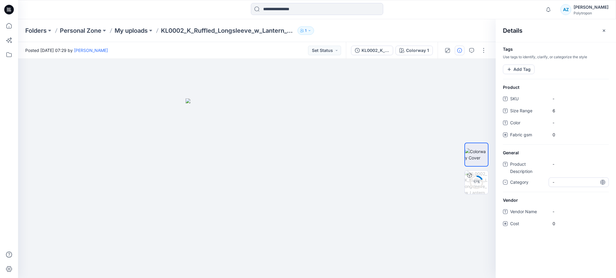
click at [568, 182] on div "-" at bounding box center [579, 183] width 60 height 10
click at [563, 232] on div "Kidswear" at bounding box center [579, 232] width 58 height 12
click at [7, 29] on icon at bounding box center [8, 25] width 13 height 13
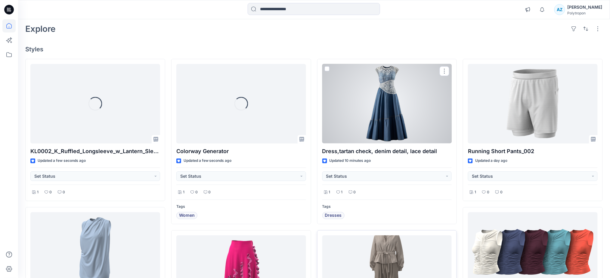
scroll to position [120, 0]
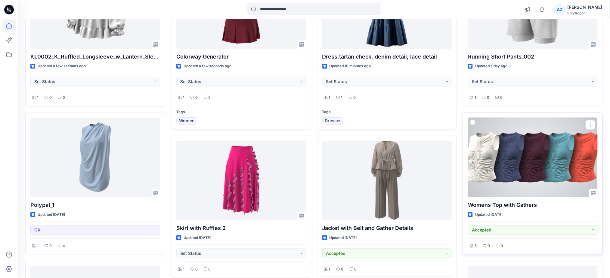
click at [518, 162] on div at bounding box center [533, 158] width 130 height 80
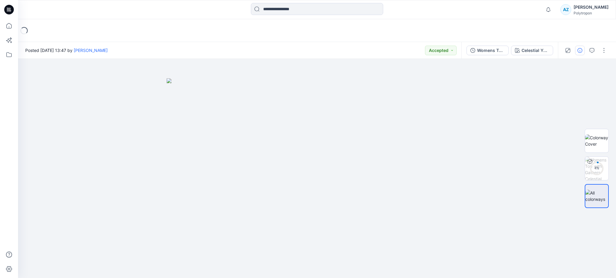
click at [580, 52] on icon "button" at bounding box center [579, 50] width 5 height 5
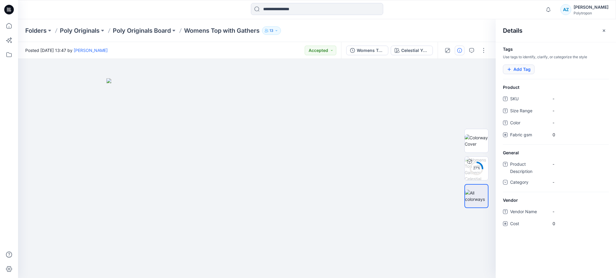
click at [525, 67] on button "Add Tag" at bounding box center [519, 70] width 32 height 10
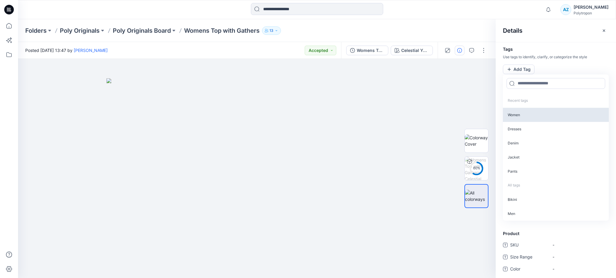
click at [525, 115] on p "Women" at bounding box center [556, 115] width 106 height 14
click at [530, 83] on input at bounding box center [555, 83] width 99 height 11
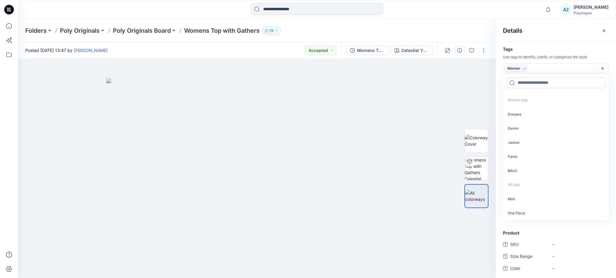
click at [544, 68] on div "Women Remove tag" at bounding box center [552, 68] width 97 height 7
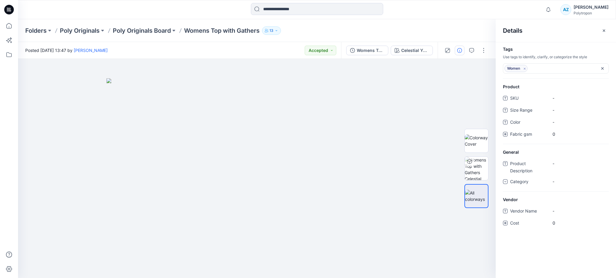
click at [532, 11] on div "Notifications Colorways for the 1 selected style cannot be generated. Please ch…" at bounding box center [317, 9] width 598 height 13
click at [564, 184] on div "-" at bounding box center [579, 182] width 60 height 10
click at [564, 205] on div "Women" at bounding box center [579, 207] width 58 height 12
click at [453, 11] on div at bounding box center [317, 9] width 299 height 13
click at [570, 9] on div "AZ" at bounding box center [565, 9] width 11 height 11
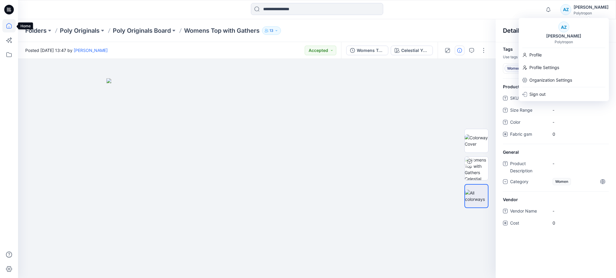
click at [10, 22] on icon at bounding box center [8, 25] width 13 height 13
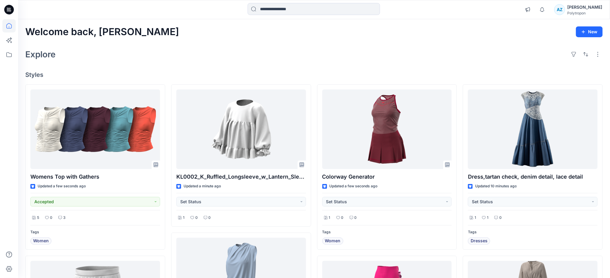
click at [2, 21] on div at bounding box center [8, 25] width 13 height 13
click at [13, 58] on icon at bounding box center [8, 54] width 13 height 13
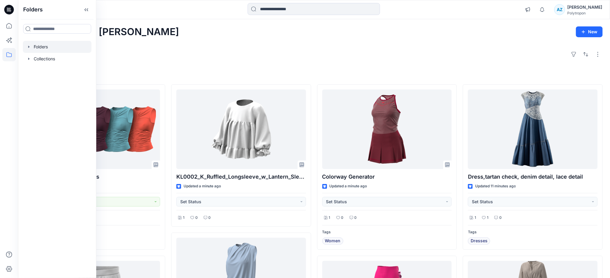
click at [51, 51] on div at bounding box center [57, 47] width 69 height 12
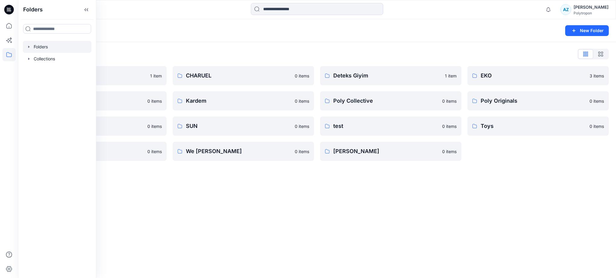
click at [188, 48] on div "Folders List Allday 1 item Eroğlu Giyim 0 items Summer 0 items Underwear 0 item…" at bounding box center [317, 105] width 598 height 126
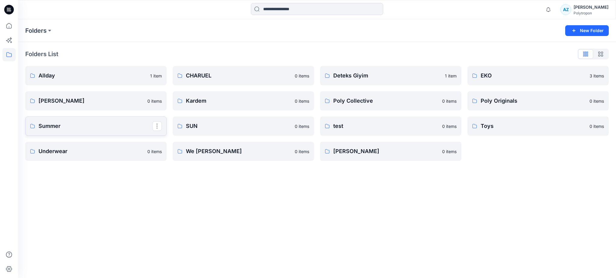
click at [93, 125] on p "Summer" at bounding box center [95, 126] width 114 height 8
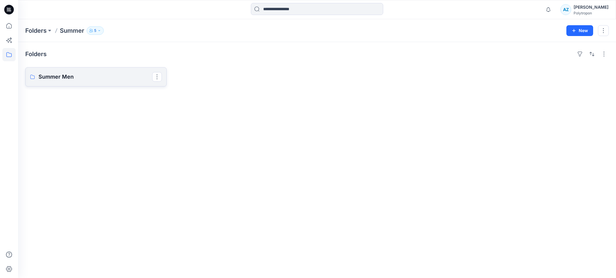
click at [114, 74] on p "Summer Men" at bounding box center [95, 77] width 114 height 8
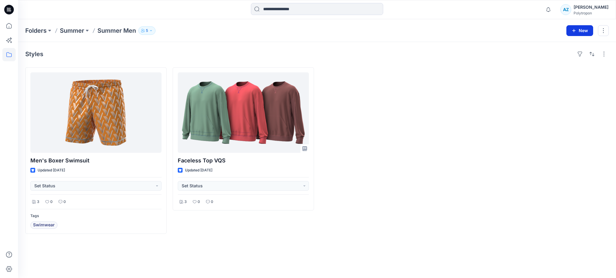
click at [580, 27] on button "New" at bounding box center [579, 30] width 27 height 11
click at [560, 45] on p "New Style" at bounding box center [561, 45] width 20 height 7
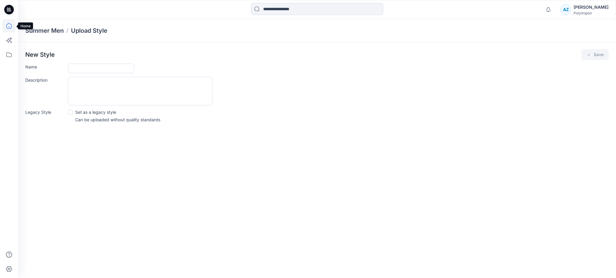
click at [10, 29] on icon at bounding box center [8, 25] width 13 height 13
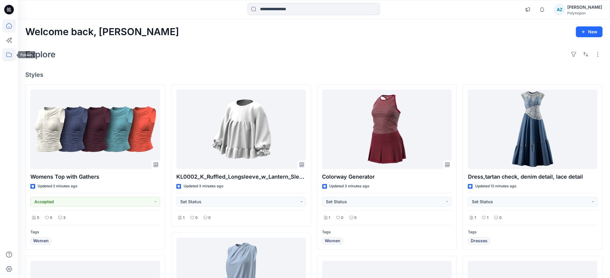
click at [11, 55] on icon at bounding box center [8, 54] width 13 height 13
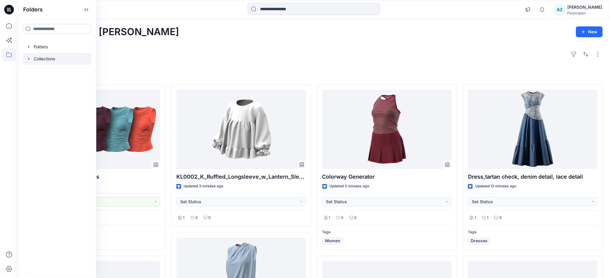
click at [60, 57] on div at bounding box center [57, 59] width 69 height 12
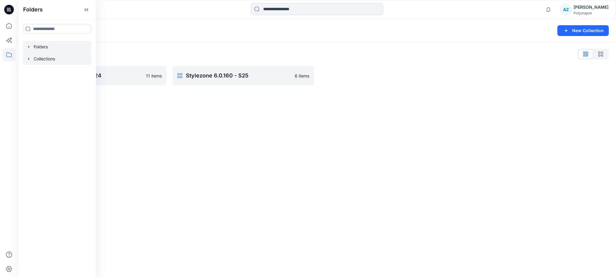
click at [35, 43] on div at bounding box center [57, 47] width 69 height 12
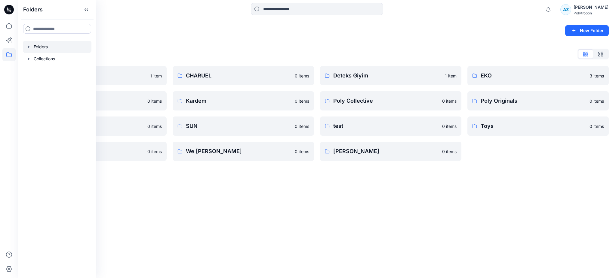
click at [374, 177] on div "Folders New Folder Folders List Allday 1 item Eroğlu Giyim 0 items Summer 0 ite…" at bounding box center [317, 148] width 598 height 259
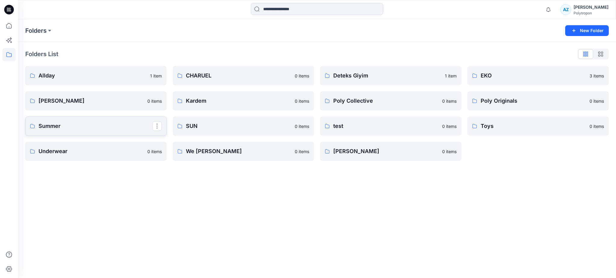
click at [74, 122] on link "Summer" at bounding box center [95, 126] width 141 height 19
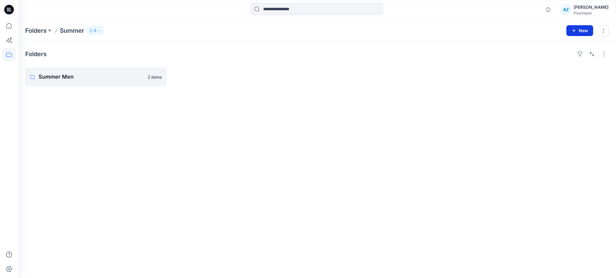
click at [581, 30] on button "New" at bounding box center [579, 30] width 27 height 11
click at [570, 56] on p "New Folder" at bounding box center [562, 57] width 22 height 6
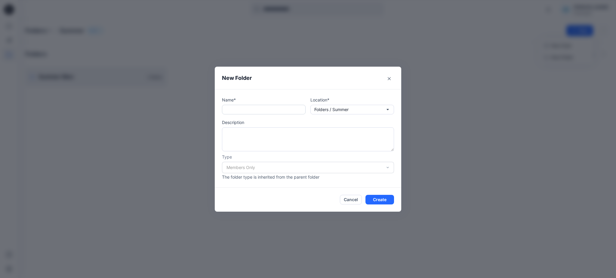
click at [273, 111] on input "text" at bounding box center [264, 110] width 84 height 10
click at [345, 111] on p "Folders / Summer" at bounding box center [331, 109] width 34 height 7
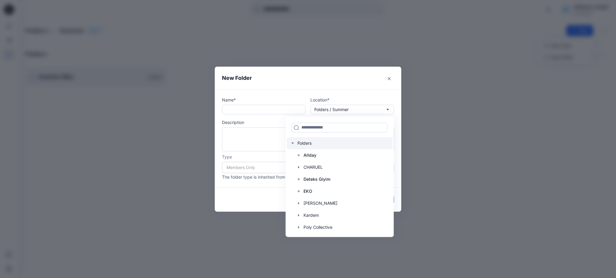
click at [329, 147] on div at bounding box center [340, 143] width 106 height 12
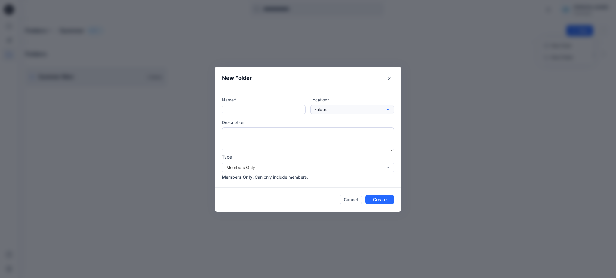
click at [338, 105] on button "Folders" at bounding box center [352, 110] width 84 height 10
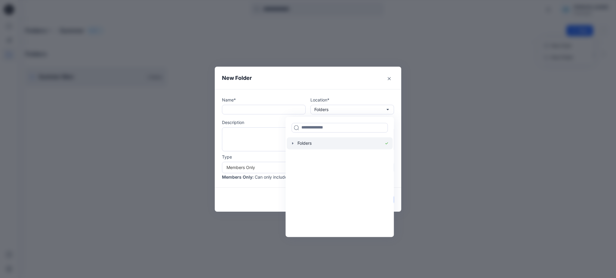
click at [300, 144] on div at bounding box center [340, 143] width 106 height 12
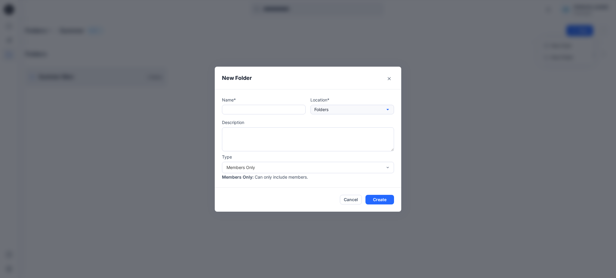
click at [315, 109] on p "Folders" at bounding box center [321, 109] width 14 height 7
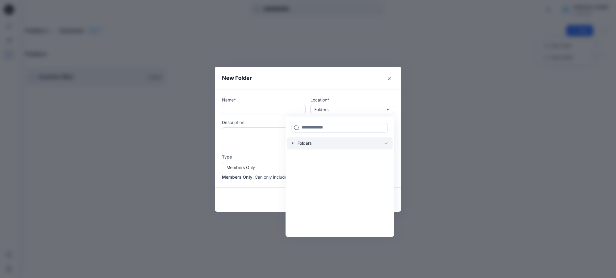
click at [294, 143] on icon "button" at bounding box center [292, 143] width 5 height 5
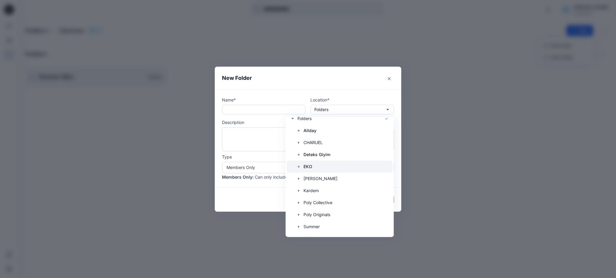
scroll to position [94, 0]
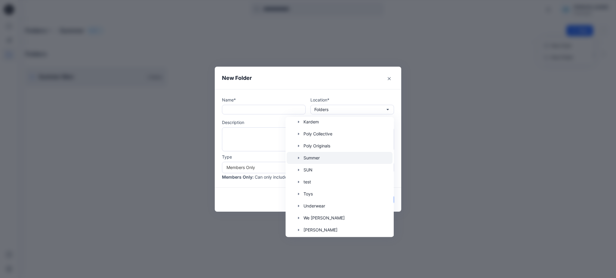
click at [324, 162] on div at bounding box center [340, 158] width 106 height 12
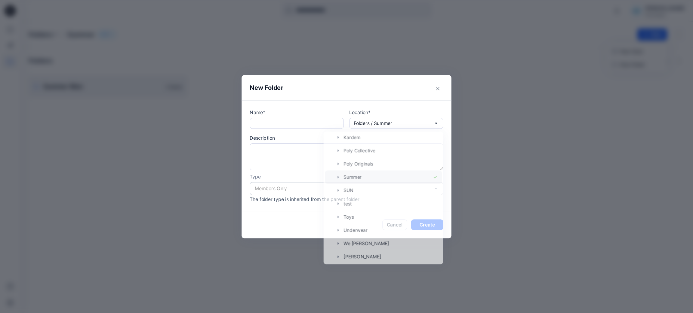
scroll to position [0, 0]
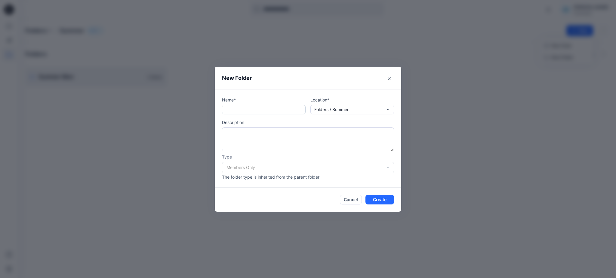
click at [266, 108] on input "text" at bounding box center [264, 110] width 84 height 10
click at [263, 150] on textarea at bounding box center [308, 140] width 172 height 24
click at [265, 166] on div "Members Only" at bounding box center [308, 167] width 172 height 11
click at [352, 200] on button "Cancel" at bounding box center [351, 200] width 22 height 10
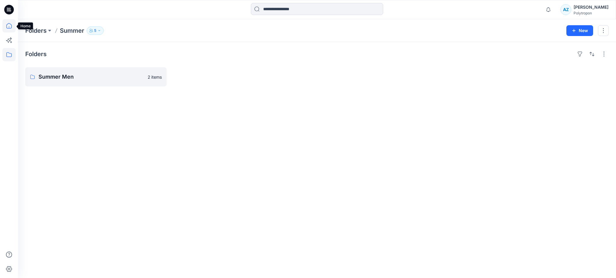
click at [4, 22] on icon at bounding box center [8, 25] width 13 height 13
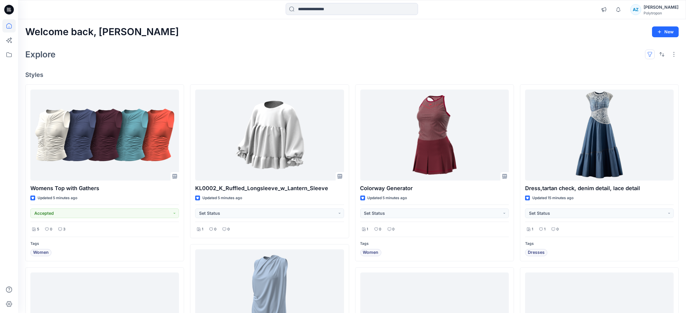
click at [609, 56] on button "button" at bounding box center [650, 55] width 10 height 10
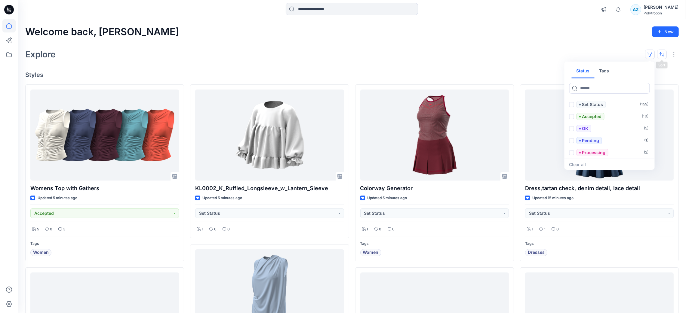
click at [609, 55] on button "button" at bounding box center [662, 55] width 10 height 10
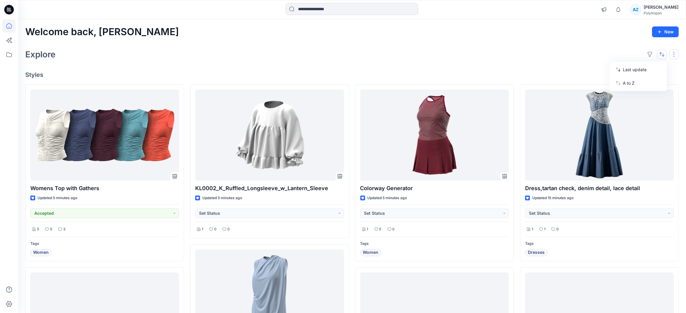
click at [609, 54] on button "button" at bounding box center [674, 55] width 10 height 10
click at [593, 72] on p "Large Grid" at bounding box center [596, 74] width 30 height 7
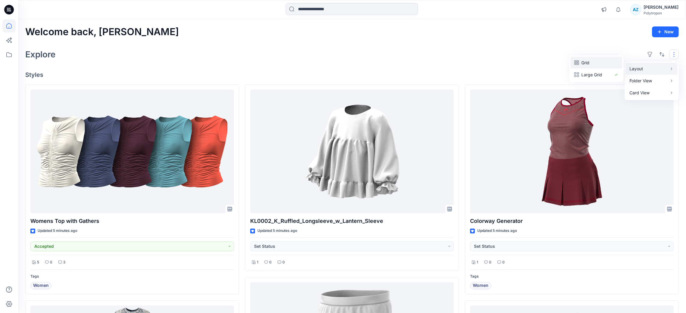
click at [593, 62] on p "Grid" at bounding box center [596, 62] width 30 height 7
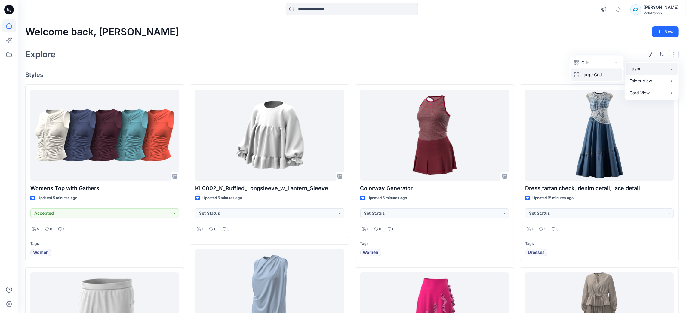
click at [593, 69] on button "Large Grid" at bounding box center [597, 75] width 52 height 12
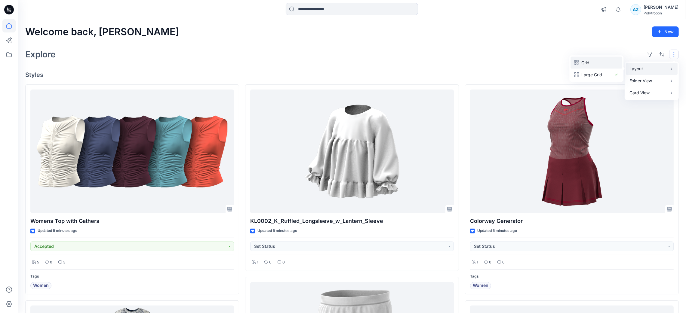
click at [593, 61] on p "Grid" at bounding box center [596, 62] width 30 height 7
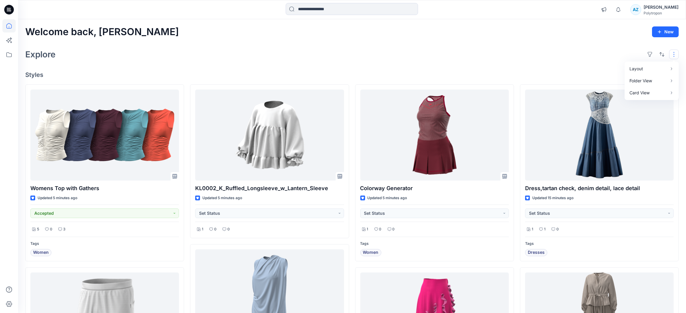
click at [508, 60] on div "Explore Layout Grid Large Grid Folder View Compact Card Card View Card Info Tags" at bounding box center [352, 54] width 654 height 14
click at [7, 50] on icon at bounding box center [8, 54] width 13 height 13
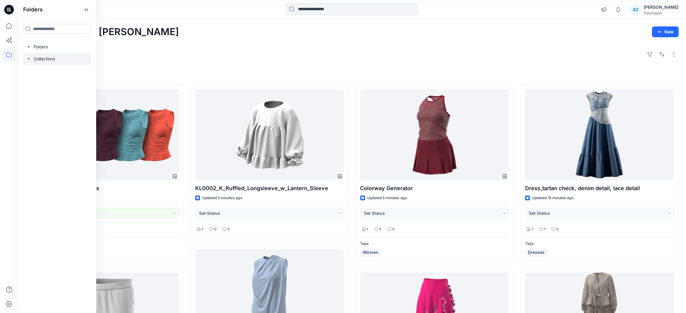
click at [29, 55] on div at bounding box center [57, 59] width 69 height 12
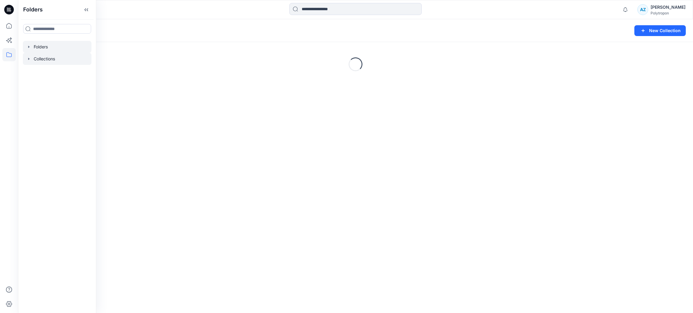
click at [36, 46] on div at bounding box center [57, 47] width 69 height 12
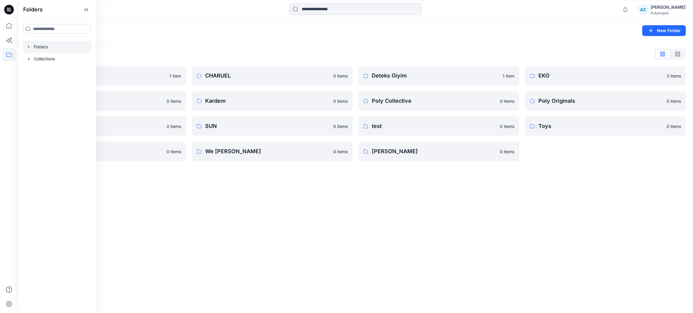
click at [205, 43] on div "Folders List Allday 1 item Eroğlu Giyim 0 items Summer 0 items Underwear 0 item…" at bounding box center [355, 105] width 675 height 126
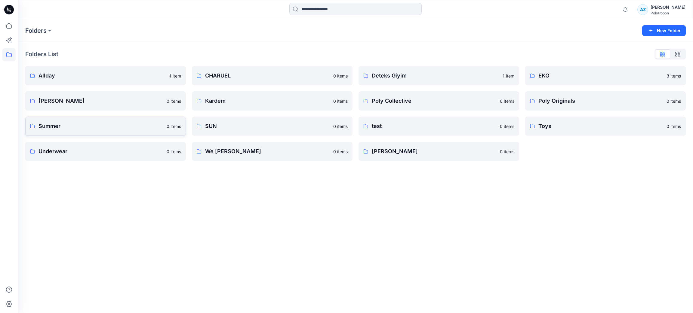
click at [104, 125] on p "Summer" at bounding box center [100, 126] width 125 height 8
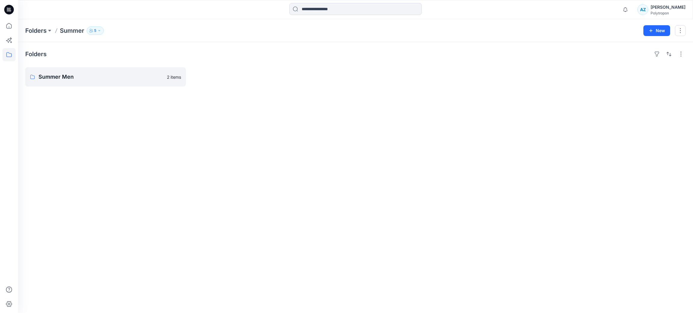
click at [99, 30] on icon "button" at bounding box center [99, 31] width 4 height 4
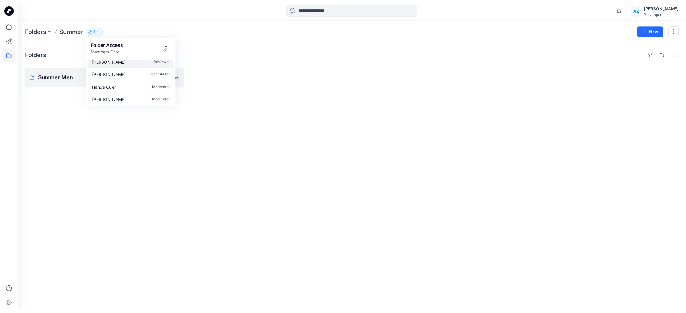
scroll to position [18, 0]
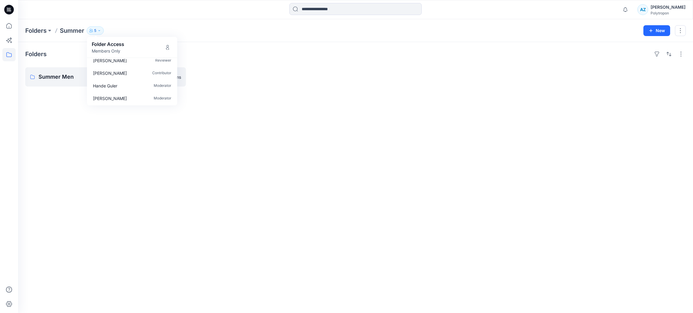
click at [52, 126] on div "Folders Summer Men 2 items" at bounding box center [355, 177] width 675 height 271
click at [63, 81] on p "Summer Men" at bounding box center [104, 77] width 133 height 8
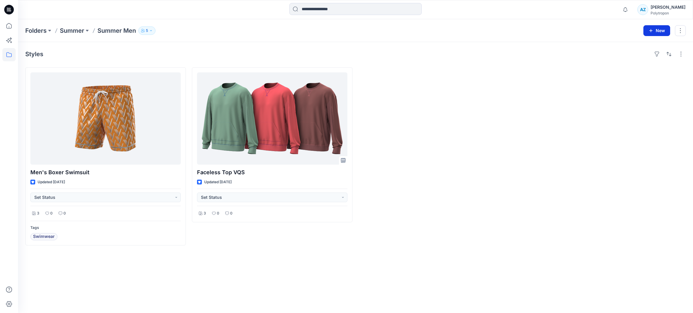
click at [609, 29] on icon "button" at bounding box center [650, 30] width 5 height 5
click at [609, 44] on p "New Style" at bounding box center [638, 45] width 20 height 7
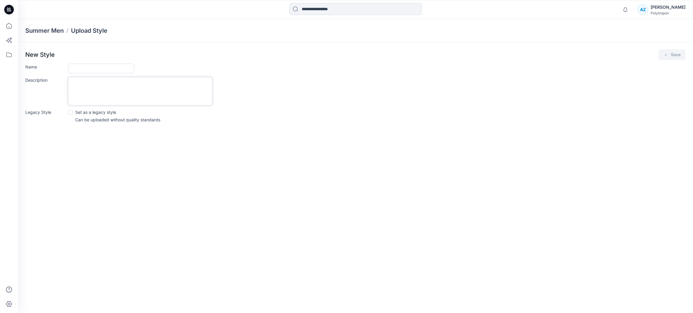
click at [136, 82] on textarea "Description" at bounding box center [140, 91] width 144 height 29
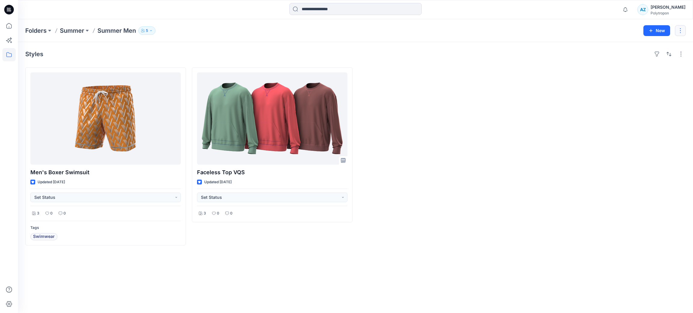
click at [609, 29] on button "button" at bounding box center [680, 30] width 11 height 11
click at [609, 45] on button "Edit" at bounding box center [652, 45] width 65 height 11
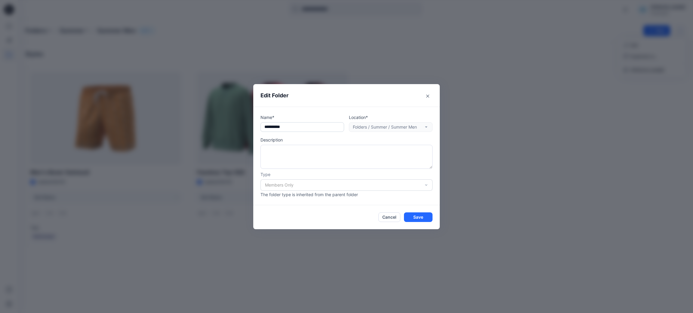
click at [329, 128] on input "**********" at bounding box center [302, 127] width 84 height 10
click at [330, 164] on textarea at bounding box center [346, 157] width 172 height 24
click at [330, 180] on div "Members Only" at bounding box center [346, 185] width 172 height 11
click at [388, 217] on button "Cancel" at bounding box center [389, 218] width 22 height 10
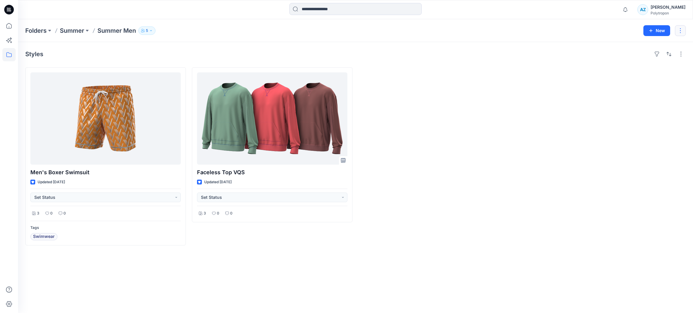
click at [609, 27] on button "button" at bounding box center [680, 30] width 11 height 11
click at [77, 29] on p "Summer" at bounding box center [72, 30] width 24 height 8
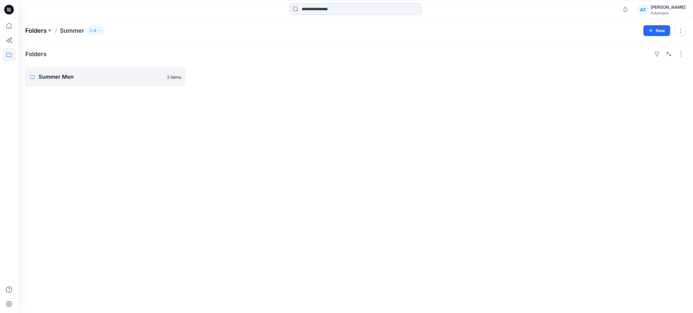
click at [38, 30] on p "Folders" at bounding box center [35, 30] width 21 height 8
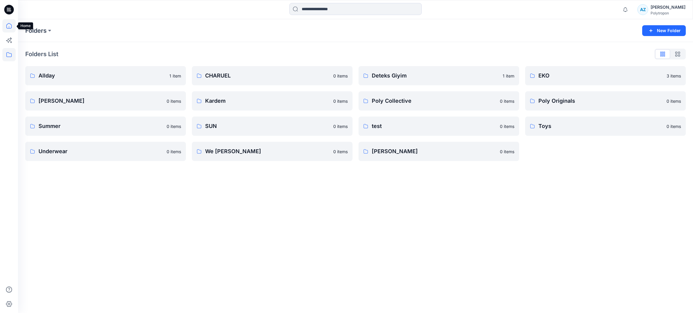
click at [10, 25] on icon at bounding box center [8, 25] width 13 height 13
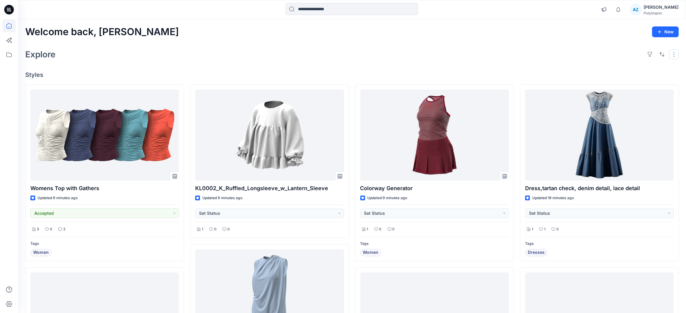
click at [609, 54] on button "button" at bounding box center [674, 55] width 10 height 10
click at [6, 56] on icon at bounding box center [8, 54] width 5 height 5
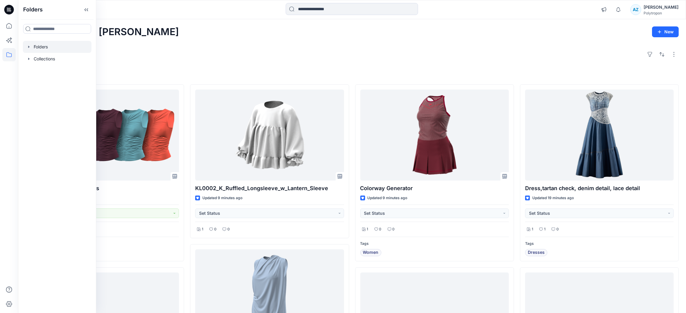
click at [48, 44] on div at bounding box center [57, 47] width 69 height 12
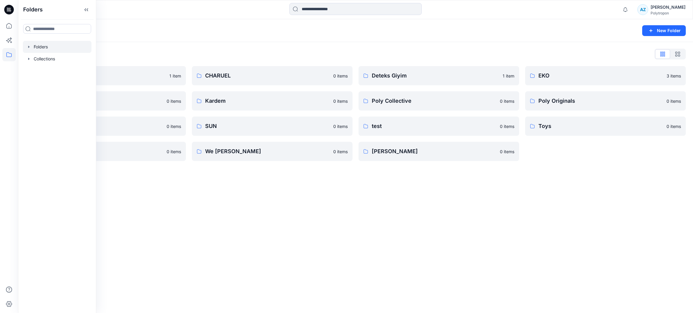
click at [233, 46] on div "Folders List Allday 1 item Eroğlu Giyim 0 items Summer 0 items Underwear 0 item…" at bounding box center [355, 105] width 675 height 126
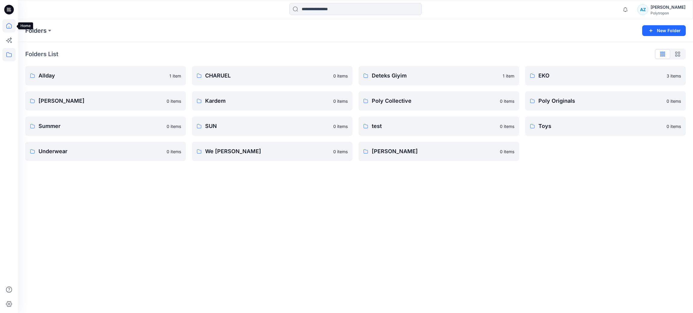
click at [11, 28] on icon at bounding box center [8, 25] width 5 height 5
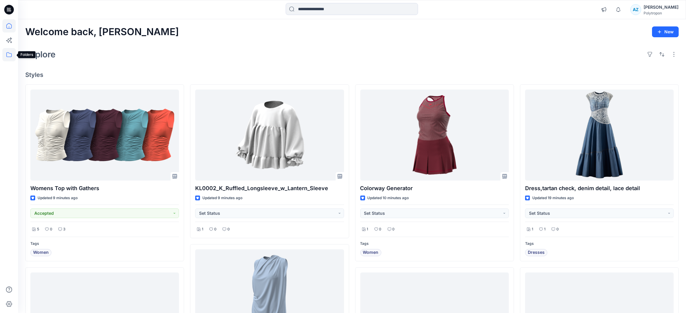
click at [6, 55] on icon at bounding box center [8, 54] width 13 height 13
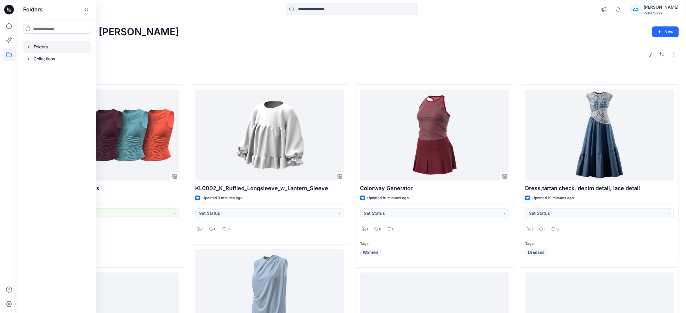
click at [44, 45] on div at bounding box center [57, 47] width 69 height 12
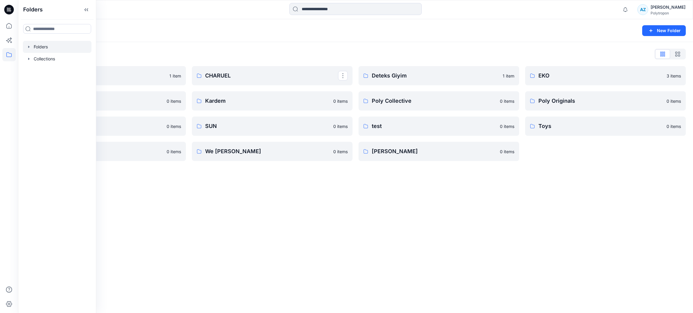
click at [280, 57] on div "Folders List" at bounding box center [355, 54] width 660 height 10
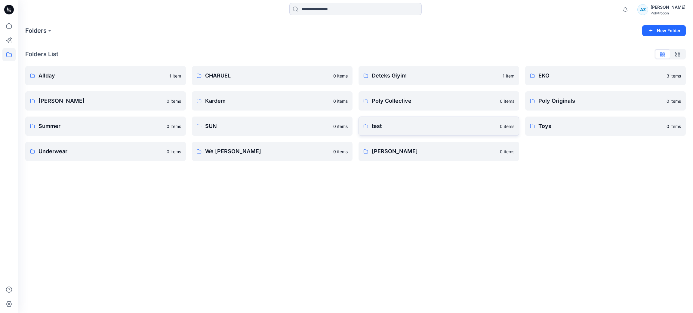
click at [485, 127] on p "test" at bounding box center [434, 126] width 125 height 8
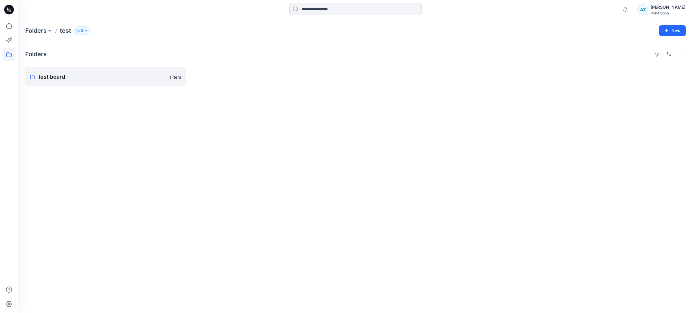
click at [79, 26] on div "Folders test 2 New" at bounding box center [355, 30] width 675 height 23
click at [79, 29] on icon "button" at bounding box center [78, 30] width 1 height 2
click at [295, 92] on div "Folders test board 1 item" at bounding box center [355, 177] width 675 height 271
click at [609, 34] on button "New" at bounding box center [672, 30] width 27 height 11
click at [609, 58] on p "New Folder" at bounding box center [655, 57] width 22 height 6
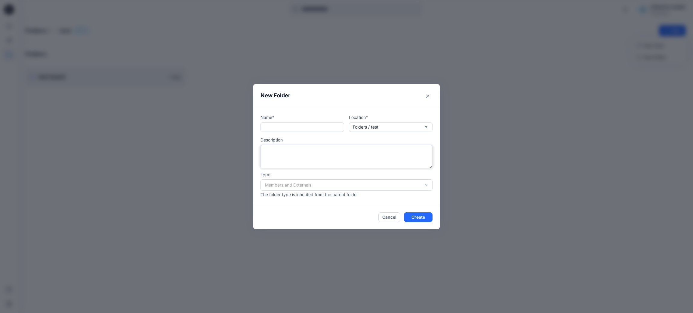
click at [301, 168] on textarea at bounding box center [346, 157] width 172 height 24
click at [293, 129] on input "text" at bounding box center [302, 127] width 84 height 10
click at [427, 97] on icon "Close" at bounding box center [427, 95] width 3 height 3
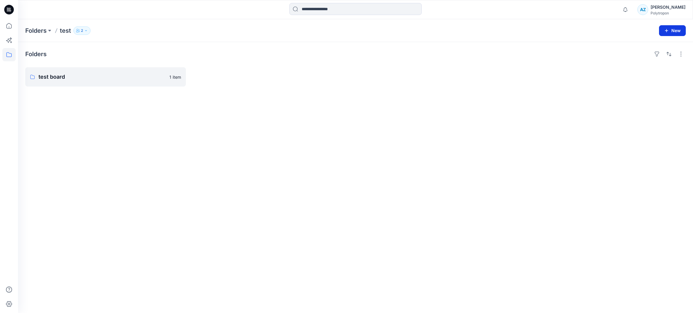
click at [609, 32] on button "New" at bounding box center [672, 30] width 27 height 11
click at [347, 116] on div "Folders test board 1 item" at bounding box center [355, 177] width 675 height 271
click at [182, 104] on div "Folders test board 1 item" at bounding box center [355, 177] width 675 height 271
click at [134, 79] on p "test board" at bounding box center [104, 77] width 133 height 8
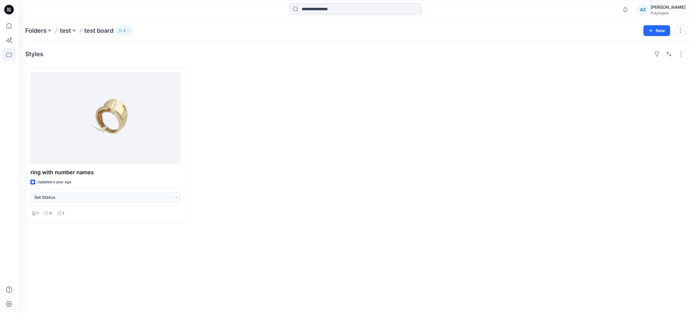
click at [122, 26] on button "2" at bounding box center [124, 30] width 17 height 8
click at [62, 32] on p "test" at bounding box center [65, 30] width 11 height 8
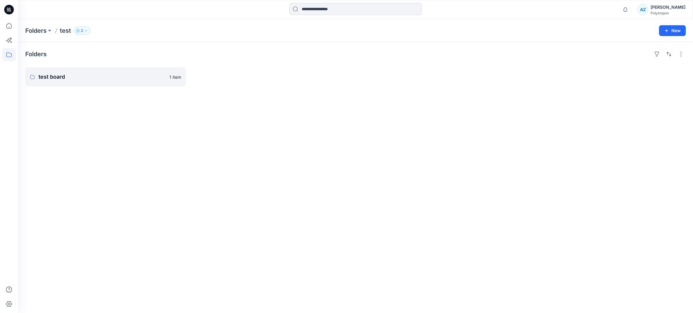
click at [381, 78] on div at bounding box center [438, 76] width 161 height 19
click at [609, 53] on div "Folders test board 1 item" at bounding box center [355, 177] width 675 height 271
click at [609, 54] on button "button" at bounding box center [681, 54] width 10 height 10
click at [9, 26] on icon at bounding box center [8, 25] width 13 height 13
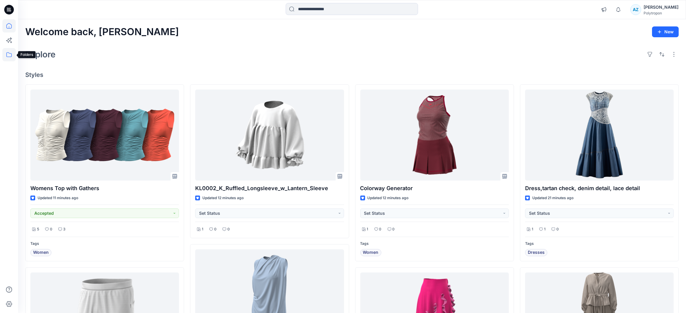
click at [12, 55] on icon at bounding box center [8, 54] width 13 height 13
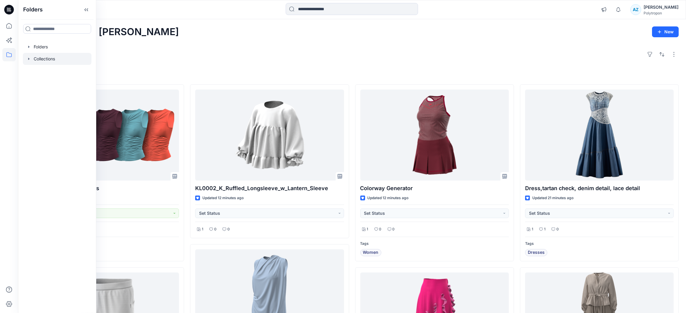
click at [44, 57] on div at bounding box center [57, 59] width 69 height 12
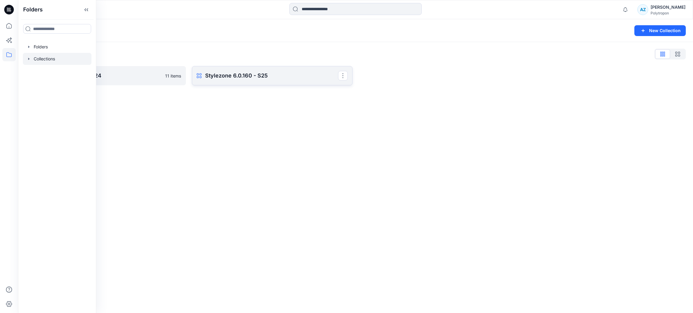
click at [212, 75] on p "Stylezone 6.0.160 - S25" at bounding box center [271, 76] width 133 height 8
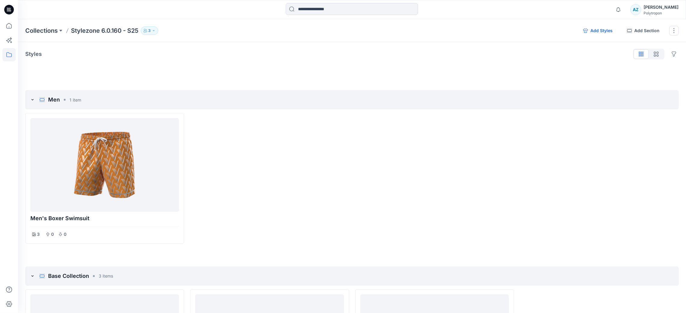
click at [595, 33] on button "Add Styles" at bounding box center [597, 31] width 39 height 10
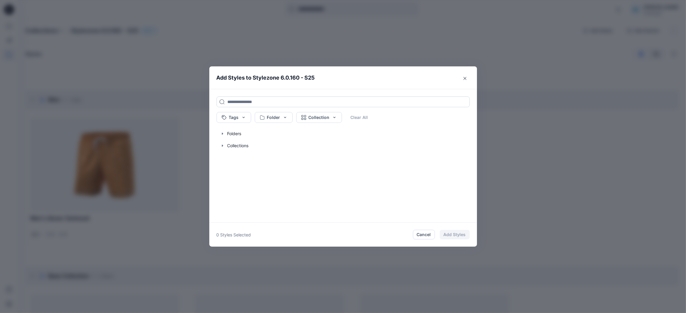
click at [279, 102] on input at bounding box center [343, 102] width 253 height 11
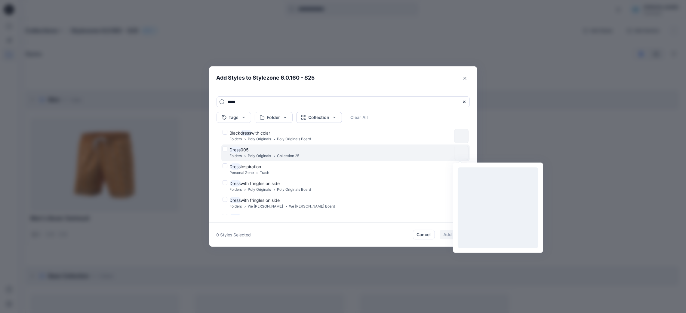
type input "*****"
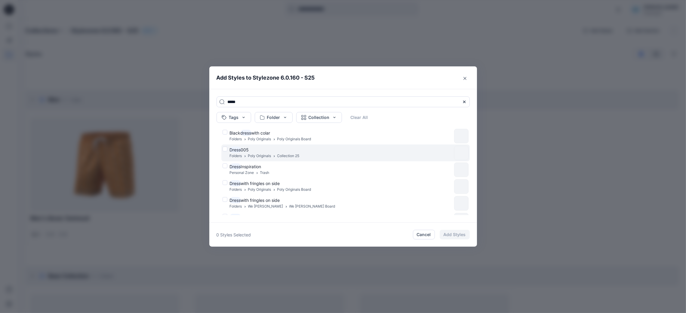
click at [227, 149] on div "Dress 005 Folders Poly Originals Collection 25" at bounding box center [337, 153] width 229 height 13
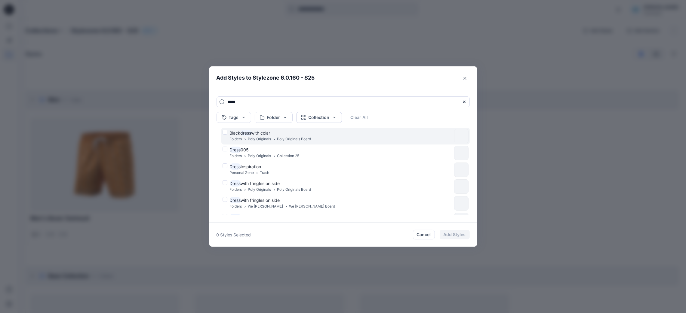
click at [228, 132] on div "Black dress with colar Folders Poly Originals Poly Originals Board" at bounding box center [337, 136] width 229 height 13
click at [467, 81] on button "Close" at bounding box center [465, 79] width 10 height 10
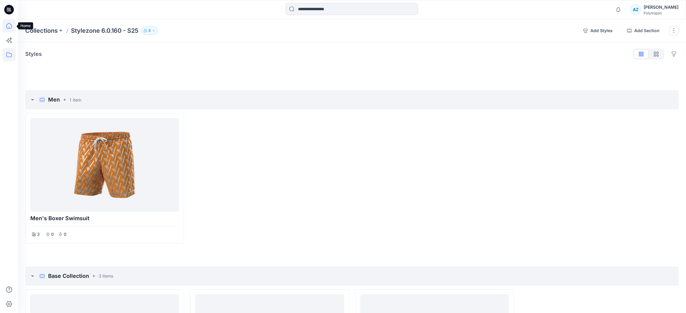
click at [5, 30] on icon at bounding box center [8, 25] width 13 height 13
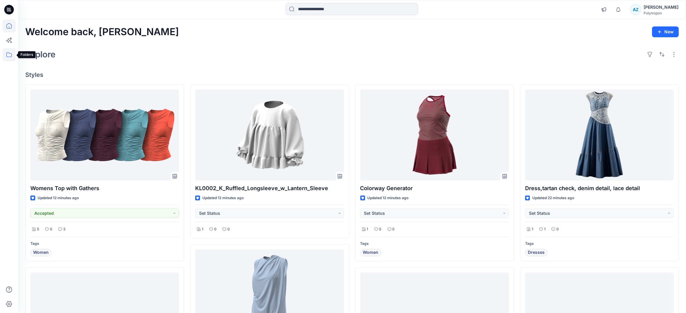
click at [13, 57] on icon at bounding box center [8, 54] width 13 height 13
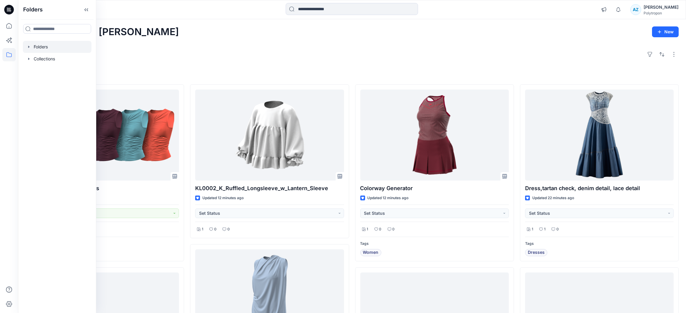
click at [50, 49] on div at bounding box center [57, 47] width 69 height 12
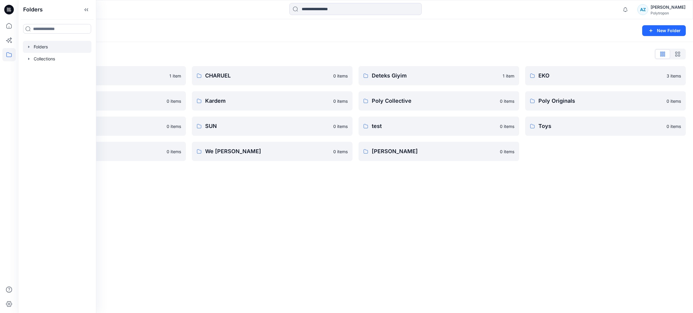
click at [205, 188] on div "Folders New Folder Folders List Allday 1 item Eroğlu Giyim 0 items Summer 0 ite…" at bounding box center [355, 166] width 675 height 294
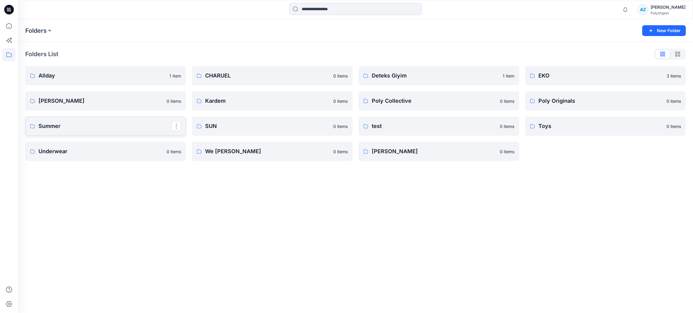
click at [122, 125] on p "Summer" at bounding box center [104, 126] width 133 height 8
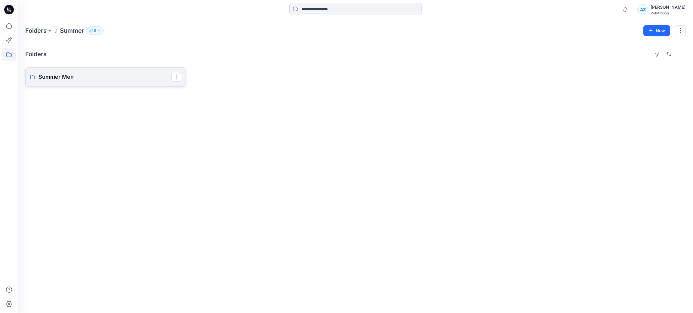
click at [108, 85] on link "Summer Men" at bounding box center [105, 76] width 161 height 19
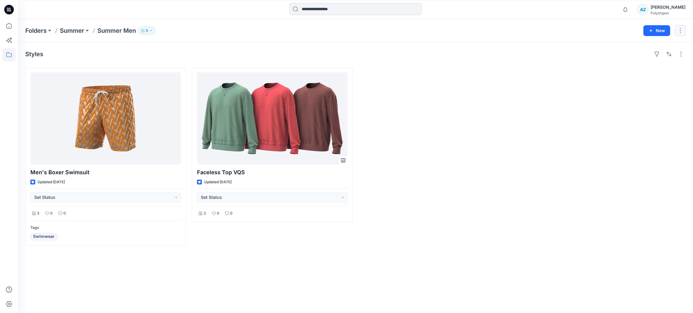
click at [609, 32] on button "button" at bounding box center [680, 30] width 11 height 11
click at [550, 75] on div at bounding box center [605, 156] width 161 height 178
click at [609, 53] on button "button" at bounding box center [681, 54] width 10 height 10
click at [609, 32] on button "button" at bounding box center [680, 30] width 11 height 11
click at [609, 32] on button "New" at bounding box center [656, 30] width 27 height 11
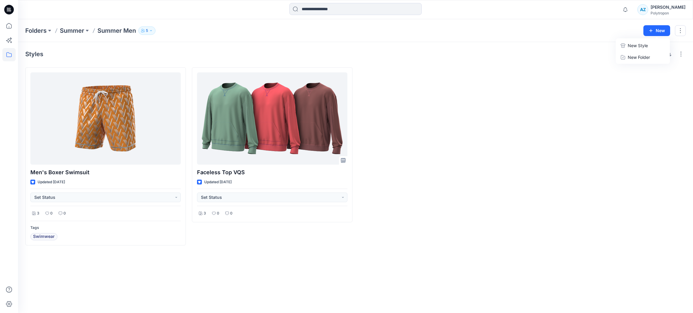
click at [609, 43] on button "New Style" at bounding box center [643, 46] width 52 height 12
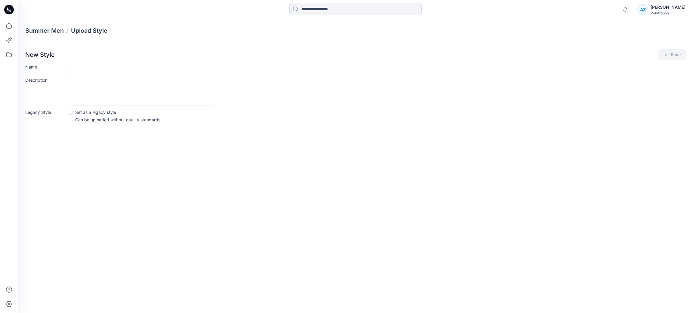
click at [128, 72] on input "Name" at bounding box center [101, 69] width 66 height 10
click at [7, 26] on icon at bounding box center [8, 25] width 13 height 13
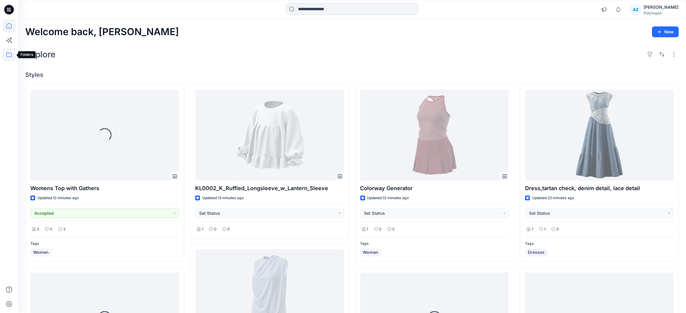
click at [10, 57] on icon at bounding box center [8, 54] width 13 height 13
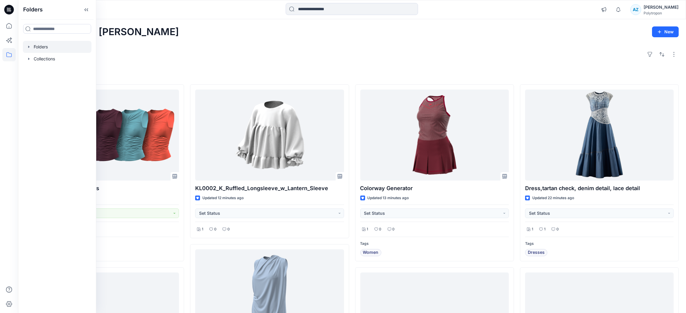
click at [48, 46] on div at bounding box center [57, 47] width 69 height 12
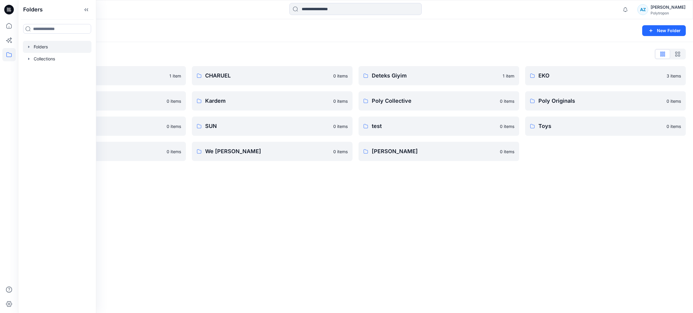
drag, startPoint x: 323, startPoint y: 214, endPoint x: 573, endPoint y: 52, distance: 297.7
click at [325, 214] on div "Folders New Folder Folders List Allday 1 item Eroğlu Giyim 0 items Summer 0 ite…" at bounding box center [355, 166] width 675 height 294
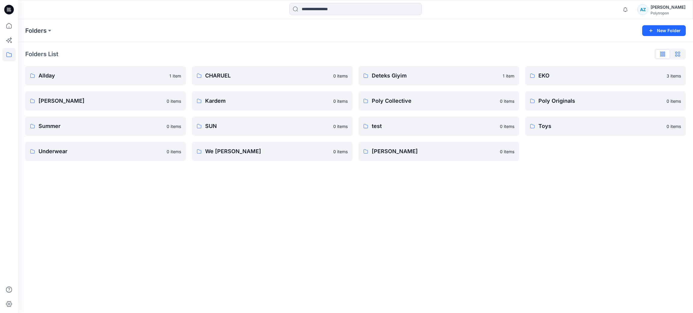
click at [609, 52] on button "button" at bounding box center [677, 54] width 15 height 10
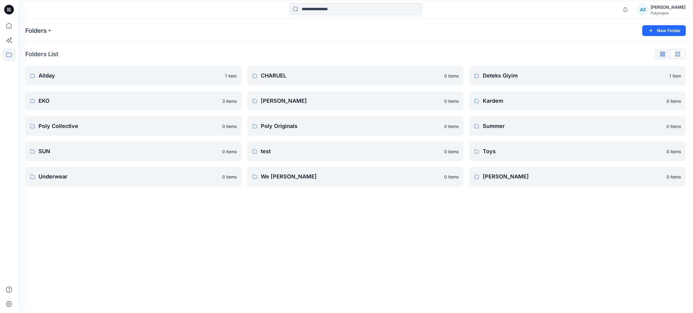
click at [609, 53] on icon "button" at bounding box center [663, 54] width 3 height 5
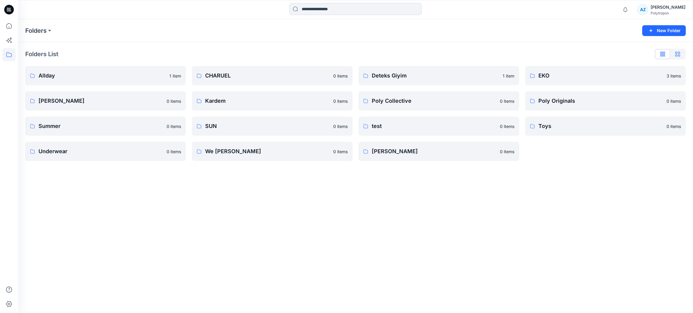
click at [609, 52] on icon "button" at bounding box center [677, 54] width 5 height 5
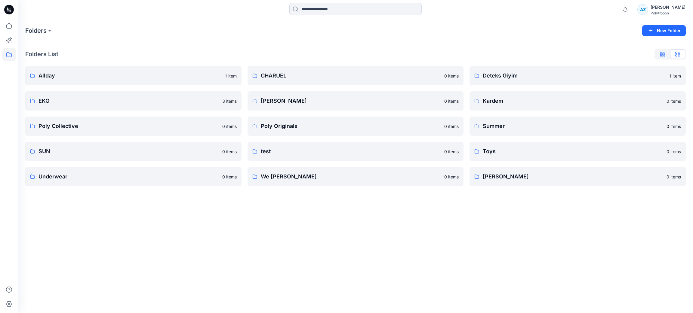
click at [609, 53] on button "button" at bounding box center [662, 54] width 15 height 10
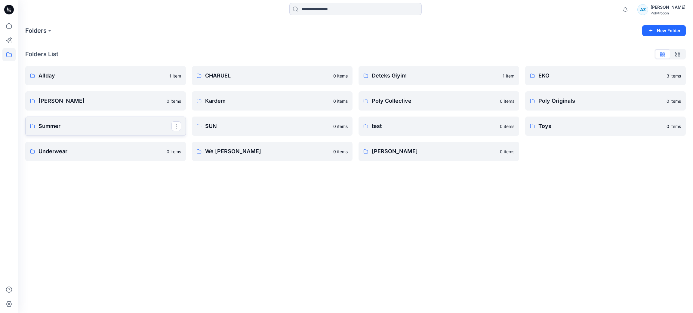
click at [107, 128] on p "Summer" at bounding box center [104, 126] width 133 height 8
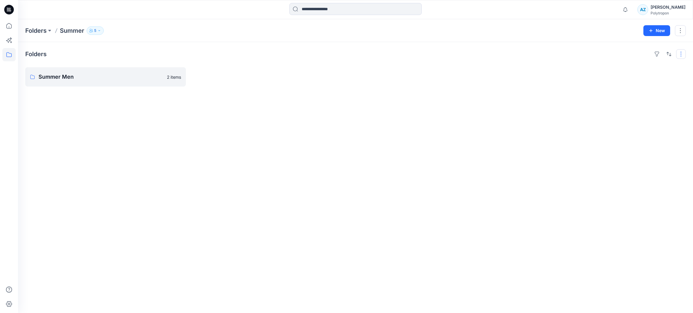
click at [609, 52] on button "button" at bounding box center [681, 54] width 10 height 10
click at [609, 78] on p "Folder View" at bounding box center [655, 80] width 38 height 7
click at [606, 88] on p "Card" at bounding box center [603, 86] width 30 height 7
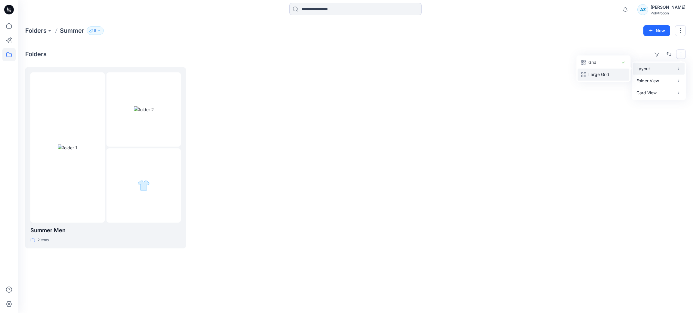
click at [605, 72] on p "Large Grid" at bounding box center [603, 74] width 30 height 7
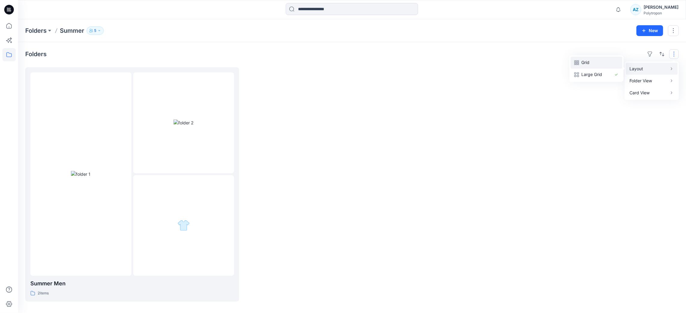
click at [604, 63] on p "Grid" at bounding box center [596, 62] width 30 height 7
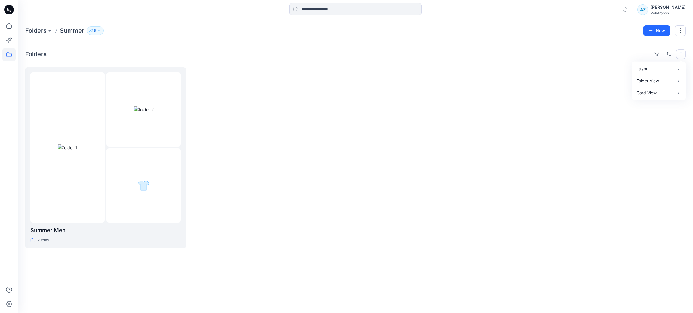
click at [609, 23] on div "Folders Summer 5 New" at bounding box center [355, 30] width 675 height 23
click at [609, 26] on button "button" at bounding box center [680, 30] width 11 height 11
click at [92, 31] on icon "button" at bounding box center [91, 31] width 4 height 4
click at [59, 145] on img at bounding box center [68, 148] width 20 height 6
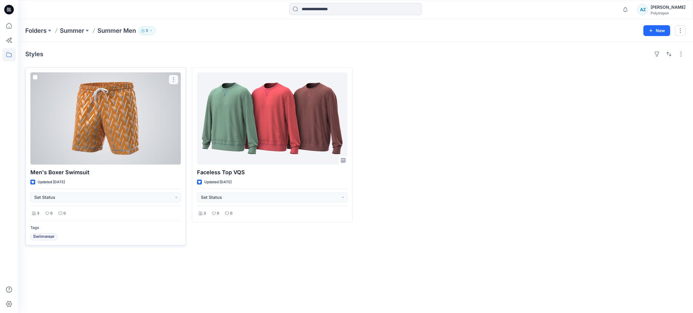
click at [169, 78] on button "button" at bounding box center [174, 80] width 10 height 10
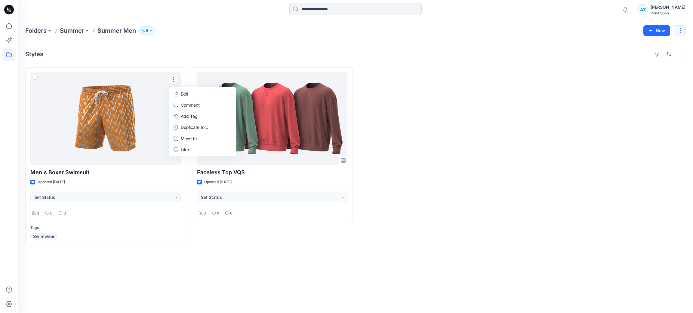
click at [609, 32] on button "button" at bounding box center [680, 30] width 11 height 11
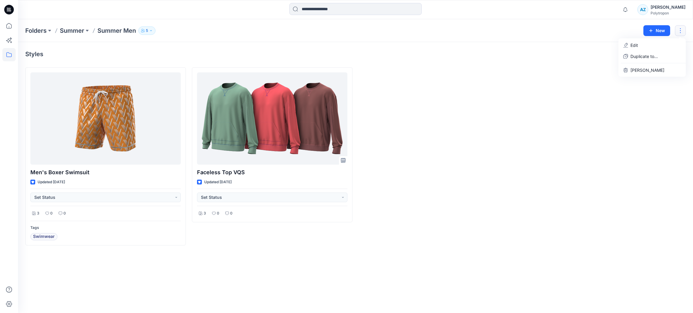
click at [538, 71] on div at bounding box center [605, 156] width 161 height 178
click at [609, 55] on button "button" at bounding box center [681, 54] width 10 height 10
click at [198, 271] on div "Styles Layout Grid Large Grid Folder View Compact Card Card View Card Info Tags…" at bounding box center [355, 177] width 675 height 271
click at [7, 24] on icon at bounding box center [8, 25] width 13 height 13
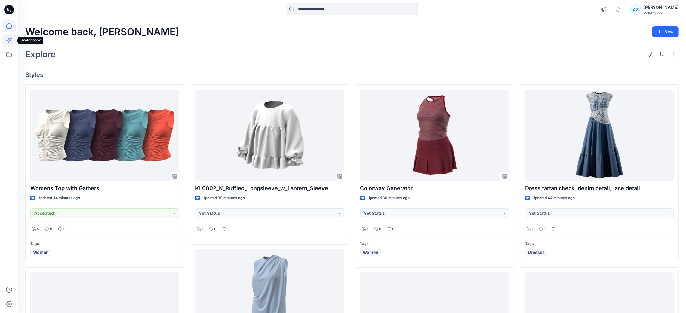
click at [8, 41] on icon at bounding box center [8, 40] width 5 height 5
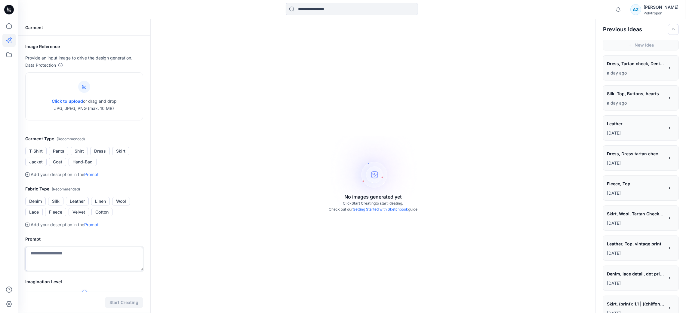
click at [64, 259] on textarea at bounding box center [84, 259] width 118 height 24
paste textarea "**********"
type textarea "**********"
click at [11, 26] on icon at bounding box center [8, 25] width 13 height 13
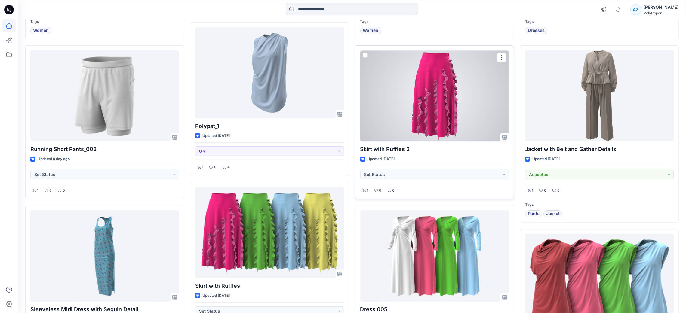
scroll to position [225, 0]
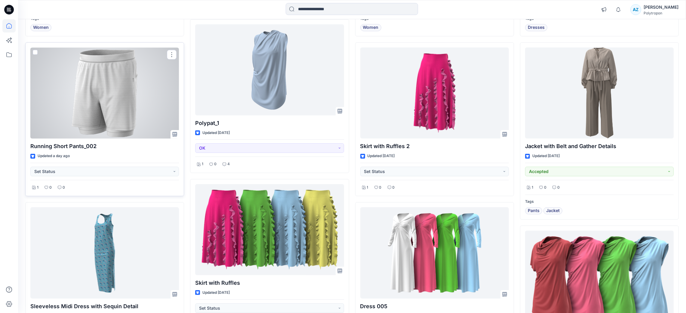
click at [32, 53] on div at bounding box center [104, 93] width 149 height 91
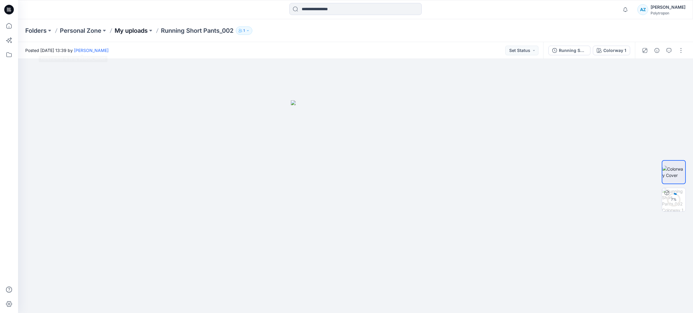
click at [135, 29] on p "My uploads" at bounding box center [131, 30] width 33 height 8
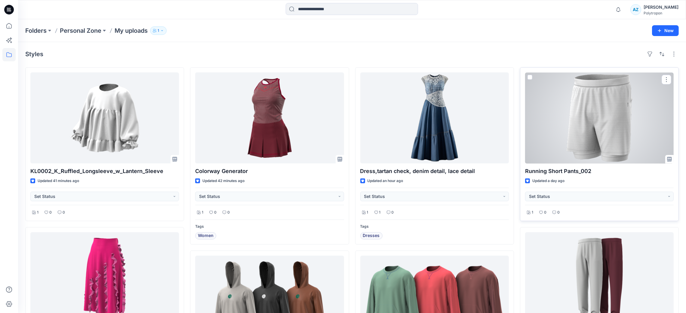
click at [530, 75] on span at bounding box center [530, 77] width 5 height 5
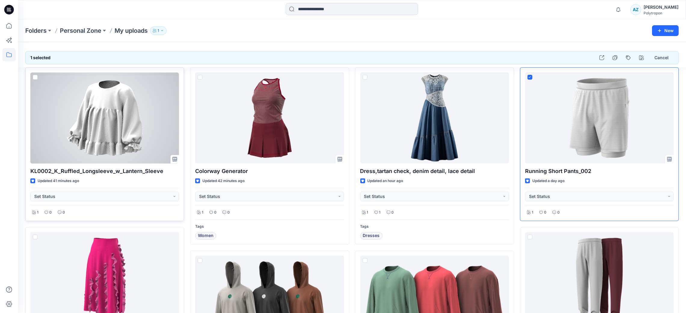
click at [35, 77] on span at bounding box center [35, 77] width 5 height 5
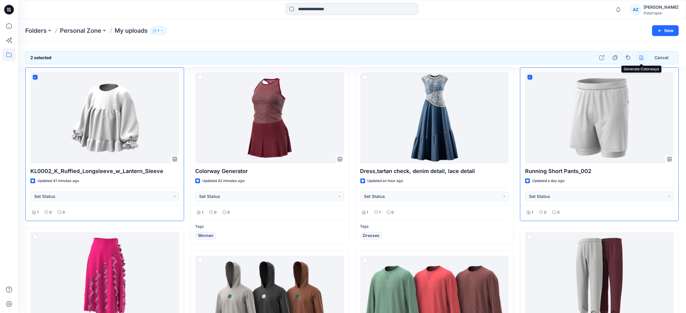
click at [609, 57] on button "button" at bounding box center [641, 57] width 11 height 11
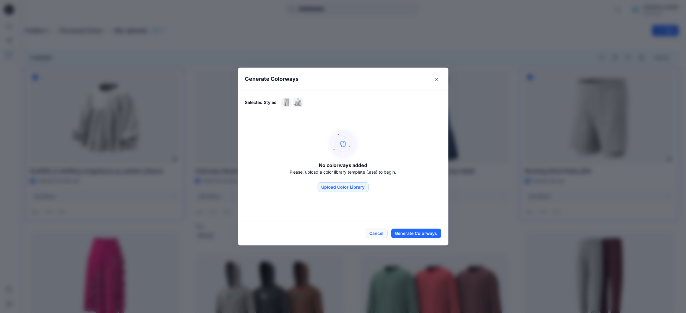
click at [378, 232] on button "Cancel" at bounding box center [377, 234] width 22 height 10
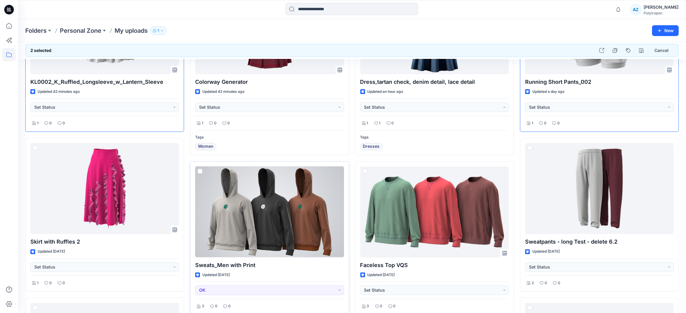
scroll to position [90, 0]
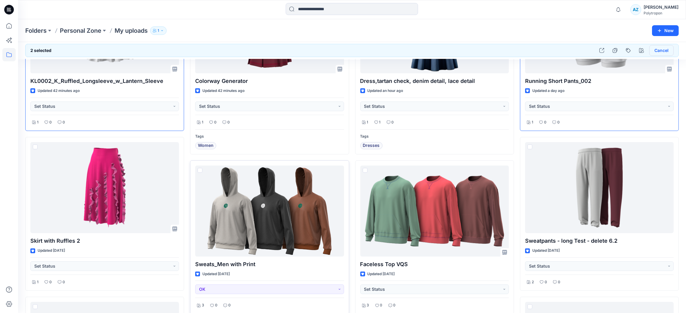
click at [609, 48] on button "Cancel" at bounding box center [661, 50] width 24 height 11
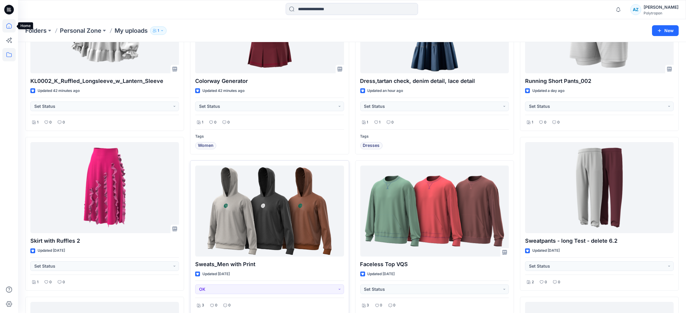
click at [10, 25] on icon at bounding box center [8, 25] width 13 height 13
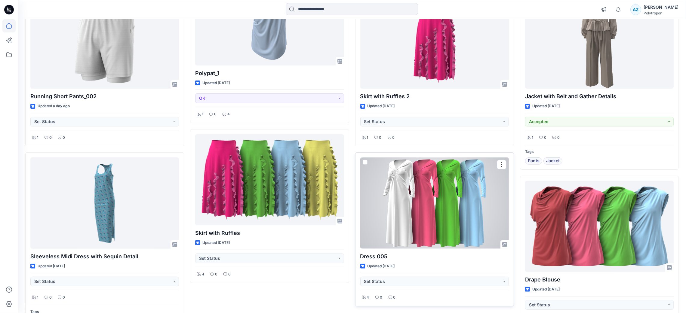
scroll to position [270, 0]
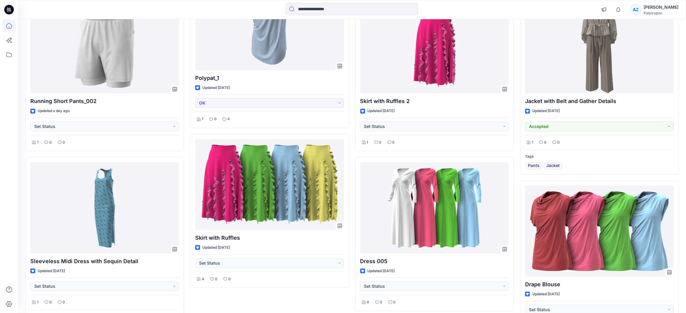
click at [609, 7] on div "[PERSON_NAME]" at bounding box center [661, 7] width 35 height 7
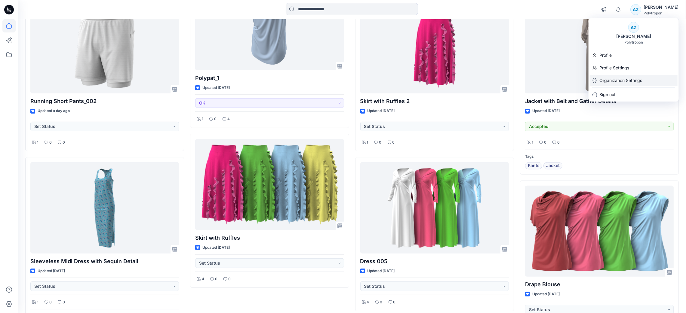
click at [609, 79] on p "Organization Settings" at bounding box center [620, 80] width 43 height 11
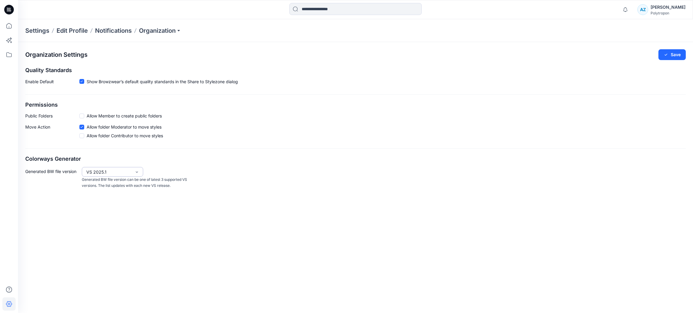
click at [124, 174] on div "VS 2025.1" at bounding box center [108, 172] width 45 height 6
click at [214, 217] on div "Organization Settings Save Quality Standards Enable Default Show Browzwear’s de…" at bounding box center [355, 177] width 675 height 271
click at [10, 25] on icon at bounding box center [8, 25] width 13 height 13
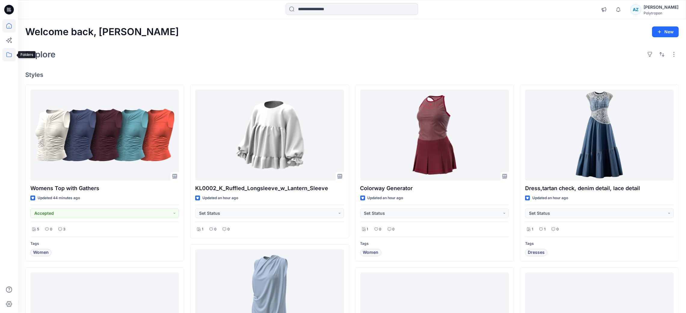
click at [9, 58] on icon at bounding box center [8, 54] width 13 height 13
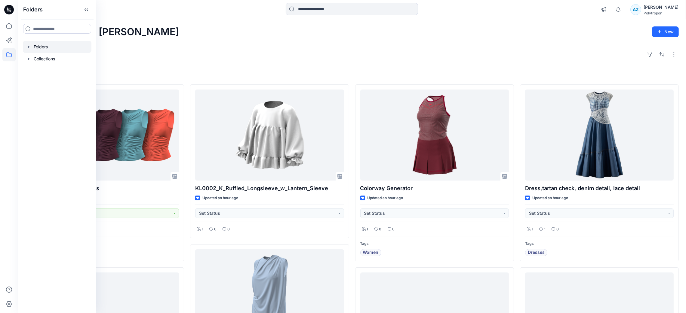
click at [52, 49] on div at bounding box center [57, 47] width 69 height 12
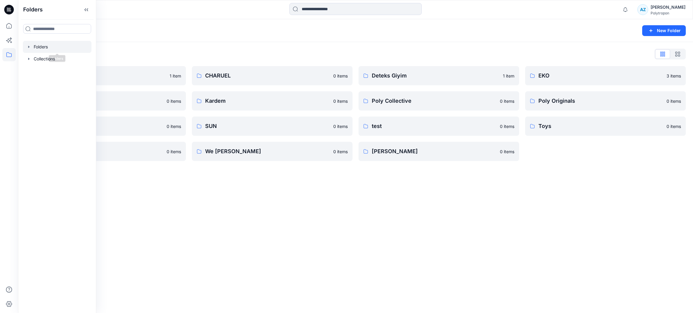
click at [199, 214] on div "Folders New Folder Folders List Allday 1 item Eroğlu Giyim 0 items Summer 0 ite…" at bounding box center [355, 166] width 675 height 294
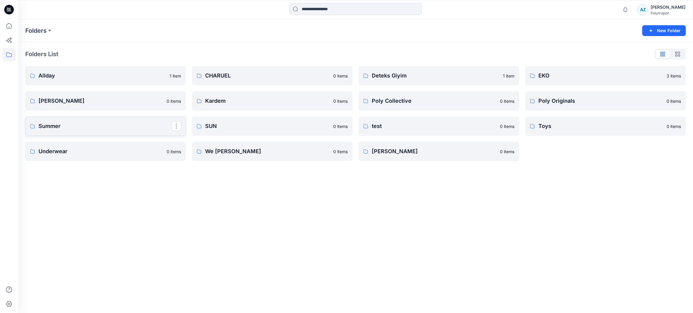
click at [97, 129] on p "Summer" at bounding box center [104, 126] width 133 height 8
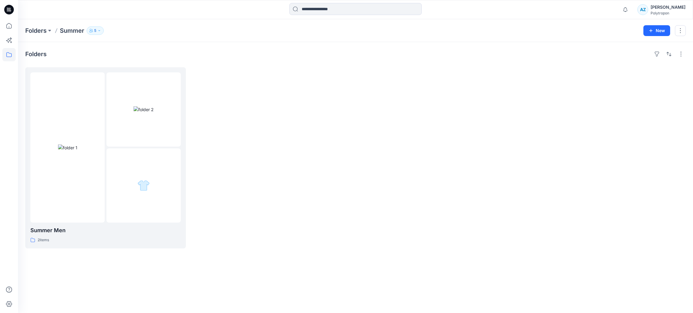
click at [100, 34] on button "5" at bounding box center [95, 30] width 17 height 8
click at [236, 80] on div at bounding box center [272, 157] width 161 height 181
click at [8, 29] on icon at bounding box center [8, 25] width 13 height 13
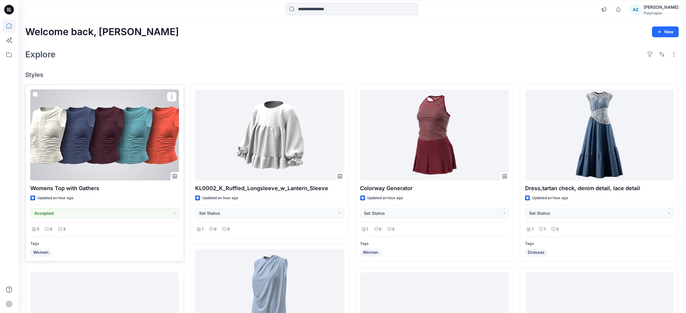
click at [116, 148] on div at bounding box center [104, 135] width 149 height 91
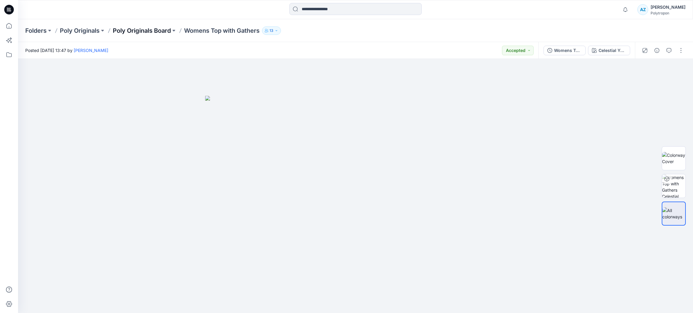
click at [144, 32] on p "Poly Originals Board" at bounding box center [142, 30] width 58 height 8
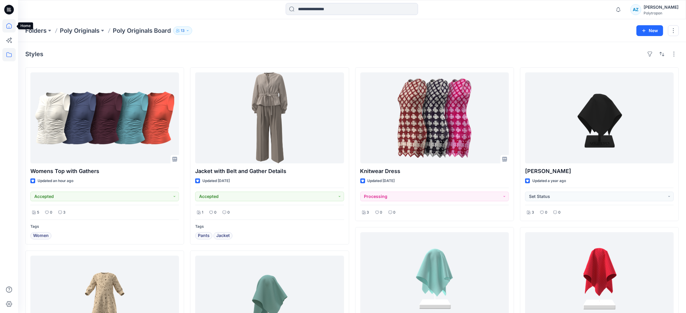
click at [12, 26] on icon at bounding box center [8, 25] width 13 height 13
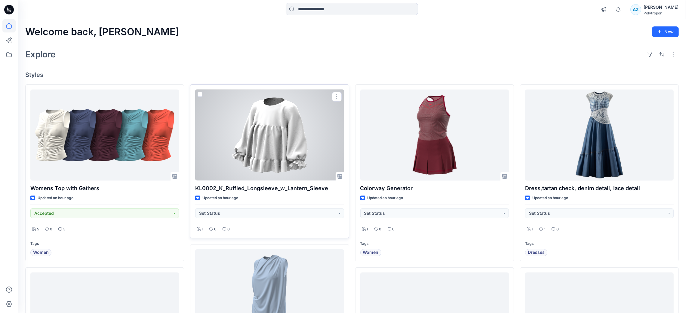
click at [264, 136] on div at bounding box center [269, 135] width 149 height 91
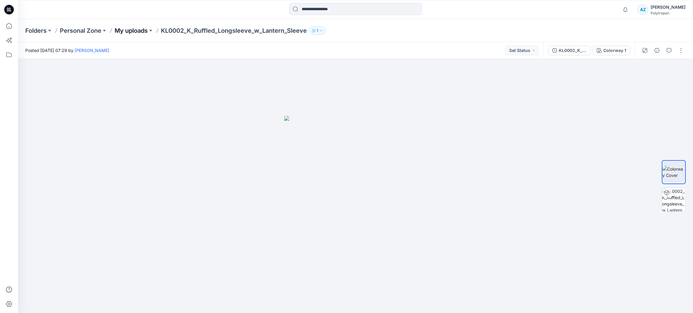
click at [136, 30] on p "My uploads" at bounding box center [131, 30] width 33 height 8
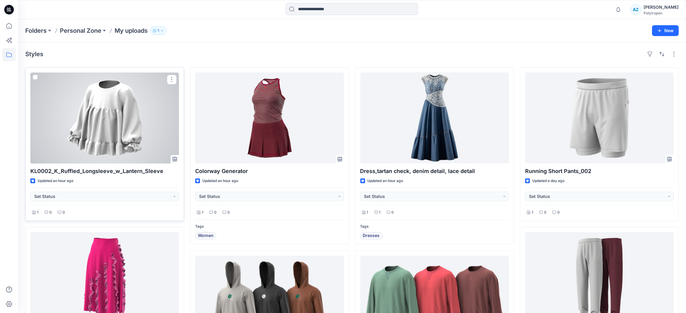
click at [35, 78] on span at bounding box center [35, 77] width 5 height 5
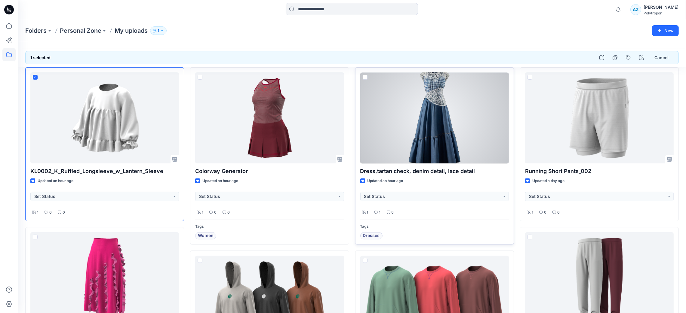
click at [363, 77] on span at bounding box center [365, 77] width 5 height 5
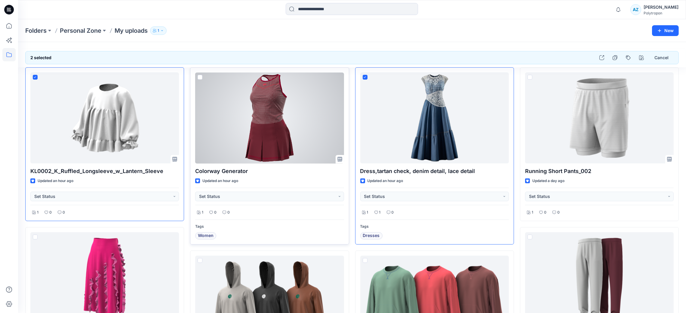
click at [198, 77] on span at bounding box center [200, 77] width 5 height 5
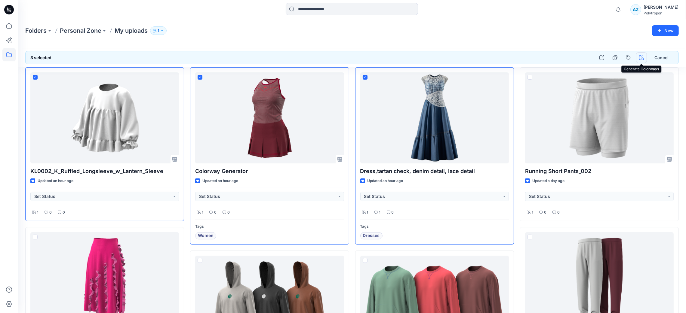
click at [609, 57] on icon "button" at bounding box center [641, 57] width 5 height 5
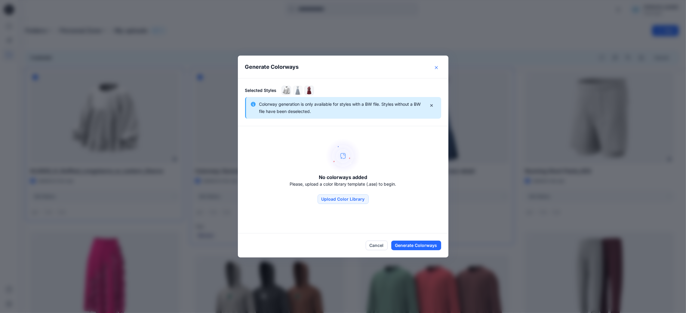
click at [438, 69] on icon "Close" at bounding box center [436, 67] width 3 height 3
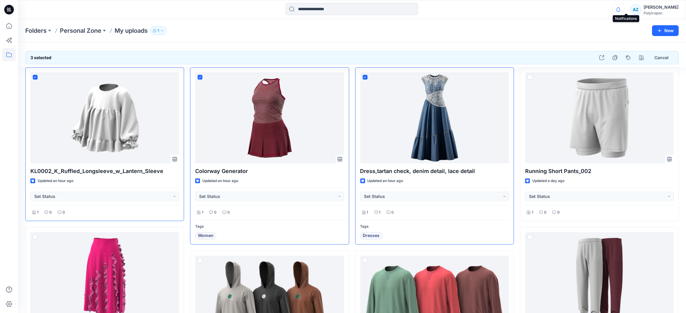
click at [609, 10] on icon "button" at bounding box center [618, 10] width 11 height 12
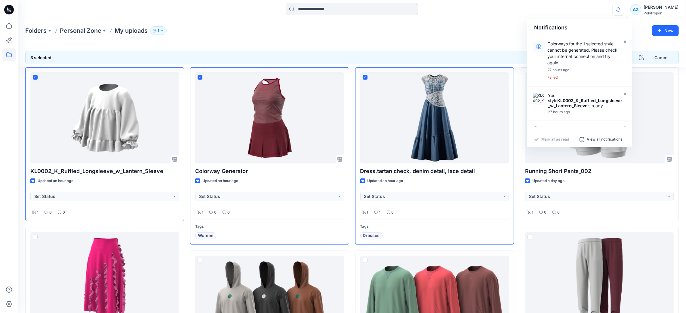
click at [521, 15] on div "Notifications Colorways for the 1 selected style cannot be generated. Please ch…" at bounding box center [352, 9] width 668 height 13
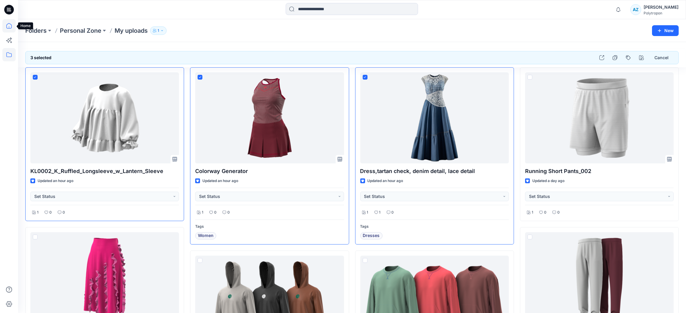
click at [14, 25] on icon at bounding box center [8, 25] width 13 height 13
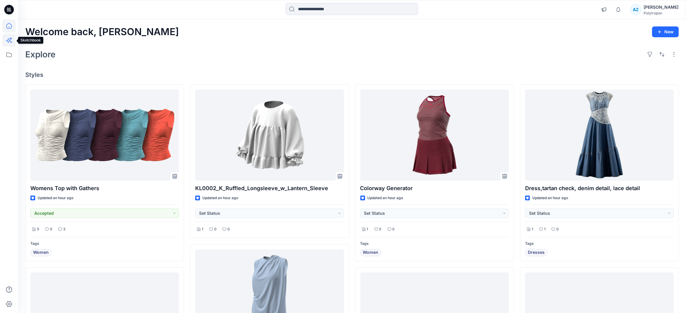
click at [8, 41] on icon at bounding box center [8, 40] width 13 height 13
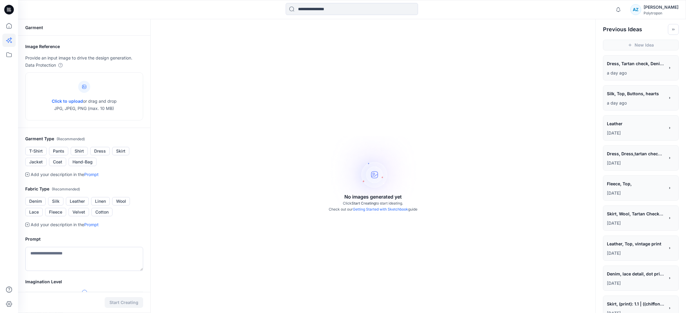
click at [8, 41] on icon at bounding box center [8, 40] width 13 height 13
click at [11, 25] on icon at bounding box center [8, 25] width 13 height 13
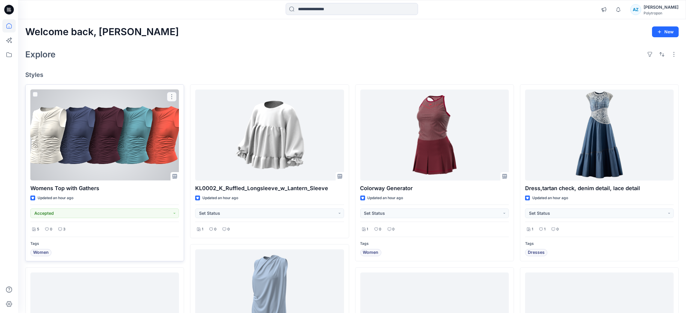
click at [113, 131] on div at bounding box center [104, 135] width 149 height 91
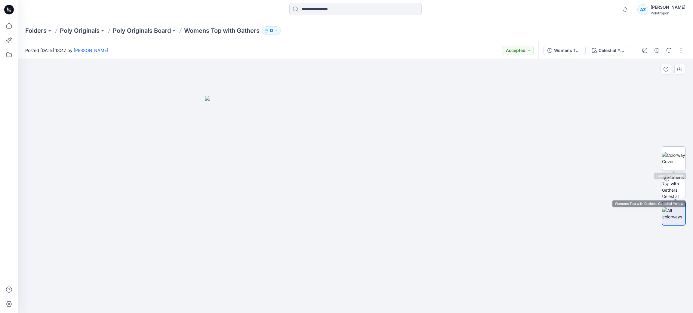
click at [609, 153] on img at bounding box center [673, 158] width 23 height 13
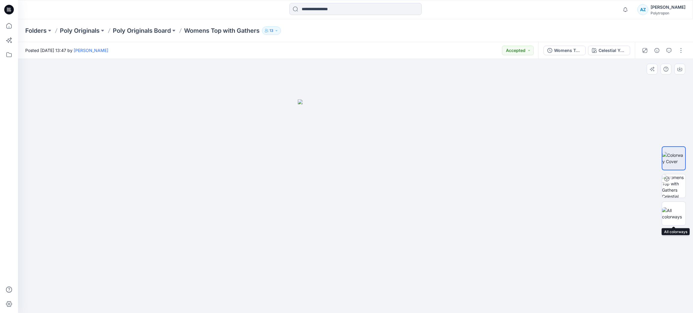
drag, startPoint x: 673, startPoint y: 217, endPoint x: 658, endPoint y: 189, distance: 31.8
click at [609, 217] on img at bounding box center [673, 214] width 23 height 13
click at [606, 43] on div "Womens Top with Gathers Celestial Yellow" at bounding box center [586, 50] width 97 height 17
click at [604, 49] on div "Celestial Yellow" at bounding box center [612, 50] width 28 height 7
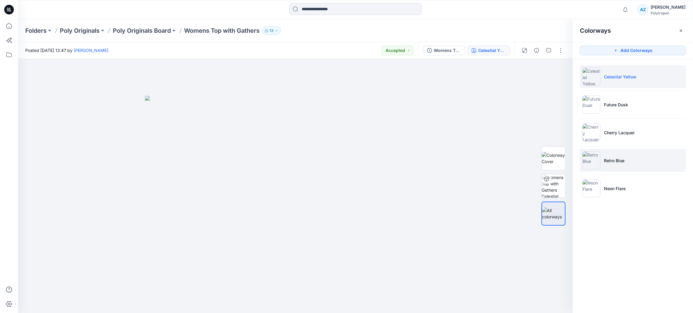
click at [609, 156] on li "Retro Blue" at bounding box center [633, 160] width 106 height 23
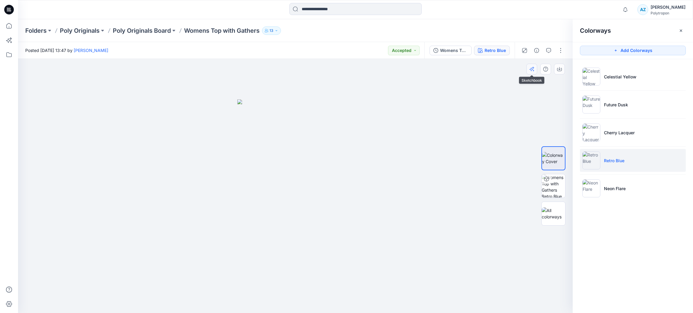
click at [533, 72] on button "button" at bounding box center [531, 69] width 11 height 11
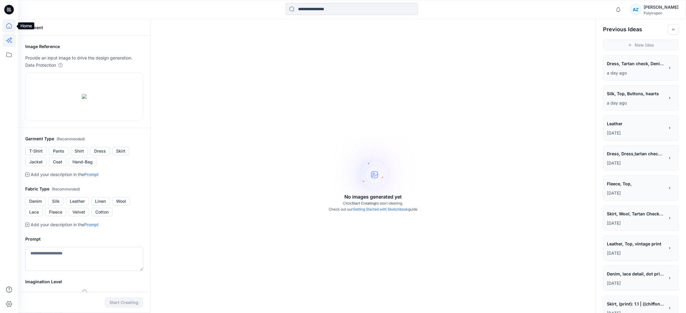
click at [7, 23] on icon at bounding box center [8, 25] width 13 height 13
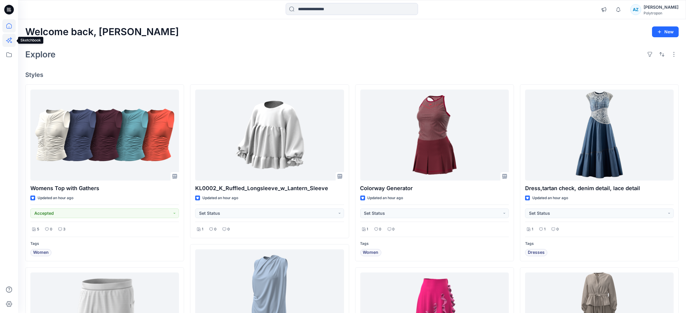
click at [8, 45] on icon at bounding box center [8, 40] width 13 height 13
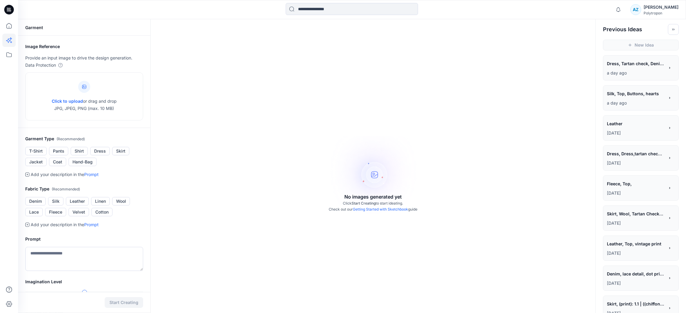
click at [0, 159] on div at bounding box center [9, 156] width 18 height 313
click at [3, 23] on icon at bounding box center [8, 25] width 13 height 13
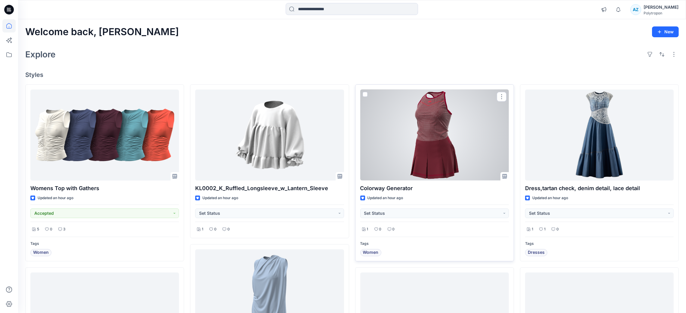
click at [426, 140] on div at bounding box center [434, 135] width 149 height 91
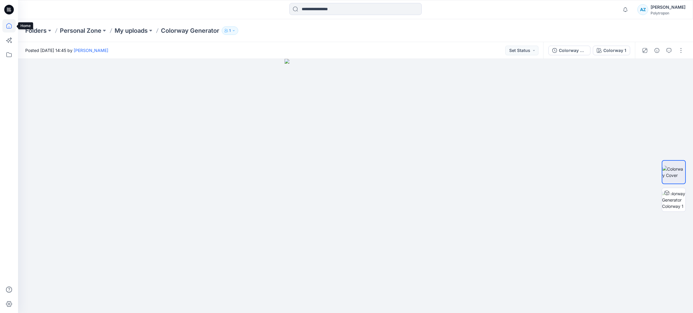
click at [6, 25] on icon at bounding box center [8, 25] width 5 height 5
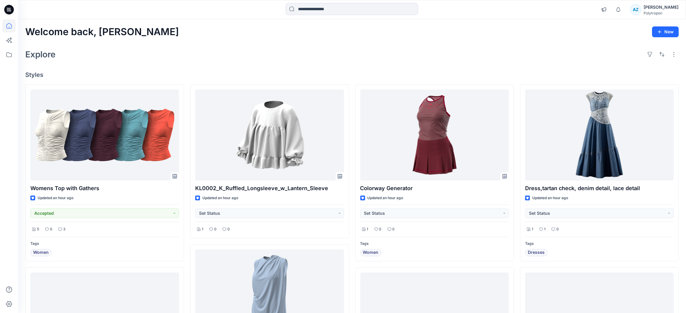
click at [344, 50] on div "Explore" at bounding box center [352, 54] width 654 height 14
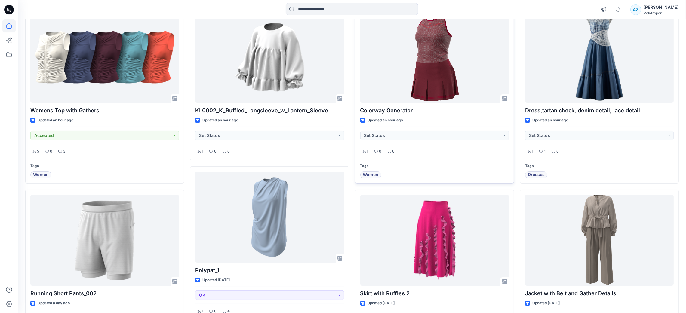
scroll to position [90, 0]
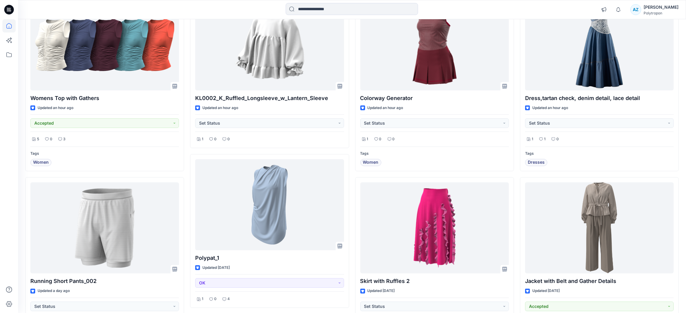
click at [4, 195] on div at bounding box center [8, 166] width 13 height 294
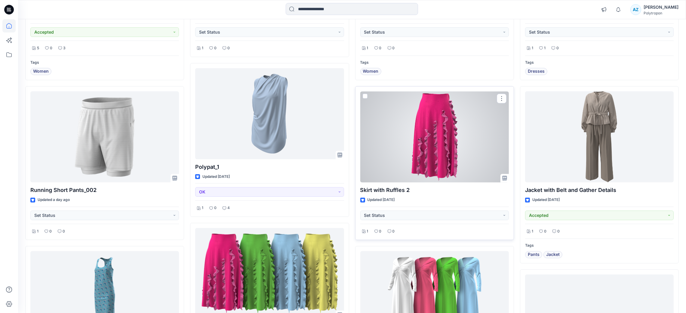
scroll to position [180, 0]
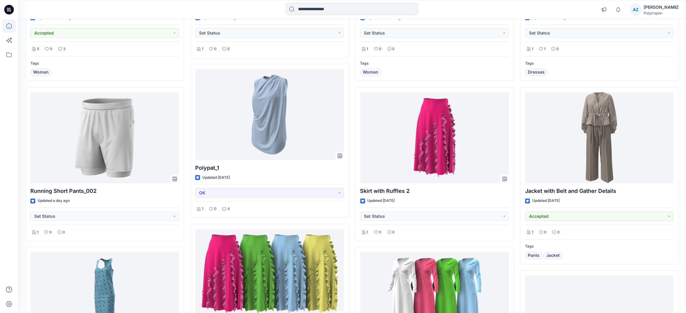
click at [7, 225] on div at bounding box center [8, 166] width 13 height 294
click at [2, 205] on div at bounding box center [8, 166] width 13 height 294
click at [10, 54] on icon at bounding box center [8, 54] width 13 height 13
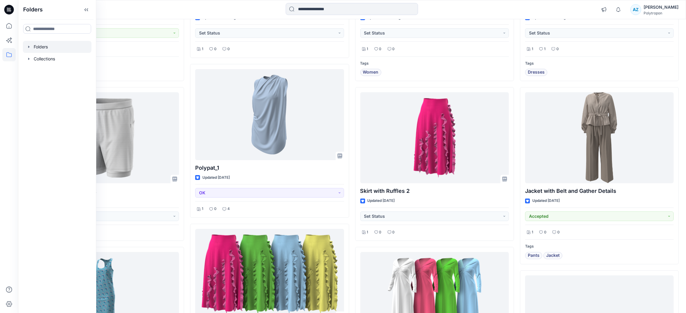
click at [40, 50] on div at bounding box center [57, 47] width 69 height 12
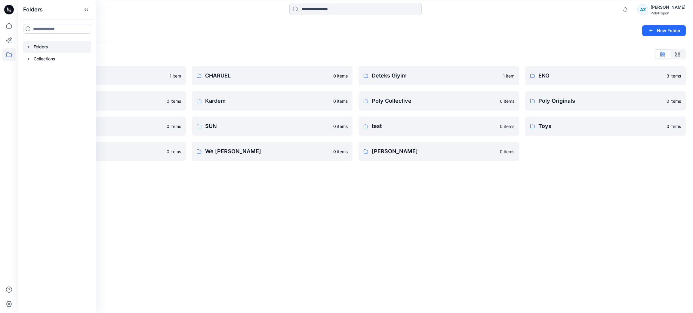
click at [156, 196] on div "Folders New Folder Folders List Allday 1 item Eroğlu Giyim 0 items Summer 0 ite…" at bounding box center [355, 166] width 675 height 294
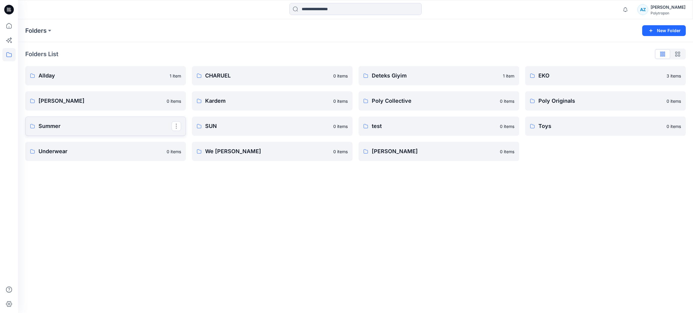
click at [83, 118] on link "Summer" at bounding box center [105, 126] width 161 height 19
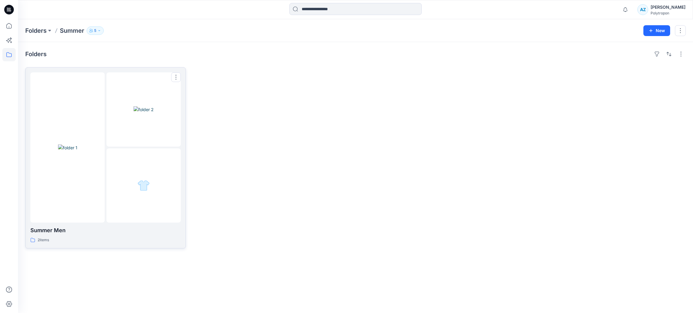
click at [103, 120] on div at bounding box center [67, 147] width 74 height 150
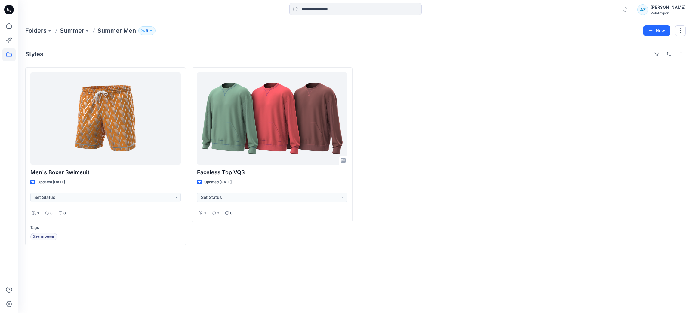
click at [152, 30] on icon "button" at bounding box center [151, 31] width 4 height 4
click at [10, 23] on icon at bounding box center [8, 25] width 13 height 13
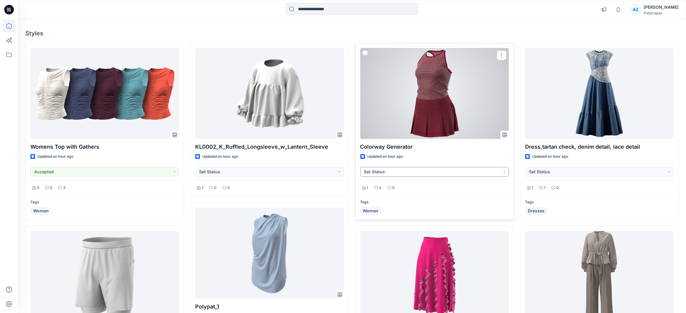
scroll to position [45, 0]
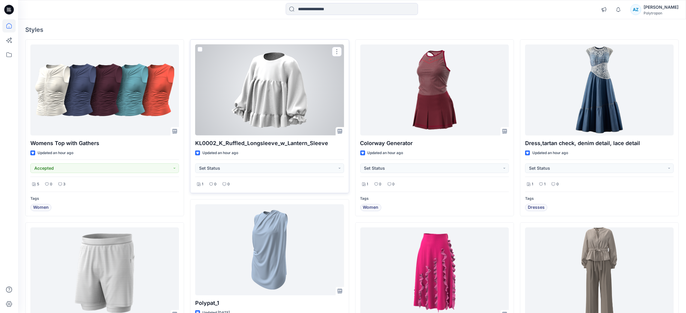
click at [273, 81] on div at bounding box center [269, 90] width 149 height 91
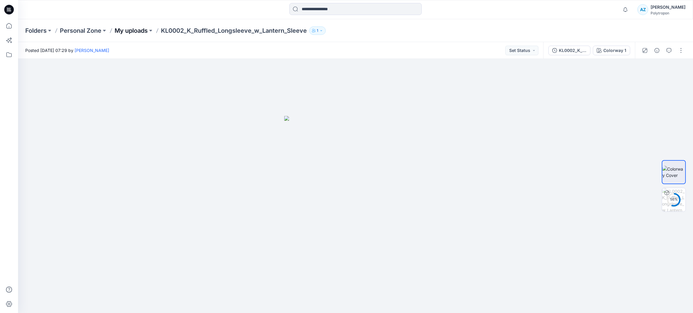
click at [137, 30] on p "My uploads" at bounding box center [131, 30] width 33 height 8
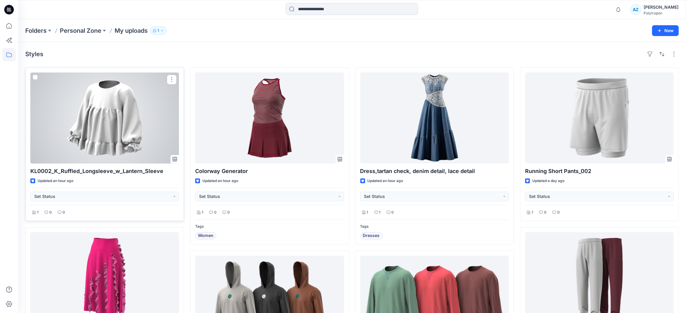
click at [35, 79] on span at bounding box center [35, 77] width 5 height 5
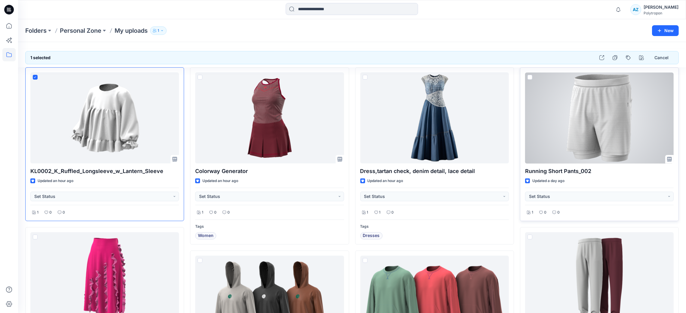
click at [529, 79] on span at bounding box center [530, 77] width 5 height 5
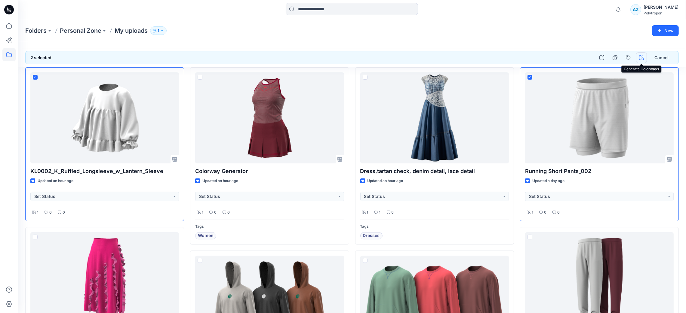
click at [609, 59] on icon "button" at bounding box center [641, 57] width 5 height 5
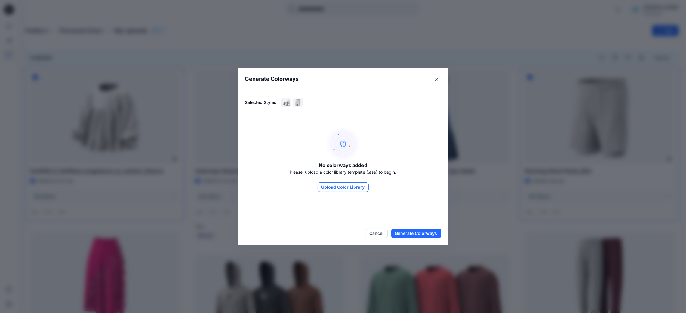
click at [344, 188] on button "Upload Color Library" at bounding box center [343, 188] width 51 height 10
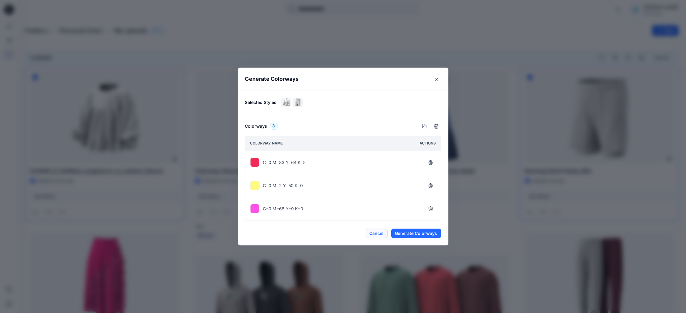
click at [381, 234] on button "Cancel" at bounding box center [377, 234] width 22 height 10
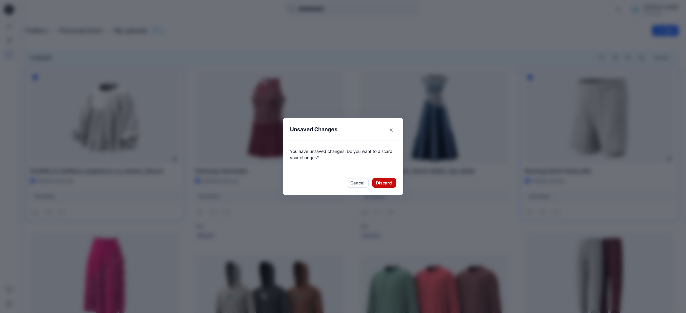
click at [387, 183] on button "Discard" at bounding box center [384, 183] width 24 height 10
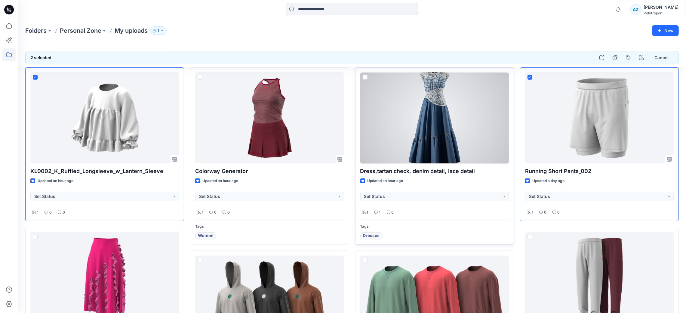
click at [365, 78] on span at bounding box center [365, 77] width 5 height 5
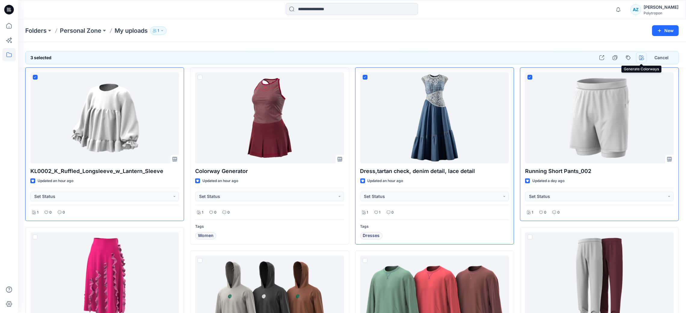
click at [609, 57] on button "button" at bounding box center [641, 57] width 11 height 11
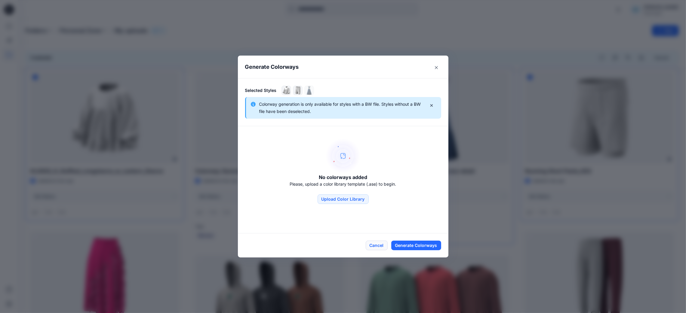
click at [380, 244] on button "Cancel" at bounding box center [377, 246] width 22 height 10
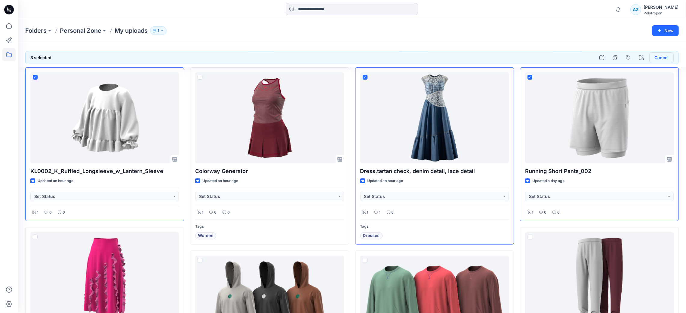
click at [609, 55] on button "Cancel" at bounding box center [661, 57] width 24 height 11
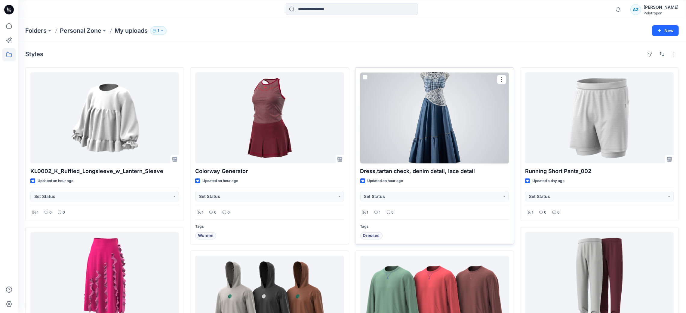
click at [365, 76] on span at bounding box center [365, 77] width 5 height 5
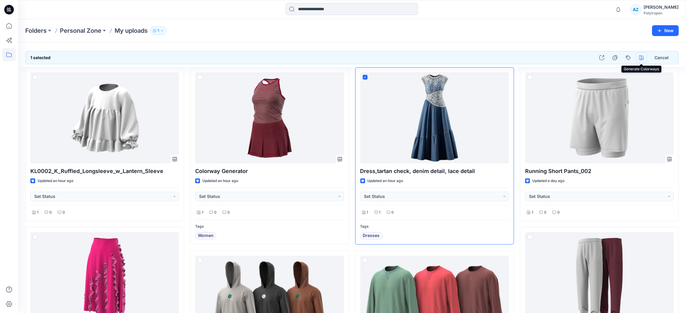
click at [609, 60] on icon "button" at bounding box center [641, 57] width 5 height 5
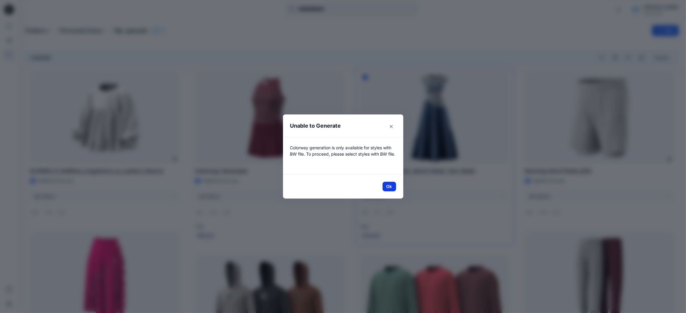
click at [395, 186] on button "Ok" at bounding box center [390, 187] width 14 height 10
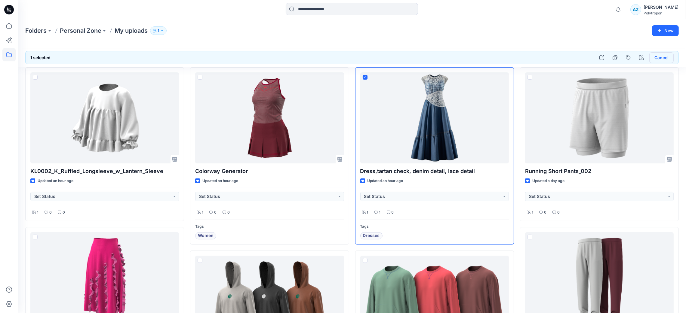
click at [609, 59] on button "Cancel" at bounding box center [661, 57] width 24 height 11
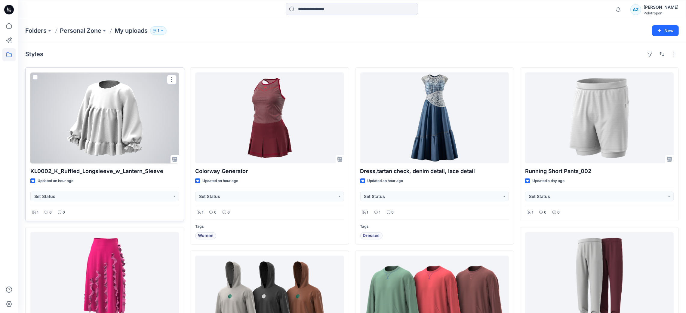
click at [34, 75] on span at bounding box center [35, 77] width 5 height 5
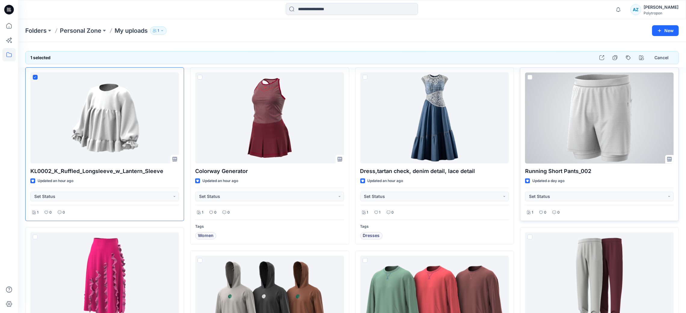
click at [529, 77] on span at bounding box center [530, 77] width 5 height 5
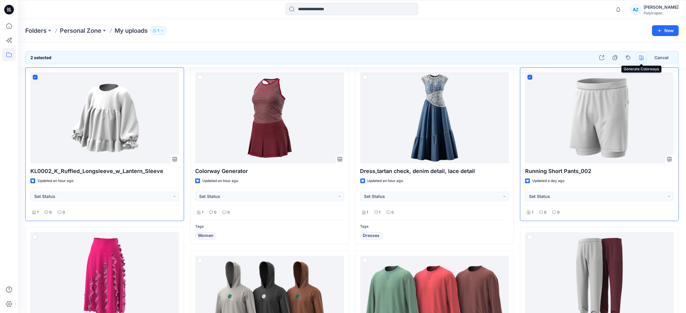
click at [609, 55] on button "button" at bounding box center [641, 57] width 11 height 11
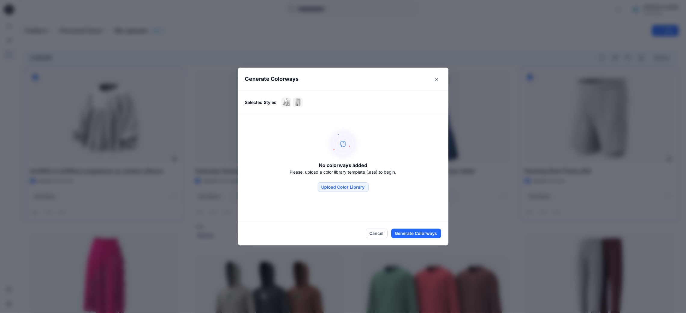
click at [348, 193] on div "No colorways added Please, upload a color library template (.ase) to begin. Upl…" at bounding box center [343, 159] width 211 height 90
click at [349, 186] on button "Upload Color Library" at bounding box center [343, 188] width 51 height 10
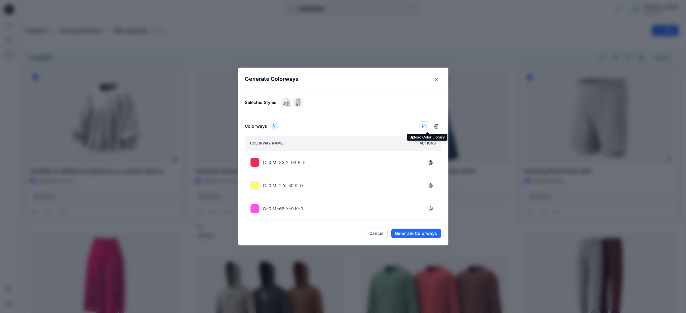
click at [427, 125] on icon "button" at bounding box center [424, 126] width 5 height 5
click at [432, 164] on icon "button" at bounding box center [430, 162] width 5 height 5
click at [432, 185] on icon "button" at bounding box center [431, 185] width 4 height 4
click at [433, 207] on icon "button" at bounding box center [430, 209] width 5 height 5
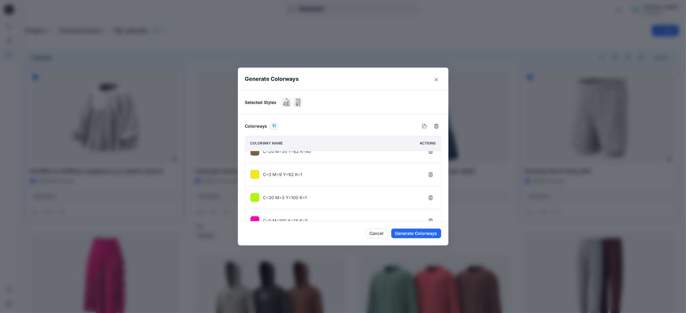
scroll to position [90, 0]
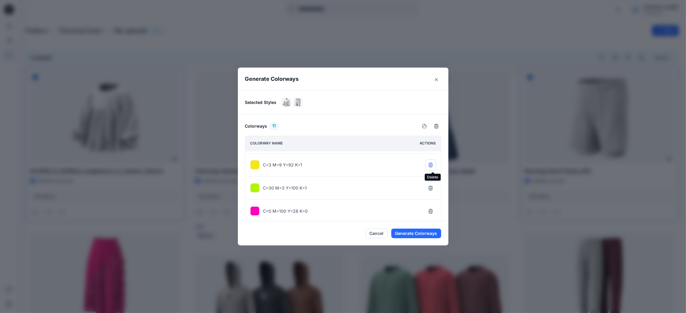
click at [430, 169] on button "button" at bounding box center [430, 165] width 11 height 11
click at [433, 191] on icon "button" at bounding box center [430, 188] width 5 height 5
click at [434, 209] on button "button" at bounding box center [430, 211] width 11 height 11
click at [439, 124] on icon "button" at bounding box center [436, 126] width 5 height 5
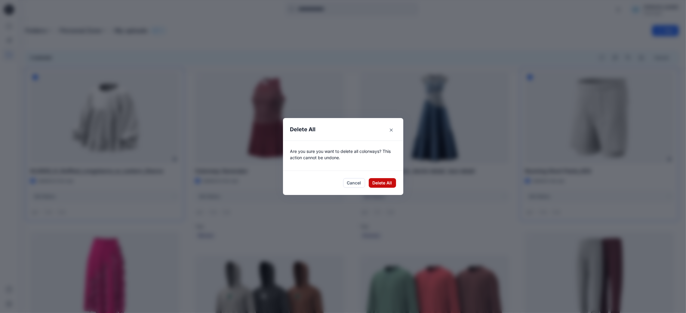
click at [392, 183] on button "Delete All" at bounding box center [382, 183] width 27 height 10
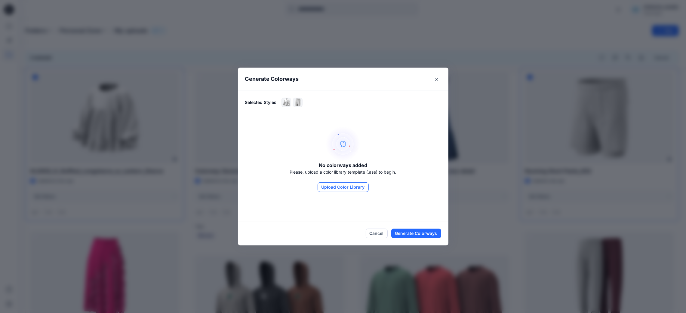
click at [353, 184] on button "Upload Color Library" at bounding box center [343, 188] width 51 height 10
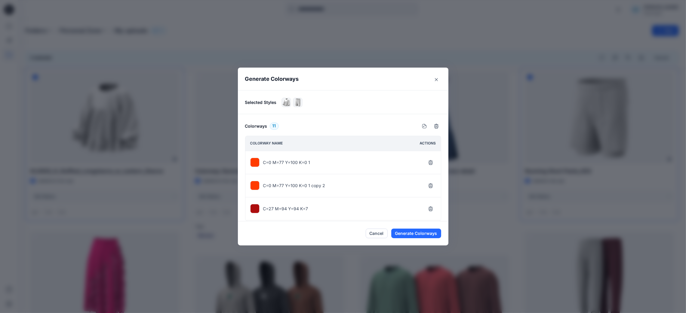
click at [284, 168] on div "C=0 M=77 Y=100 K=0 1" at bounding box center [342, 162] width 195 height 23
click at [433, 211] on icon "button" at bounding box center [430, 210] width 5 height 5
click at [438, 80] on icon "Close" at bounding box center [436, 79] width 3 height 3
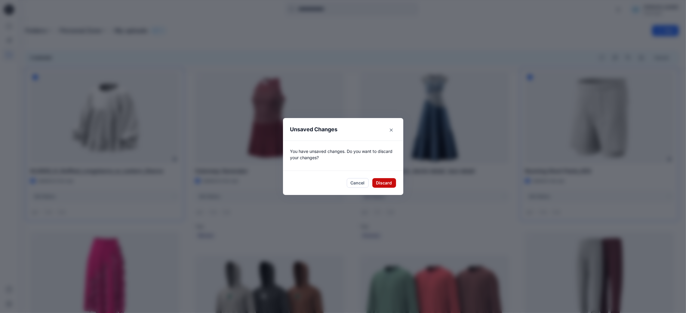
click at [394, 182] on button "Discard" at bounding box center [384, 183] width 24 height 10
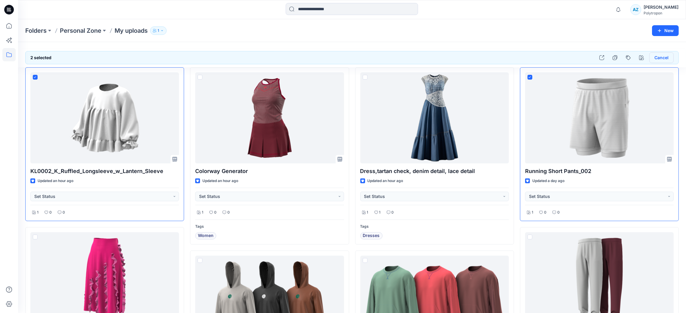
click at [609, 59] on button "Cancel" at bounding box center [661, 57] width 24 height 11
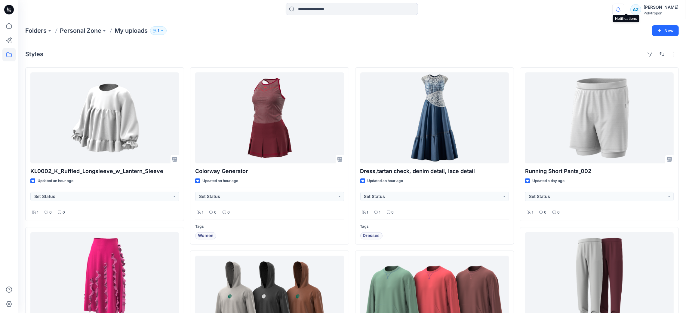
click at [609, 10] on icon "button" at bounding box center [618, 10] width 11 height 12
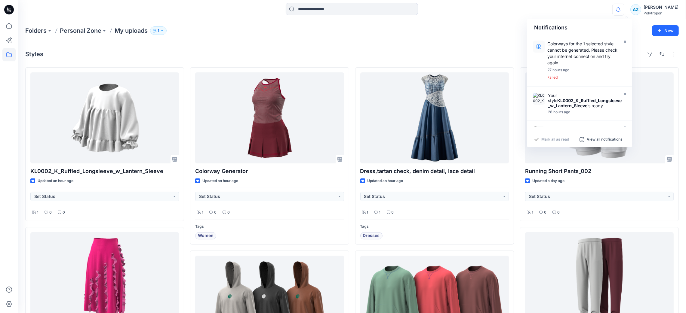
click at [491, 45] on div "Styles KL0002_K_Ruffled_Longsleeve_w_Lantern_Sleeve Updated an hour ago Set Sta…" at bounding box center [352, 318] width 668 height 552
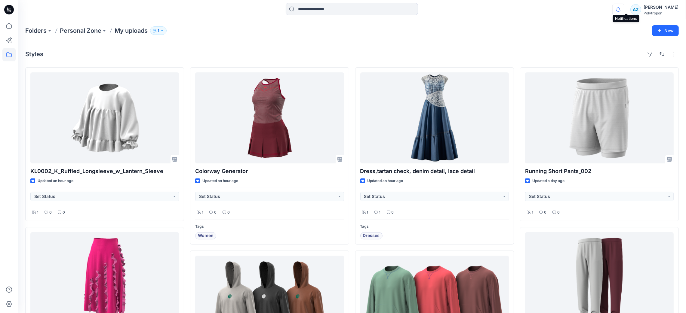
click at [609, 6] on icon "button" at bounding box center [618, 10] width 11 height 12
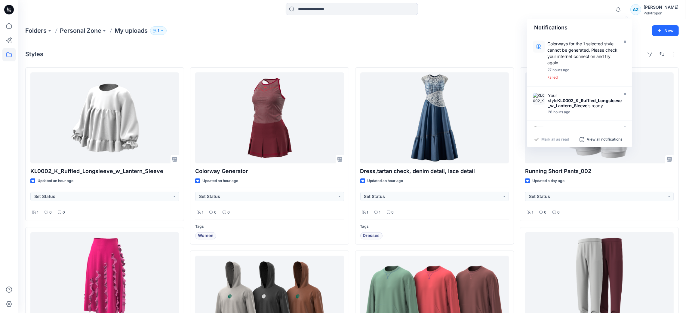
click at [493, 29] on div "Folders Personal Zone My uploads 1" at bounding box center [328, 30] width 607 height 8
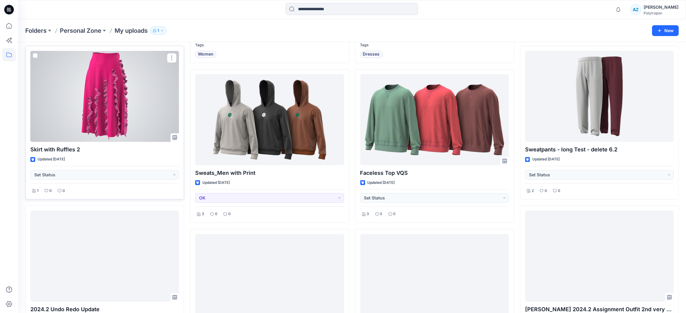
scroll to position [180, 0]
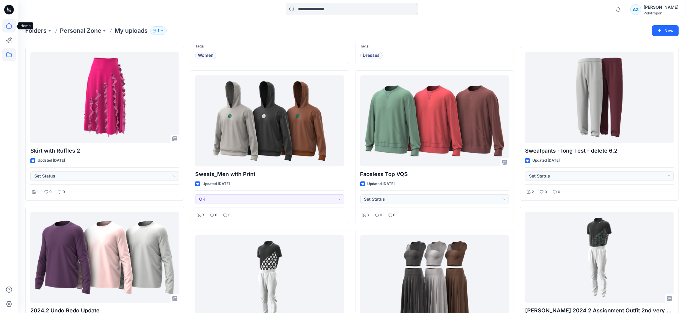
drag, startPoint x: 6, startPoint y: 26, endPoint x: 14, endPoint y: 30, distance: 9.0
click at [5, 26] on icon at bounding box center [8, 25] width 13 height 13
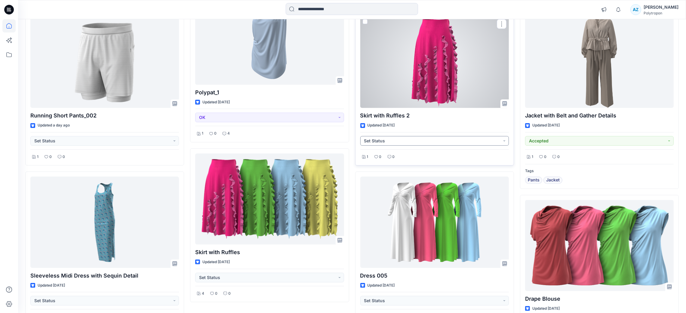
scroll to position [270, 0]
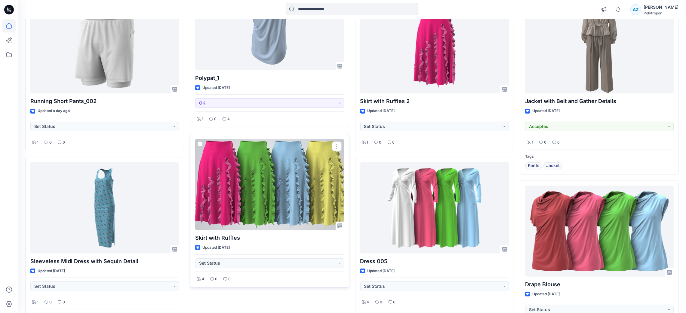
click at [273, 181] on div at bounding box center [269, 184] width 149 height 91
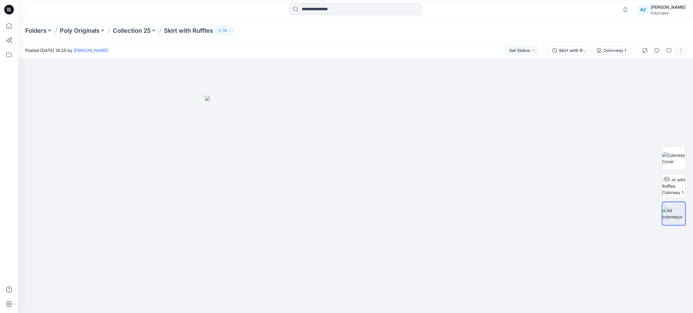
click at [609, 46] on button "button" at bounding box center [681, 51] width 10 height 10
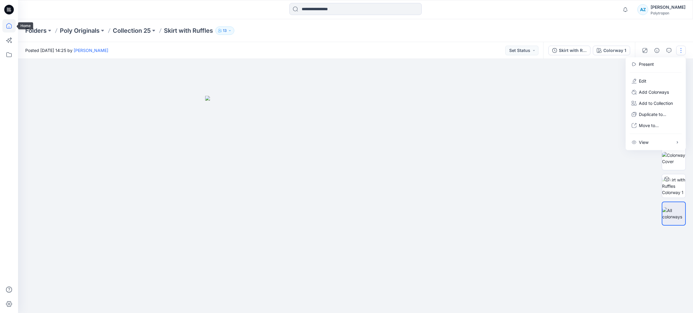
click at [4, 27] on icon at bounding box center [8, 25] width 13 height 13
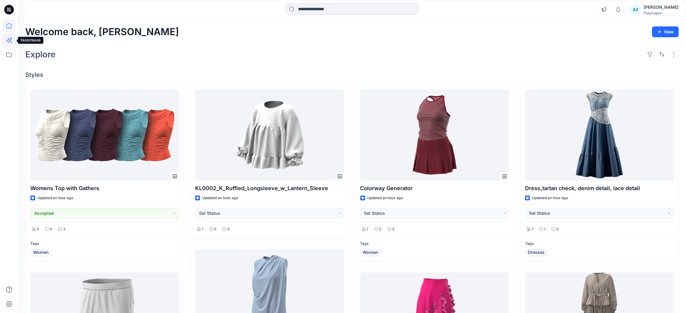
click at [12, 40] on icon at bounding box center [8, 40] width 13 height 13
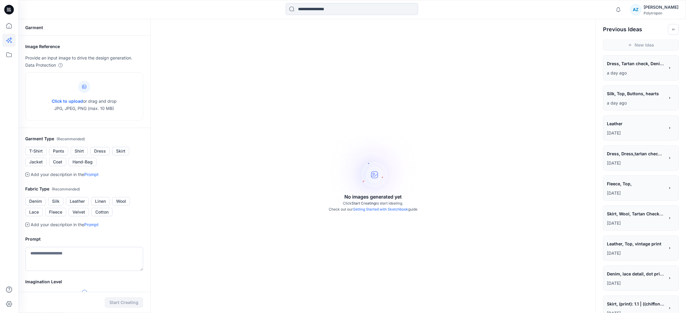
click at [7, 115] on div at bounding box center [8, 166] width 13 height 294
click at [75, 102] on span "Click to upload" at bounding box center [67, 101] width 31 height 5
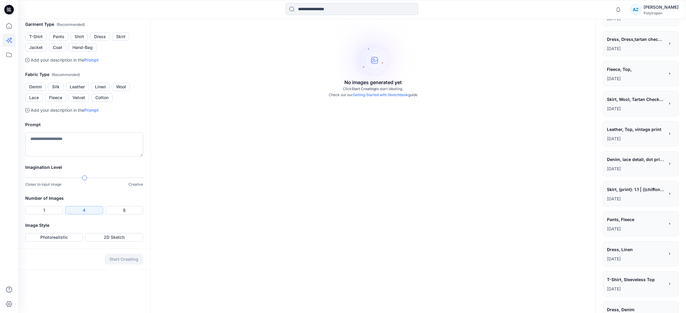
scroll to position [135, 0]
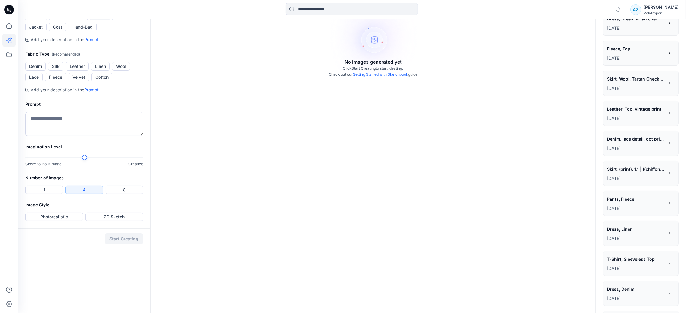
click at [100, 20] on button "Dress" at bounding box center [100, 16] width 20 height 8
click at [57, 136] on textarea at bounding box center [84, 124] width 118 height 24
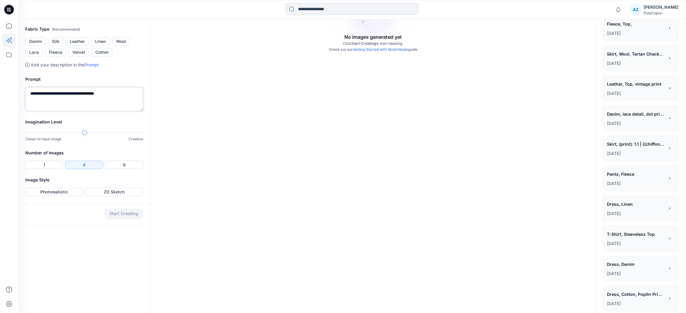
scroll to position [180, 0]
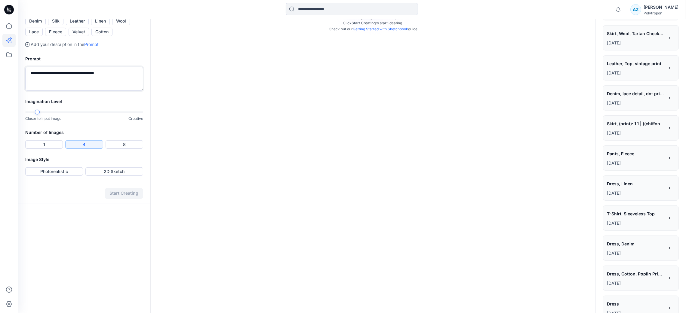
click at [39, 129] on div "Imagination Level Closer to input image Creative" at bounding box center [84, 113] width 132 height 31
click at [142, 115] on div at bounding box center [143, 112] width 5 height 5
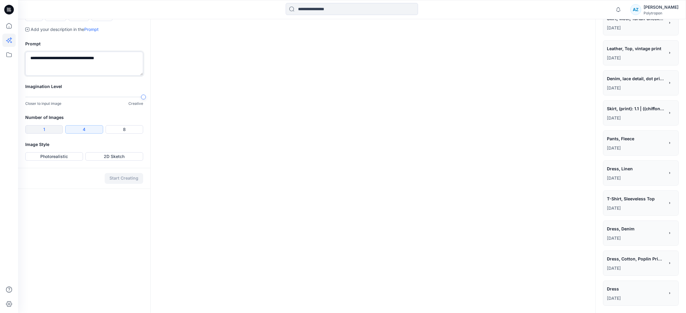
scroll to position [204, 0]
type textarea "**********"
click at [54, 161] on button "Photorealistic" at bounding box center [54, 156] width 58 height 8
click at [117, 184] on button "Start Creating" at bounding box center [124, 178] width 38 height 11
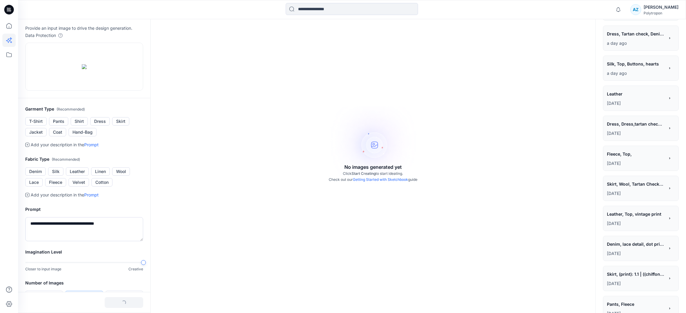
scroll to position [24, 0]
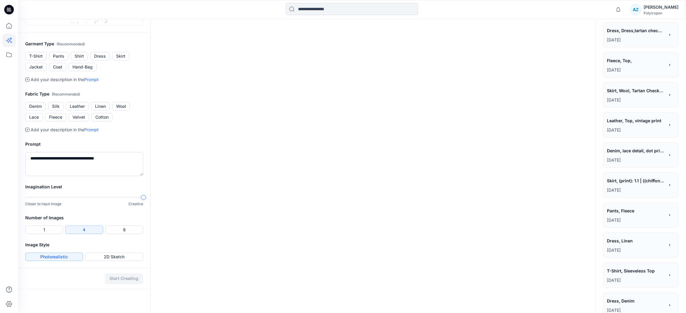
scroll to position [180, 0]
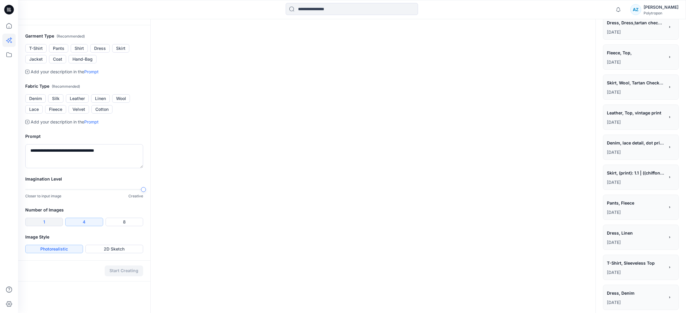
click at [45, 224] on button "1" at bounding box center [44, 222] width 38 height 8
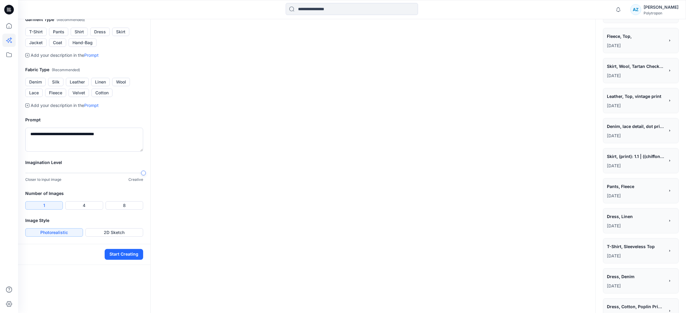
scroll to position [225, 0]
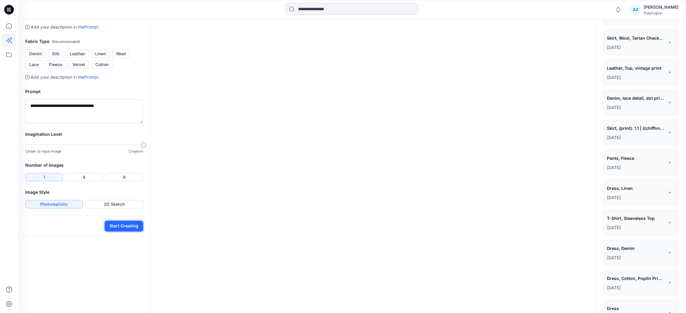
click at [129, 224] on button "Start Creating" at bounding box center [124, 226] width 38 height 11
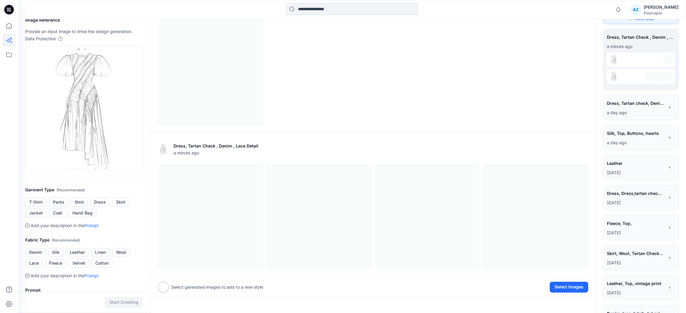
scroll to position [2, 0]
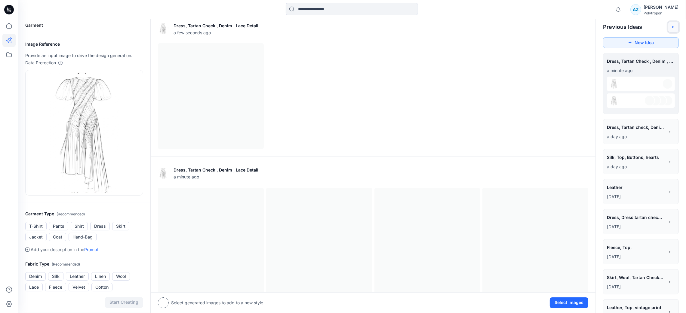
click at [609, 23] on button "Toggle idea bar" at bounding box center [673, 27] width 11 height 11
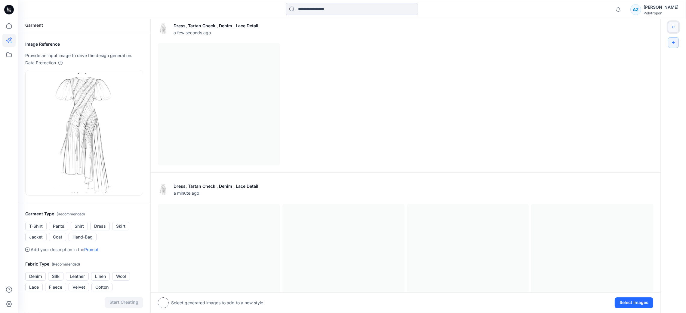
click at [609, 23] on button "Toggle idea bar" at bounding box center [673, 27] width 11 height 11
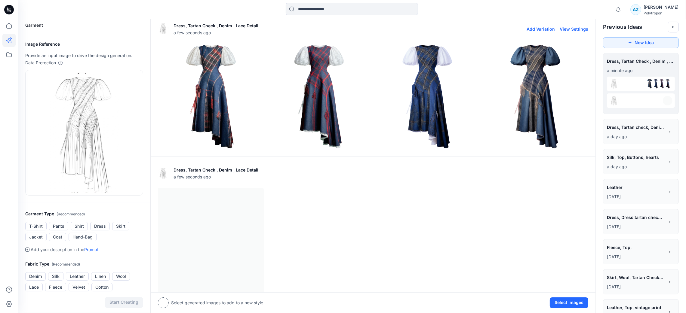
click at [220, 95] on img at bounding box center [210, 96] width 105 height 105
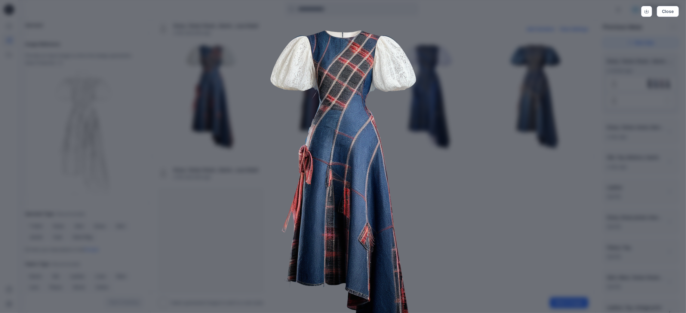
scroll to position [0, 0]
click at [609, 14] on button "Close" at bounding box center [668, 12] width 22 height 11
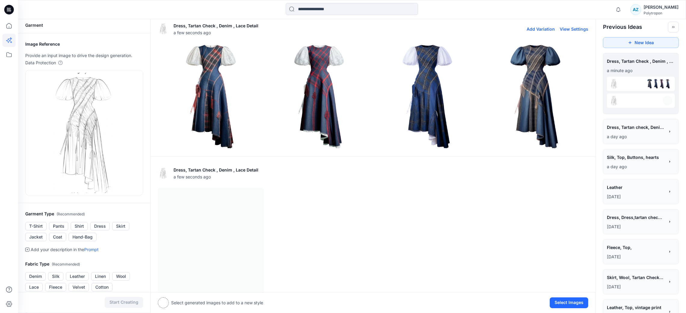
click at [332, 91] on img at bounding box center [318, 96] width 105 height 105
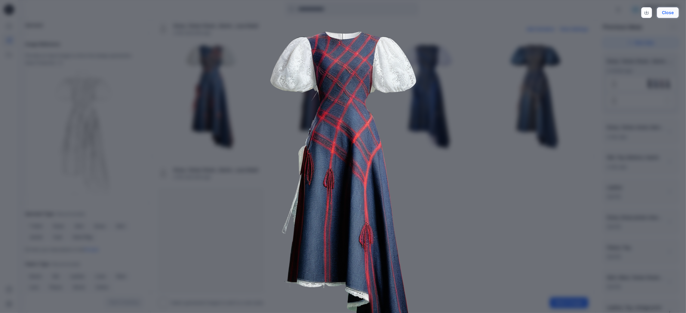
click at [609, 14] on button "Close" at bounding box center [668, 12] width 22 height 11
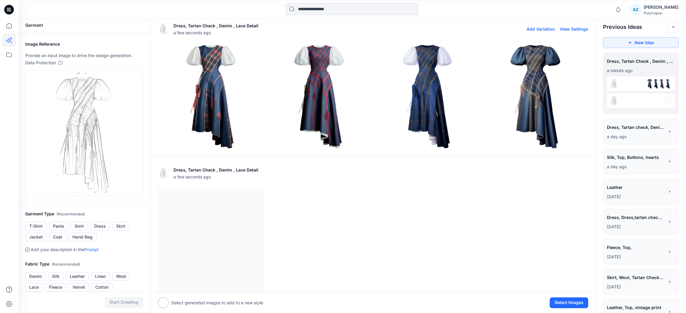
click at [432, 98] on img at bounding box center [427, 96] width 105 height 105
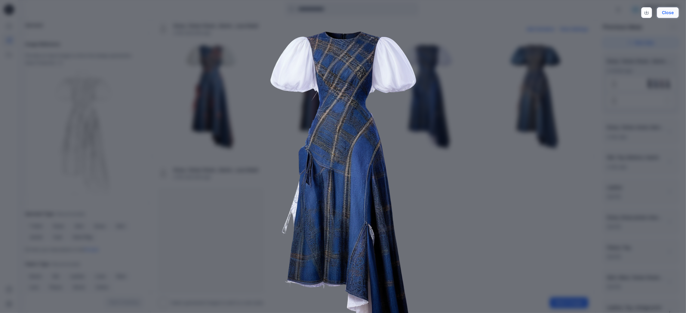
click at [609, 12] on button "Close" at bounding box center [668, 12] width 22 height 11
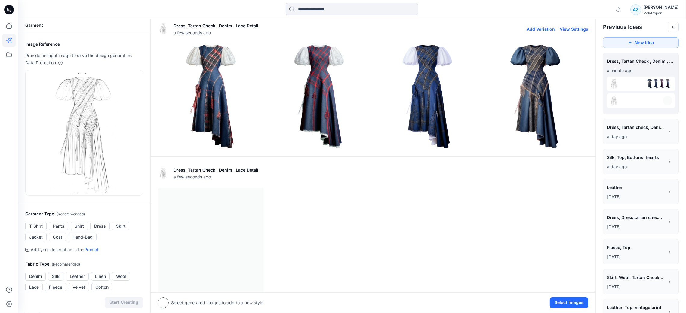
click at [520, 86] on img at bounding box center [535, 96] width 105 height 105
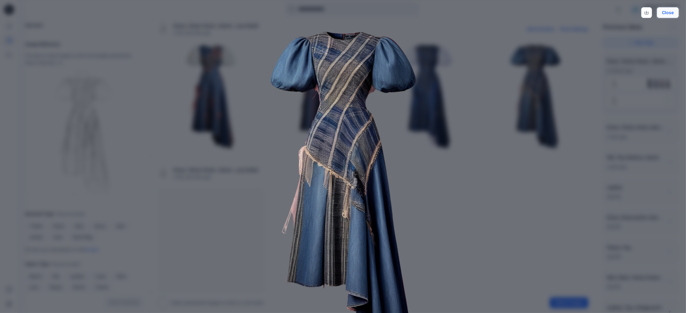
click at [609, 13] on button "Close" at bounding box center [668, 12] width 22 height 11
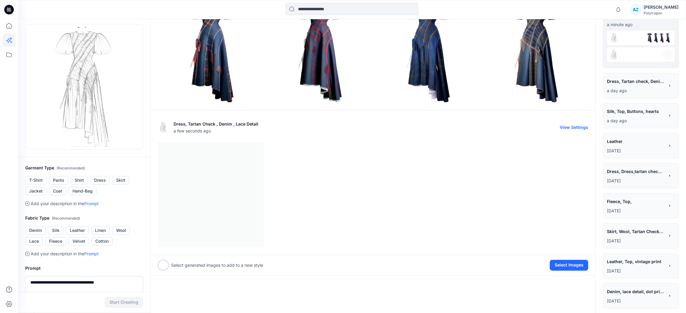
scroll to position [48, 0]
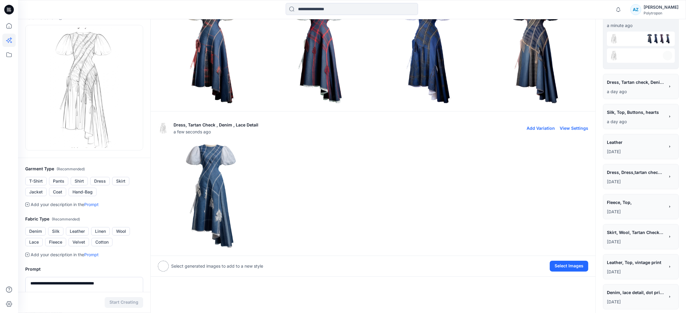
click at [196, 177] on img at bounding box center [210, 195] width 105 height 105
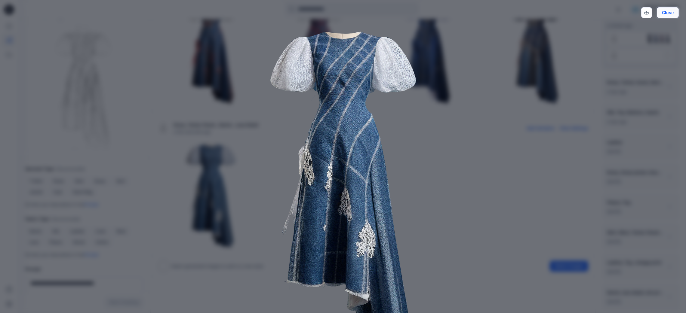
click at [609, 16] on button "Close" at bounding box center [668, 12] width 22 height 11
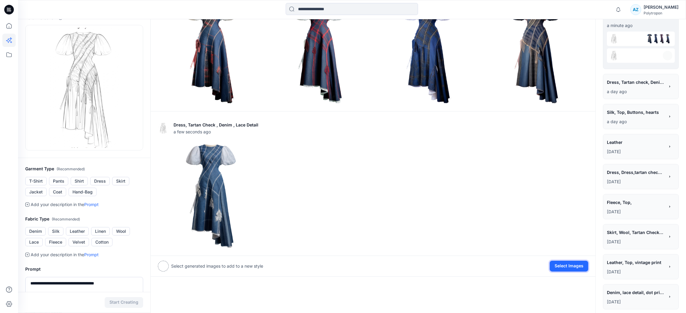
click at [566, 266] on button "Select Images" at bounding box center [569, 266] width 38 height 11
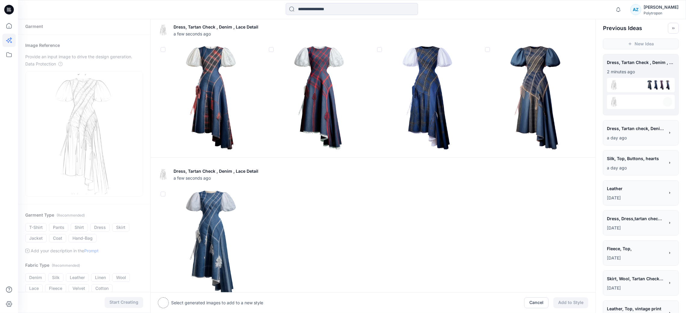
scroll to position [0, 0]
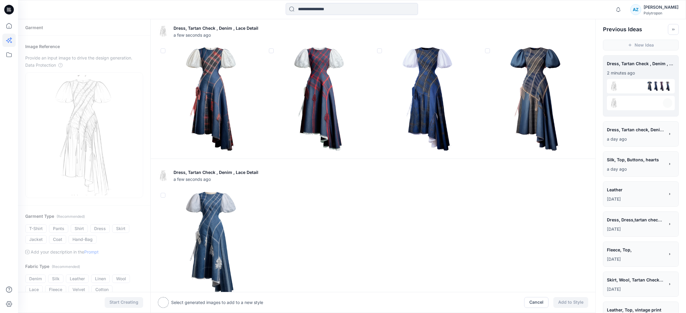
click at [162, 52] on span at bounding box center [163, 50] width 5 height 5
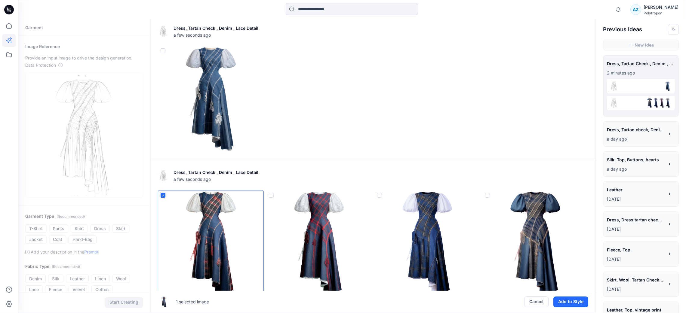
click at [381, 194] on span at bounding box center [379, 195] width 5 height 5
click at [163, 52] on span at bounding box center [163, 50] width 5 height 5
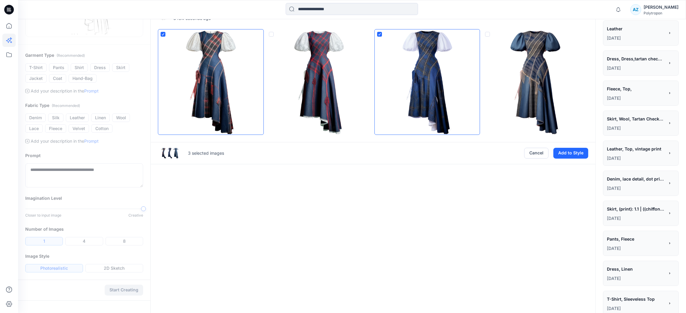
scroll to position [135, 0]
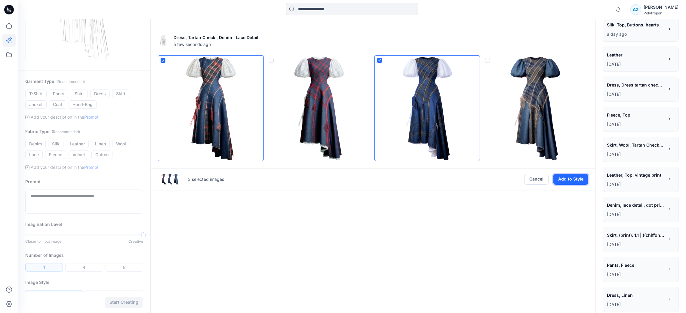
click at [573, 180] on button "Add to Style" at bounding box center [570, 179] width 35 height 11
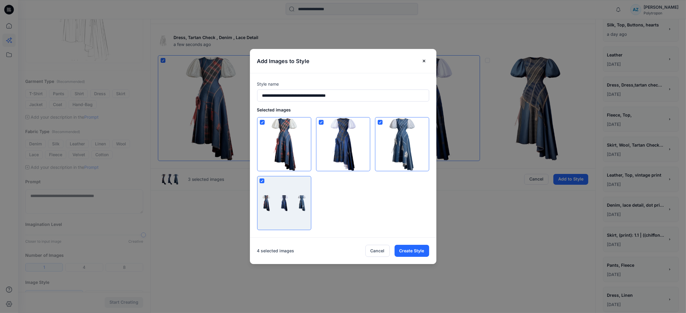
drag, startPoint x: 363, startPoint y: 95, endPoint x: 236, endPoint y: 91, distance: 127.6
click at [236, 91] on div "**********" at bounding box center [343, 156] width 686 height 313
type input "**********"
click at [410, 252] on button "Create Style" at bounding box center [412, 251] width 35 height 12
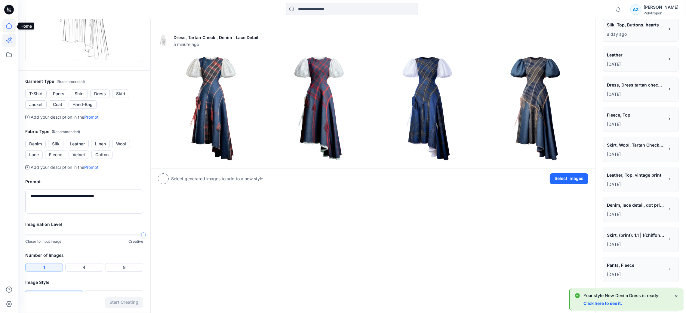
click at [10, 25] on icon at bounding box center [8, 25] width 13 height 13
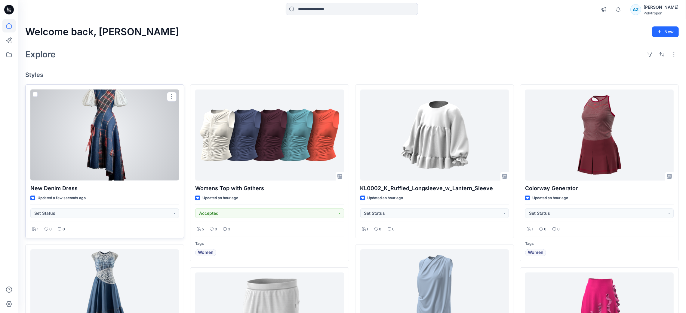
click at [122, 137] on div at bounding box center [104, 135] width 149 height 91
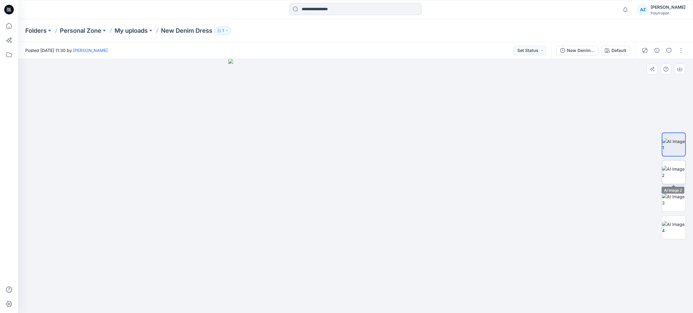
click at [609, 166] on img at bounding box center [673, 172] width 23 height 13
click at [609, 195] on img at bounding box center [673, 200] width 23 height 13
click at [609, 228] on img at bounding box center [673, 227] width 23 height 13
click at [137, 29] on p "My uploads" at bounding box center [131, 30] width 33 height 8
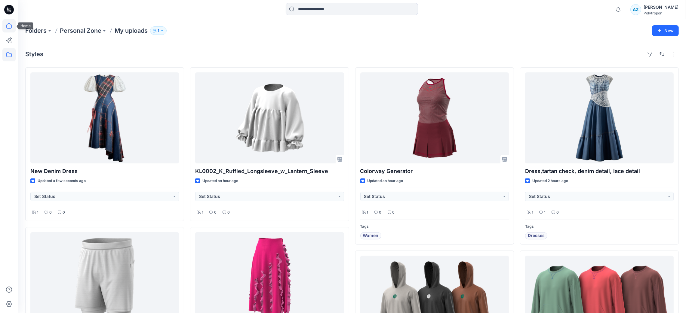
click at [8, 28] on icon at bounding box center [8, 25] width 13 height 13
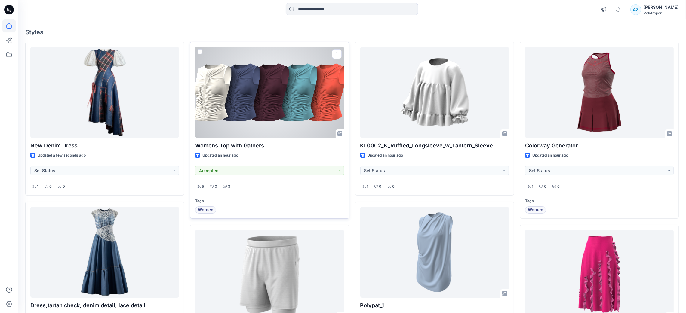
scroll to position [45, 0]
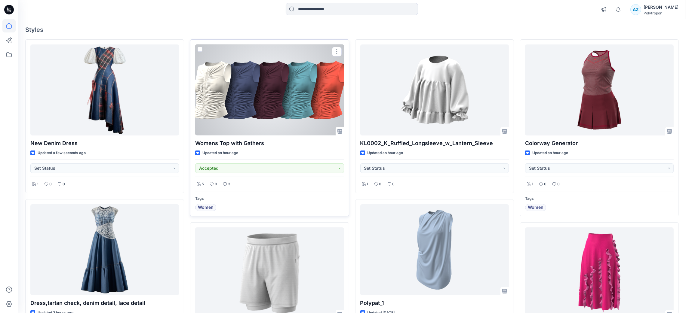
click at [299, 90] on div at bounding box center [269, 90] width 149 height 91
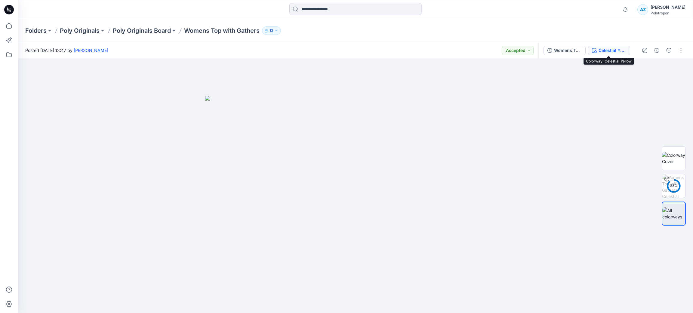
click at [596, 50] on button "Celestial Yellow" at bounding box center [609, 51] width 42 height 10
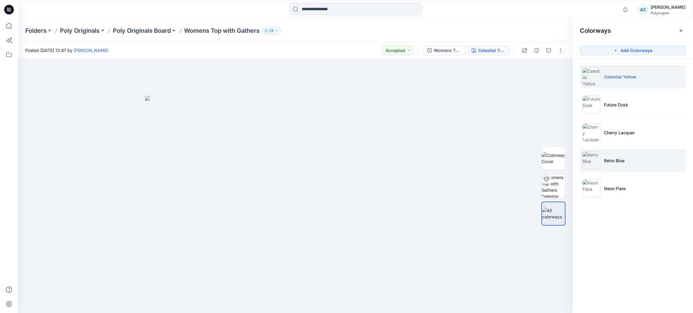
click at [609, 156] on li "Retro Blue" at bounding box center [633, 160] width 106 height 23
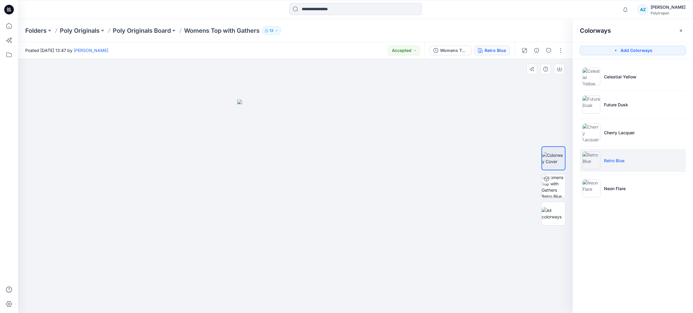
click at [457, 128] on div at bounding box center [295, 186] width 555 height 255
click at [609, 30] on icon "button" at bounding box center [680, 30] width 5 height 5
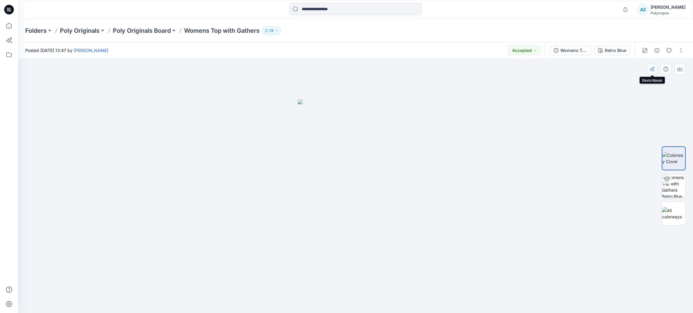
click at [609, 69] on icon "button" at bounding box center [652, 70] width 4 height 4
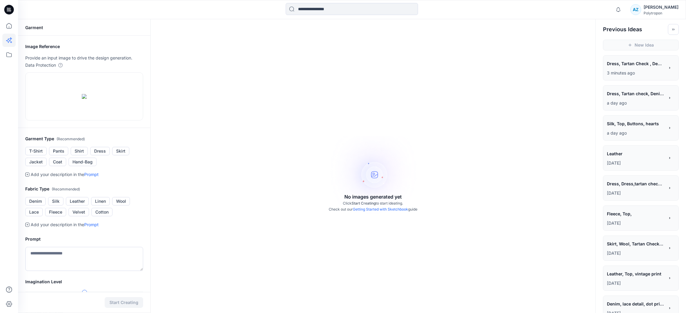
click at [609, 126] on span "Silk, Top, Buttons, hearts" at bounding box center [635, 123] width 57 height 9
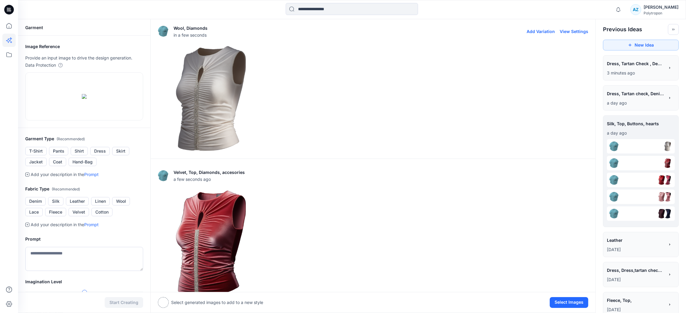
click at [216, 85] on img at bounding box center [210, 98] width 105 height 105
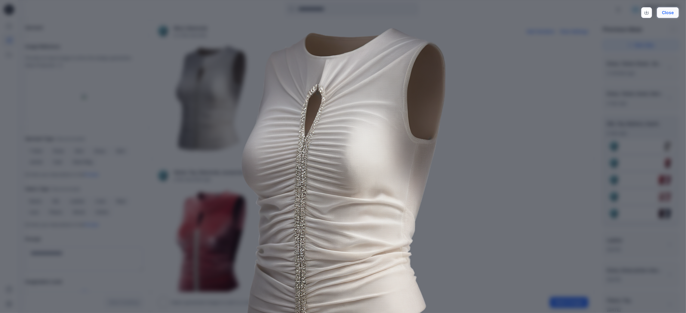
click at [609, 16] on button "Close" at bounding box center [668, 12] width 22 height 11
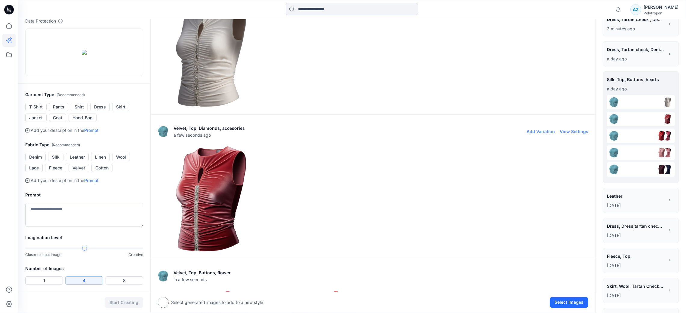
scroll to position [45, 0]
click at [196, 183] on img at bounding box center [210, 198] width 105 height 105
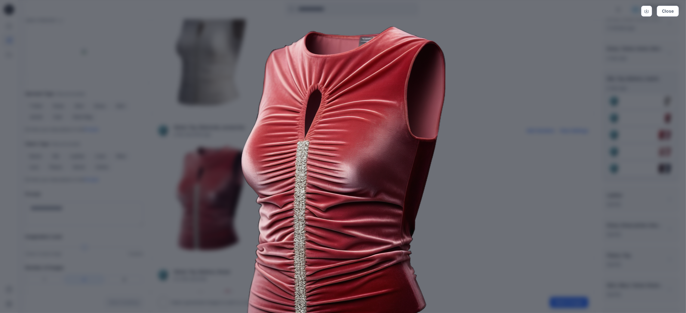
scroll to position [0, 0]
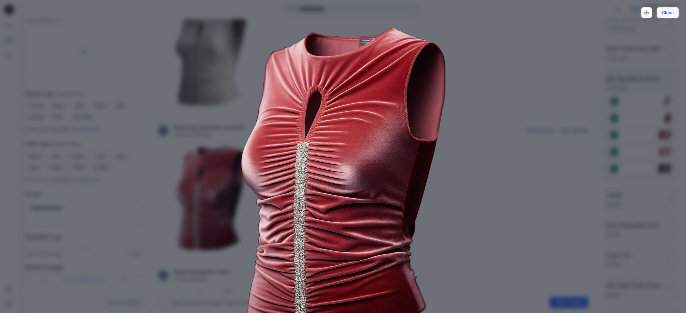
click at [609, 14] on button "Close" at bounding box center [668, 12] width 22 height 11
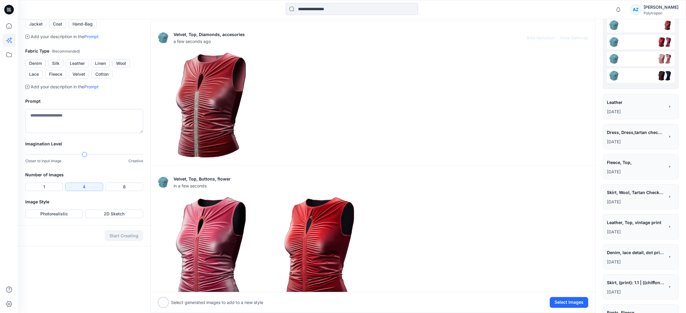
scroll to position [180, 0]
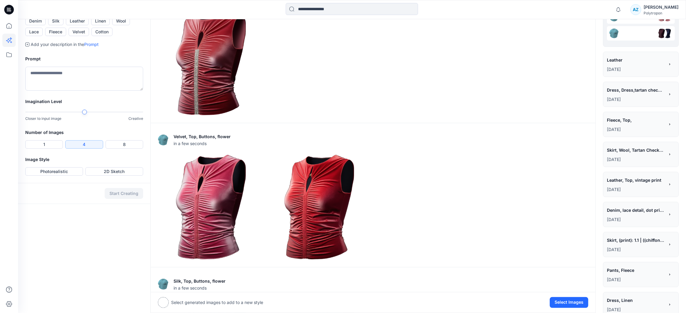
click at [609, 66] on div "Leather *******" at bounding box center [636, 61] width 58 height 10
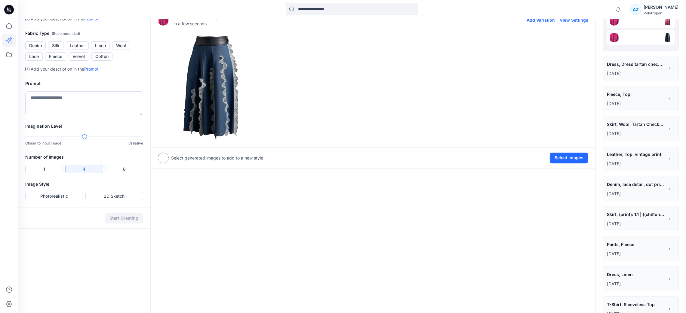
scroll to position [90, 0]
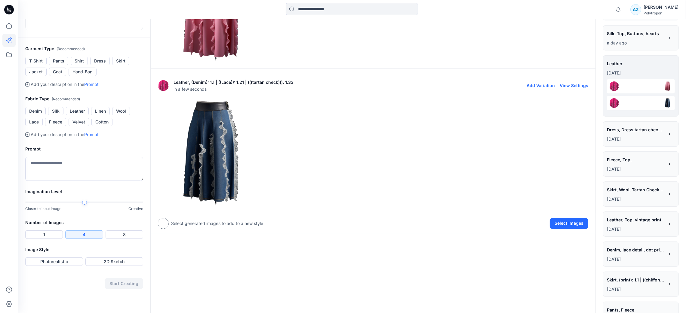
click at [218, 138] on img at bounding box center [210, 152] width 105 height 105
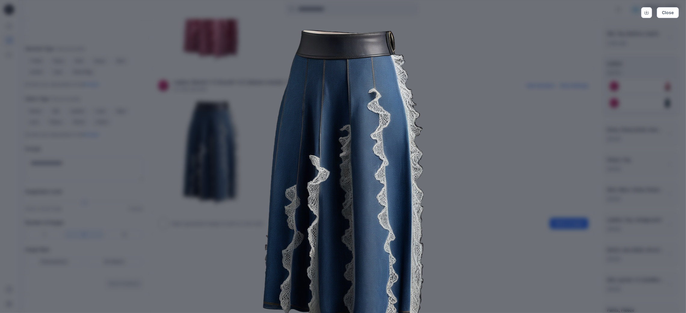
click at [609, 12] on div "Close" at bounding box center [343, 156] width 686 height 313
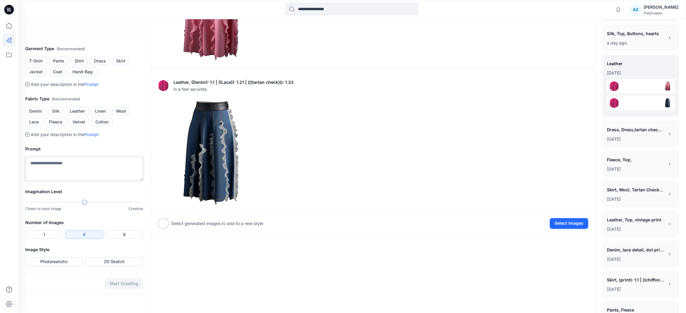
click at [106, 181] on textarea at bounding box center [84, 169] width 118 height 24
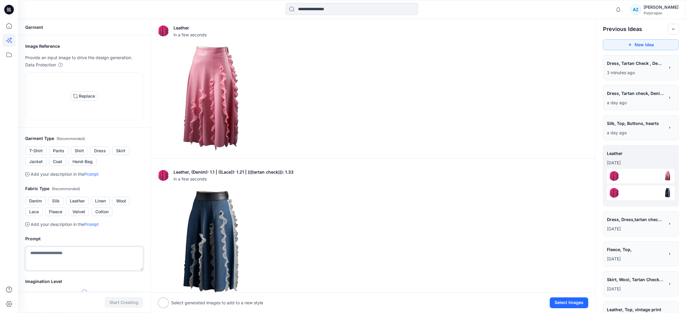
scroll to position [0, 0]
drag, startPoint x: 11, startPoint y: 23, endPoint x: 318, endPoint y: 3, distance: 307.4
click at [11, 23] on icon at bounding box center [8, 25] width 13 height 13
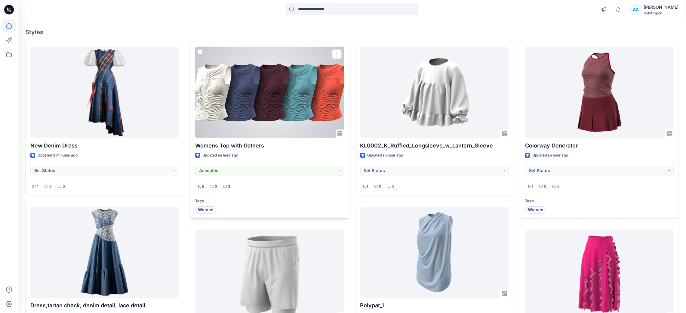
scroll to position [45, 0]
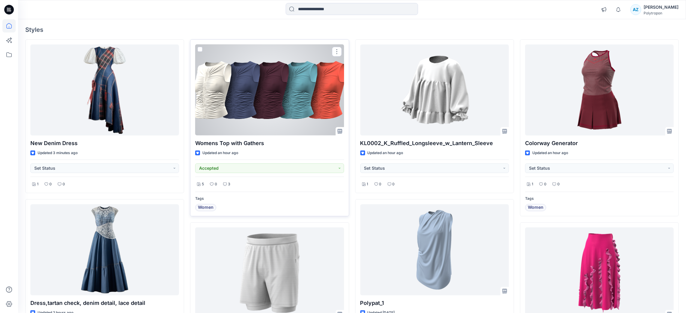
click at [254, 96] on div at bounding box center [269, 90] width 149 height 91
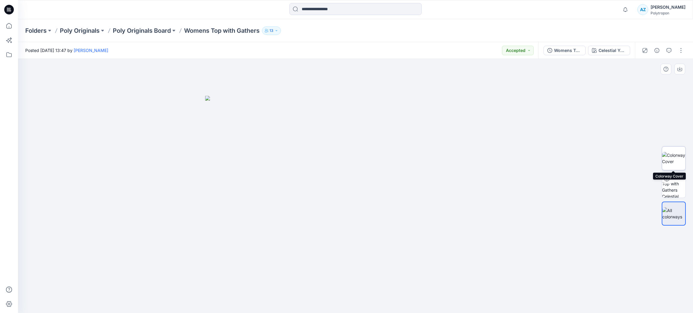
click at [609, 157] on img at bounding box center [673, 158] width 23 height 13
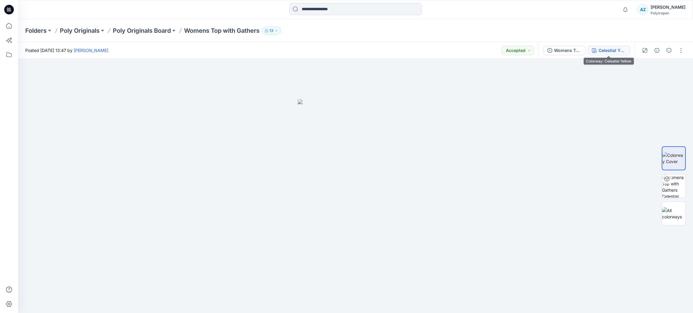
click at [598, 53] on div "Celestial Yellow" at bounding box center [612, 50] width 28 height 7
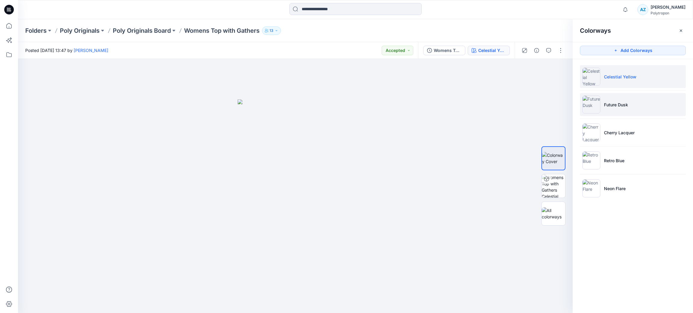
click at [609, 108] on li "Future Dusk" at bounding box center [633, 104] width 106 height 23
click at [609, 31] on icon "button" at bounding box center [681, 30] width 2 height 2
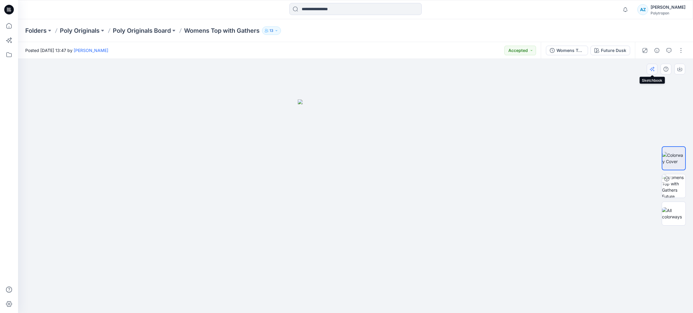
click at [609, 69] on icon "button" at bounding box center [652, 69] width 5 height 5
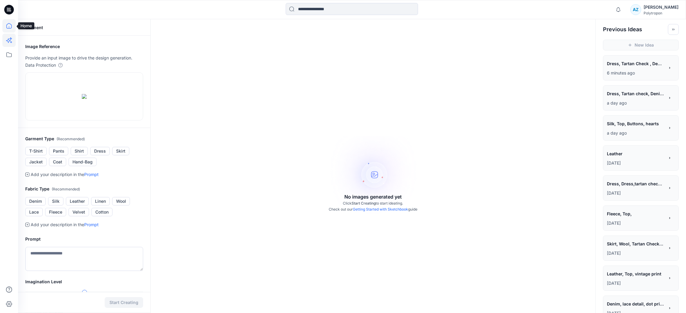
drag, startPoint x: 8, startPoint y: 27, endPoint x: 11, endPoint y: 28, distance: 3.2
click at [8, 26] on icon at bounding box center [8, 25] width 13 height 13
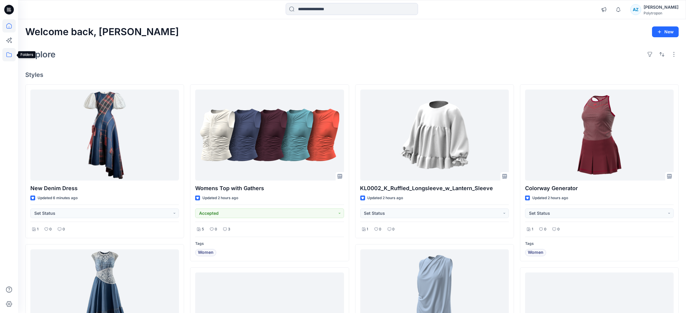
click at [2, 55] on icon at bounding box center [8, 54] width 13 height 13
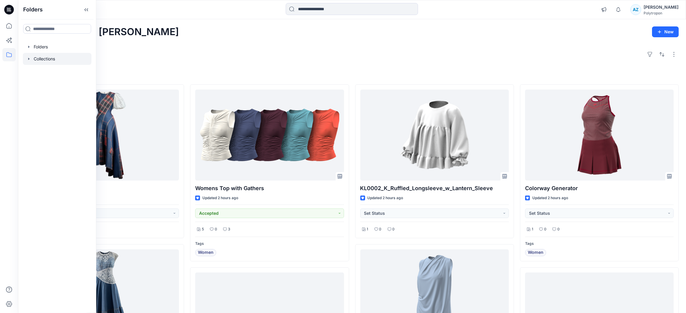
click at [44, 60] on div at bounding box center [57, 59] width 69 height 12
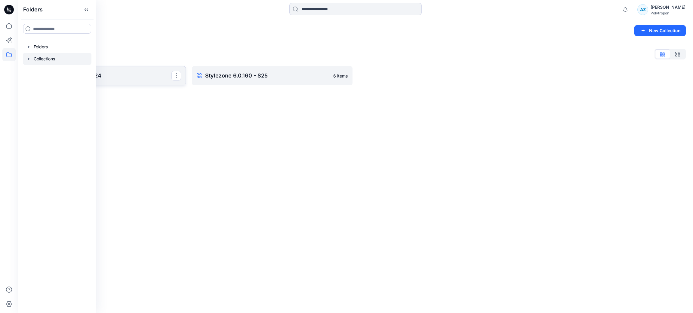
click at [127, 82] on link "Stylezone 6.0.160 - S24 Rename Collection Clone Collection Present Collection D…" at bounding box center [105, 75] width 161 height 19
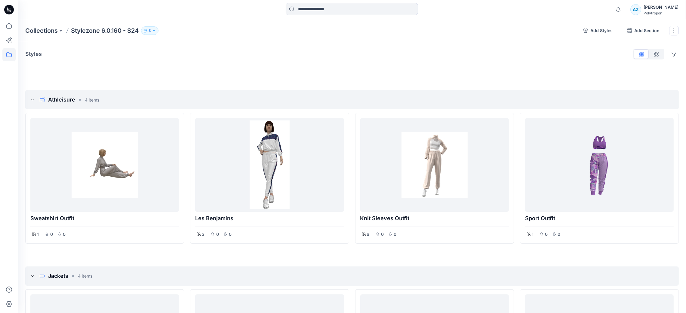
click at [154, 31] on icon "button" at bounding box center [154, 31] width 4 height 4
drag, startPoint x: 12, startPoint y: 23, endPoint x: 16, endPoint y: 27, distance: 4.9
click at [12, 23] on icon at bounding box center [8, 25] width 13 height 13
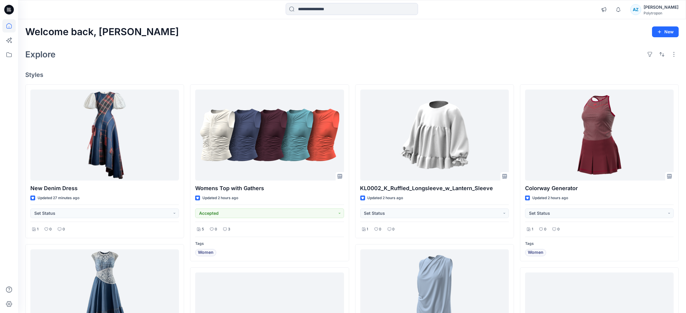
click at [0, 160] on div at bounding box center [9, 156] width 18 height 313
